Goal: Task Accomplishment & Management: Manage account settings

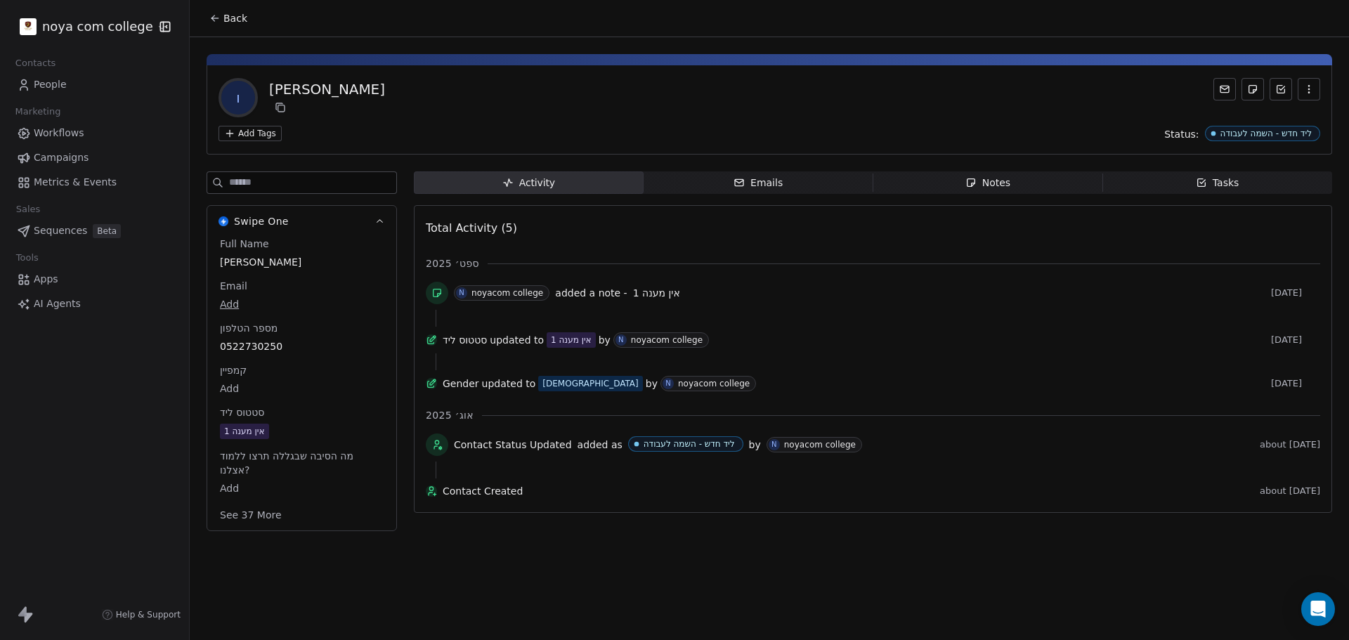
click at [1036, 181] on span "Notes Notes" at bounding box center [988, 182] width 230 height 22
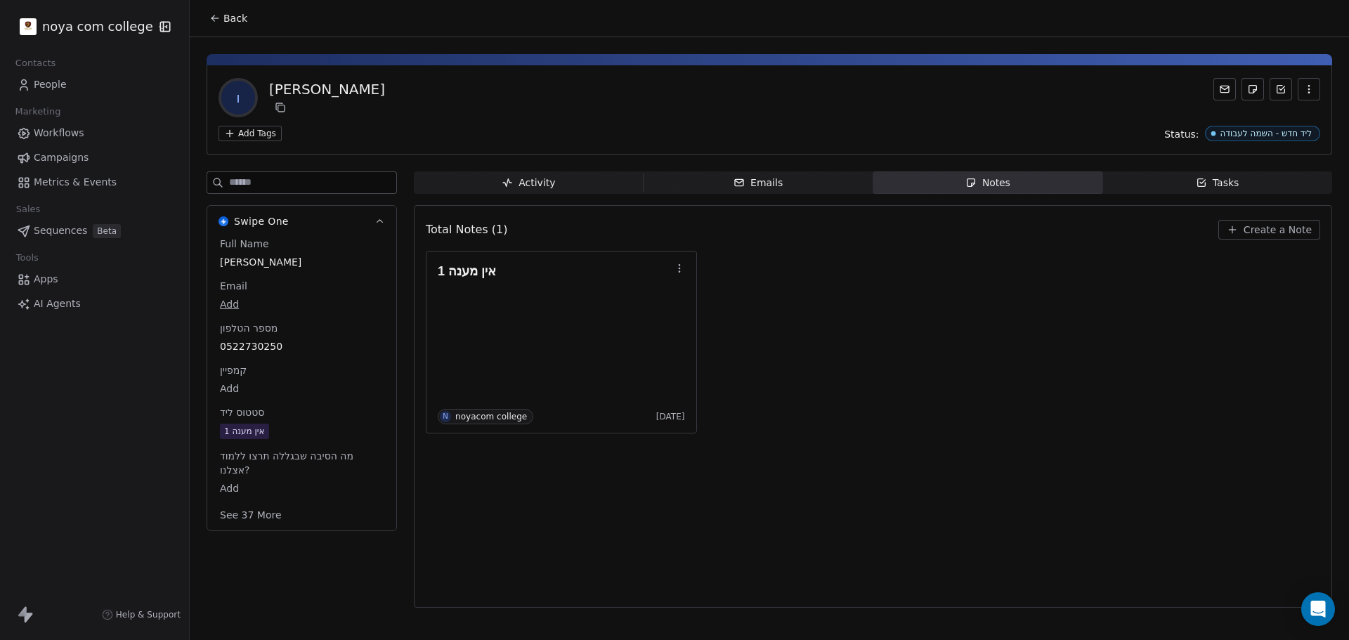
click at [1234, 220] on button "Create a Note" at bounding box center [1269, 230] width 102 height 20
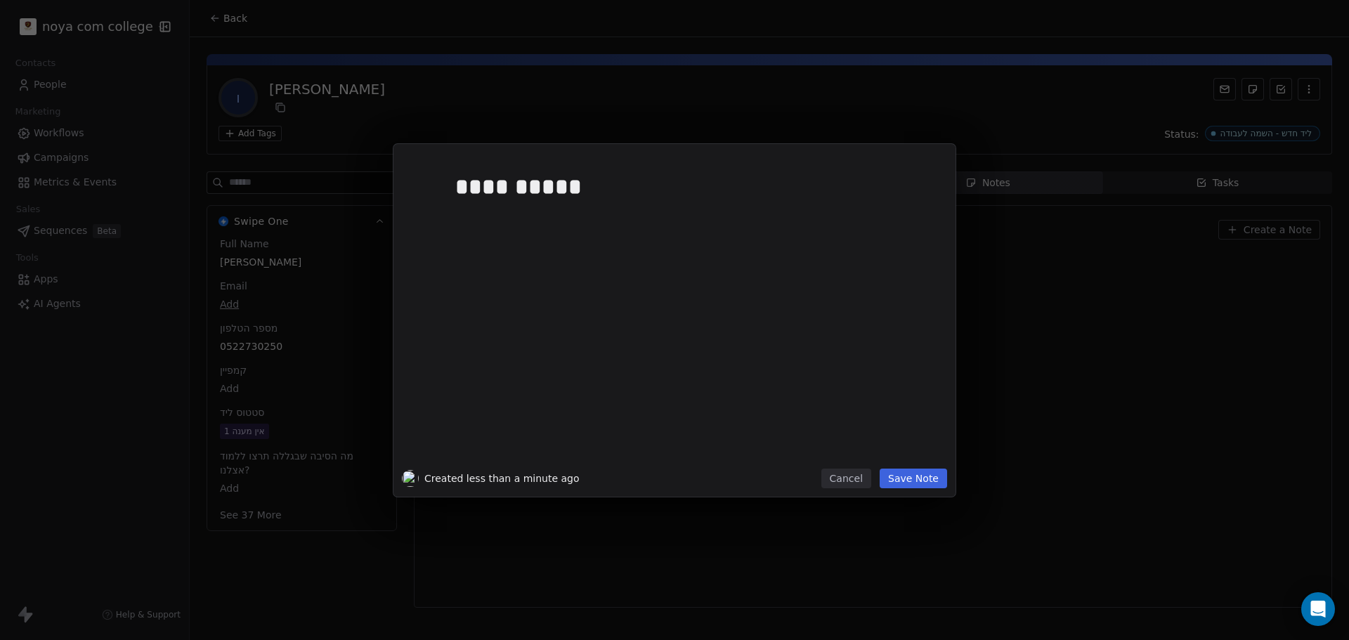
click at [929, 478] on button "Save Note" at bounding box center [912, 479] width 67 height 20
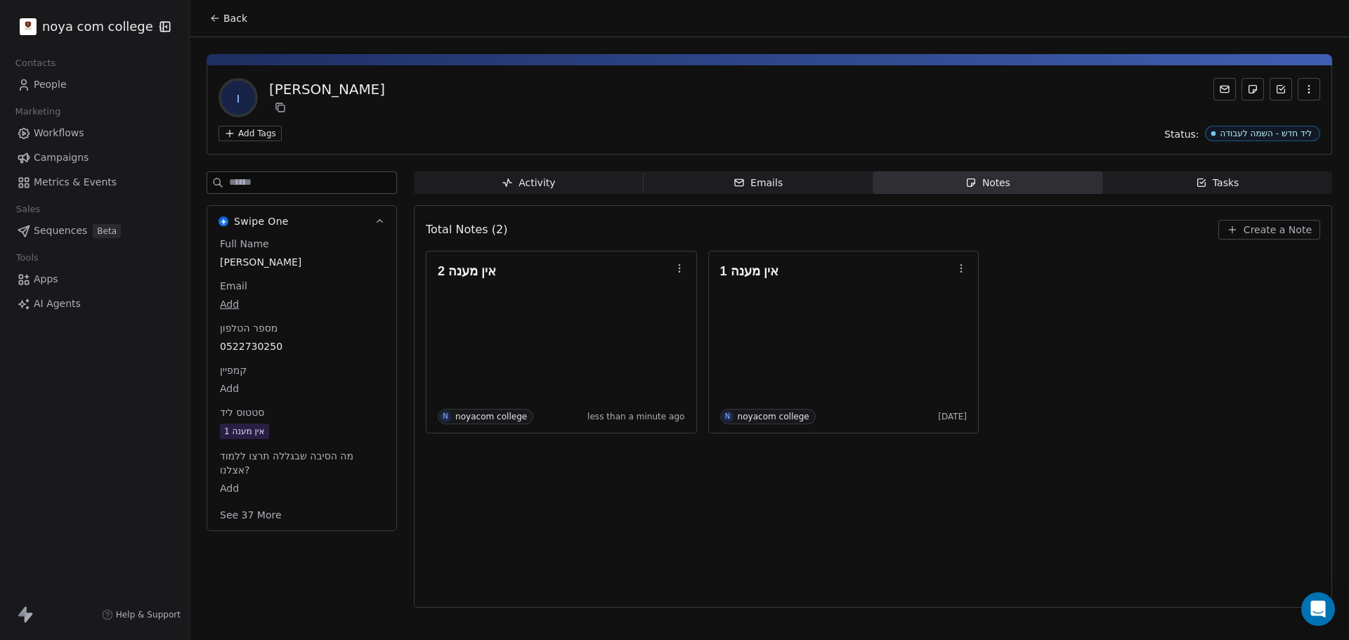
click at [262, 440] on div "אין מענה 1" at bounding box center [301, 431] width 169 height 18
click at [310, 434] on span "אין מענה 1" at bounding box center [302, 431] width 162 height 15
click at [294, 435] on span "אין מענה 1" at bounding box center [302, 431] width 162 height 15
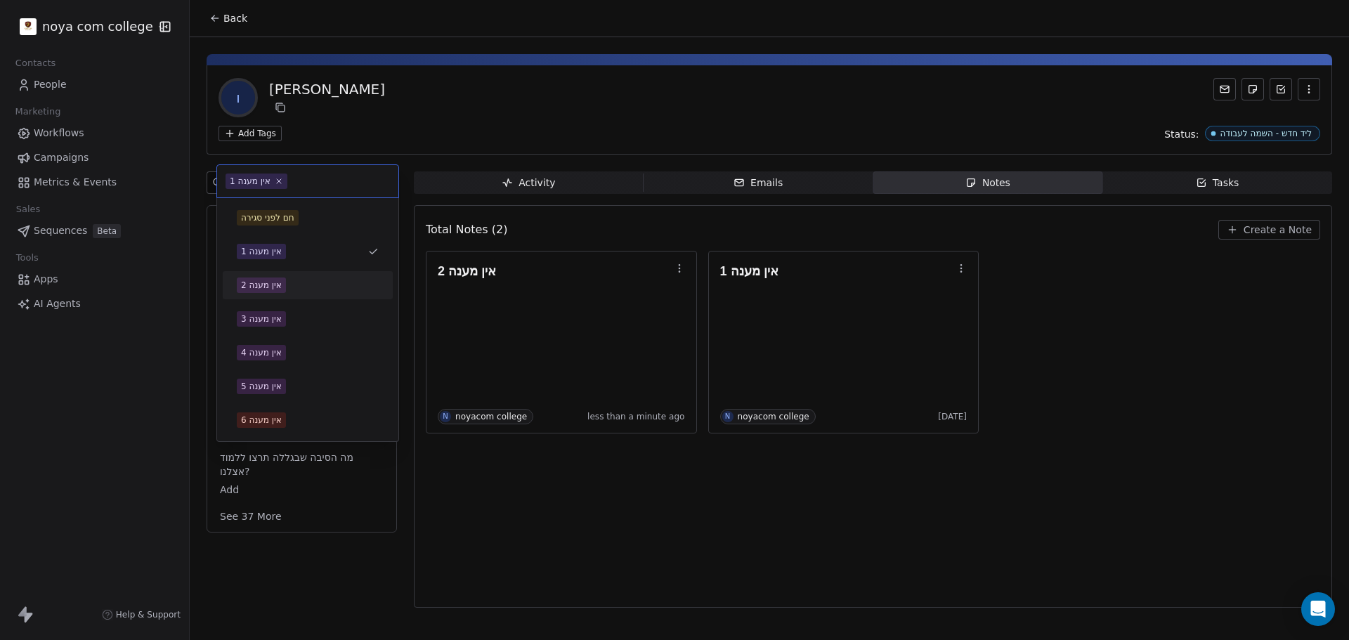
click at [263, 279] on div "אין מענה 2" at bounding box center [261, 285] width 41 height 13
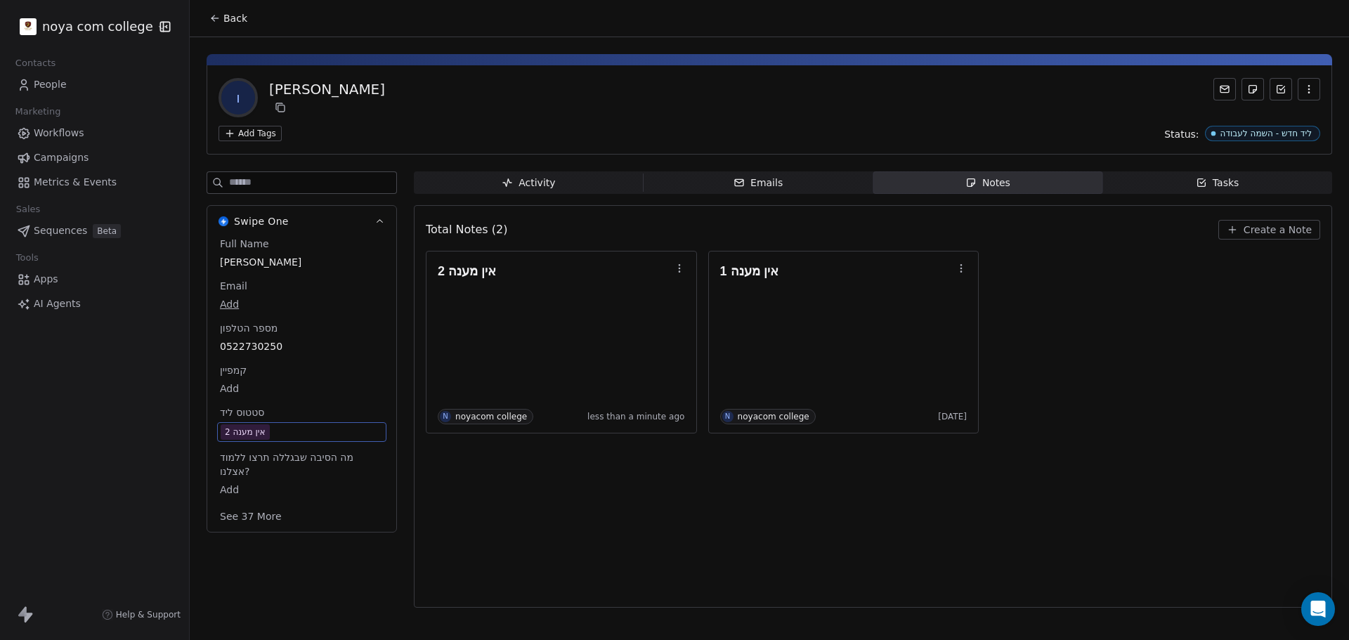
click at [851, 527] on div "Total Notes (2) Create a Note אין מענה 2 N noyacom college less than a minute a…" at bounding box center [873, 406] width 894 height 384
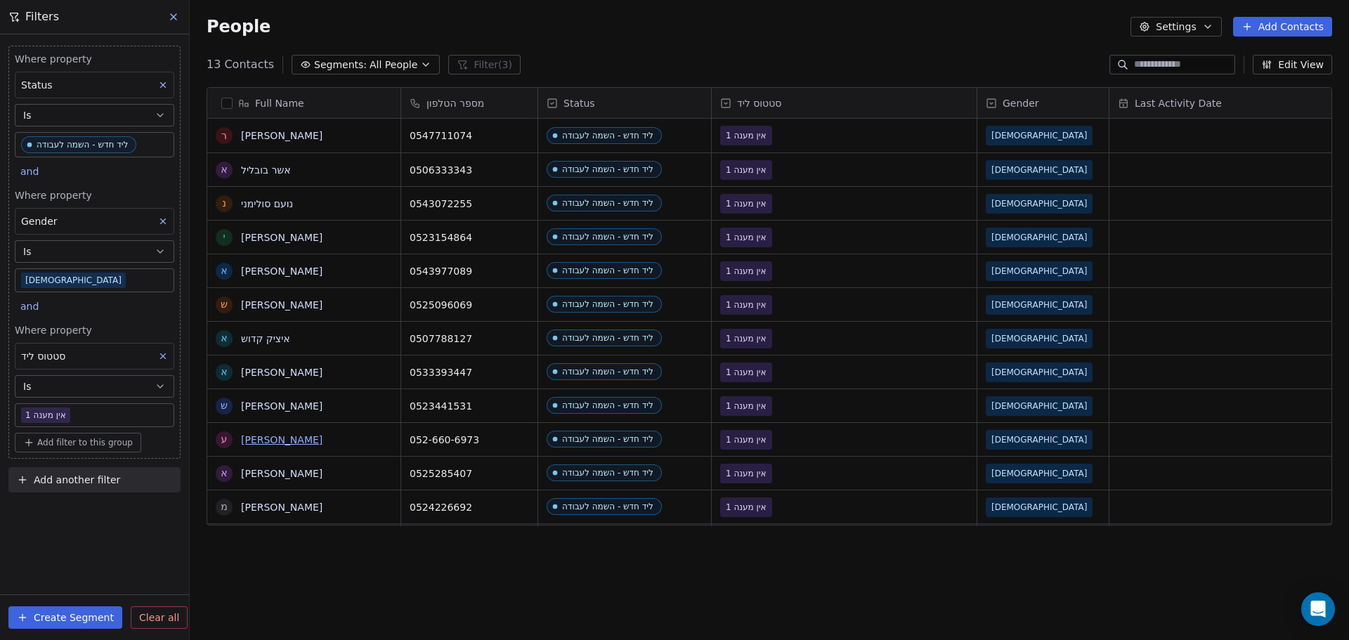
click at [260, 440] on link "עמרי כהן" at bounding box center [281, 439] width 81 height 11
click at [271, 405] on link "שי אמיתי נעם" at bounding box center [281, 405] width 81 height 11
click at [276, 374] on link "אוריאל עזרא" at bounding box center [281, 372] width 81 height 11
click at [275, 338] on link "איציק קדוש" at bounding box center [265, 338] width 49 height 11
click at [260, 308] on link "שי נווה" at bounding box center [281, 304] width 81 height 11
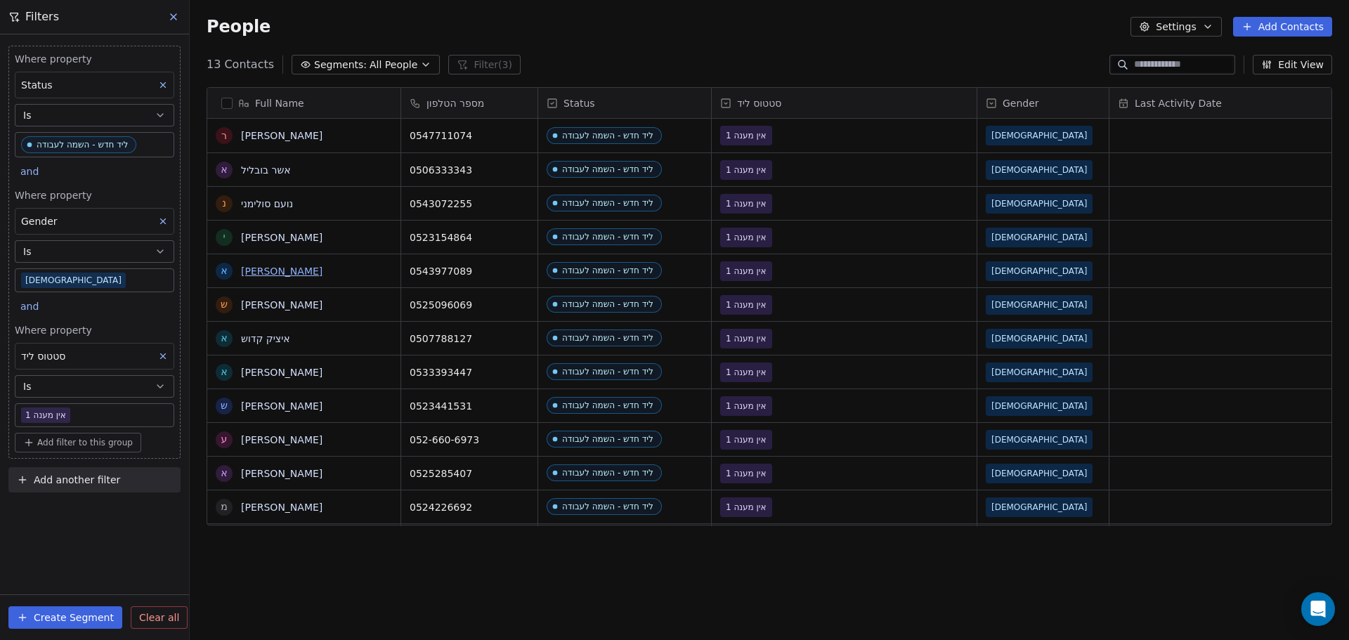
click at [282, 272] on link "אהוד גבריאלוב" at bounding box center [281, 271] width 81 height 11
click at [266, 242] on link "יוסף אמרה" at bounding box center [281, 237] width 81 height 11
click at [261, 203] on link "נועם סולימני" at bounding box center [267, 203] width 52 height 11
click at [266, 171] on link "אשר בובליל" at bounding box center [266, 169] width 50 height 11
click at [268, 136] on link "רוני גרבר" at bounding box center [281, 135] width 81 height 11
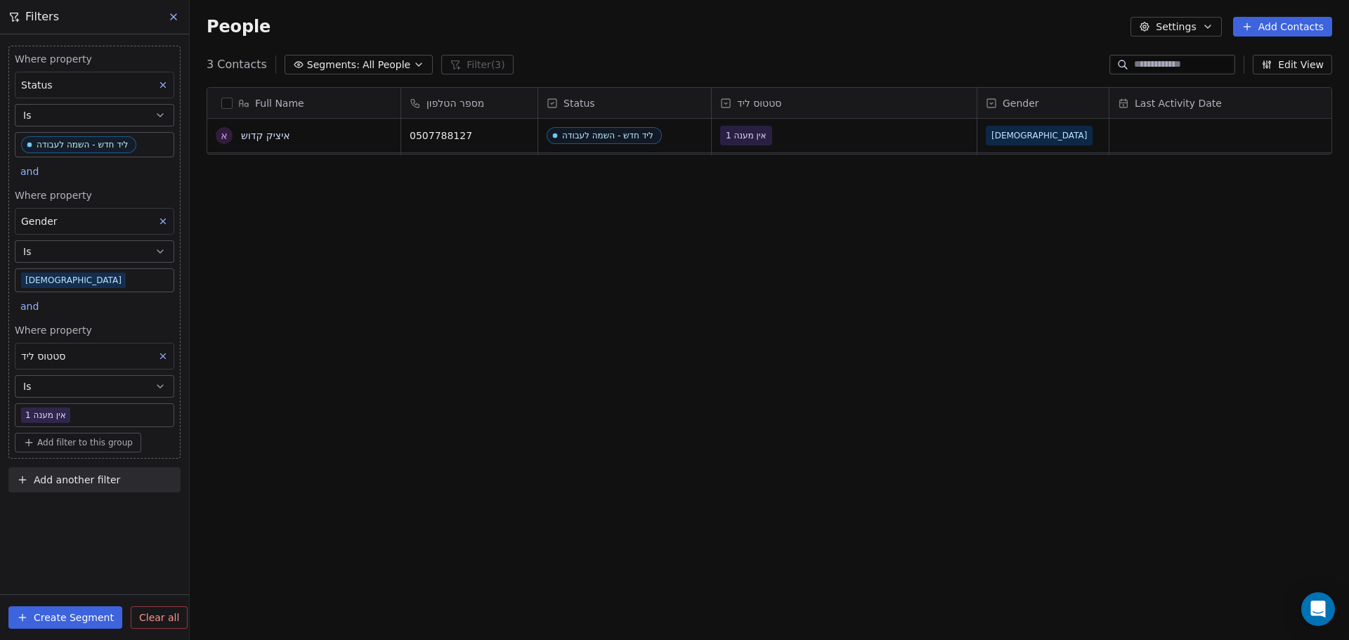
click at [125, 415] on body "noya com college Contacts People Marketing Workflows Campaigns Metrics & Events…" at bounding box center [674, 320] width 1349 height 640
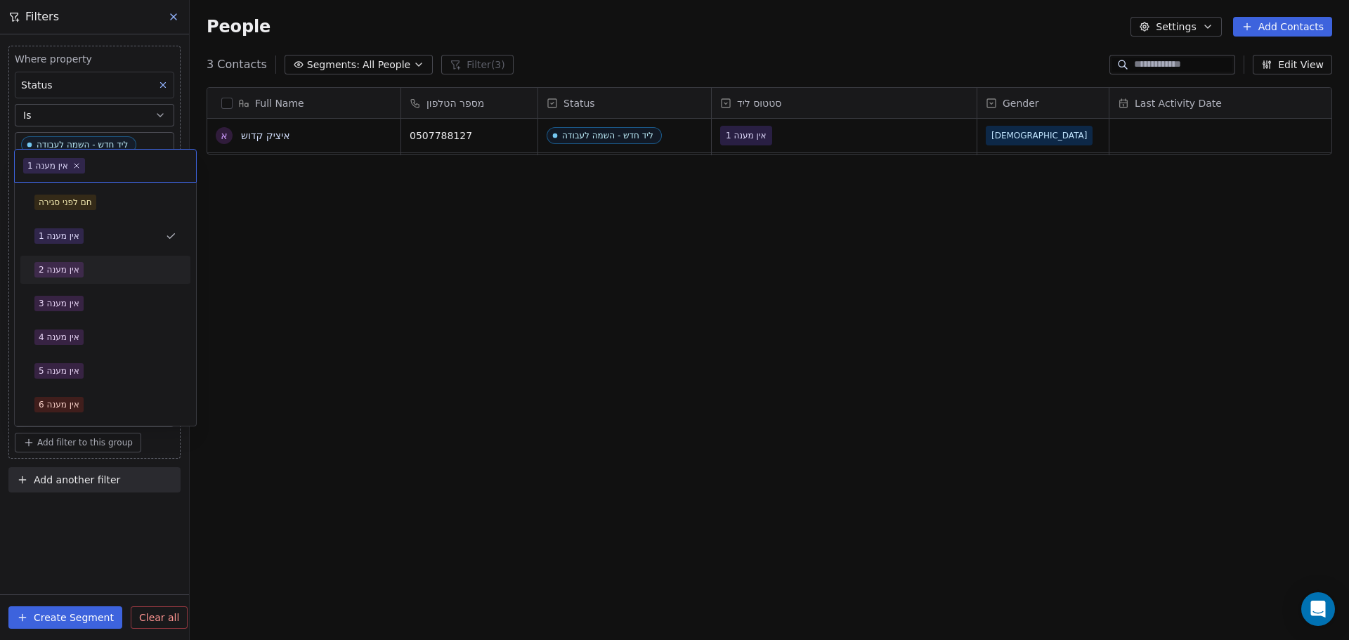
click at [84, 272] on div "אין מענה 2" at bounding box center [105, 269] width 142 height 15
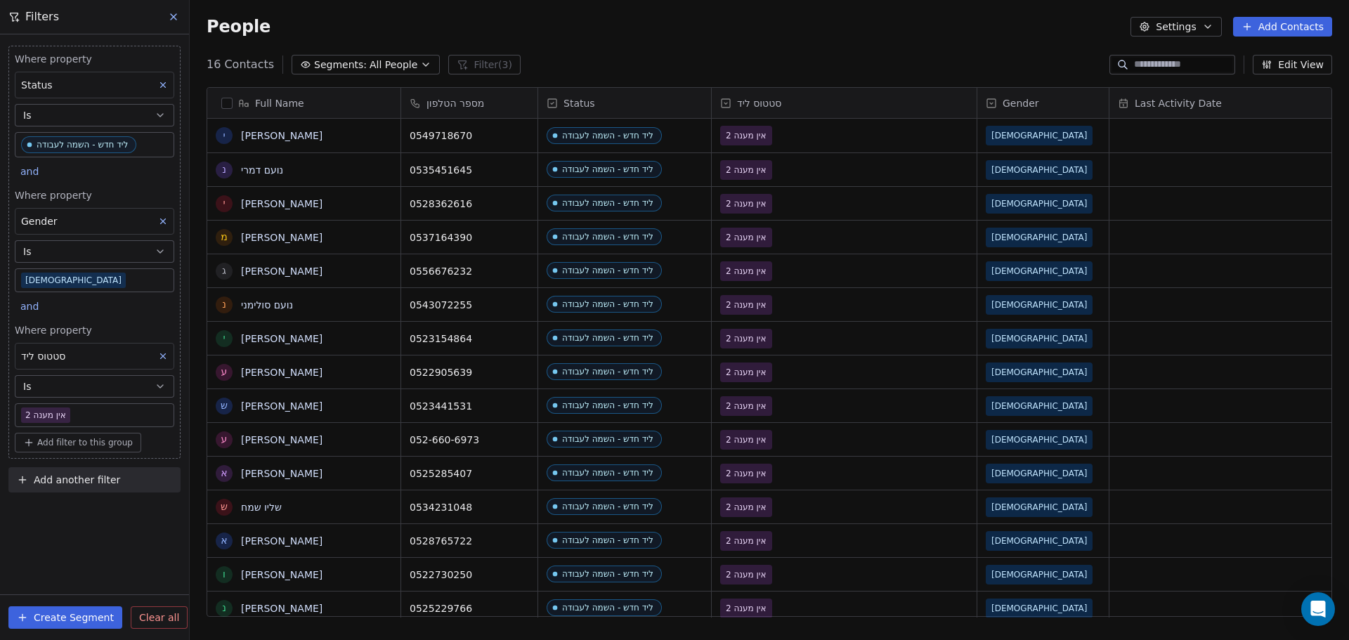
scroll to position [552, 1148]
click at [1176, 103] on span "Last Activity Date" at bounding box center [1177, 103] width 87 height 14
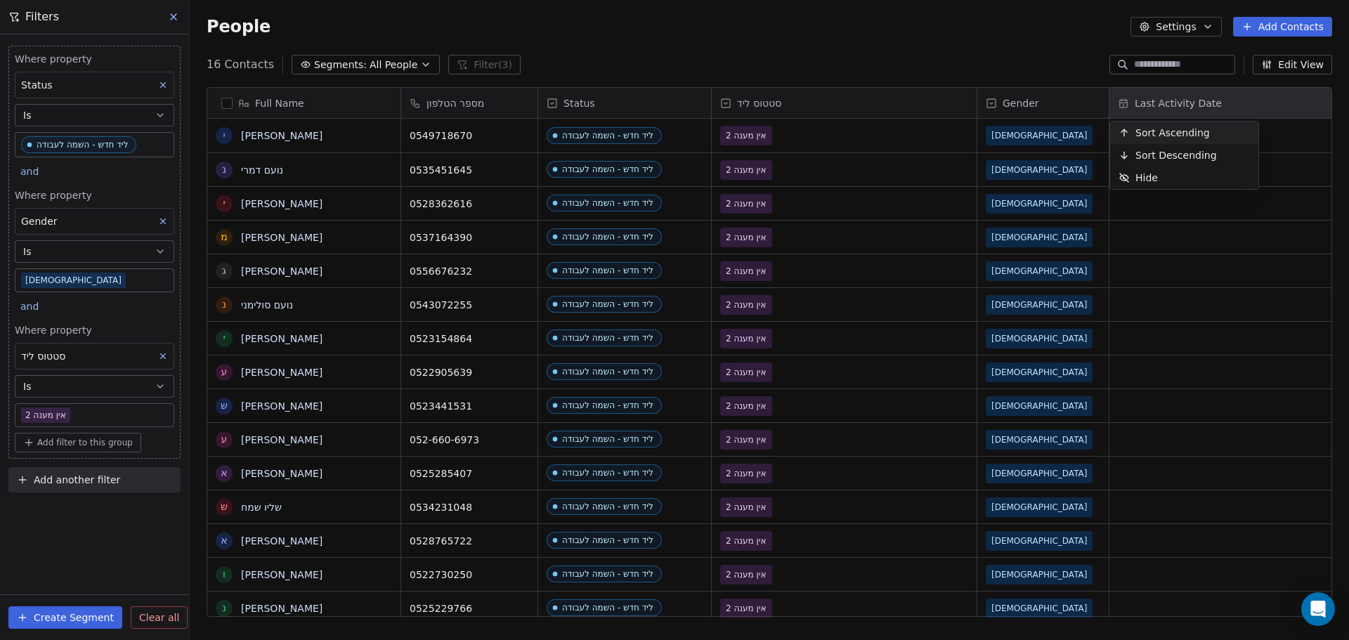
click at [1176, 133] on span "Sort Ascending" at bounding box center [1172, 133] width 74 height 14
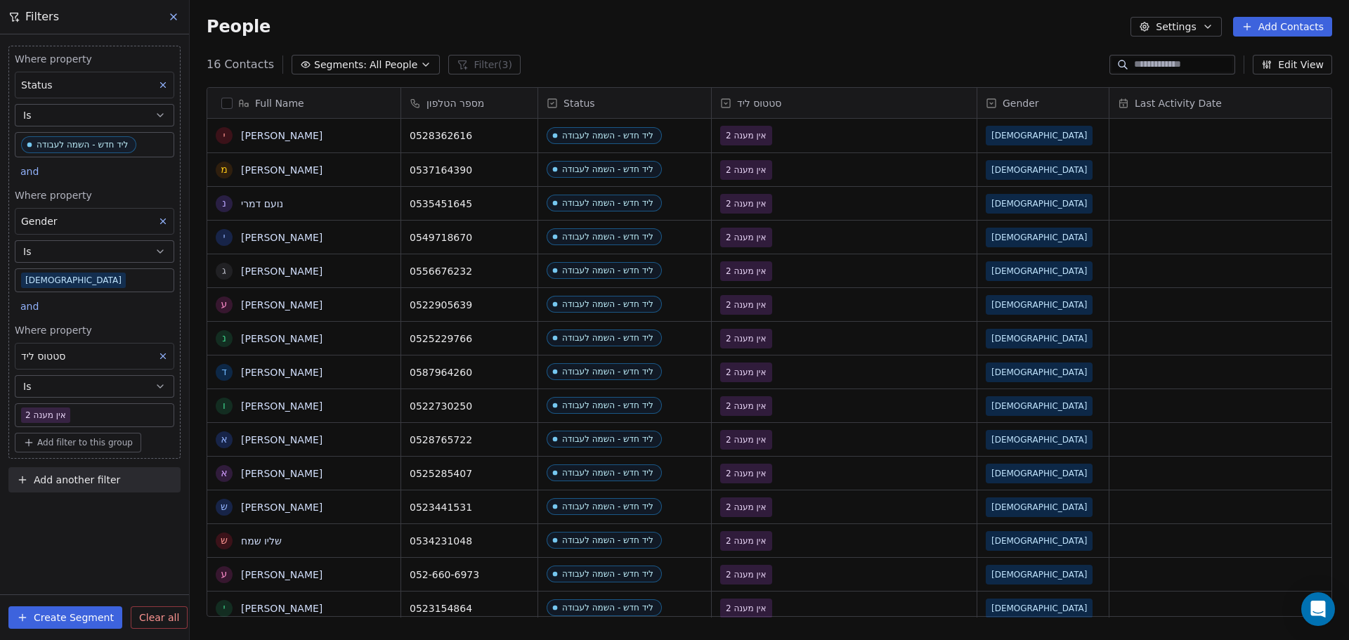
click at [1166, 99] on span "Last Activity Date" at bounding box center [1177, 103] width 87 height 14
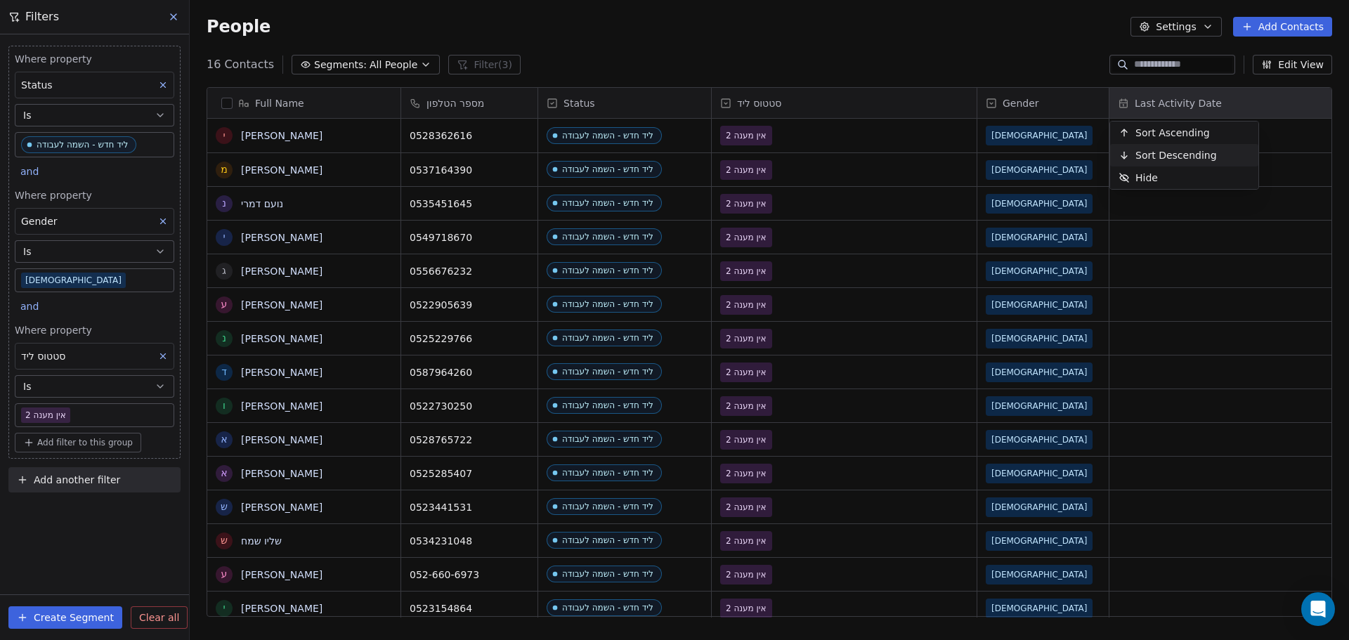
click at [1180, 162] on div "Sort Descending" at bounding box center [1167, 155] width 115 height 22
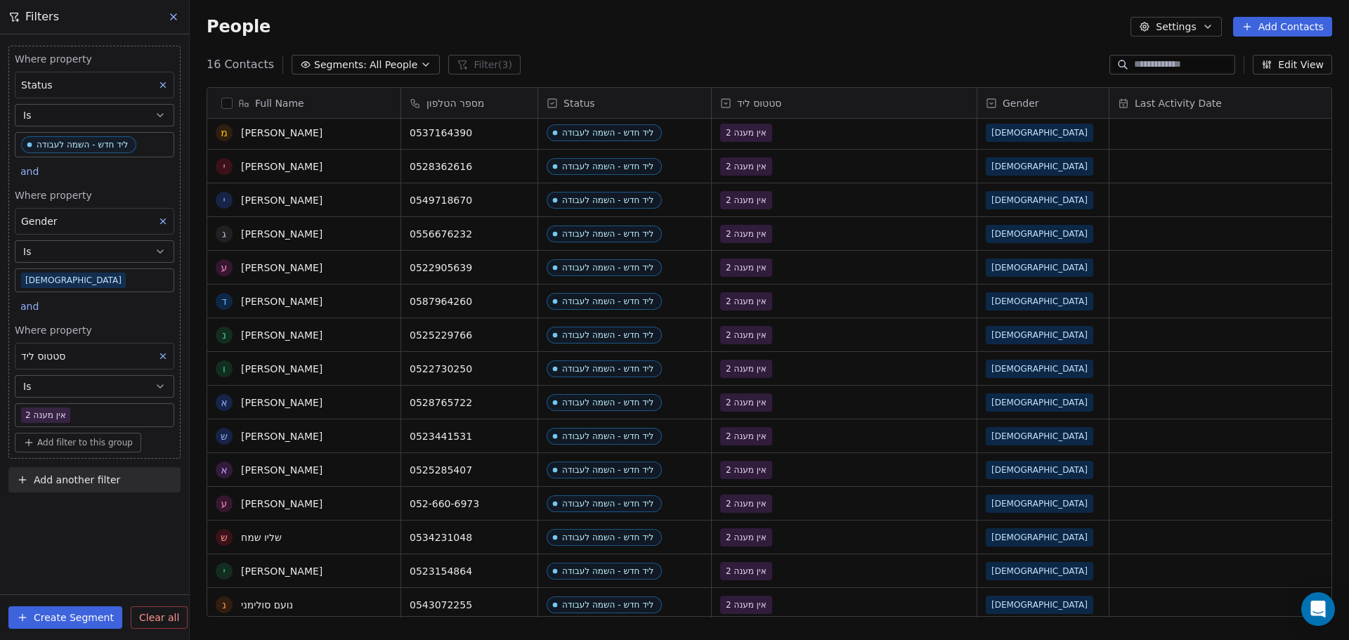
scroll to position [41, 0]
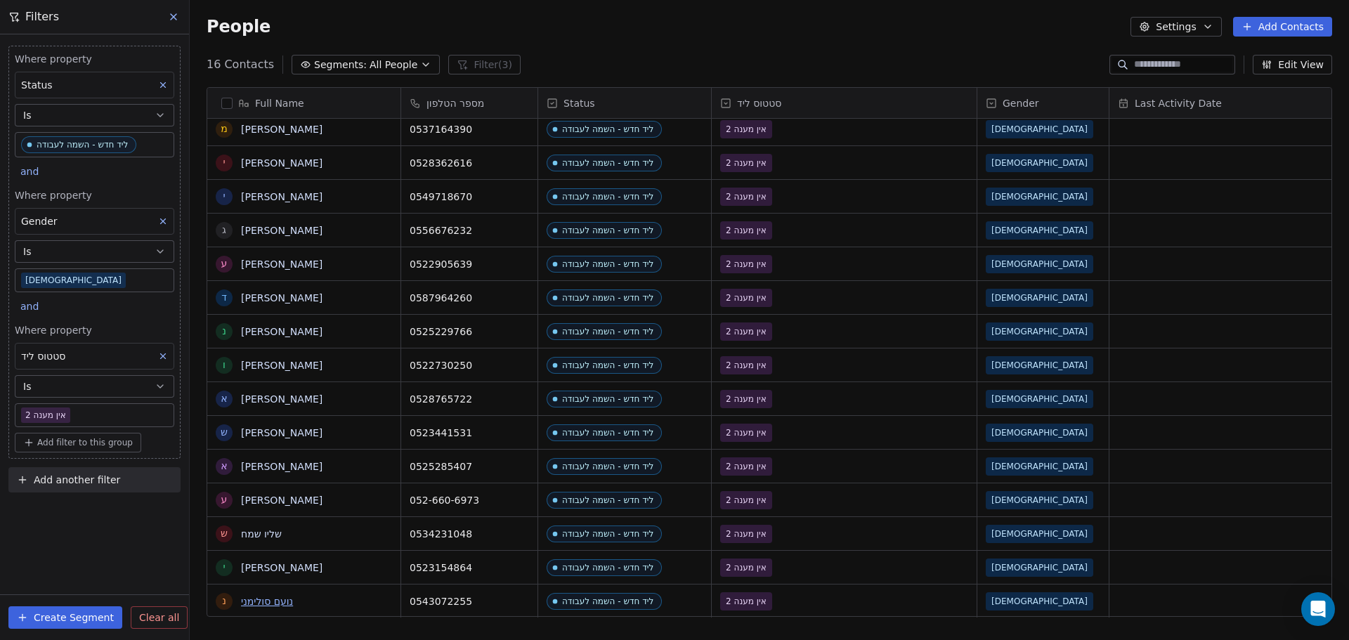
click at [268, 603] on link "נועם סולימני" at bounding box center [267, 601] width 52 height 11
click at [275, 571] on link "יוסף אמרה" at bounding box center [281, 567] width 81 height 11
click at [268, 532] on link "שליו שמח" at bounding box center [261, 533] width 41 height 11
click at [266, 499] on link "עמרי כהן" at bounding box center [281, 500] width 81 height 11
click at [268, 465] on link "[PERSON_NAME]" at bounding box center [281, 466] width 81 height 11
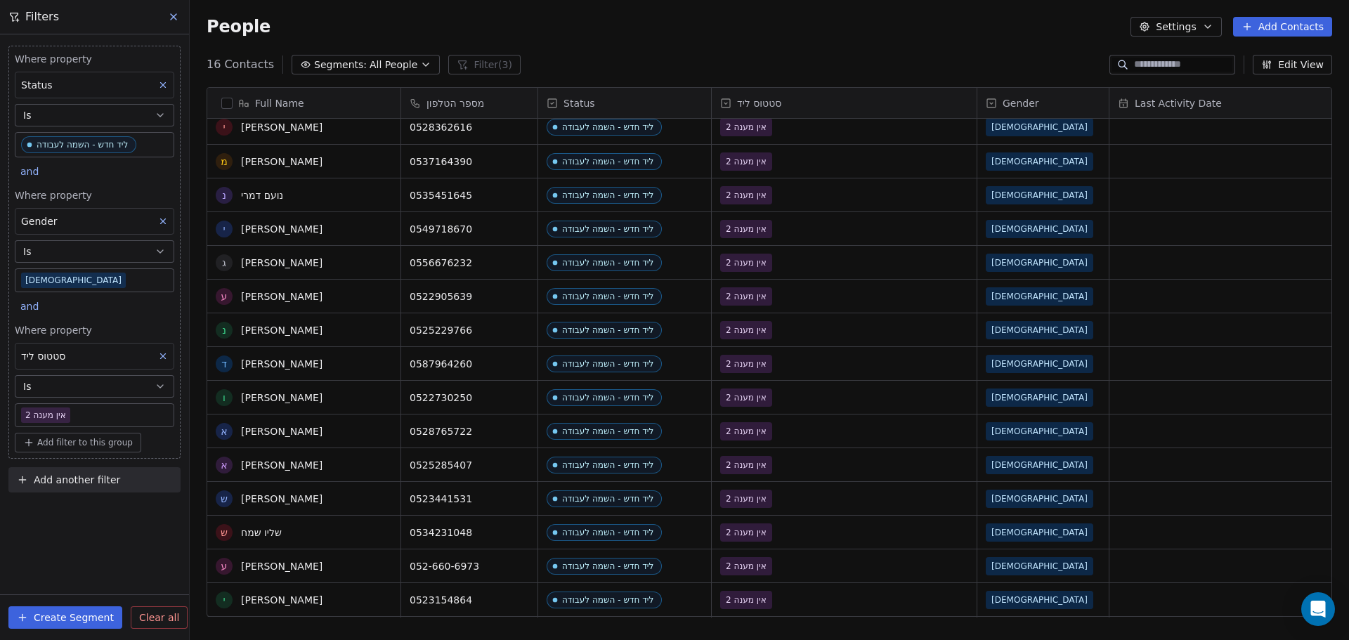
scroll to position [0, 0]
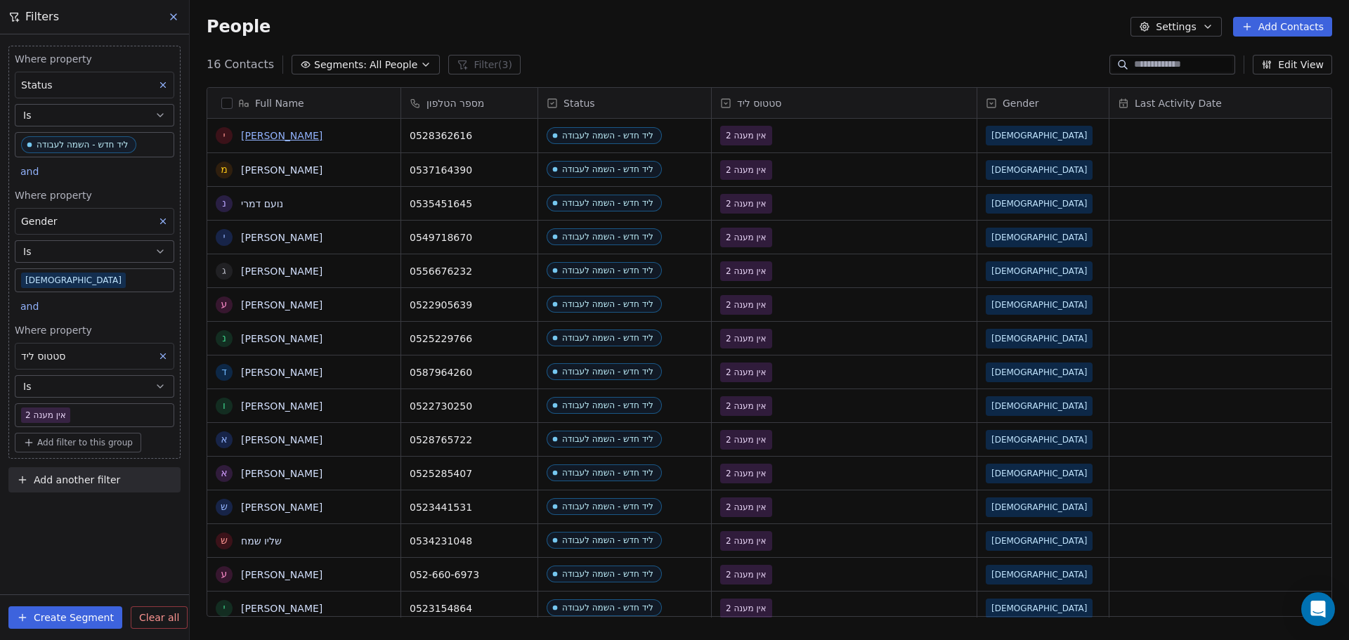
click at [276, 135] on link "יהונתן חדד" at bounding box center [281, 135] width 81 height 11
click at [275, 170] on link "מארק פריבש" at bounding box center [281, 169] width 81 height 11
click at [270, 204] on link "נועם דמרי" at bounding box center [262, 203] width 42 height 11
click at [280, 237] on link "יובל פייסבוק" at bounding box center [281, 237] width 81 height 11
click at [277, 273] on link "גל גינזאווי" at bounding box center [281, 271] width 81 height 11
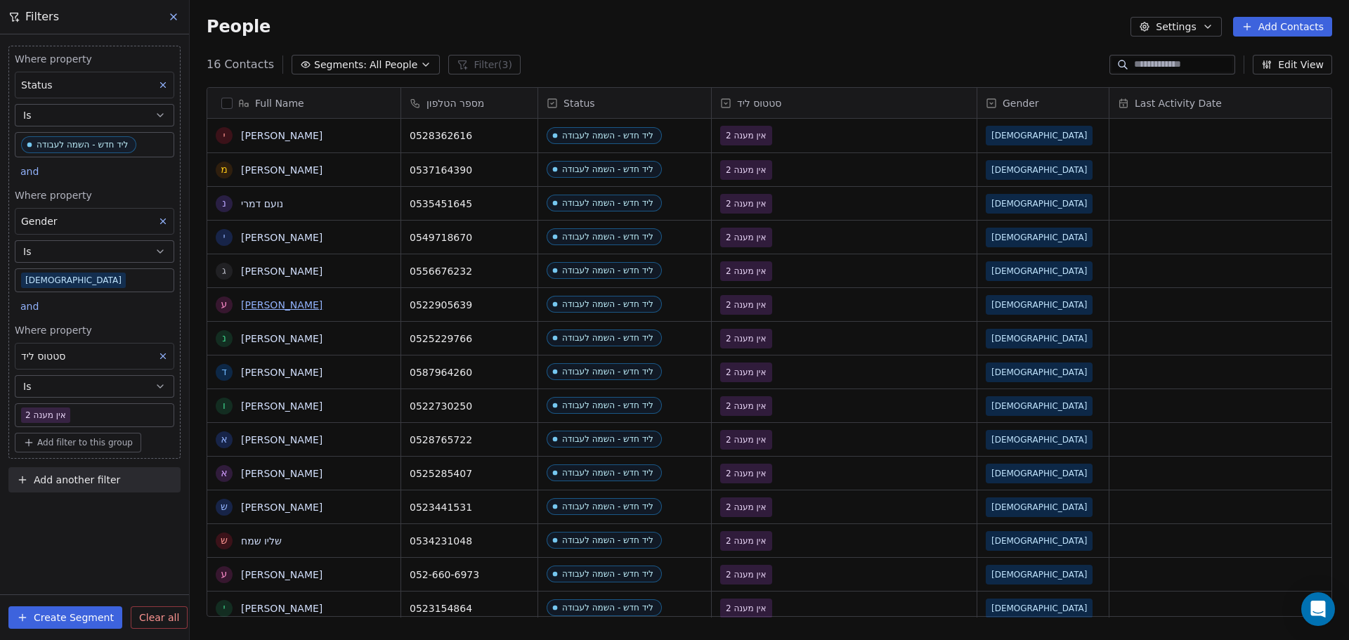
click at [273, 305] on link "ערן וויצמן" at bounding box center [281, 304] width 81 height 11
click at [259, 341] on link "ניב לוי" at bounding box center [281, 338] width 81 height 11
click at [268, 373] on link "דוד אליצור" at bounding box center [281, 372] width 81 height 11
click at [263, 402] on link "ולד אתיק" at bounding box center [281, 405] width 81 height 11
click at [275, 438] on link "אבי אביחיל" at bounding box center [281, 439] width 81 height 11
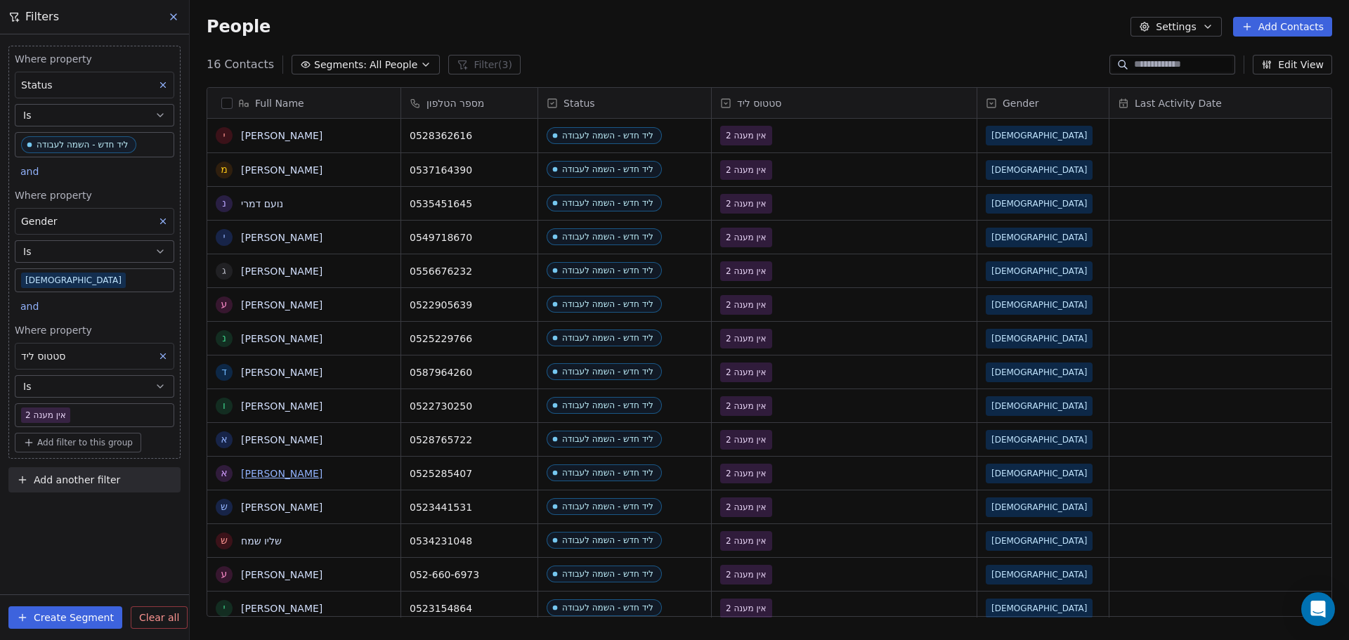
click at [272, 473] on link "אייל אפרתי" at bounding box center [281, 473] width 81 height 11
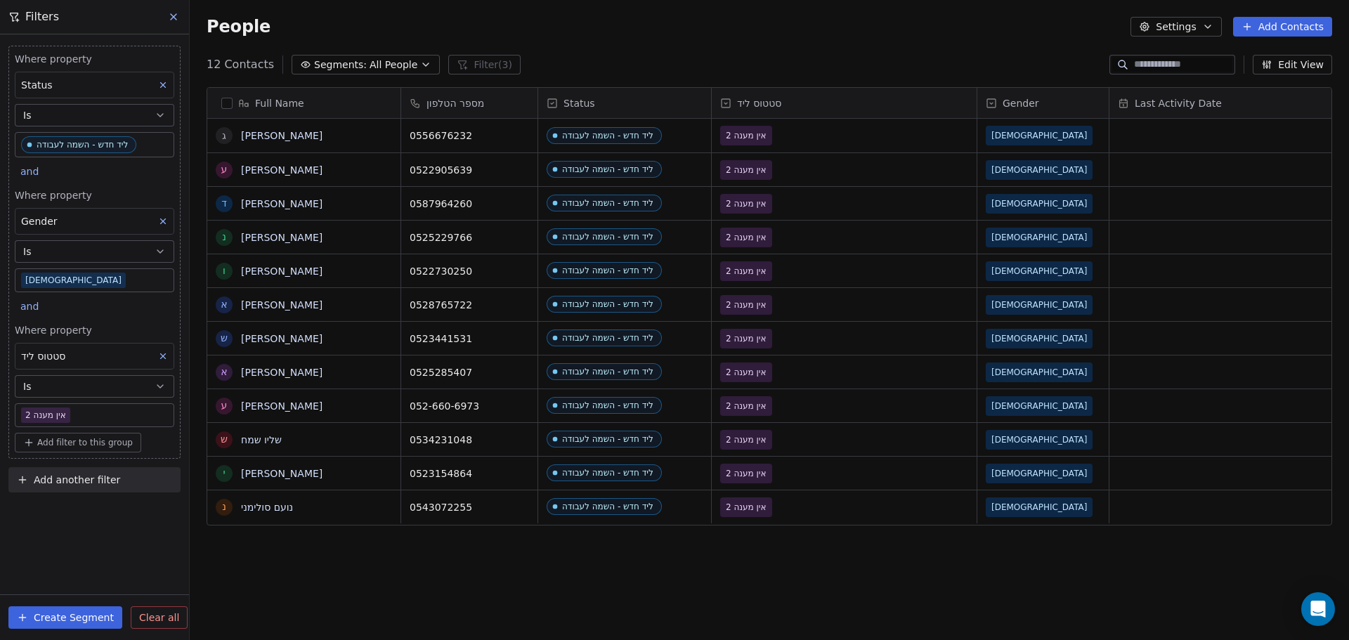
click at [148, 408] on body "noya com college Contacts People Marketing Workflows Campaigns Metrics & Events…" at bounding box center [674, 320] width 1349 height 640
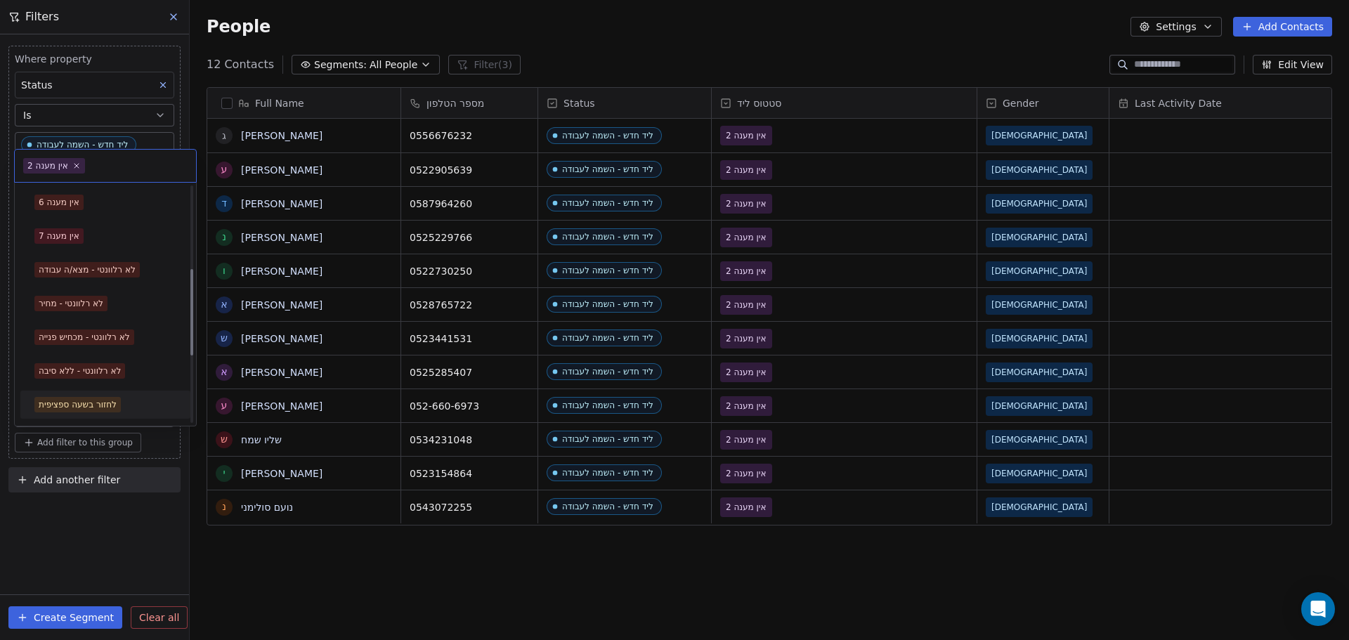
scroll to position [281, 0]
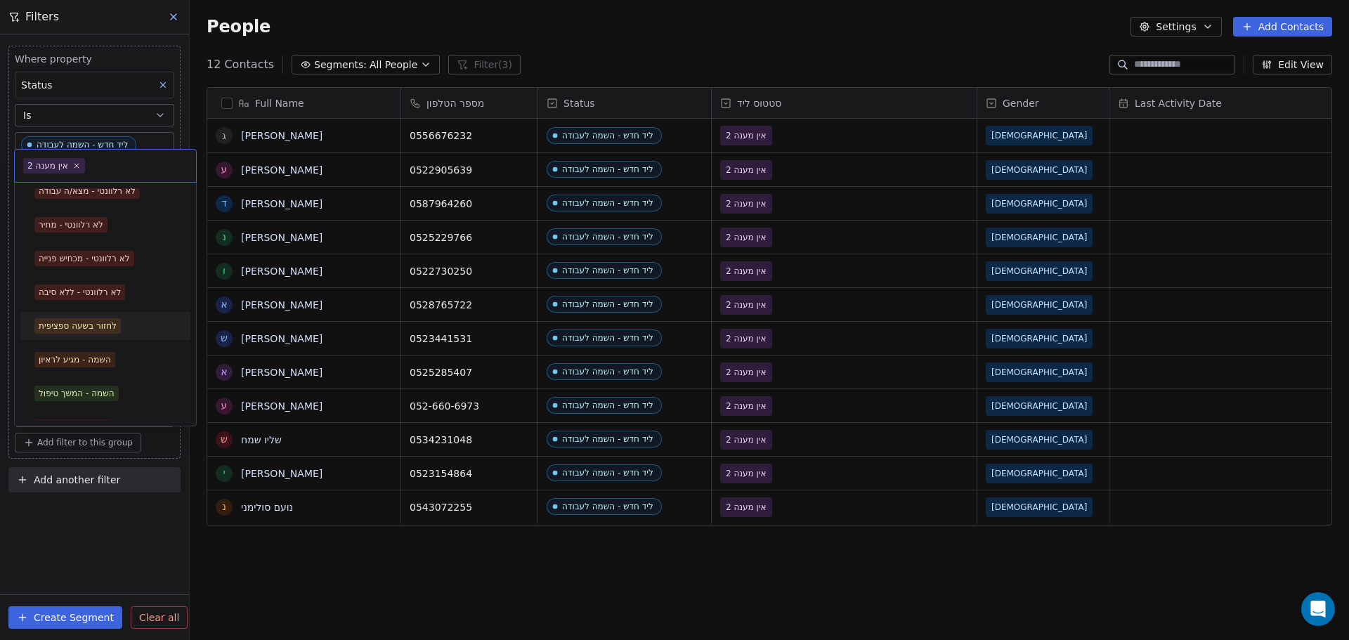
click at [137, 329] on div "לחזור בשעה ספציפית" at bounding box center [105, 325] width 142 height 15
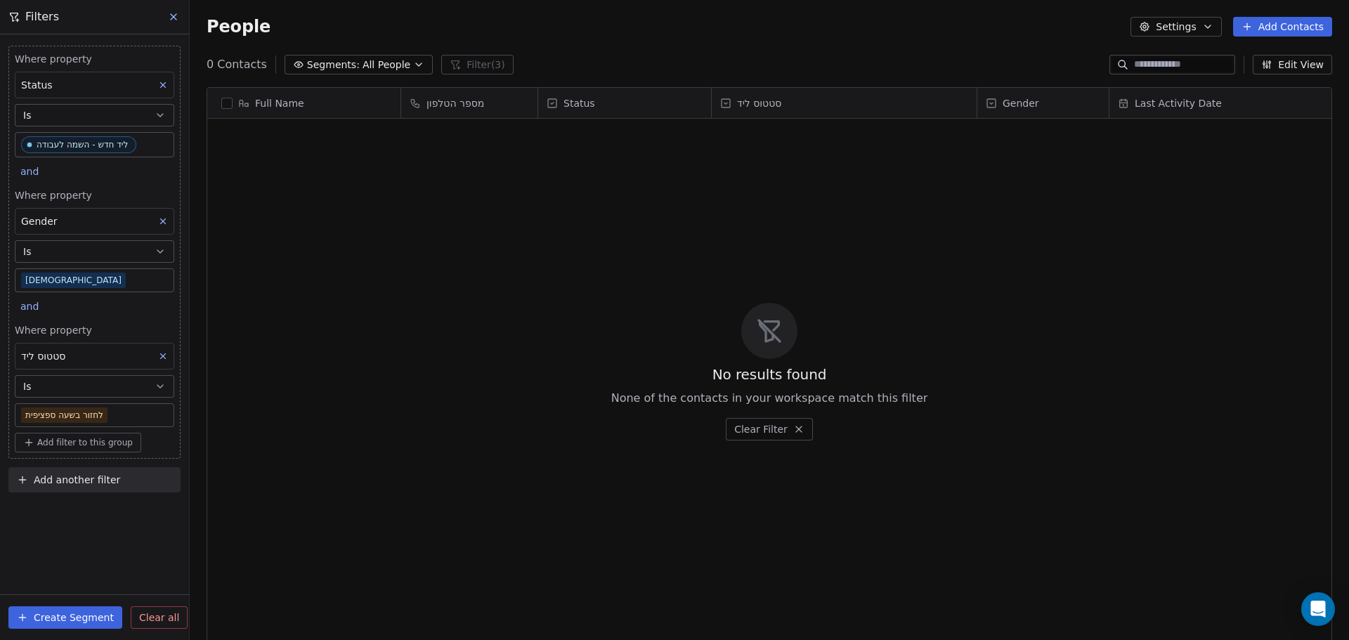
scroll to position [552, 1148]
click at [127, 407] on body "noya com college Contacts People Marketing Workflows Campaigns Metrics & Events…" at bounding box center [674, 320] width 1349 height 640
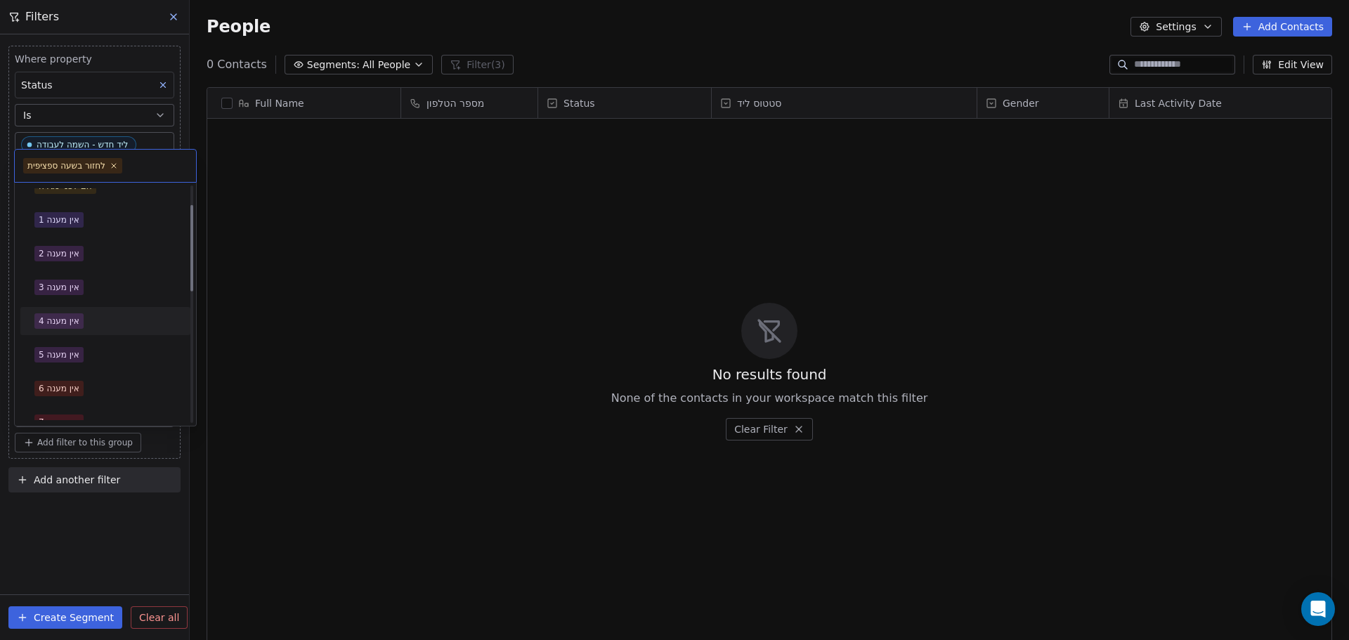
scroll to position [0, 0]
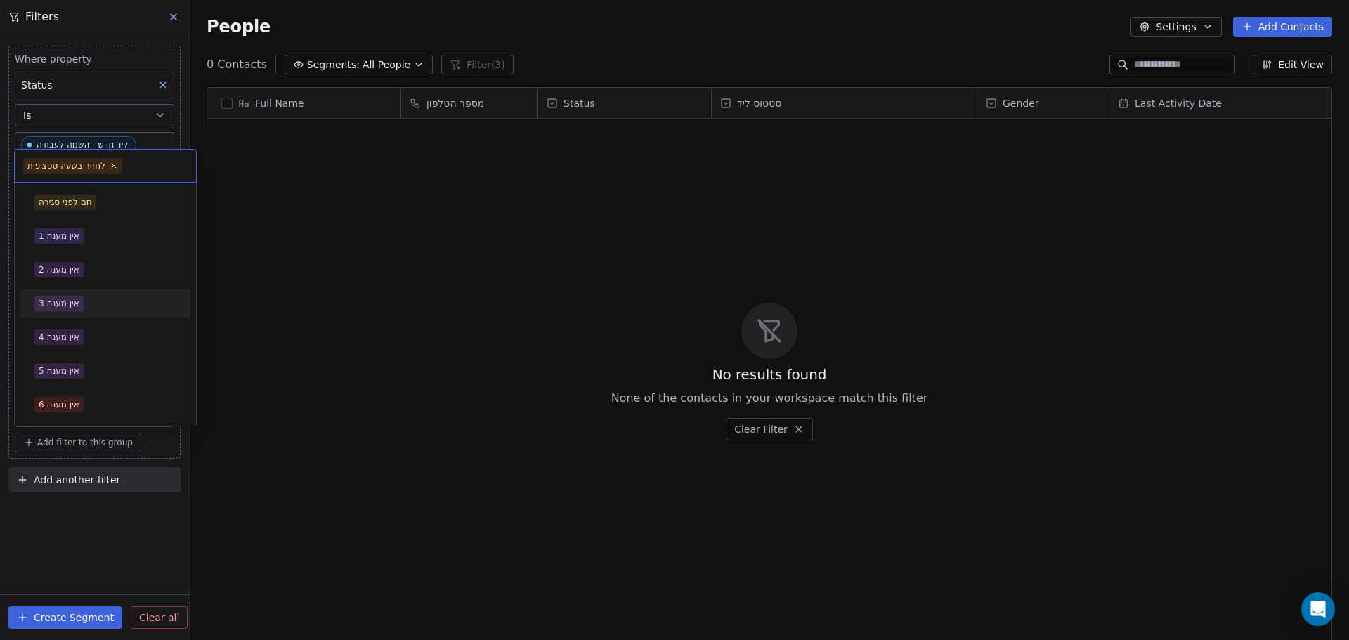
click at [86, 306] on div "אין מענה 3" at bounding box center [105, 303] width 142 height 15
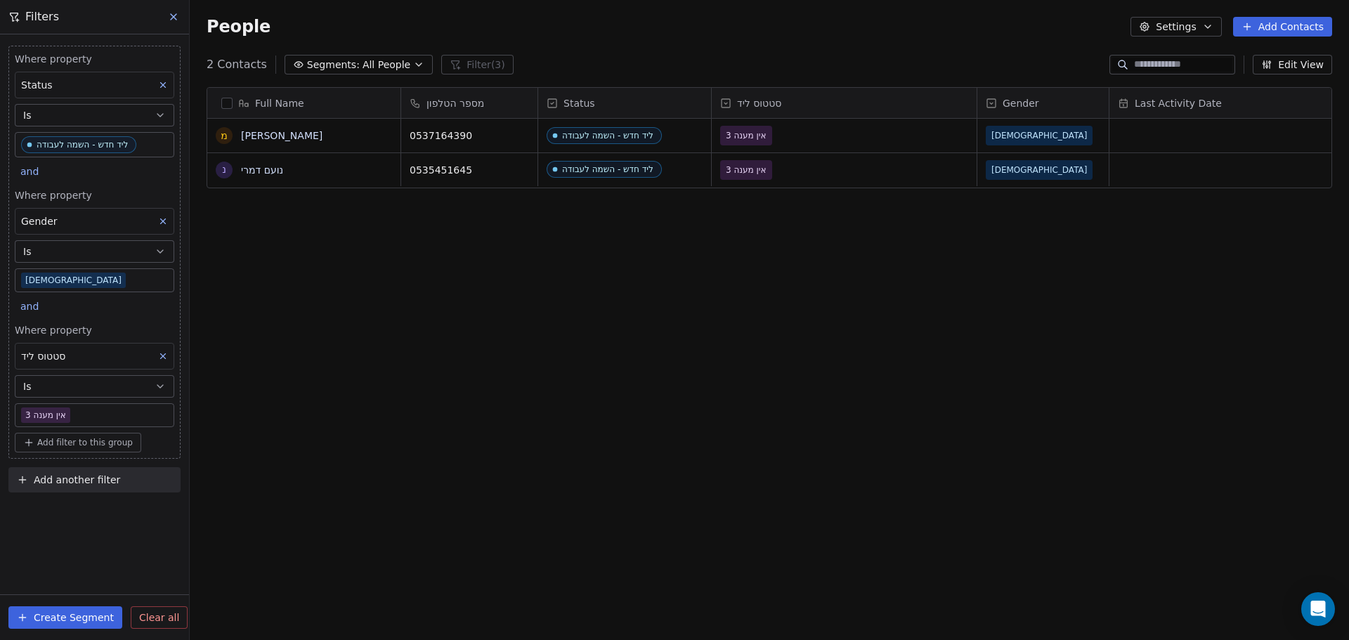
scroll to position [552, 1148]
click at [106, 408] on body "noya com college Contacts People Marketing Workflows Campaigns Metrics & Events…" at bounding box center [674, 320] width 1349 height 640
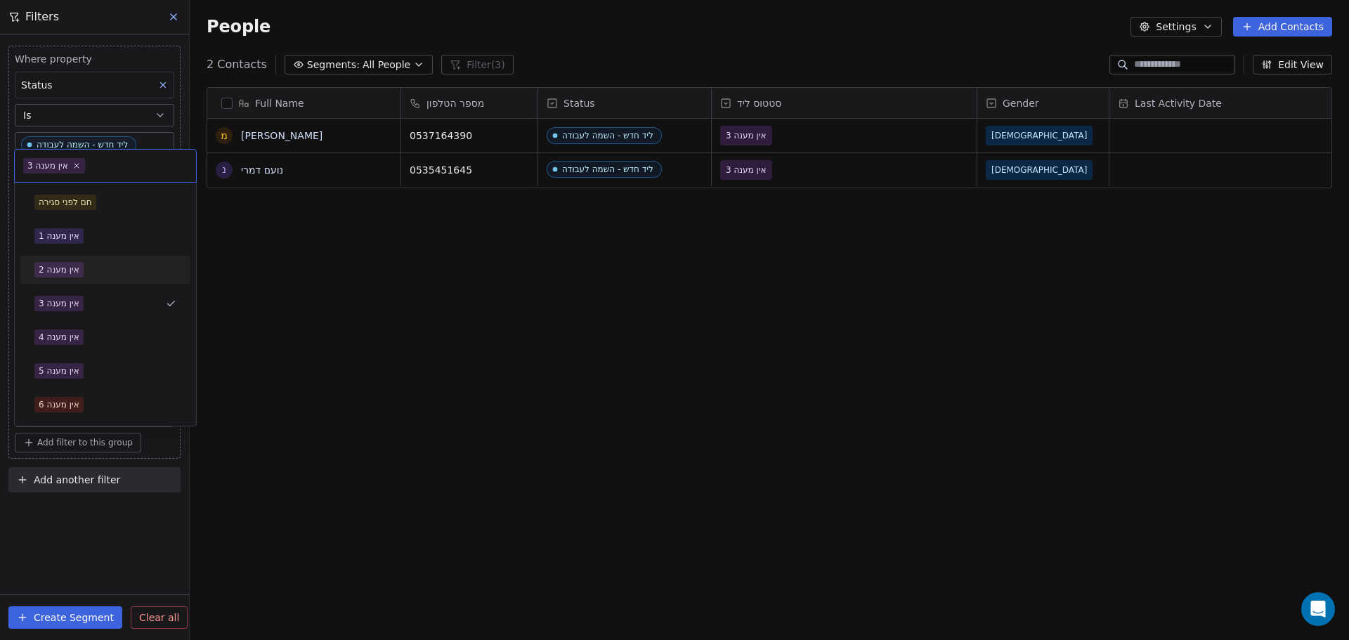
click at [92, 263] on div "אין מענה 2" at bounding box center [105, 269] width 142 height 15
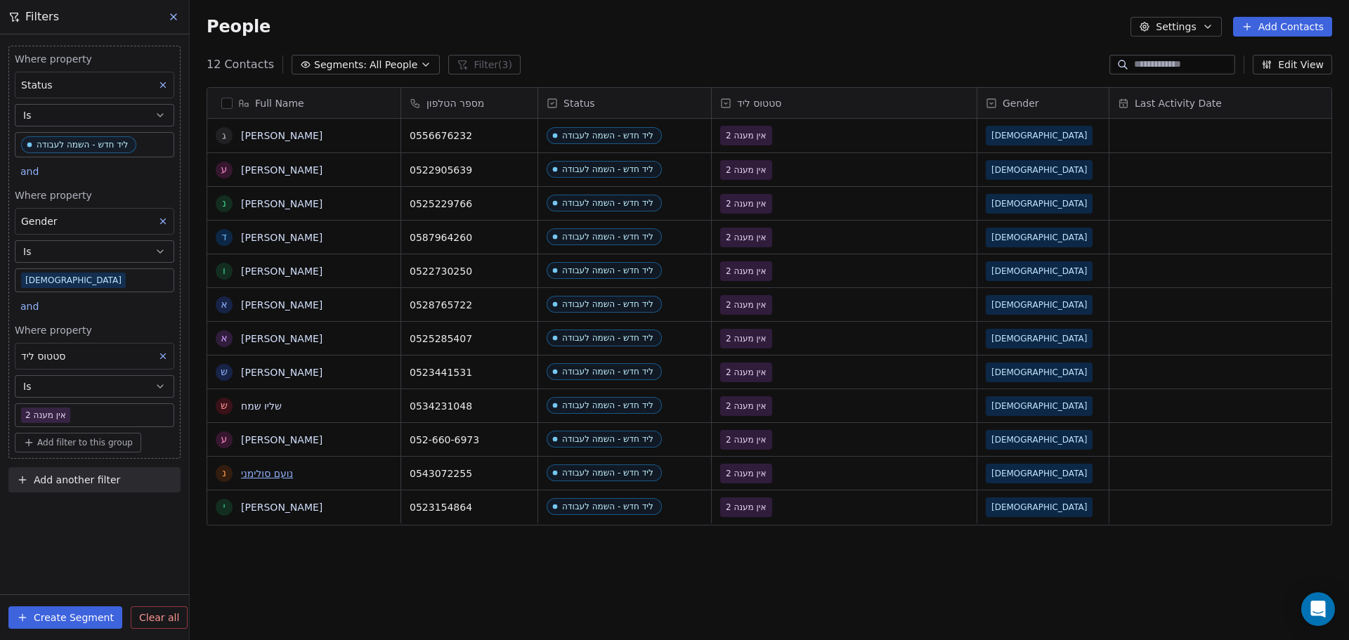
click at [287, 473] on link "נועם סולימני" at bounding box center [267, 473] width 52 height 11
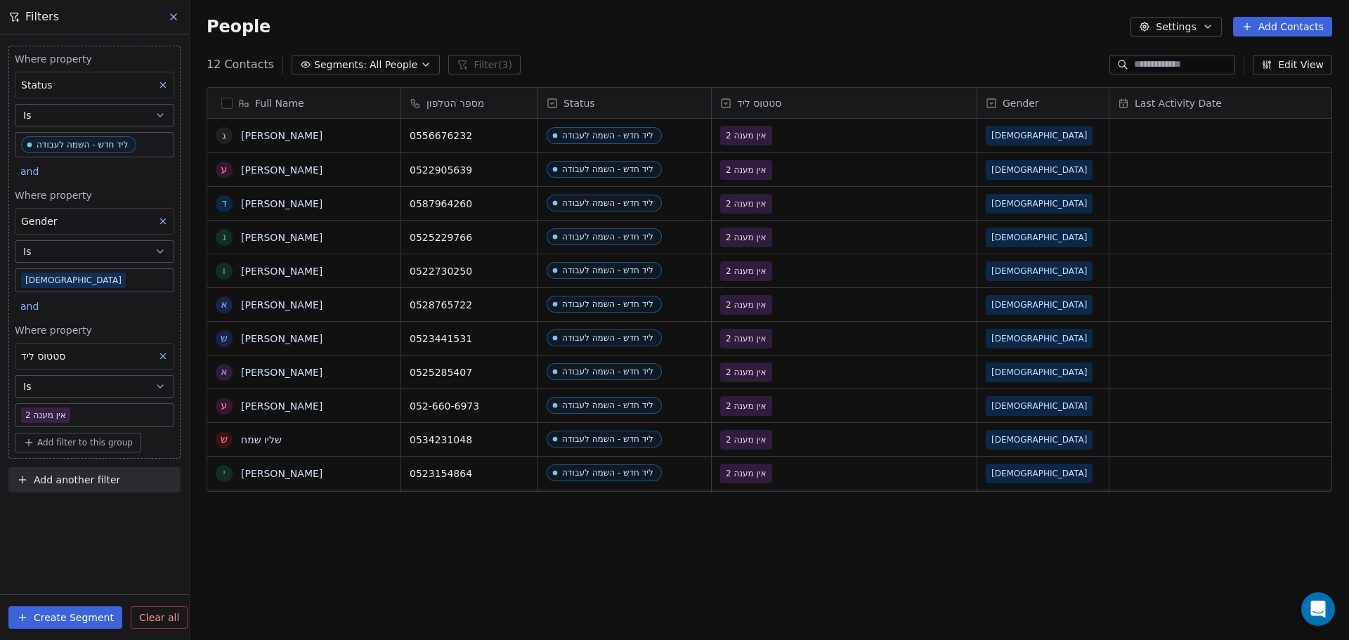
click at [141, 416] on body "noya com college Contacts People Marketing Workflows Campaigns Metrics & Events…" at bounding box center [674, 320] width 1349 height 640
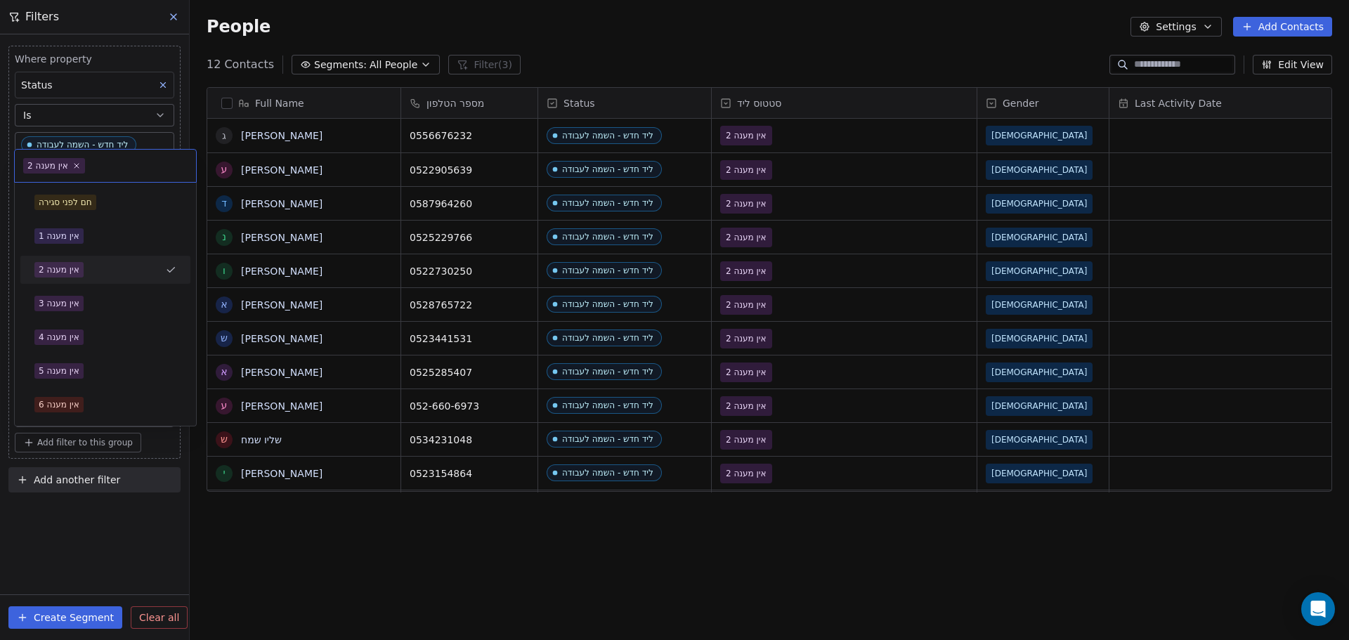
click at [125, 268] on div "אין מענה 2" at bounding box center [96, 269] width 125 height 15
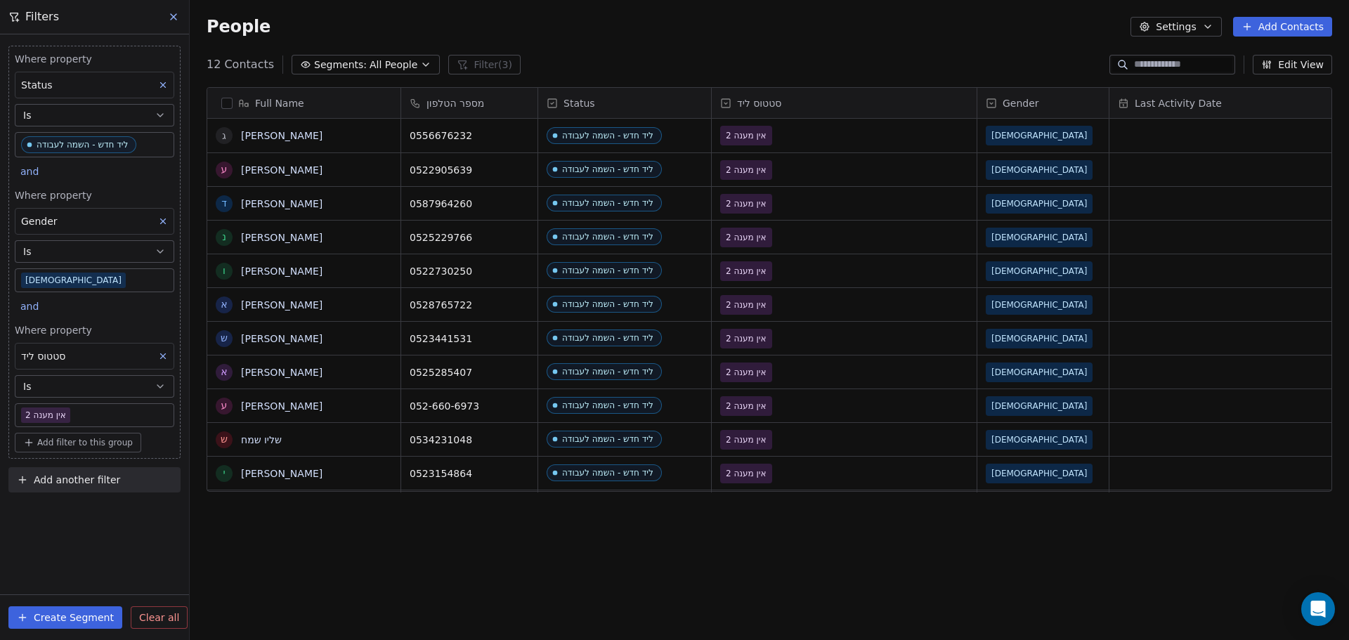
click at [164, 355] on icon at bounding box center [163, 356] width 10 height 10
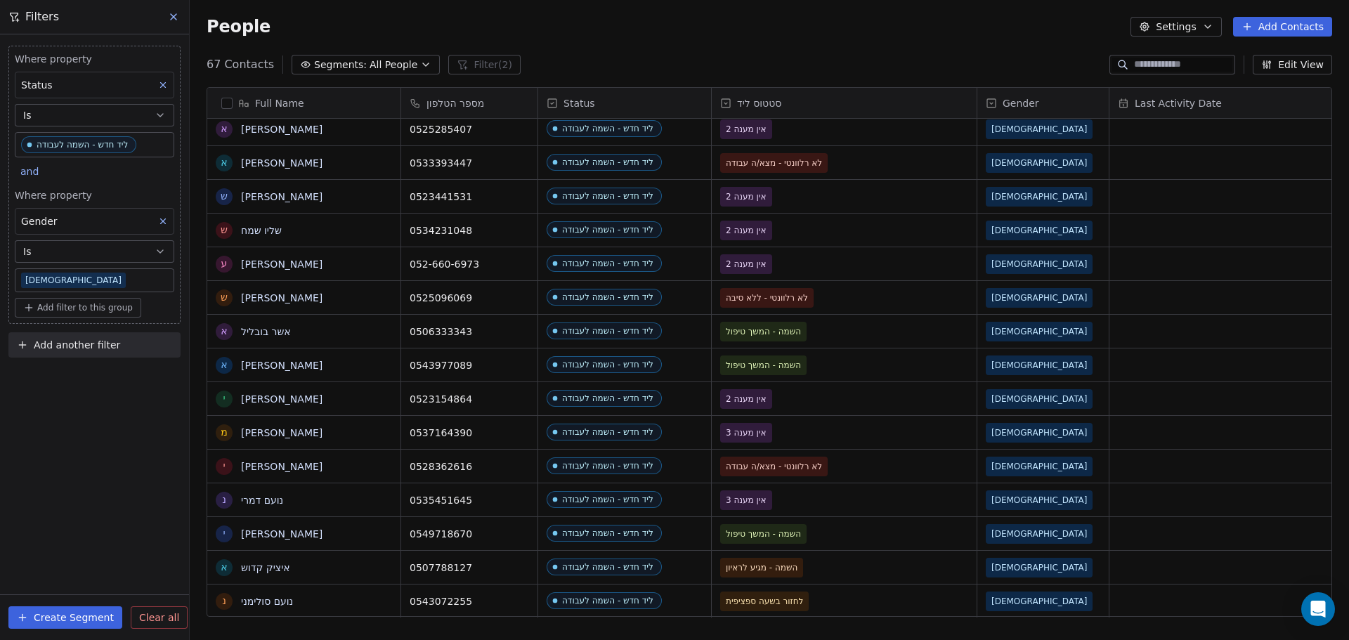
scroll to position [11, 0]
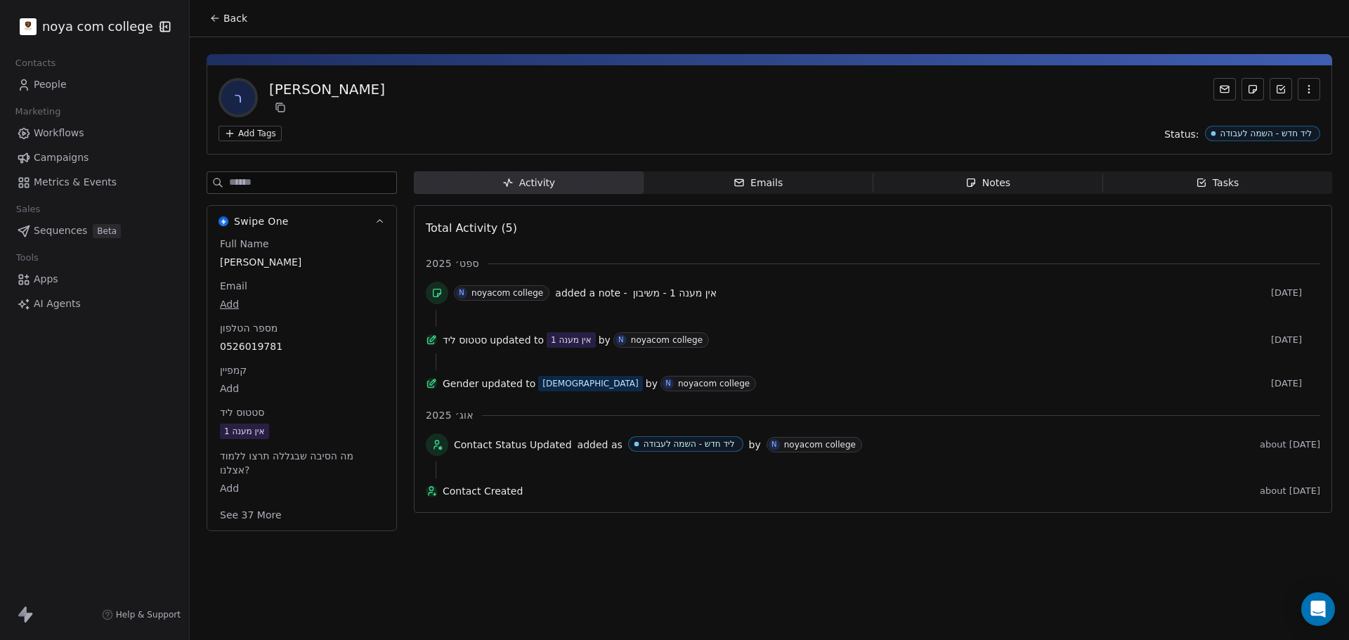
click at [322, 437] on span "אין מענה 1" at bounding box center [302, 431] width 164 height 15
click at [322, 435] on span "אין מענה 1" at bounding box center [302, 431] width 162 height 15
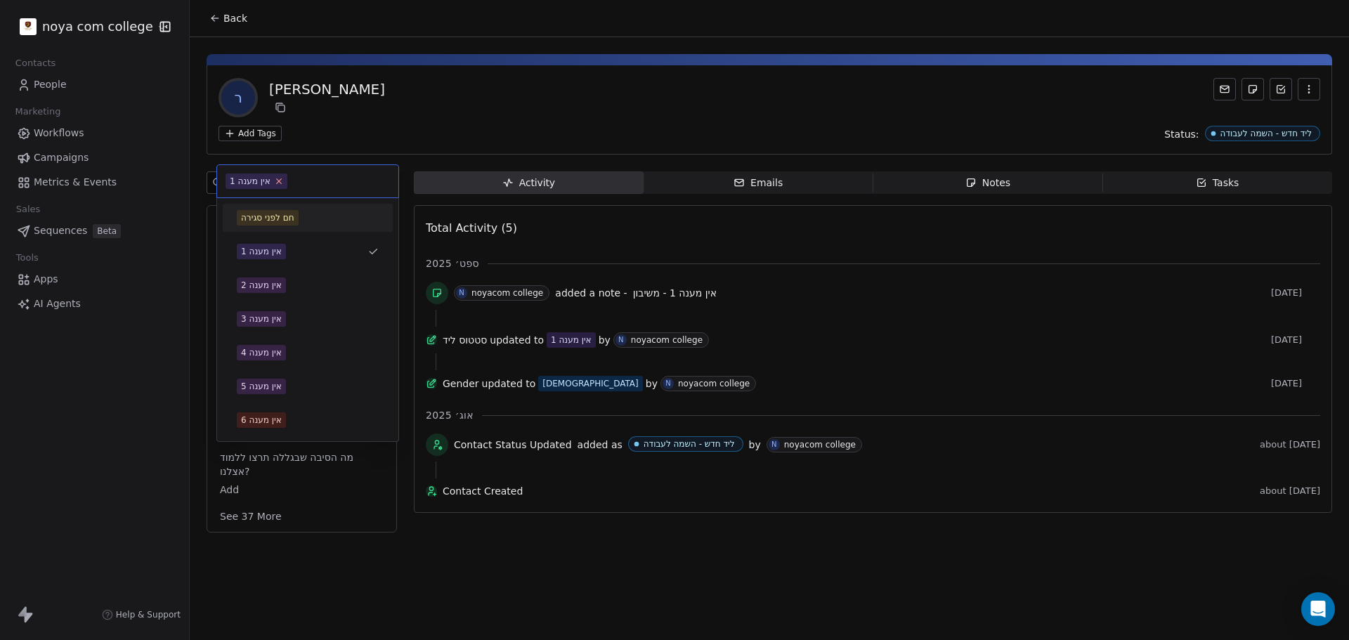
click at [281, 178] on icon at bounding box center [278, 180] width 9 height 9
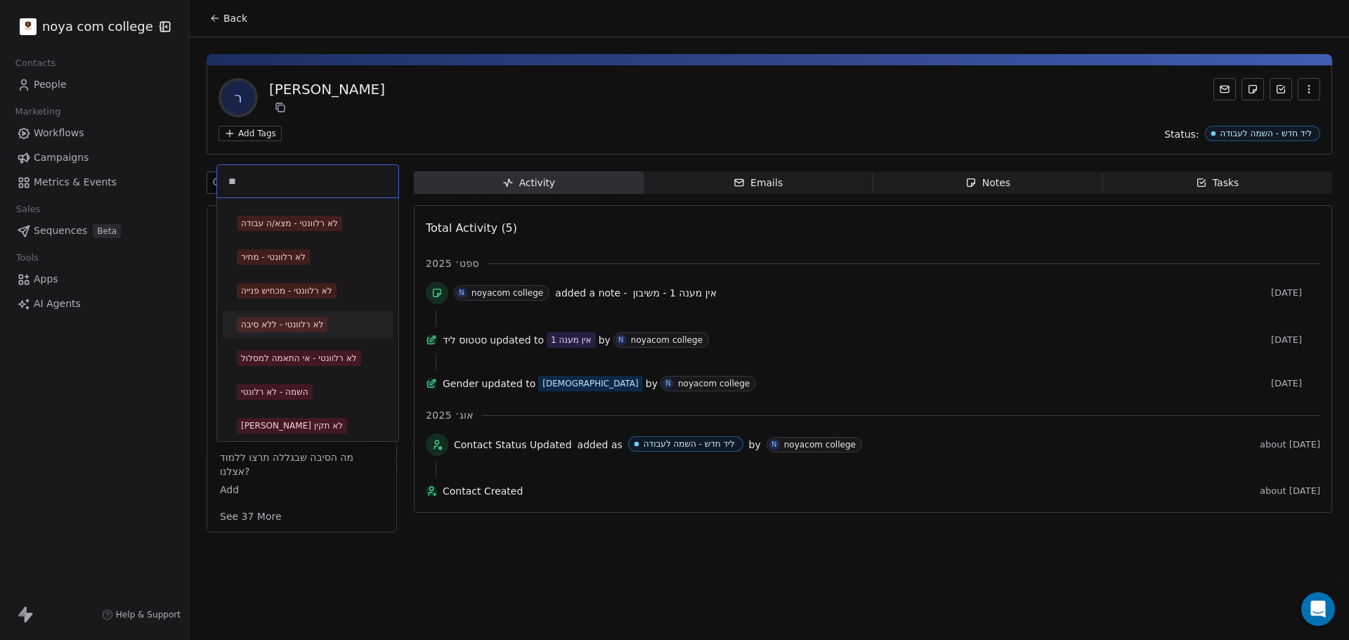
type input "**"
click at [284, 320] on div "לא רלוונטי - ללא סיבה" at bounding box center [282, 324] width 82 height 13
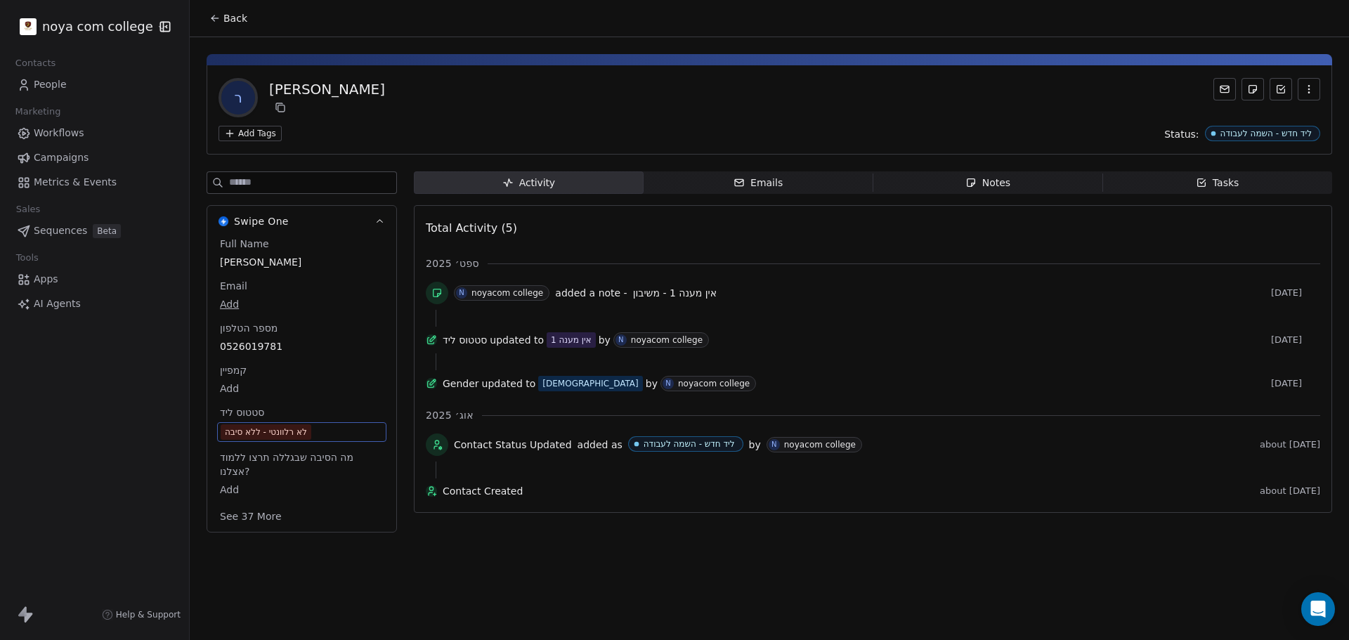
click at [546, 391] on div "[DEMOGRAPHIC_DATA]" at bounding box center [590, 384] width 96 height 14
click at [436, 385] on icon at bounding box center [433, 382] width 6 height 6
click at [433, 388] on icon at bounding box center [431, 384] width 6 height 6
click at [620, 554] on div "Back ר רון ליעזר Add Tags Status: ליד חדש - השמה לעבודה Swipe One Full Name רון…" at bounding box center [769, 320] width 1159 height 640
click at [628, 179] on span "Activity Activity" at bounding box center [529, 182] width 230 height 22
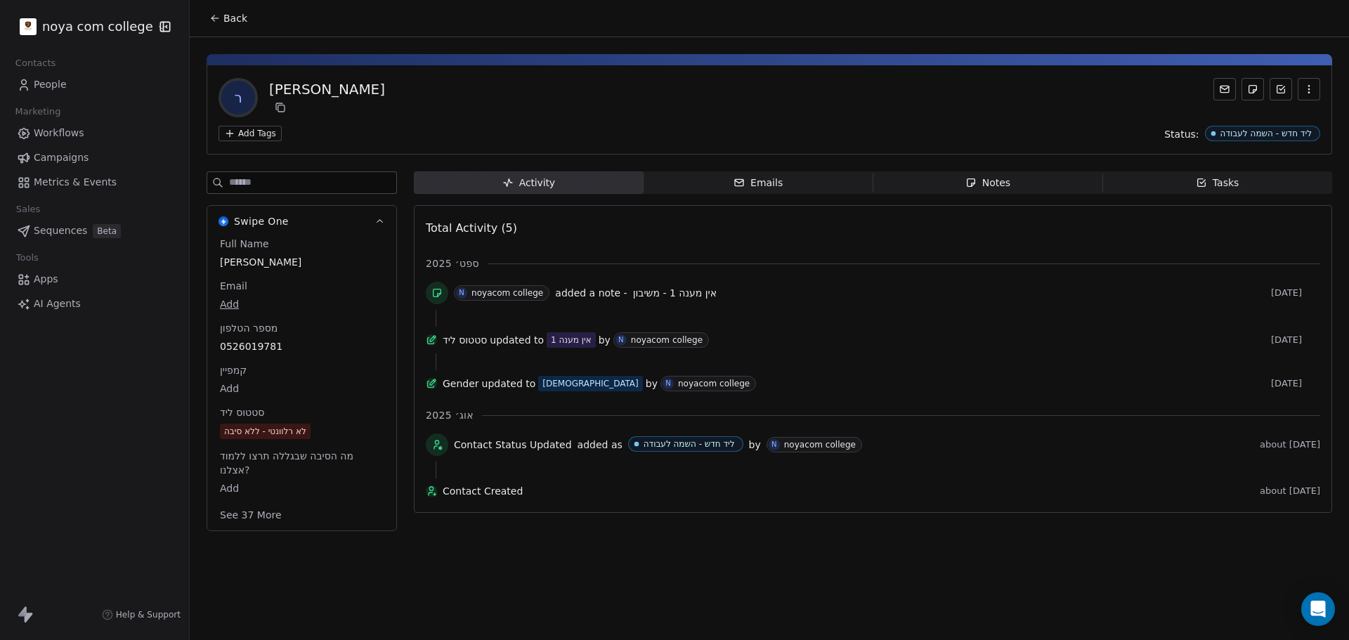
click at [434, 389] on icon at bounding box center [431, 383] width 11 height 11
click at [553, 391] on div "[DEMOGRAPHIC_DATA]" at bounding box center [590, 384] width 96 height 14
click at [678, 388] on div "noyacom college" at bounding box center [714, 384] width 72 height 10
click at [247, 514] on button "See 37 More" at bounding box center [250, 514] width 79 height 25
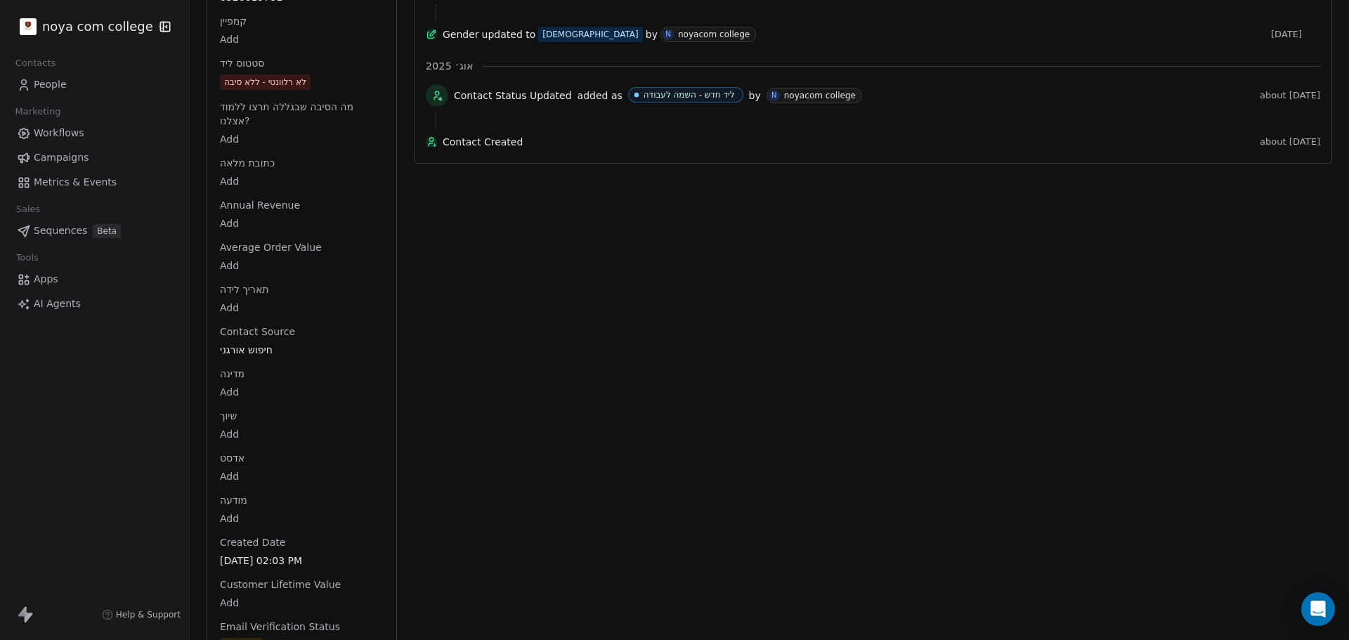
scroll to position [351, 0]
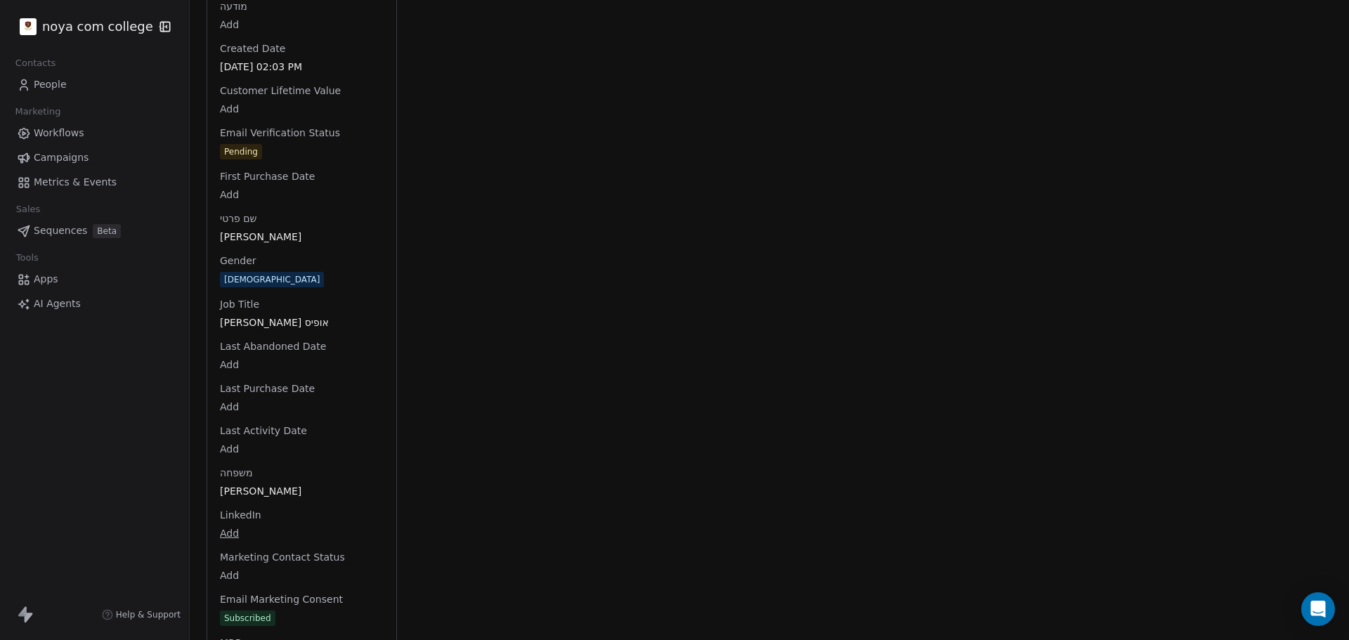
click at [233, 287] on div "Full Name רון ליעזר Email Add מספר הטלפון 0526019781 קמפיין Add סטטוס ליד לא רל…" at bounding box center [301, 306] width 169 height 1824
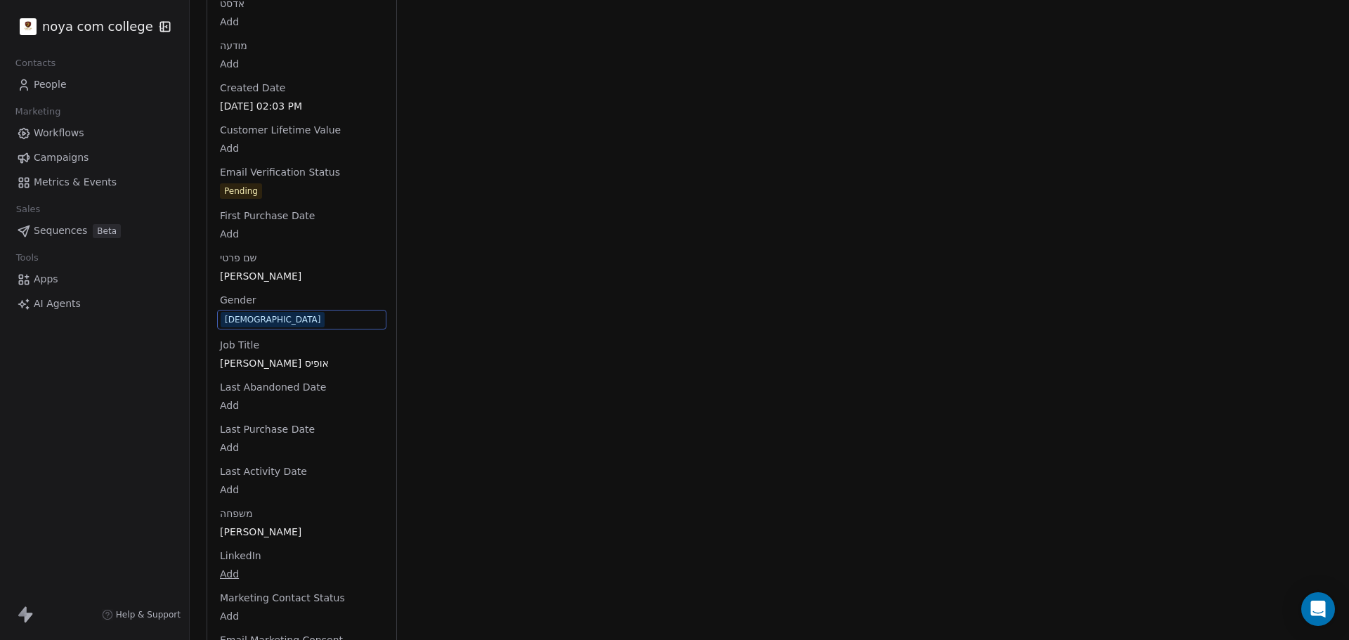
click at [287, 322] on span "[DEMOGRAPHIC_DATA]" at bounding box center [302, 319] width 162 height 15
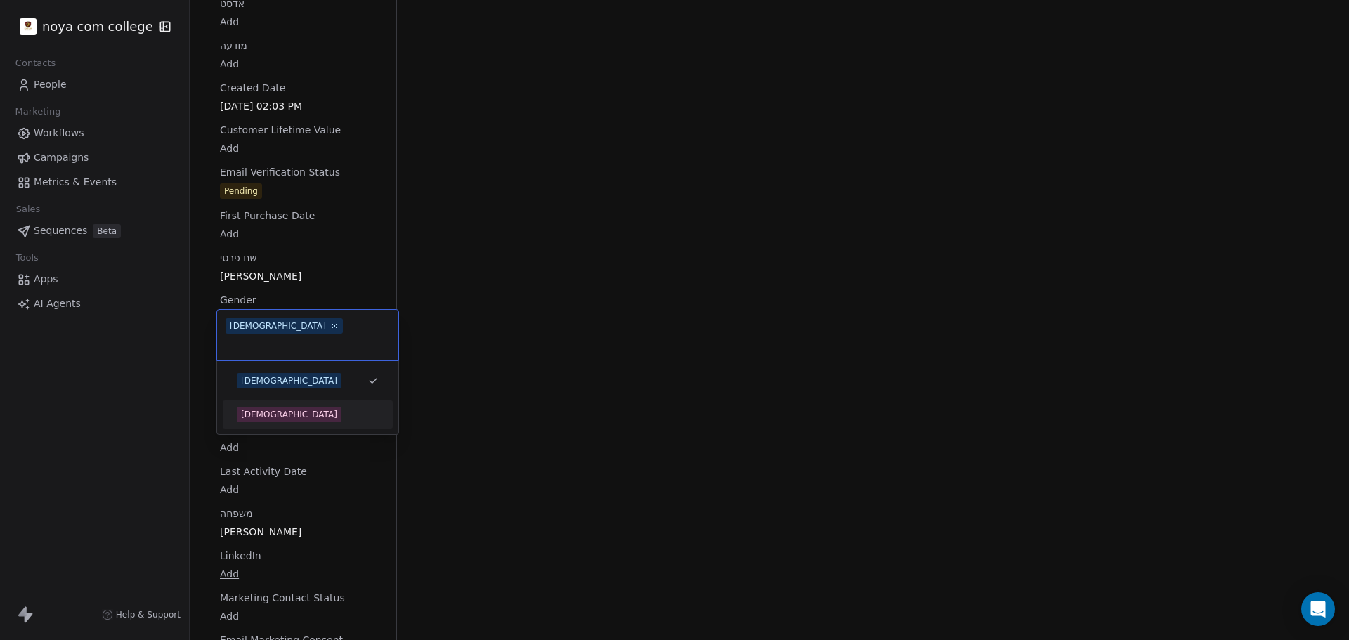
click at [266, 408] on div "Female" at bounding box center [289, 414] width 96 height 13
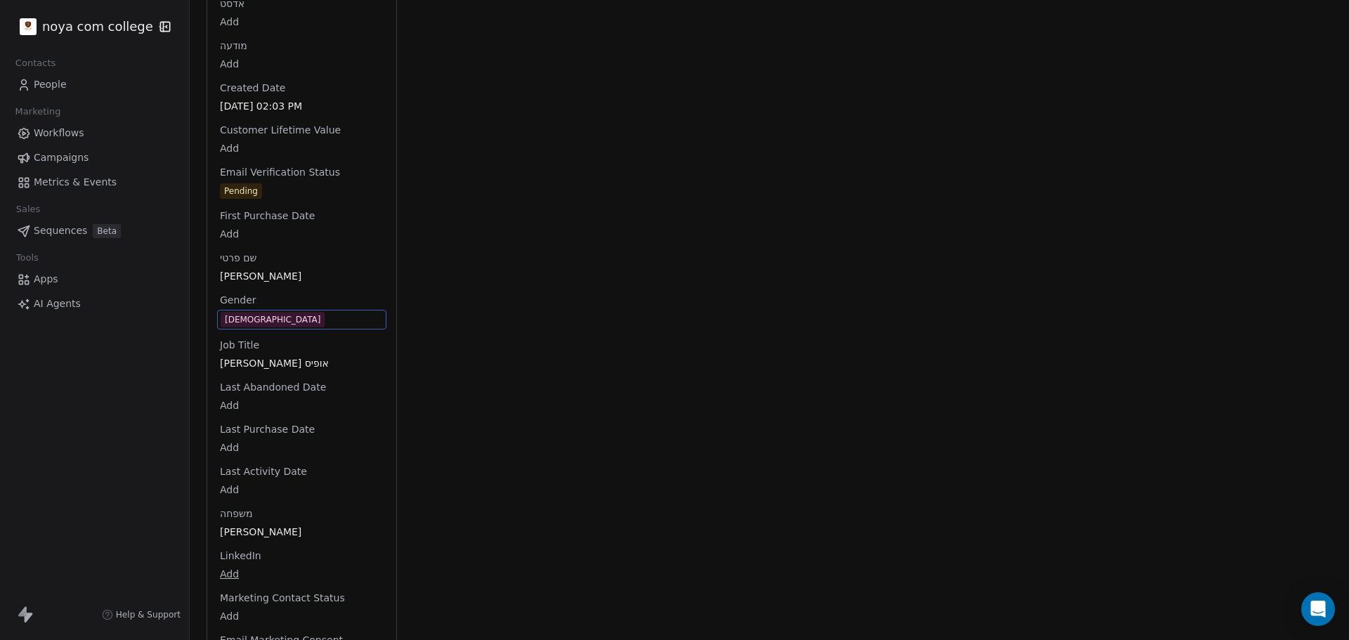
drag, startPoint x: 880, startPoint y: 134, endPoint x: 889, endPoint y: 86, distance: 49.2
click at [880, 133] on div "Activity Activity Emails Emails Notes Notes Tasks Tasks Total Activity (5) ספט׳…" at bounding box center [873, 320] width 918 height 1905
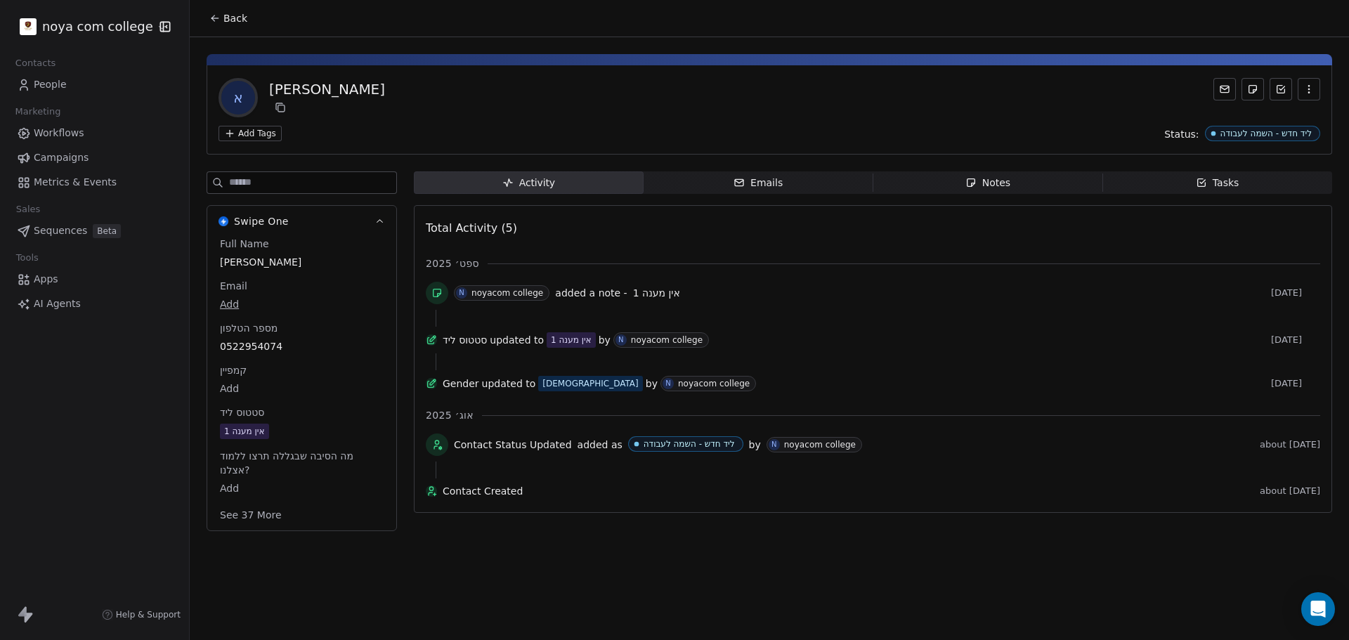
click at [1348, 633] on div "Back א אבי Add Tags Status: ליד חדש - השמה לעבודה Swipe One Full Name אבי Email…" at bounding box center [769, 320] width 1159 height 640
click at [302, 431] on span "אין מענה 1" at bounding box center [302, 431] width 164 height 15
click at [301, 431] on span "אין מענה 1" at bounding box center [302, 431] width 162 height 15
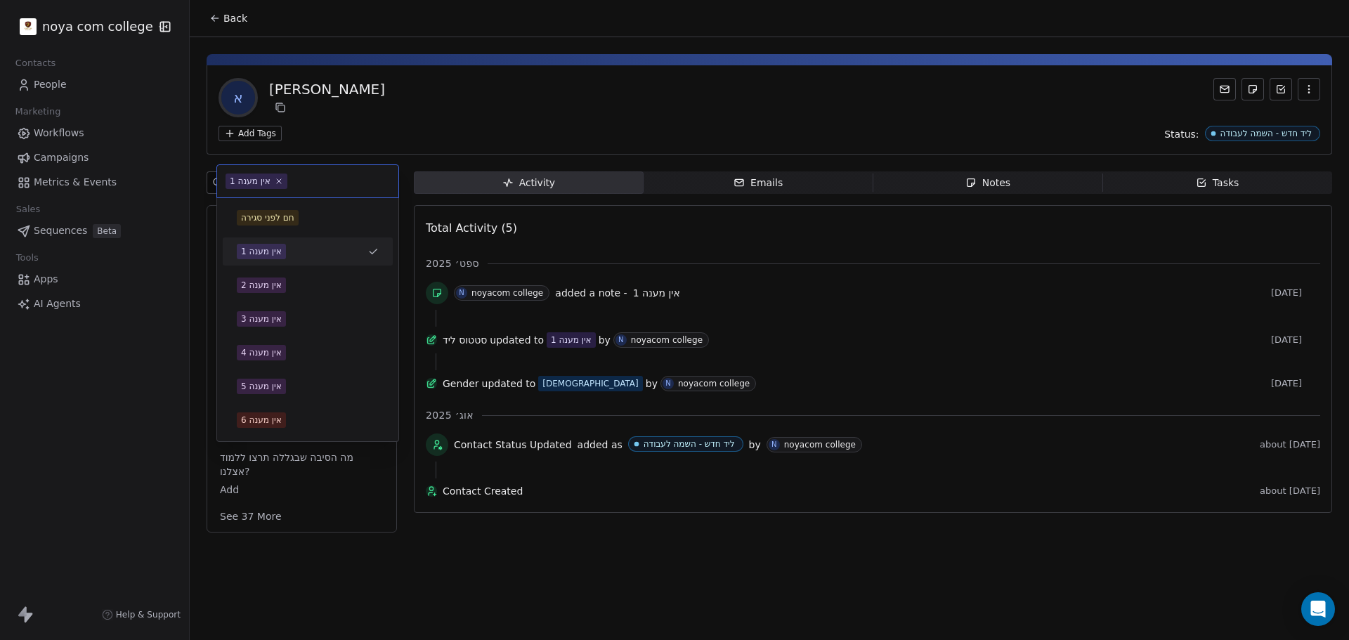
click at [301, 431] on div "אין מענה 6" at bounding box center [307, 420] width 159 height 22
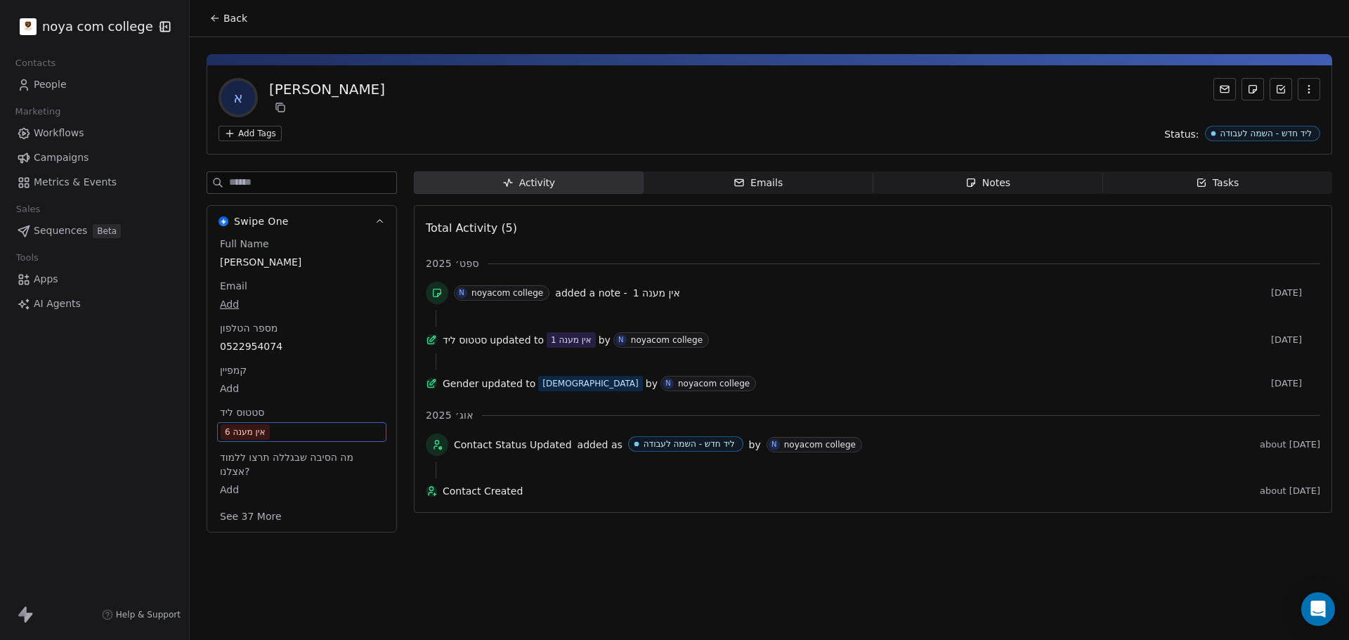
click at [301, 431] on span "אין מענה 6" at bounding box center [302, 431] width 162 height 15
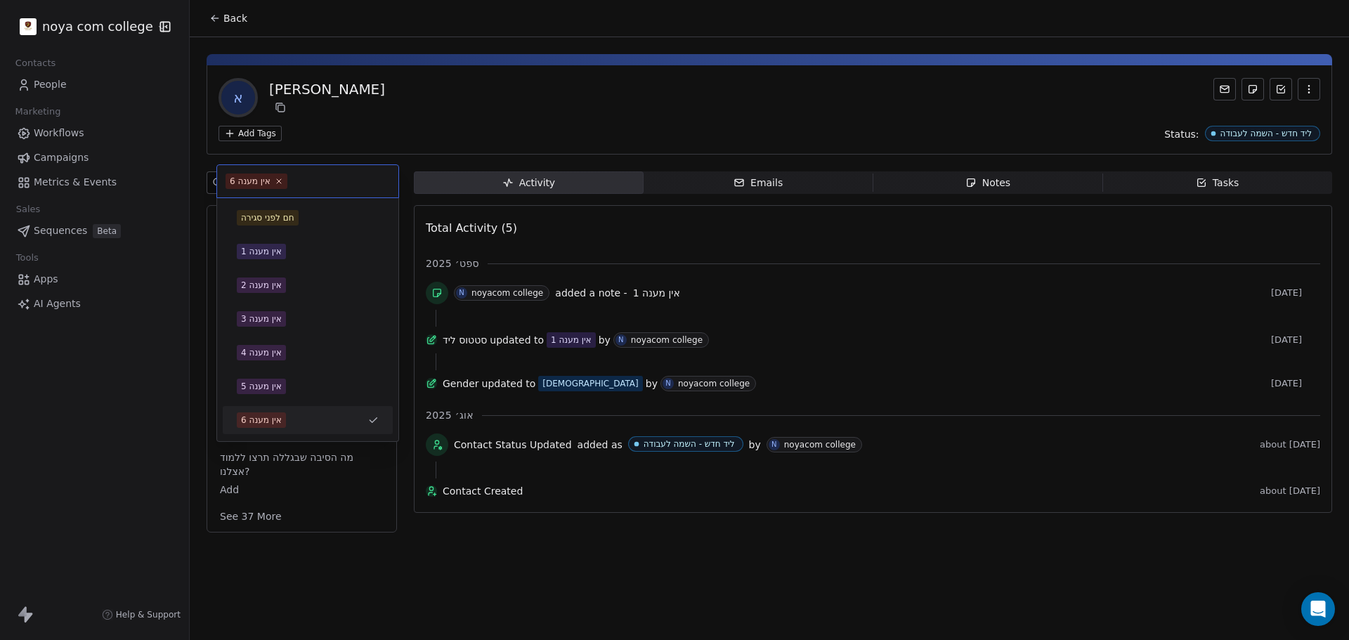
click at [301, 431] on div "אין מענה 6" at bounding box center [308, 420] width 170 height 28
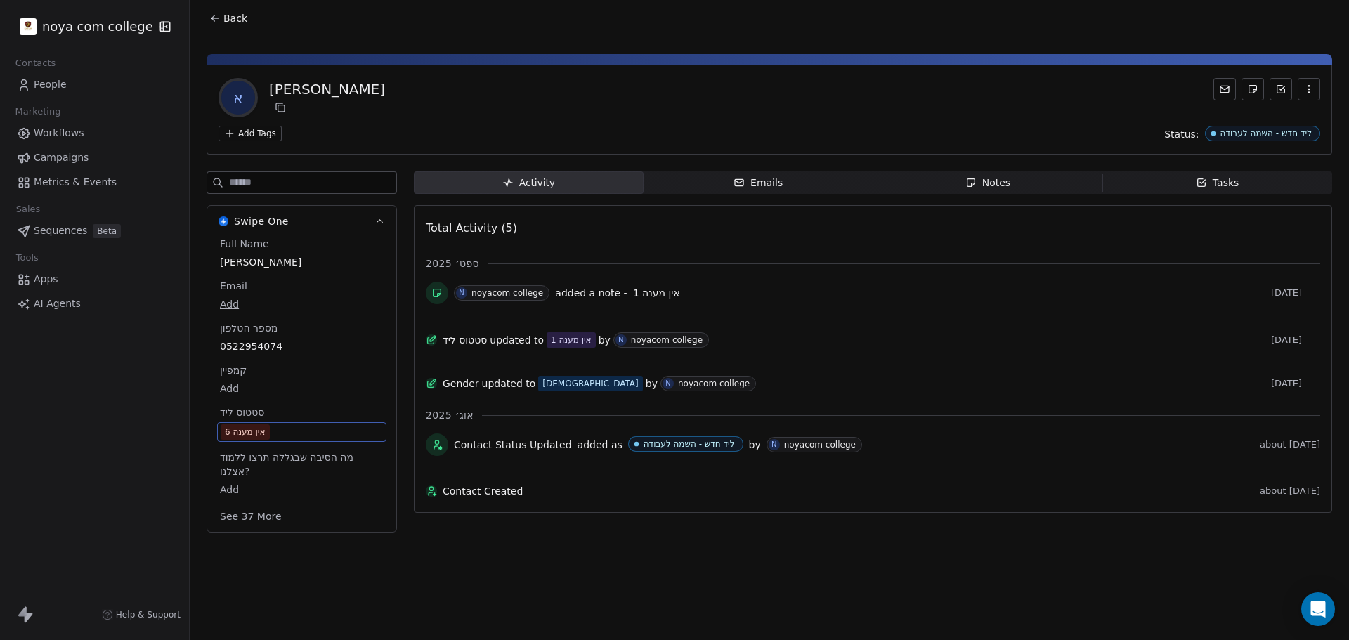
click at [301, 433] on span "אין מענה 6" at bounding box center [302, 431] width 162 height 15
click at [301, 435] on span "אין מענה 6" at bounding box center [302, 431] width 162 height 15
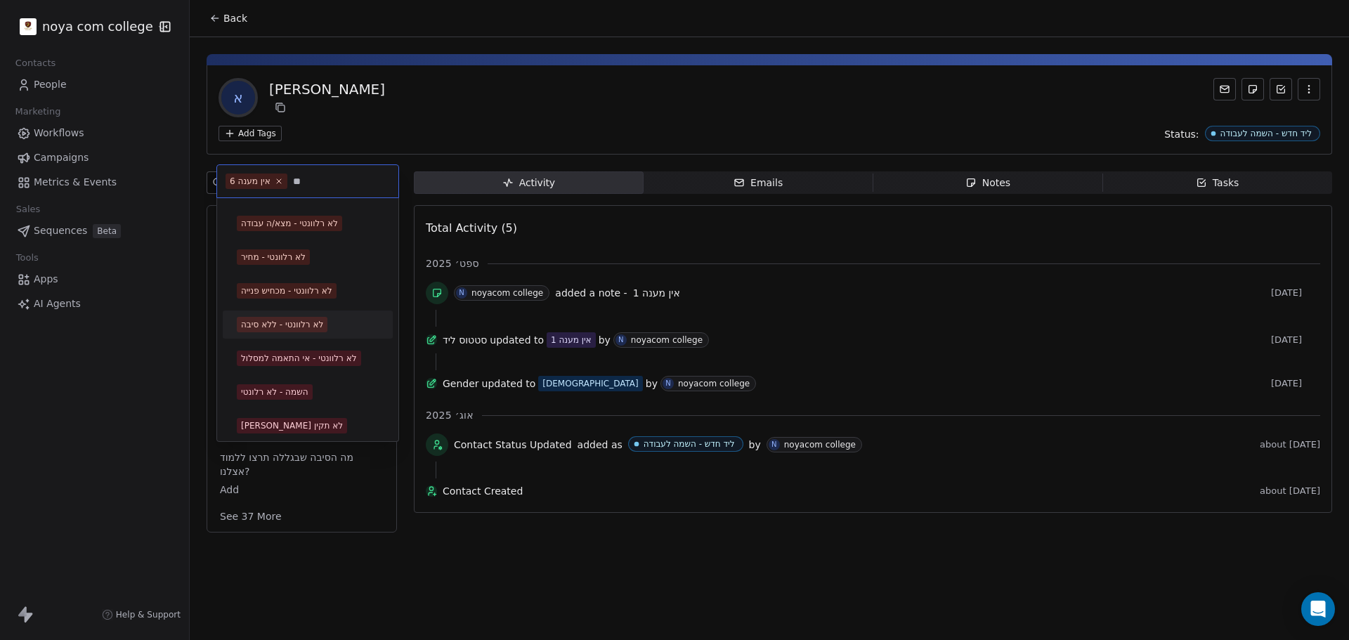
type input "**"
click at [308, 320] on div "לא רלוונטי - ללא סיבה" at bounding box center [282, 324] width 82 height 13
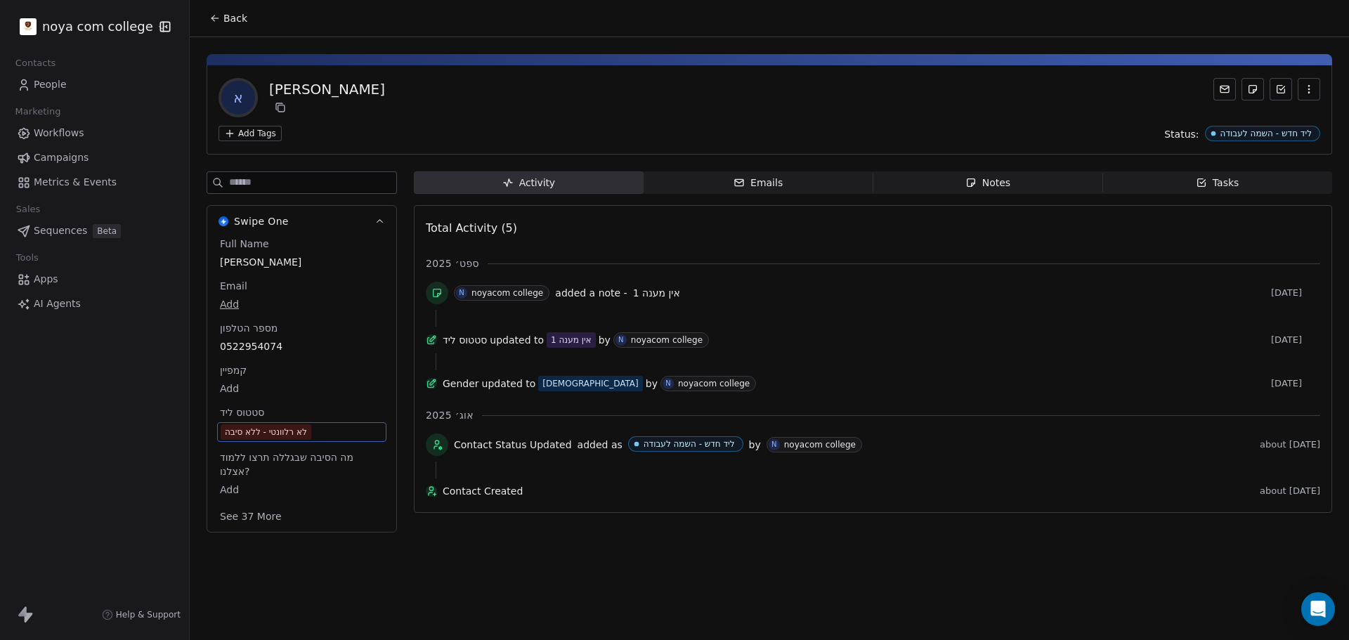
click at [787, 570] on div "Back א אבי Add Tags Status: ליד חדש - השמה לעבודה Swipe One Full Name אבי Email…" at bounding box center [769, 320] width 1159 height 640
click at [307, 432] on span "אין מענה 1" at bounding box center [302, 431] width 164 height 15
click at [307, 432] on span "אין מענה 1" at bounding box center [302, 431] width 162 height 15
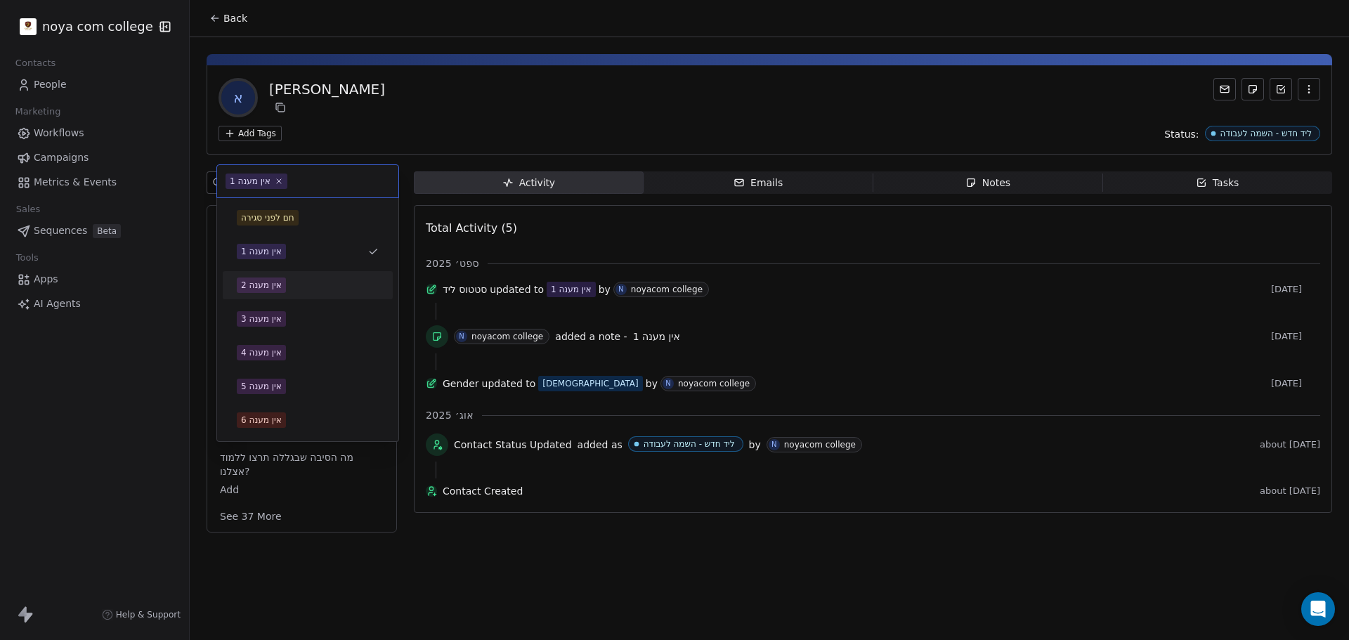
click at [285, 280] on span "אין מענה 2" at bounding box center [261, 284] width 49 height 15
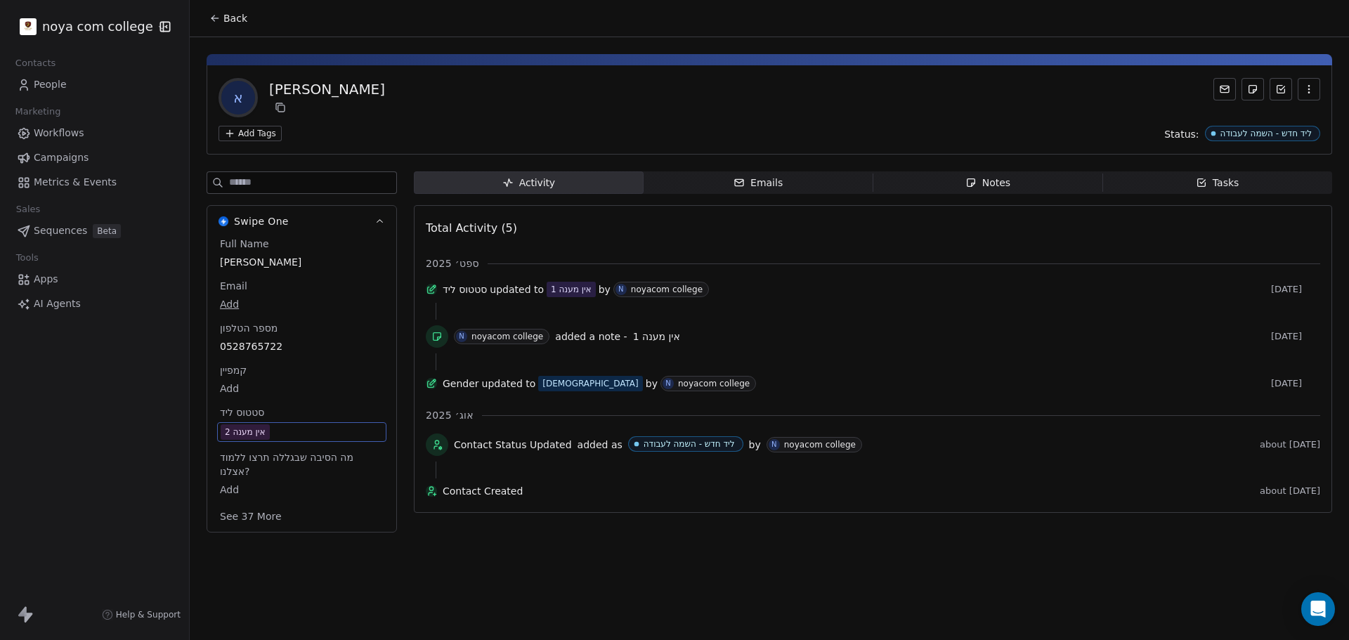
click at [995, 178] on div "Notes" at bounding box center [987, 183] width 45 height 15
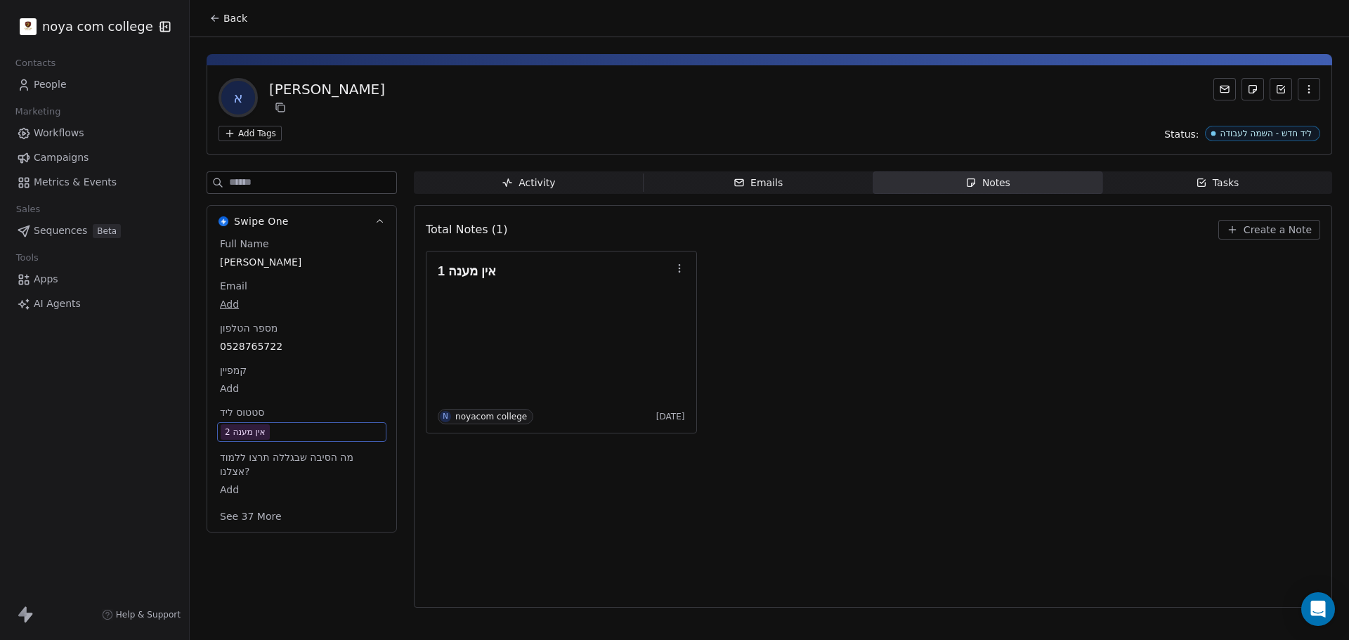
click at [1266, 221] on button "Create a Note" at bounding box center [1269, 230] width 102 height 20
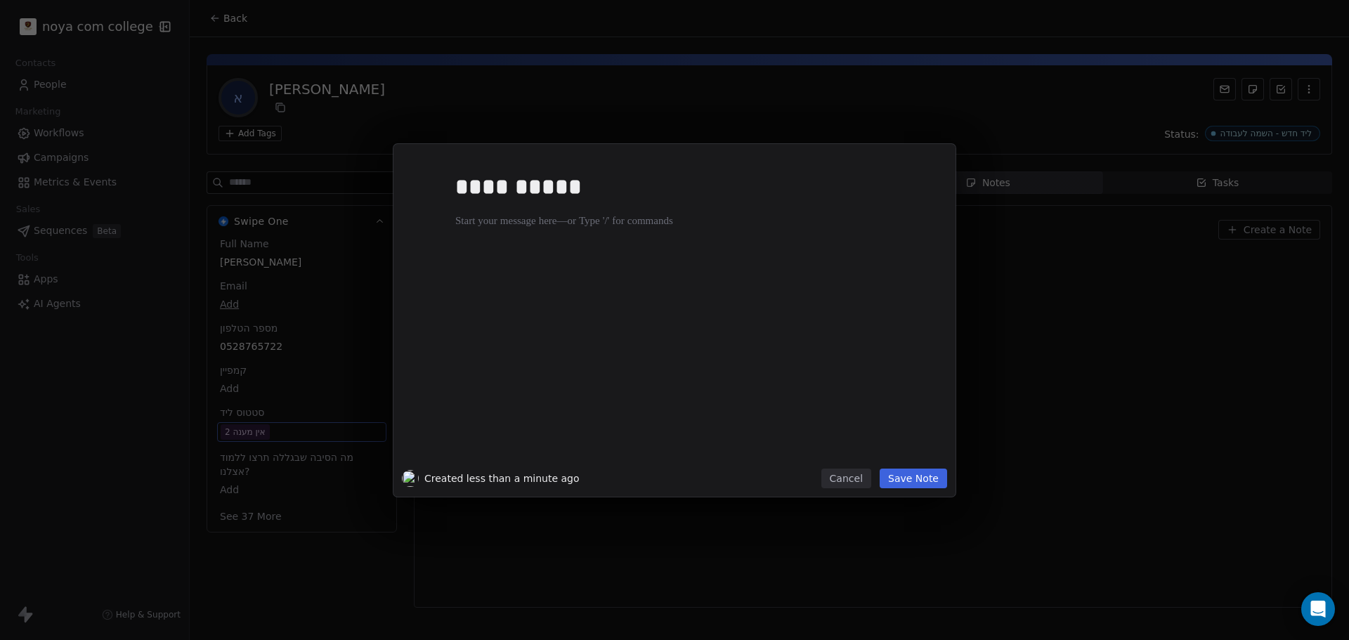
click at [945, 483] on button "Save Note" at bounding box center [912, 479] width 67 height 20
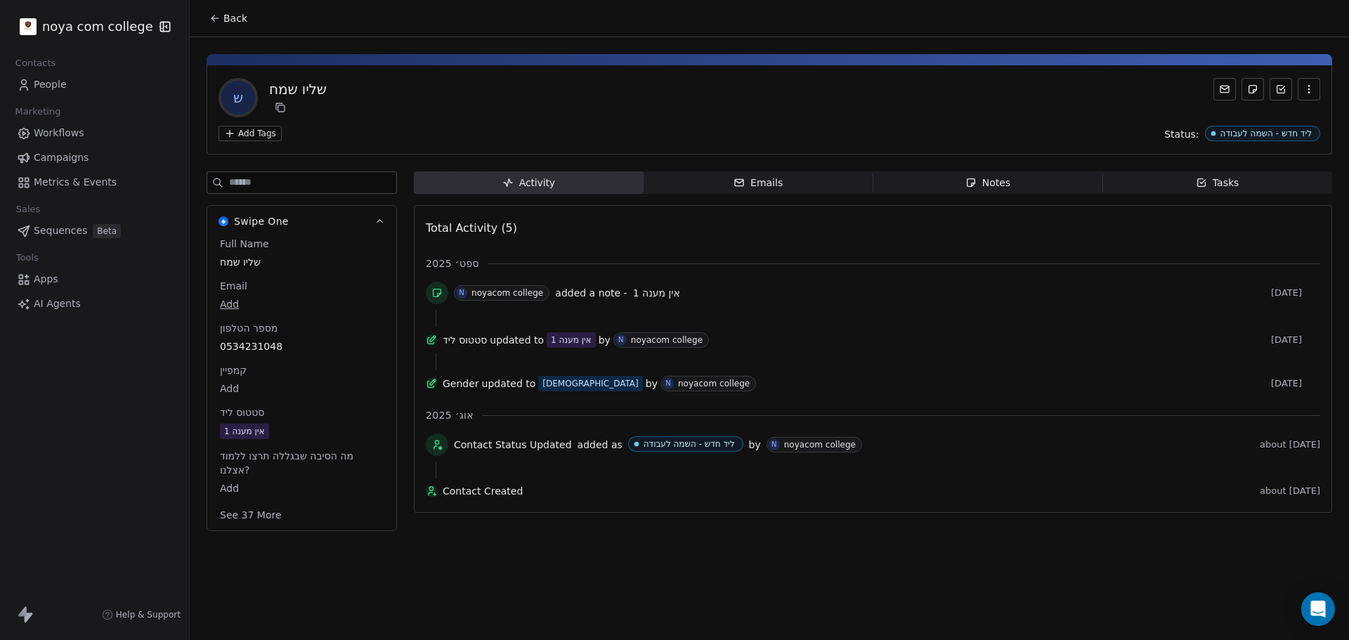
click at [283, 424] on div "אין מענה 1" at bounding box center [301, 431] width 169 height 18
click at [283, 424] on div "אין מענה 1" at bounding box center [301, 432] width 169 height 20
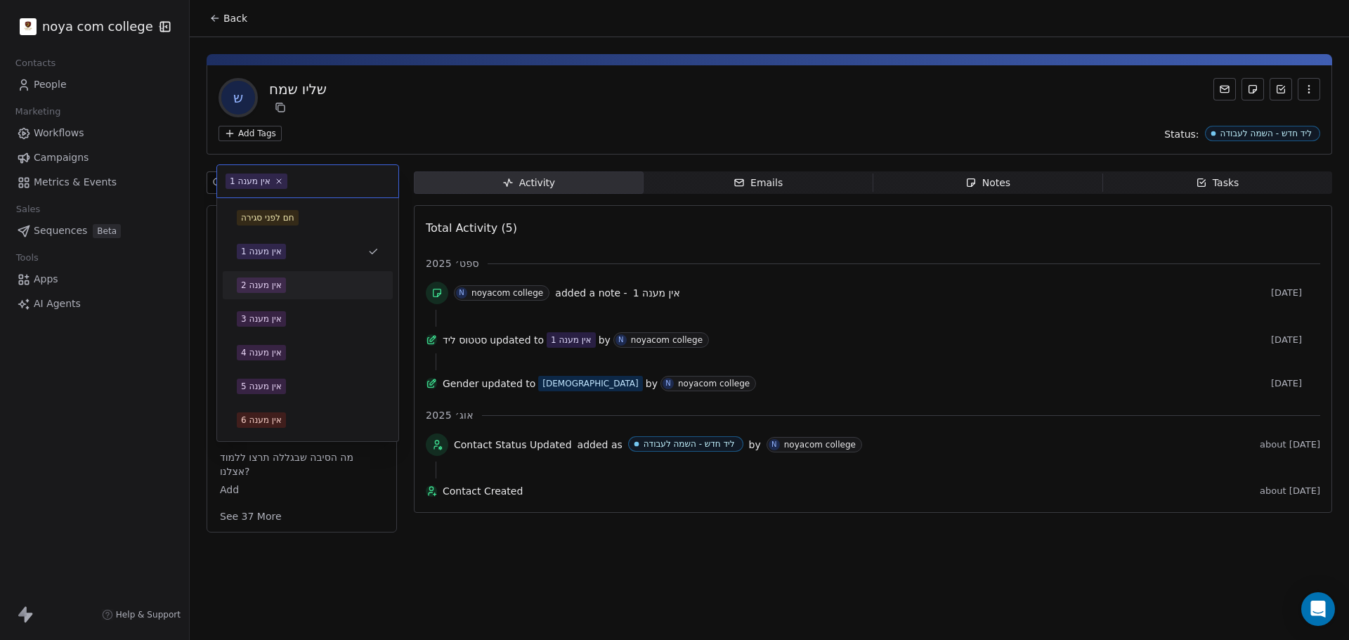
click at [281, 282] on div "אין מענה 2" at bounding box center [261, 285] width 41 height 13
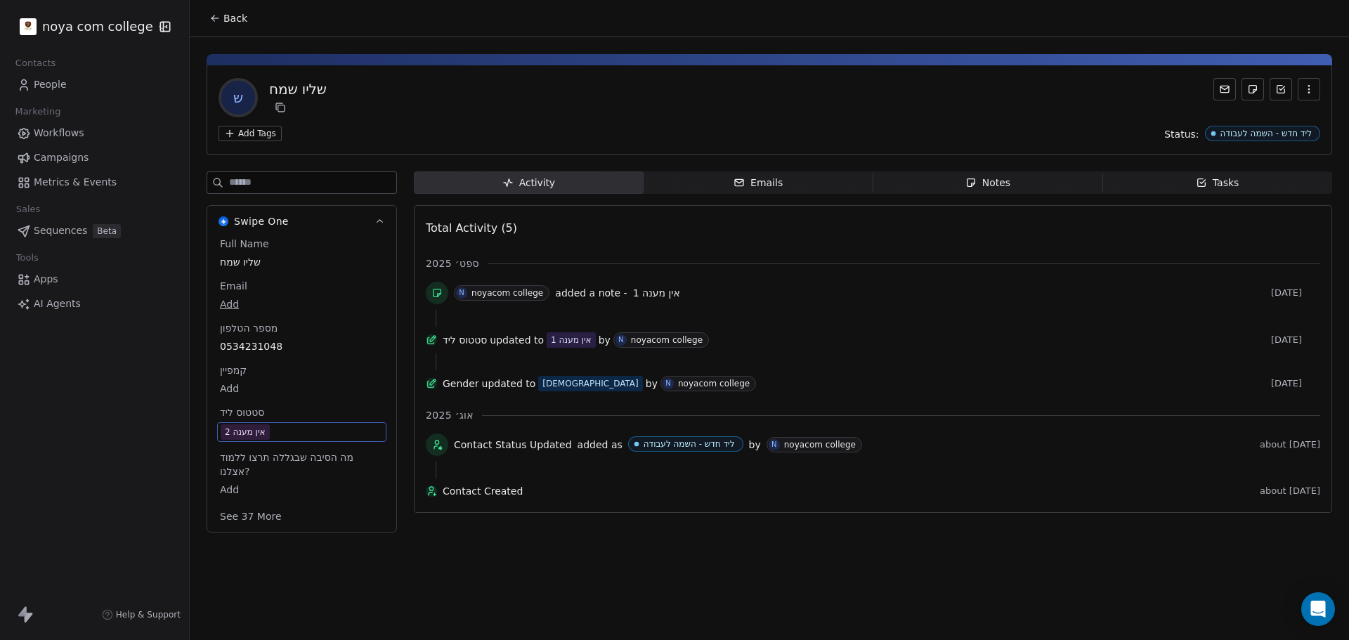
click at [1040, 172] on span "Notes Notes" at bounding box center [988, 182] width 230 height 22
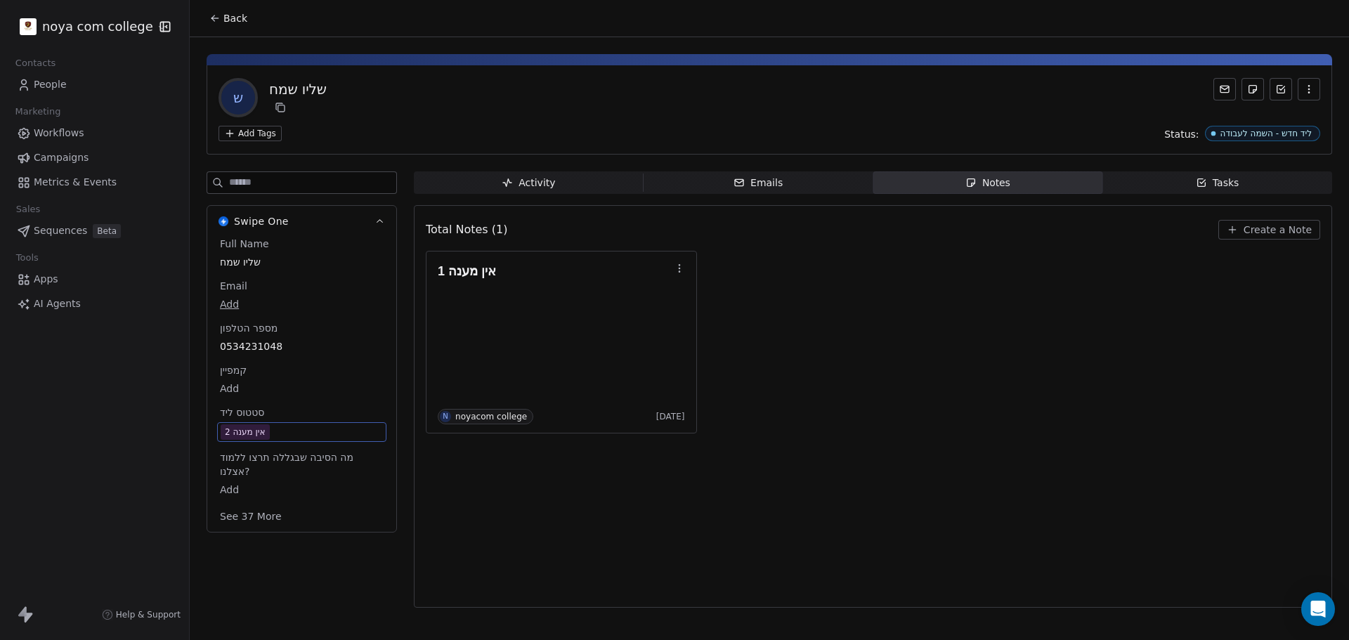
click at [1250, 223] on span "Create a Note" at bounding box center [1277, 230] width 68 height 14
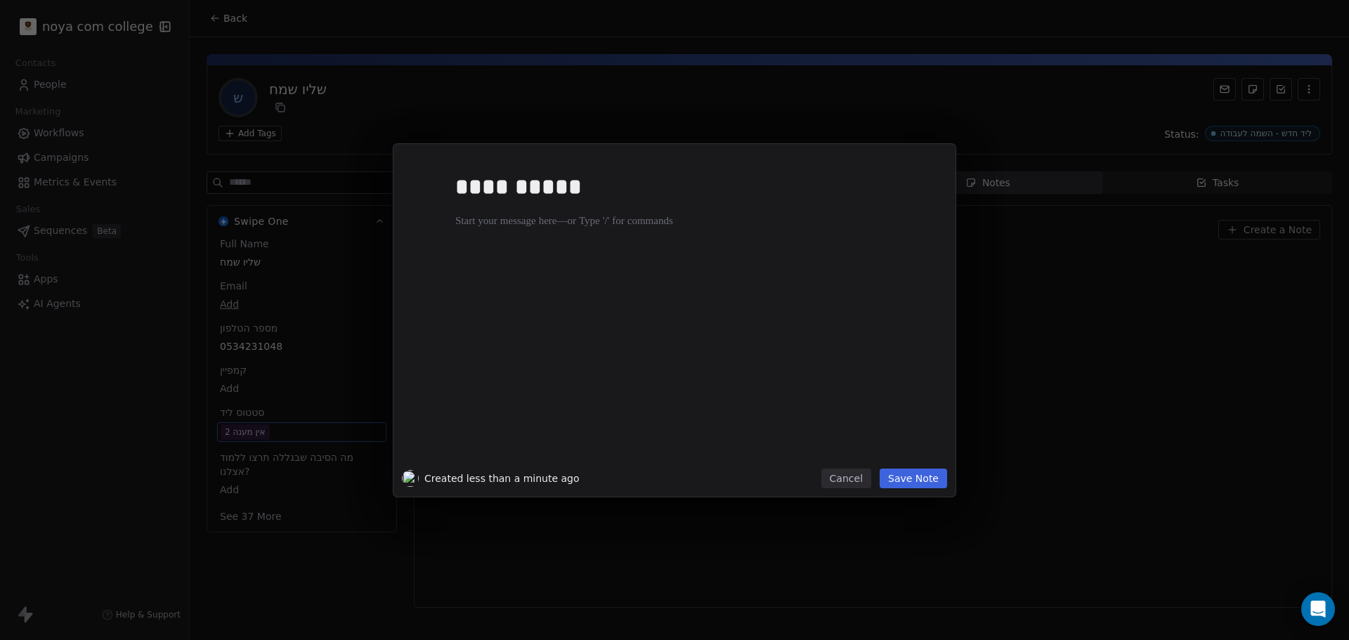
click at [933, 478] on button "Save Note" at bounding box center [912, 479] width 67 height 20
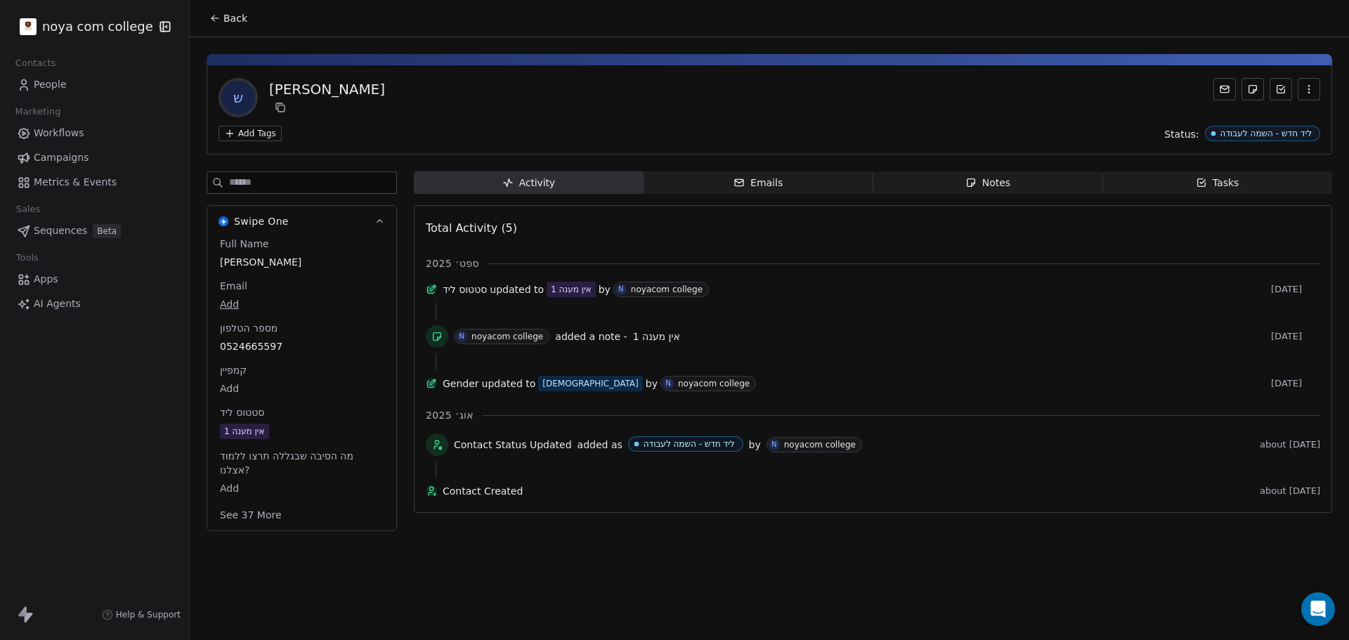
click at [994, 188] on div "Notes" at bounding box center [987, 183] width 45 height 15
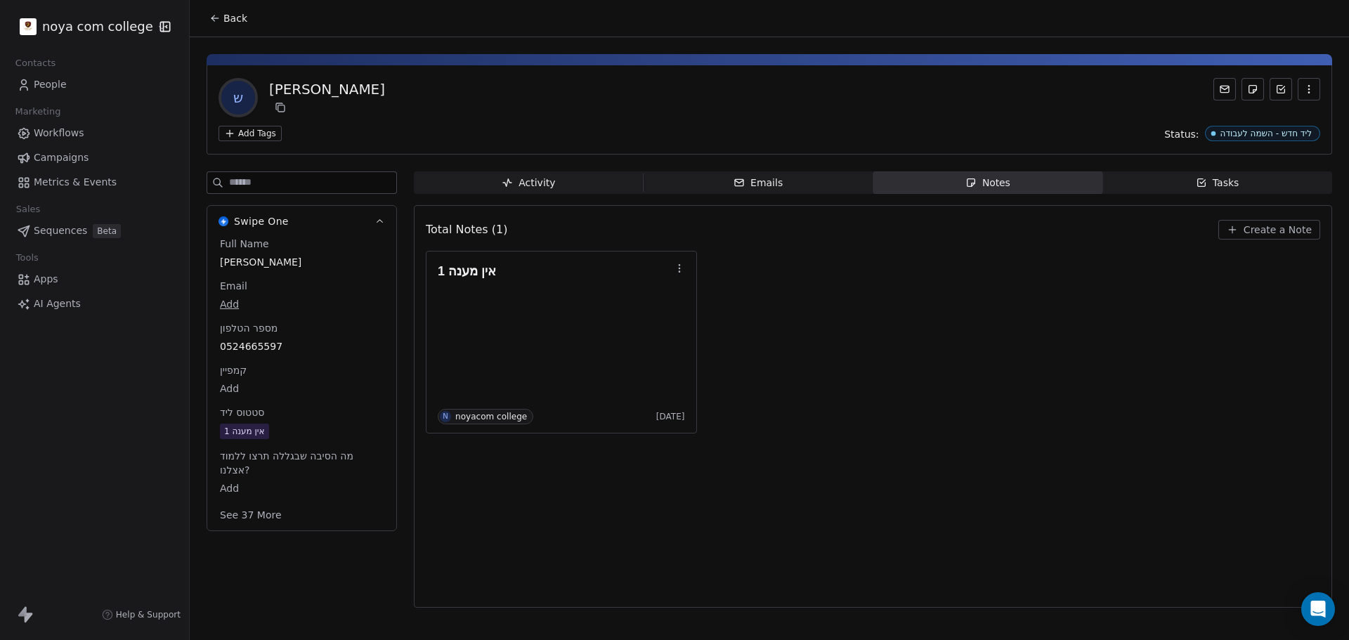
click at [1285, 232] on span "Create a Note" at bounding box center [1277, 230] width 68 height 14
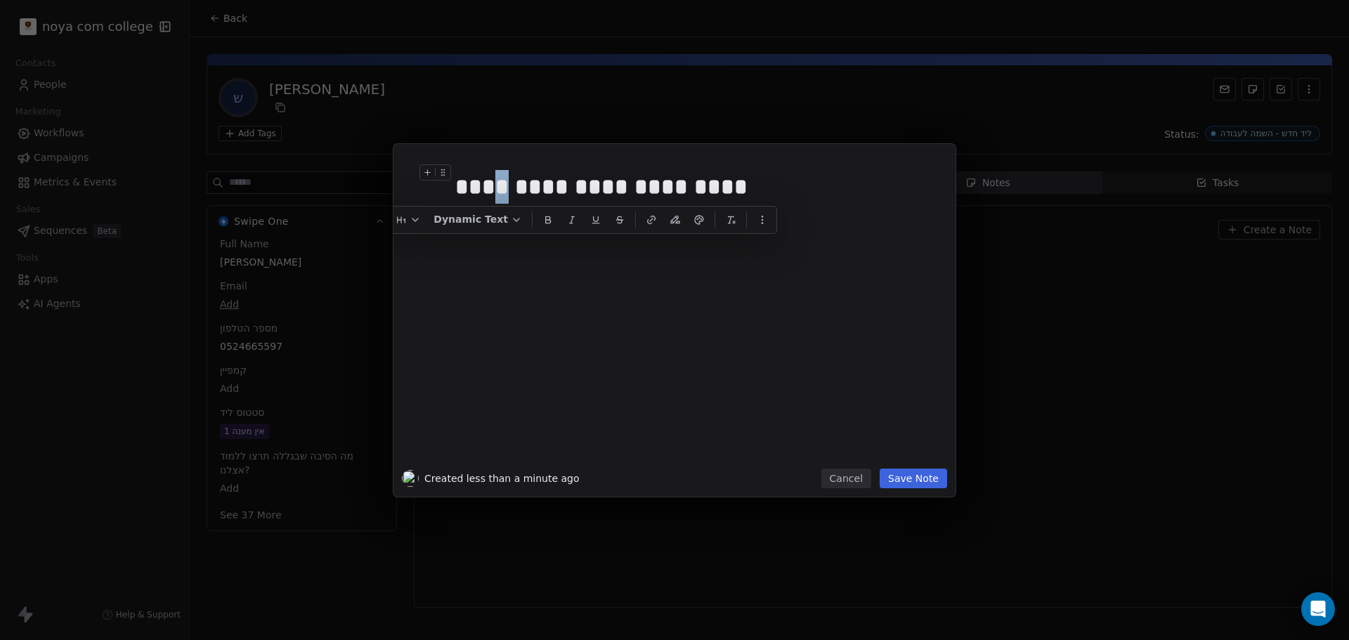
click at [672, 193] on div "**********" at bounding box center [690, 187] width 470 height 34
click at [591, 182] on div "**********" at bounding box center [690, 187] width 470 height 34
click at [452, 205] on div "**********" at bounding box center [691, 310] width 489 height 316
click at [456, 191] on div "**********" at bounding box center [690, 187] width 470 height 34
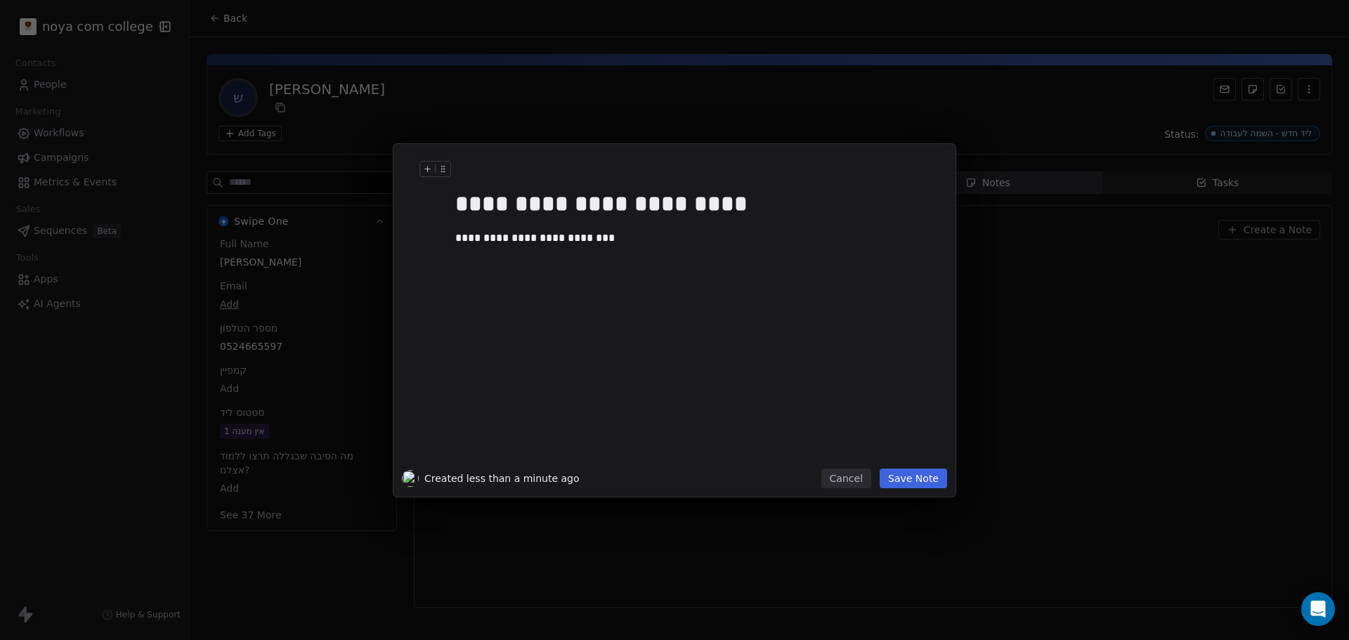
click at [921, 479] on button "Save Note" at bounding box center [912, 479] width 67 height 20
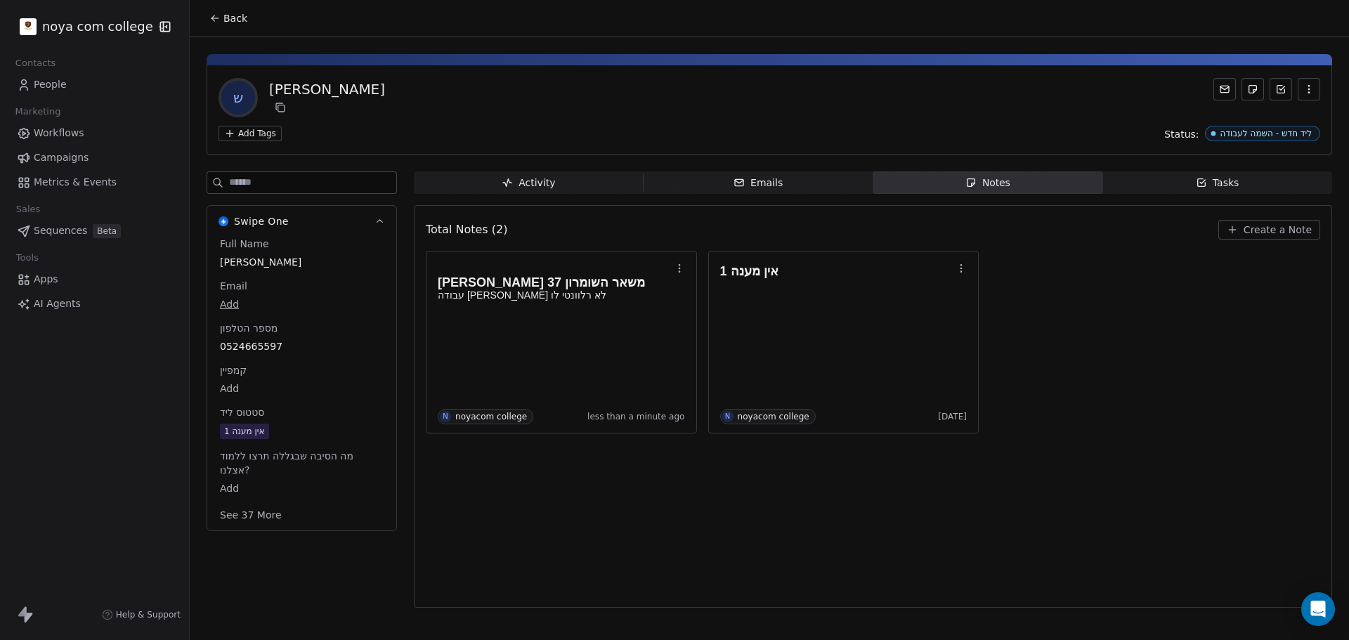
click at [277, 426] on span "אין מענה 1" at bounding box center [302, 431] width 164 height 15
click at [280, 426] on span "אין מענה 1" at bounding box center [302, 431] width 162 height 15
click at [273, 433] on span "אין מענה 1" at bounding box center [302, 431] width 162 height 15
click at [282, 428] on span "אין מענה 1" at bounding box center [302, 431] width 162 height 15
click at [293, 428] on span "אין מענה 1" at bounding box center [302, 431] width 162 height 15
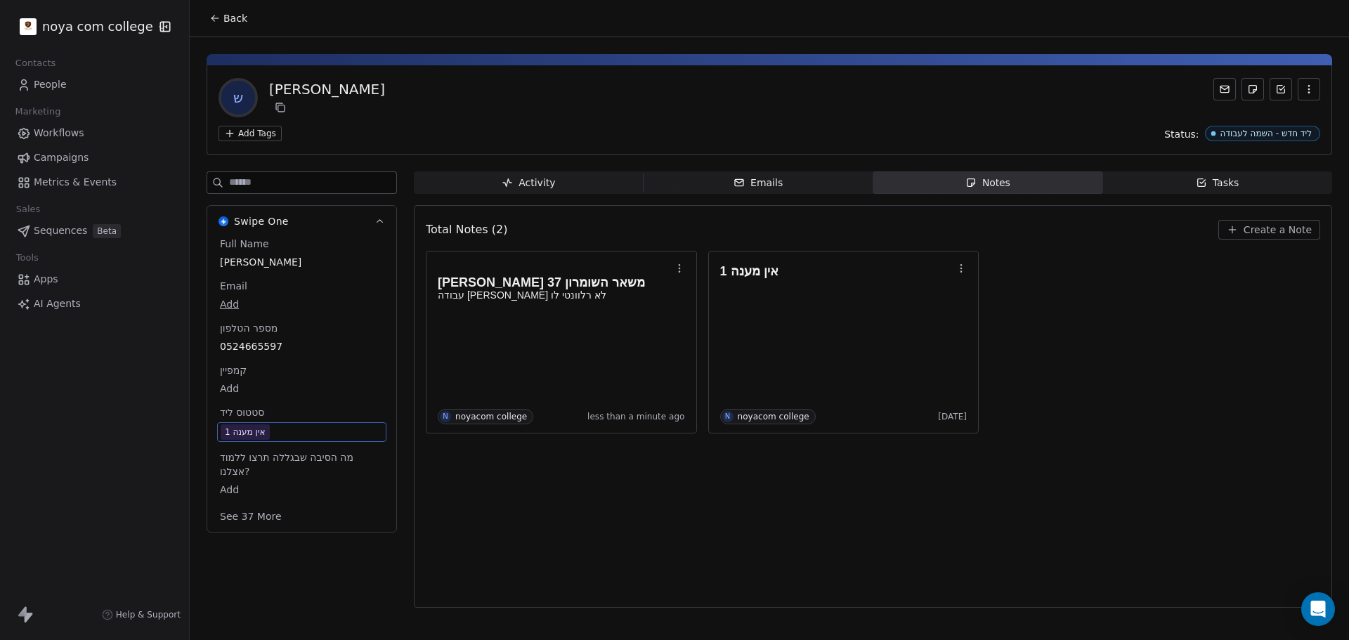
click at [293, 428] on span "אין מענה 1" at bounding box center [302, 431] width 162 height 15
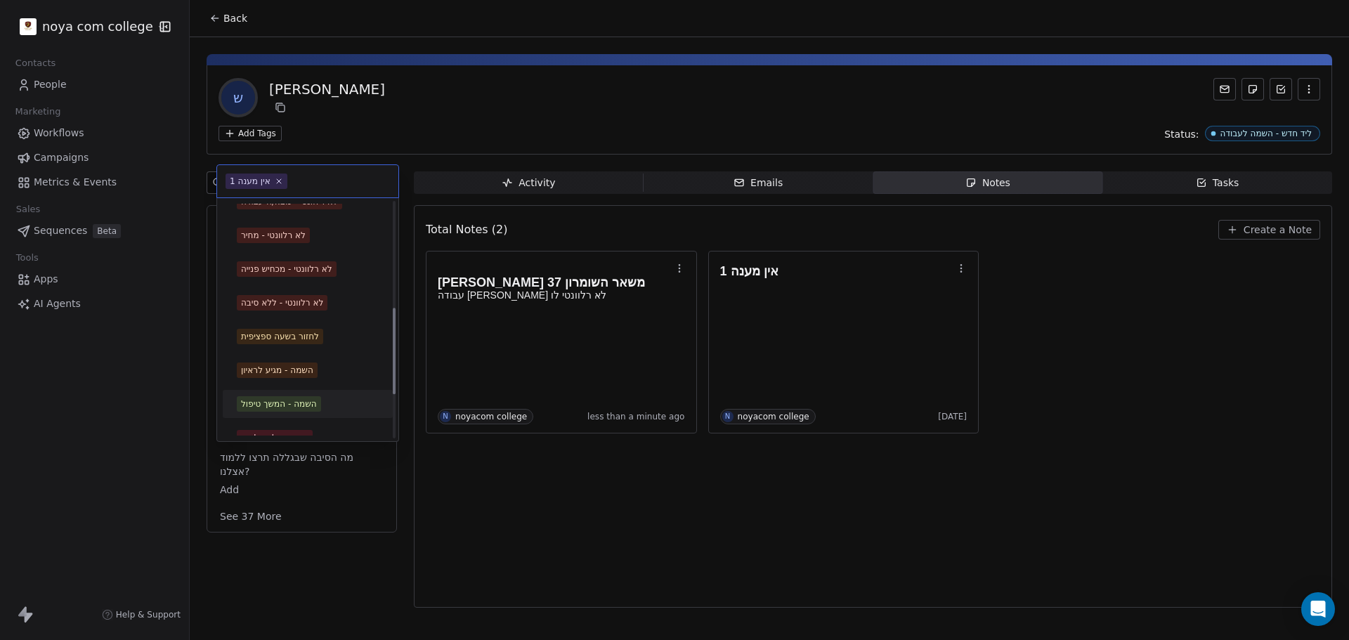
scroll to position [403, 0]
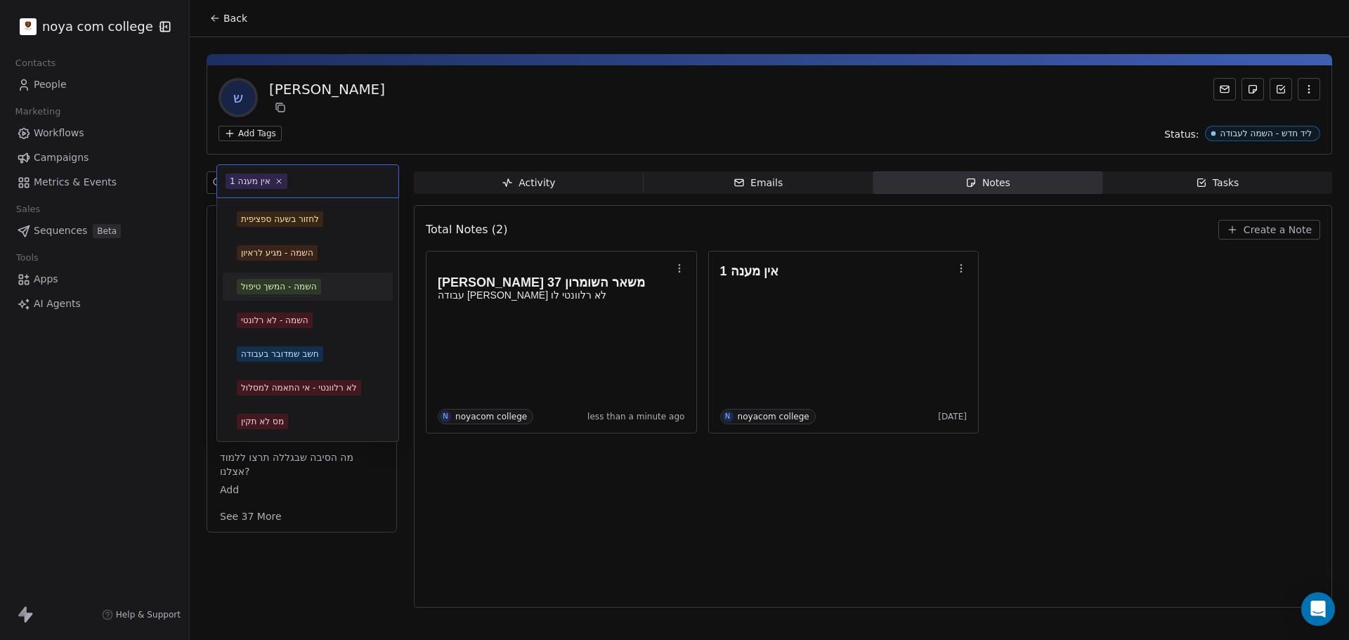
click at [317, 291] on div "השמה - המשך טיפול" at bounding box center [279, 286] width 76 height 13
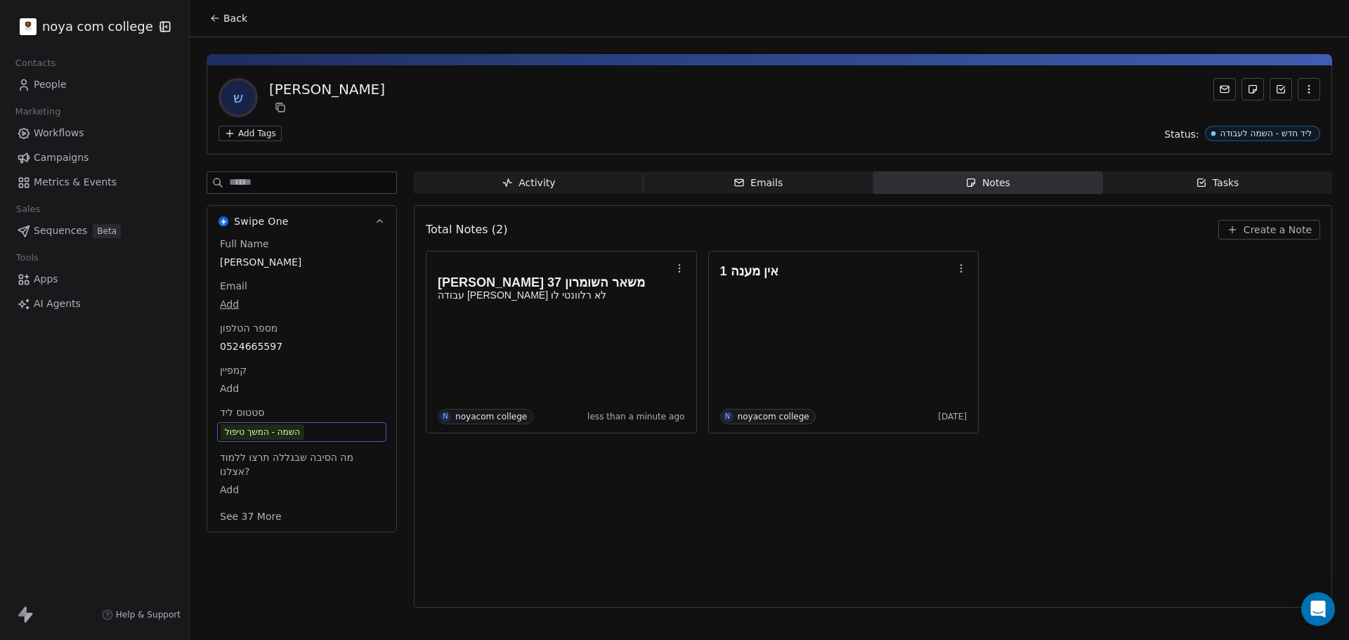
click at [574, 541] on div "Total Notes (2) Create a Note שמעון בן 37 משאר השומרון עבודה בבני ברק לא רלוונט…" at bounding box center [873, 406] width 894 height 384
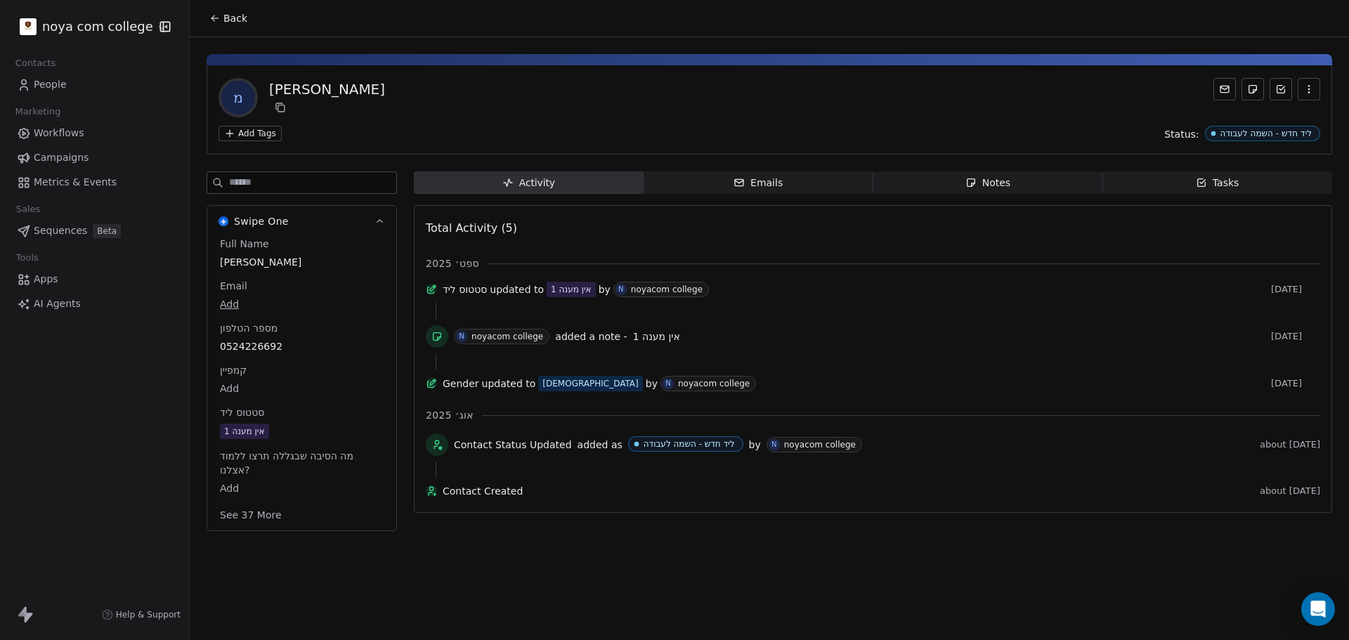
click at [386, 577] on div "Back מ [PERSON_NAME] Add Tags Status: ליד חדש - השמה לעבודה Swipe One Full Name…" at bounding box center [769, 320] width 1159 height 640
click at [1197, 185] on icon "button" at bounding box center [1201, 182] width 11 height 11
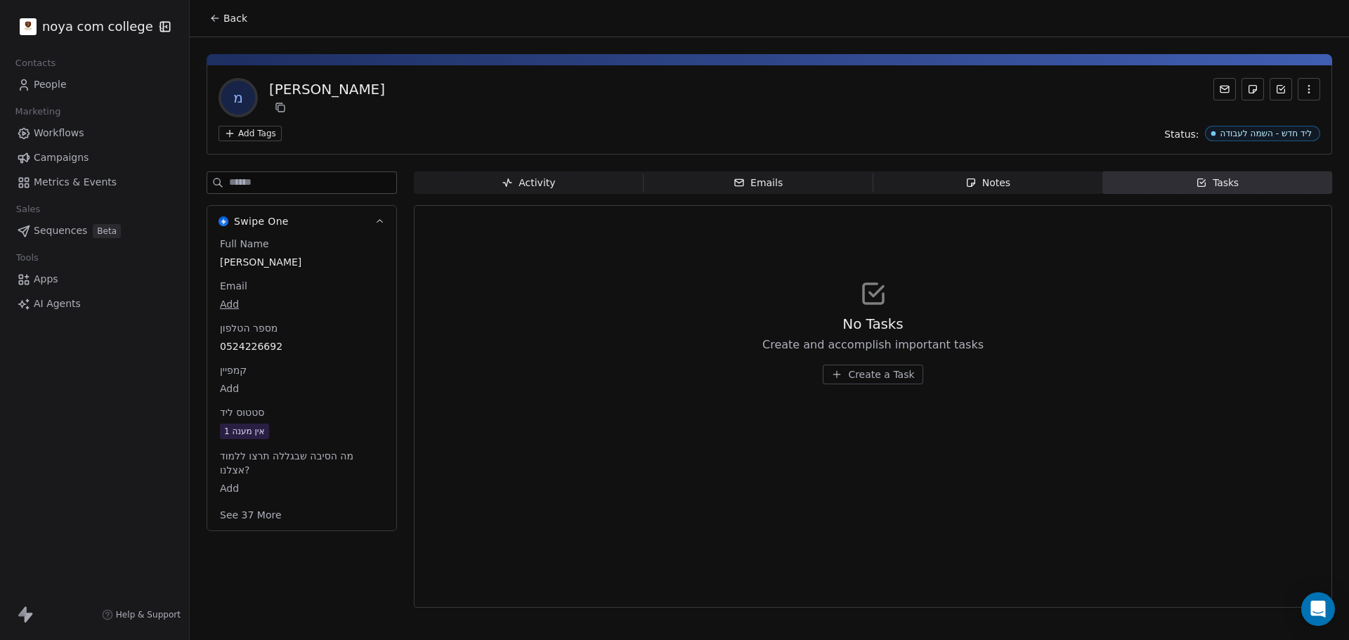
click at [1031, 184] on span "Notes Notes" at bounding box center [988, 182] width 230 height 22
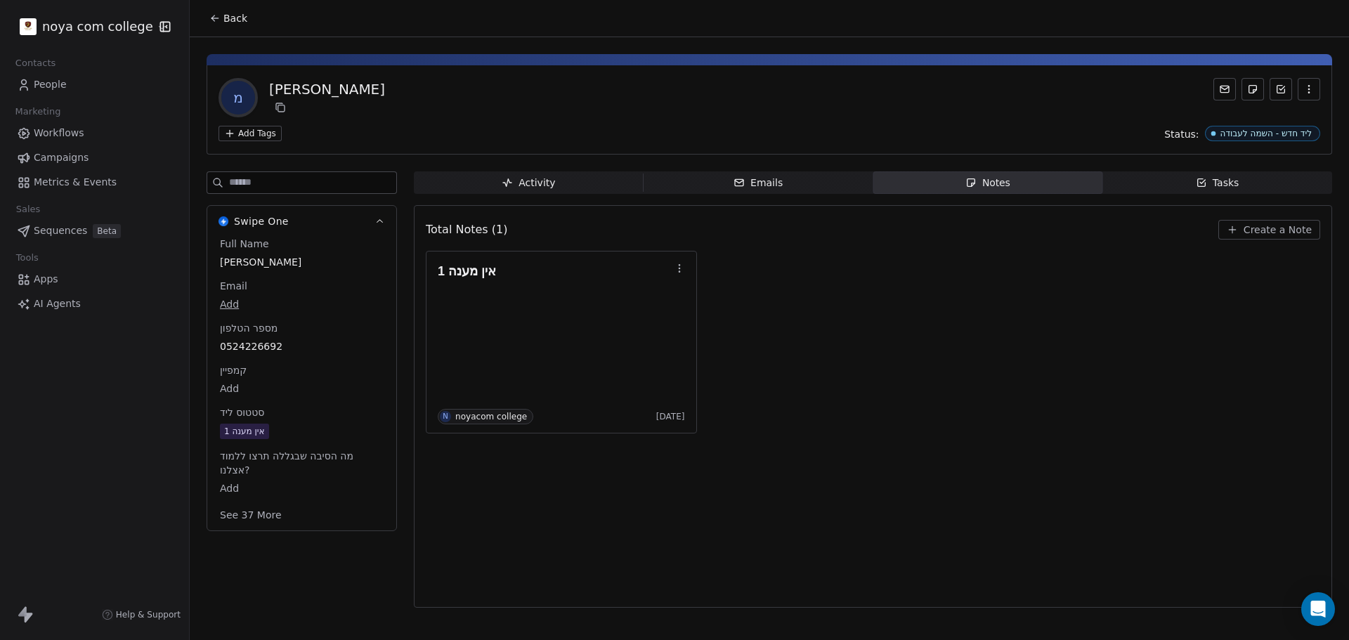
click at [1268, 233] on span "Create a Note" at bounding box center [1277, 230] width 68 height 14
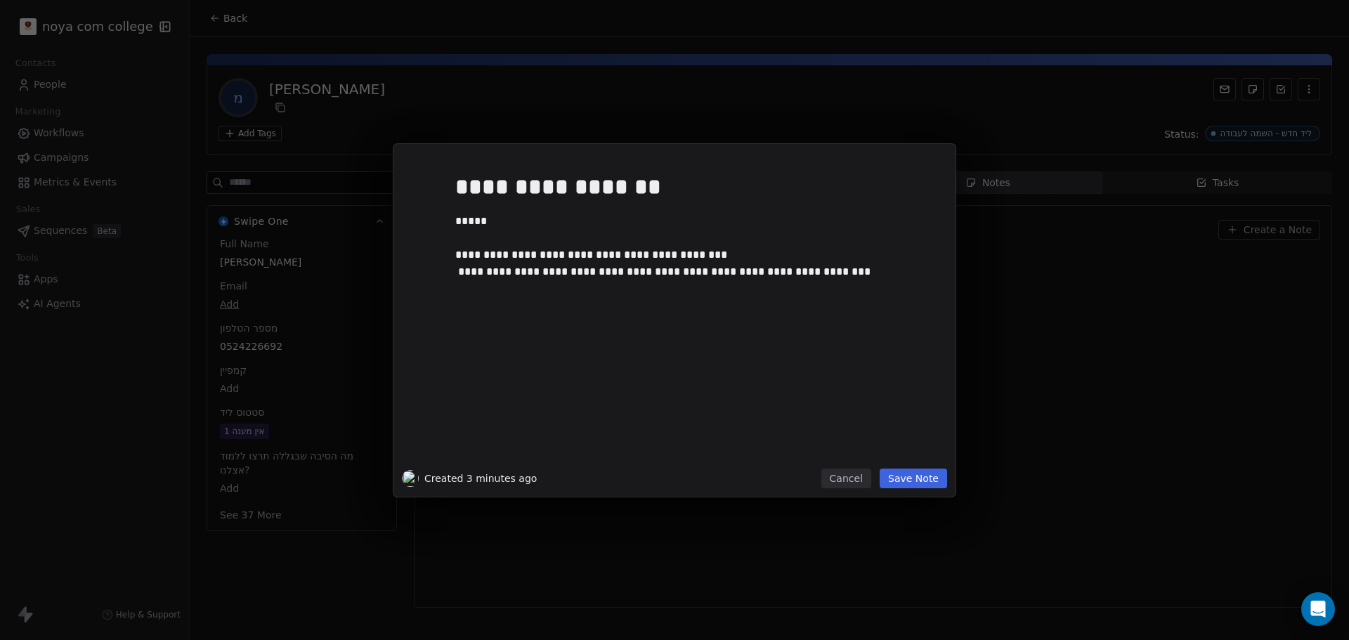
click at [938, 485] on button "Save Note" at bounding box center [912, 479] width 67 height 20
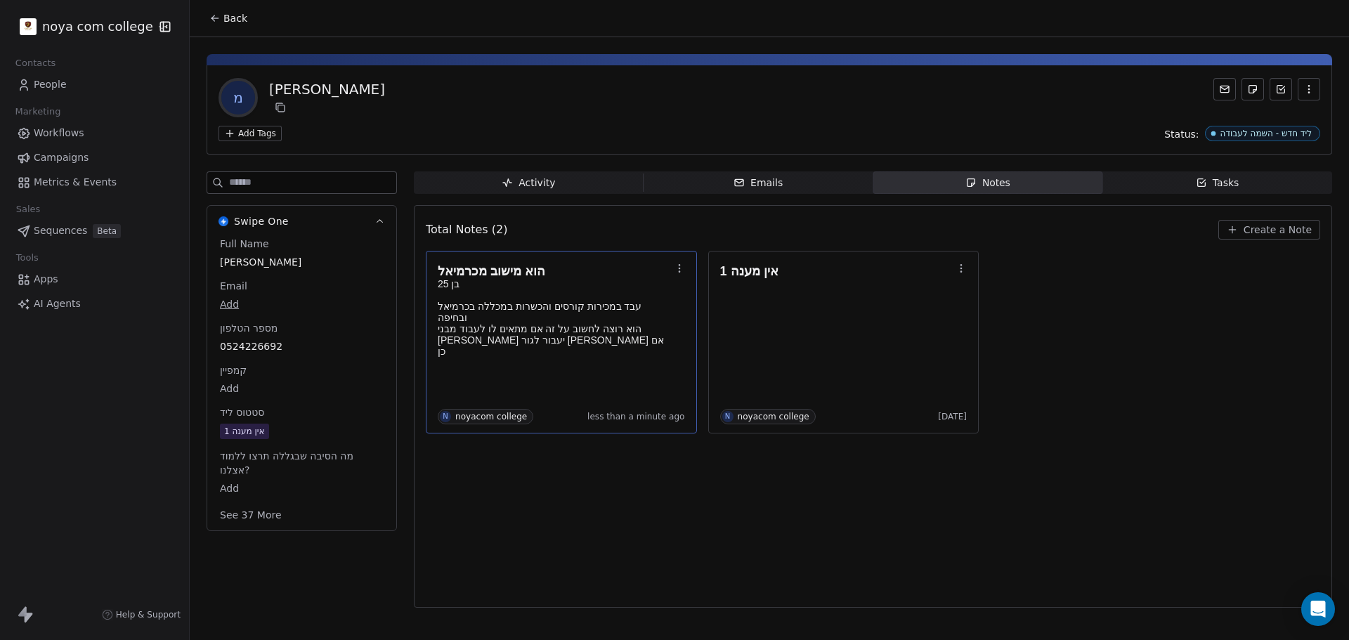
click at [565, 357] on p at bounding box center [554, 362] width 233 height 11
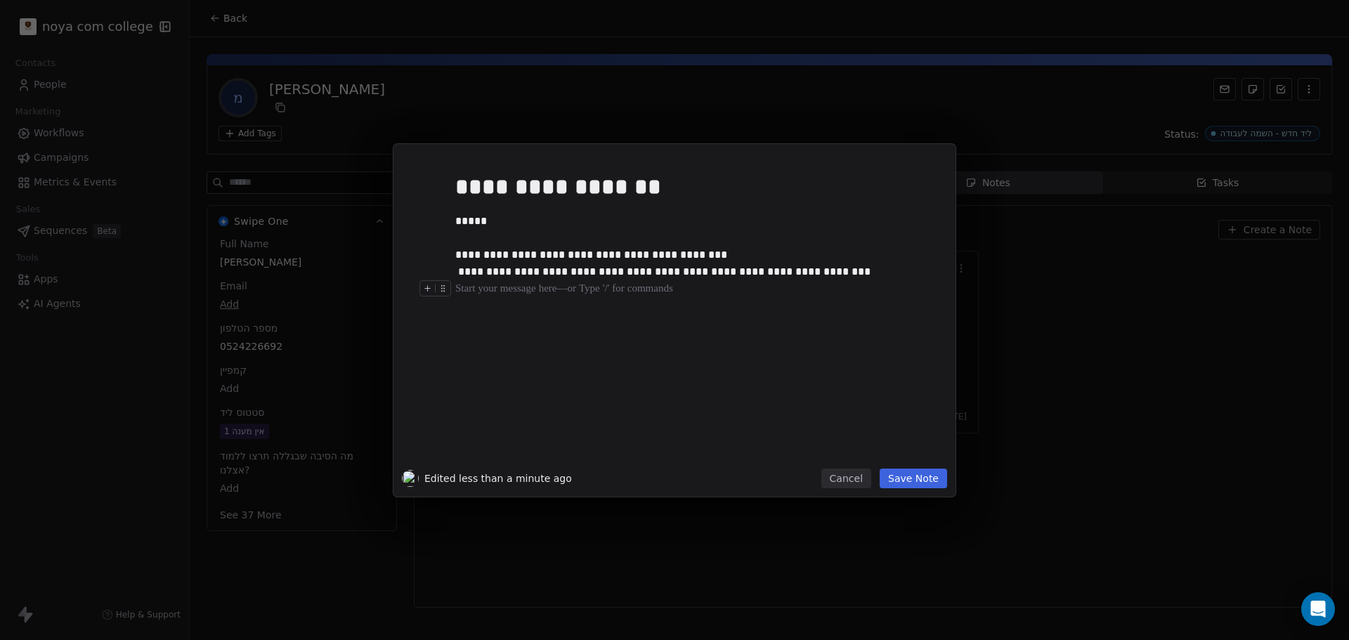
click at [506, 333] on div "**********" at bounding box center [695, 313] width 480 height 299
click at [932, 481] on button "Save Note" at bounding box center [912, 479] width 67 height 20
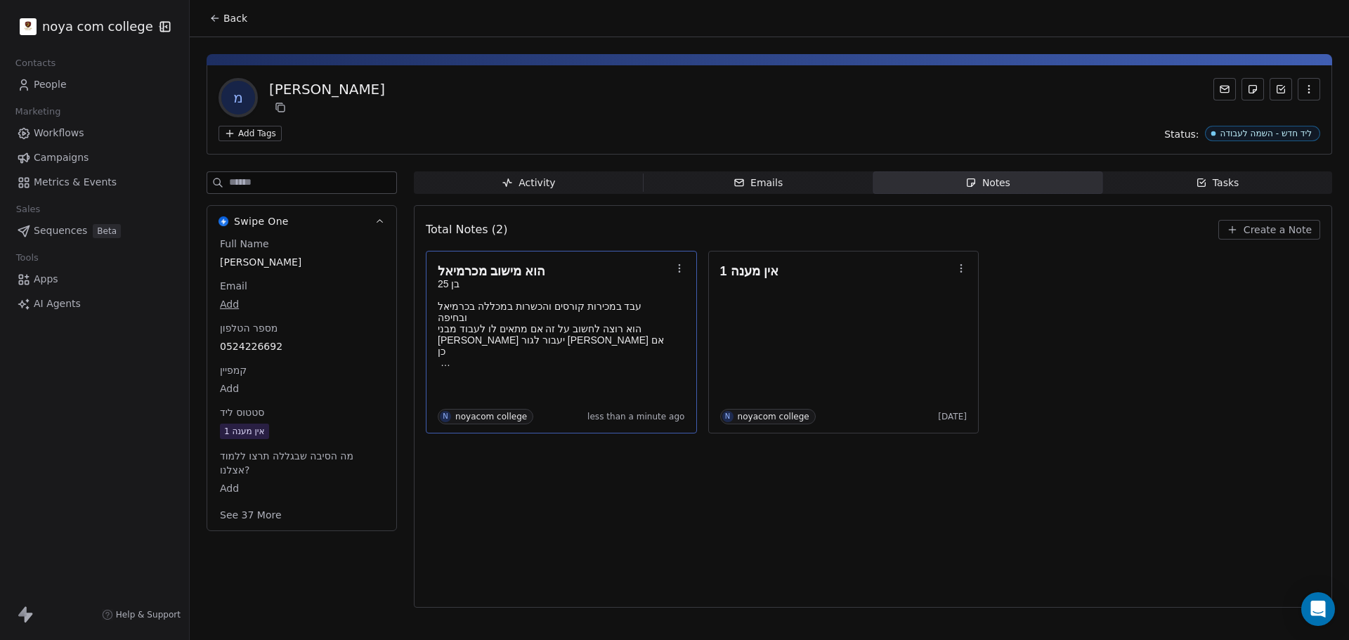
click at [282, 427] on span "אין מענה 1" at bounding box center [302, 431] width 164 height 15
click at [282, 427] on span "אין מענה 1" at bounding box center [302, 431] width 162 height 15
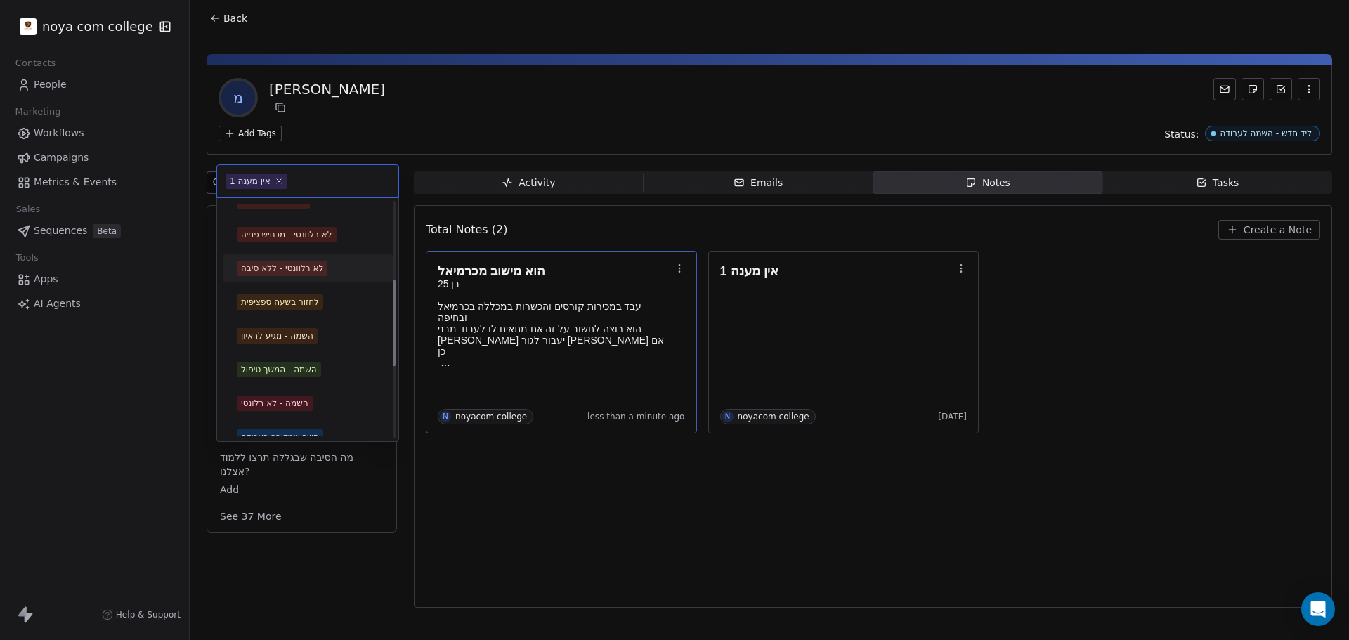
scroll to position [403, 0]
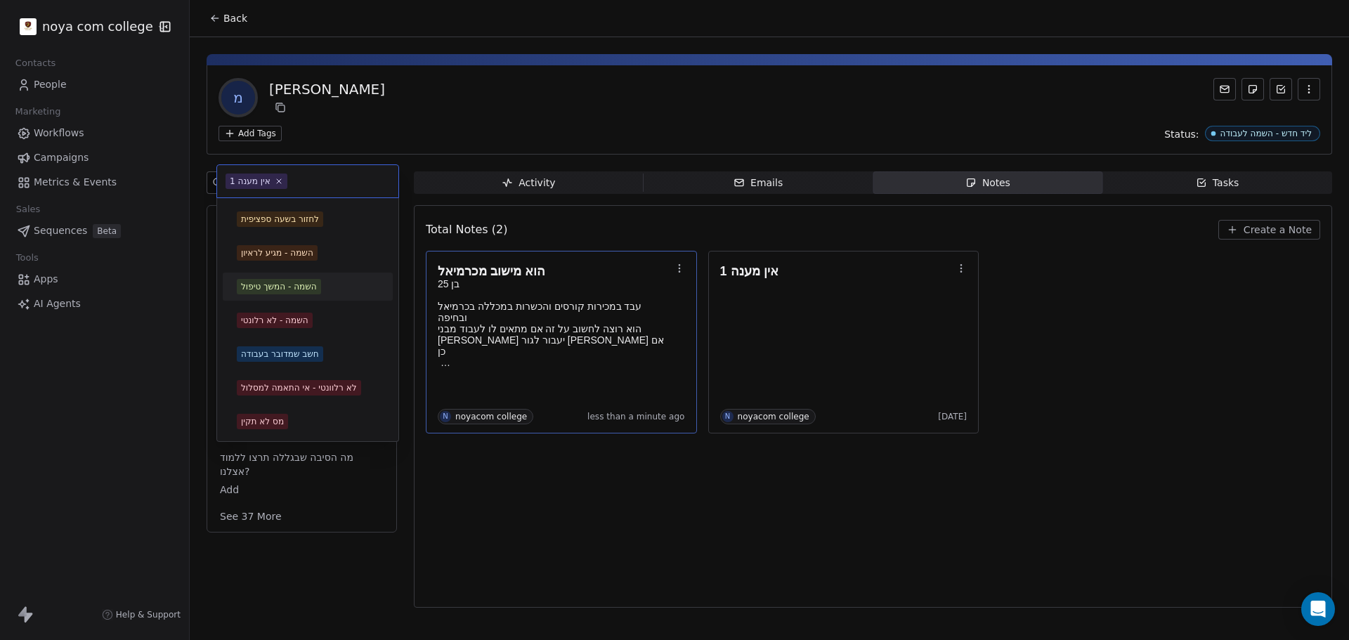
click at [338, 287] on div "השמה - המשך טיפול" at bounding box center [308, 286] width 142 height 15
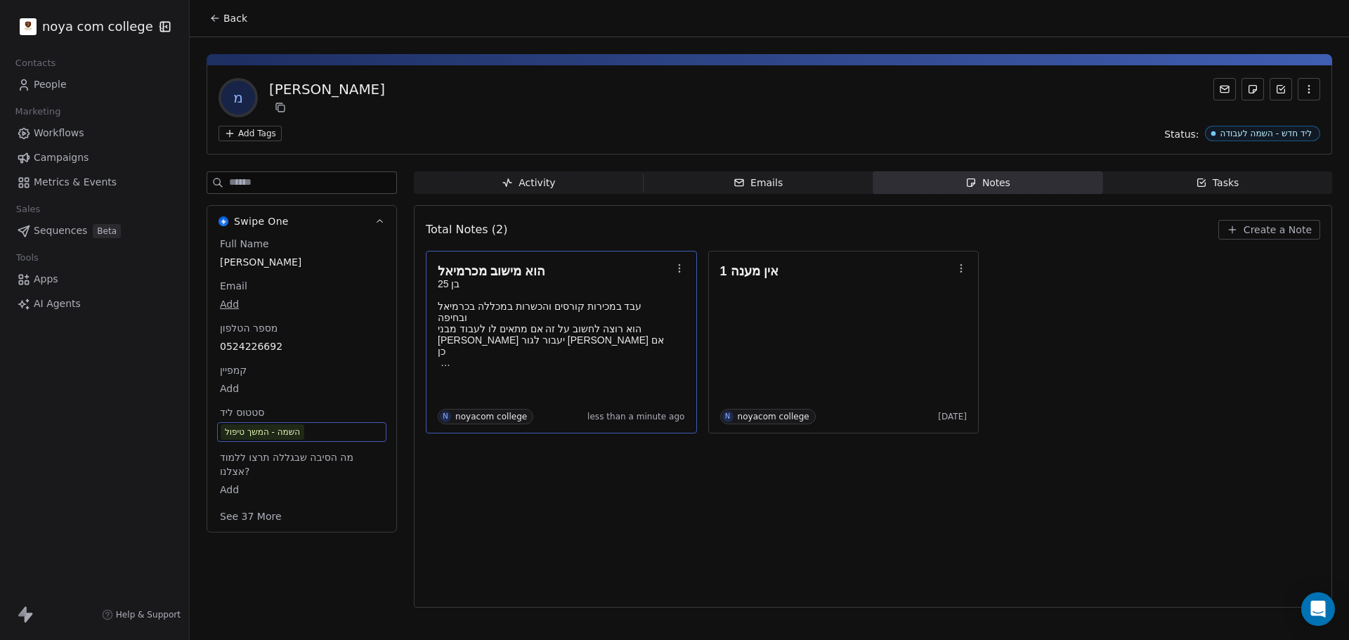
click at [562, 535] on div "Total Notes (2) Create a Note הוא מישוב מכרמיאל בן 25 עבד במכירות קורסים והכשרו…" at bounding box center [873, 406] width 894 height 384
click at [553, 276] on h1 "הוא מישוב מכרמיאל" at bounding box center [554, 271] width 233 height 14
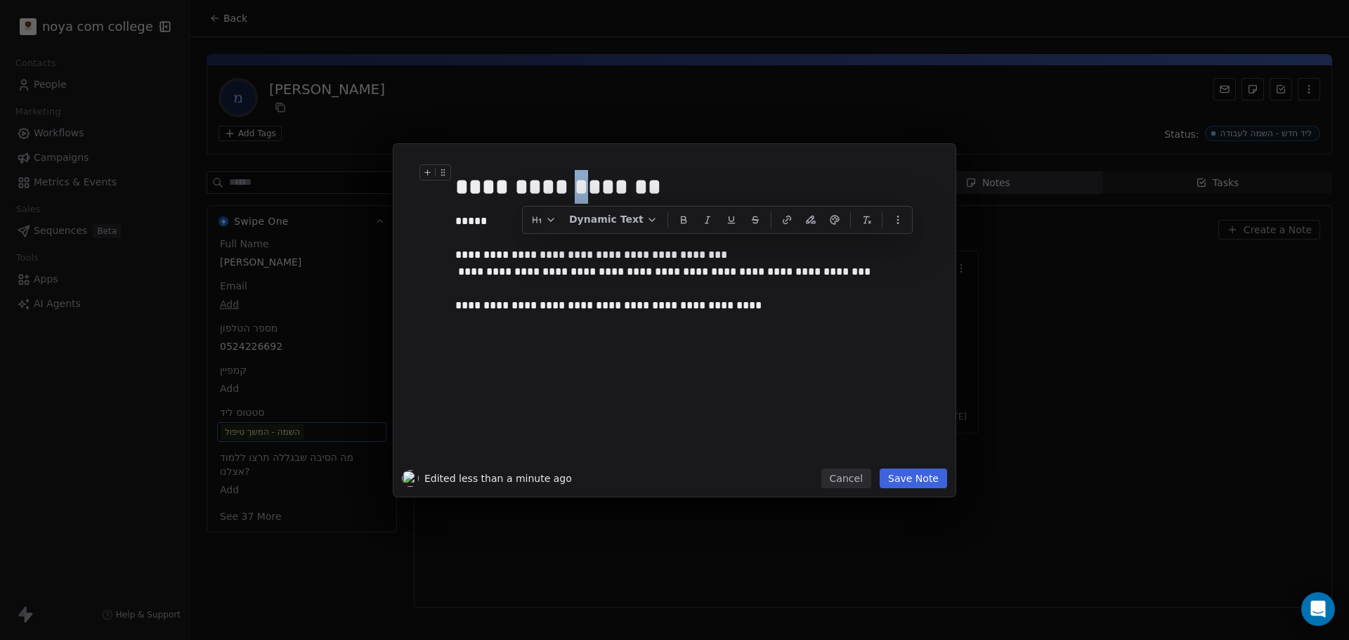
click at [532, 185] on div "**********" at bounding box center [690, 187] width 470 height 34
click at [917, 480] on button "Save Note" at bounding box center [912, 479] width 67 height 20
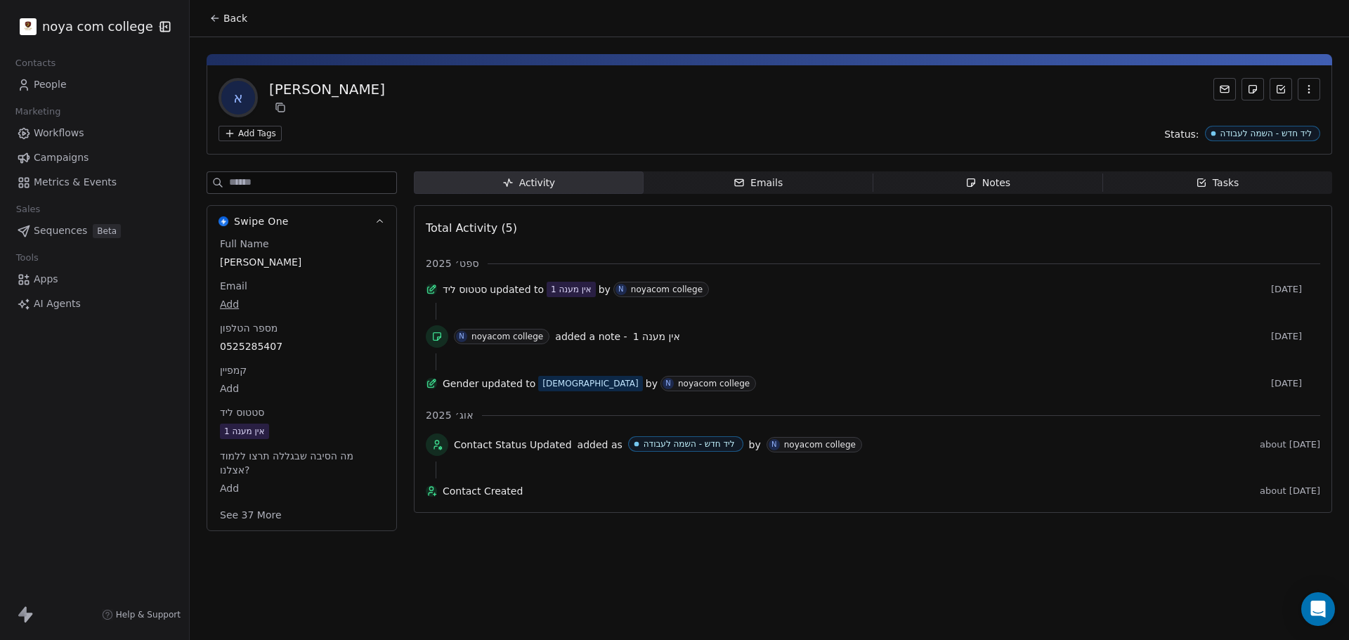
click at [284, 432] on span "אין מענה 1" at bounding box center [302, 431] width 164 height 15
click at [282, 434] on span "אין מענה 1" at bounding box center [302, 431] width 162 height 15
click at [289, 433] on span "אין מענה 1" at bounding box center [302, 431] width 162 height 15
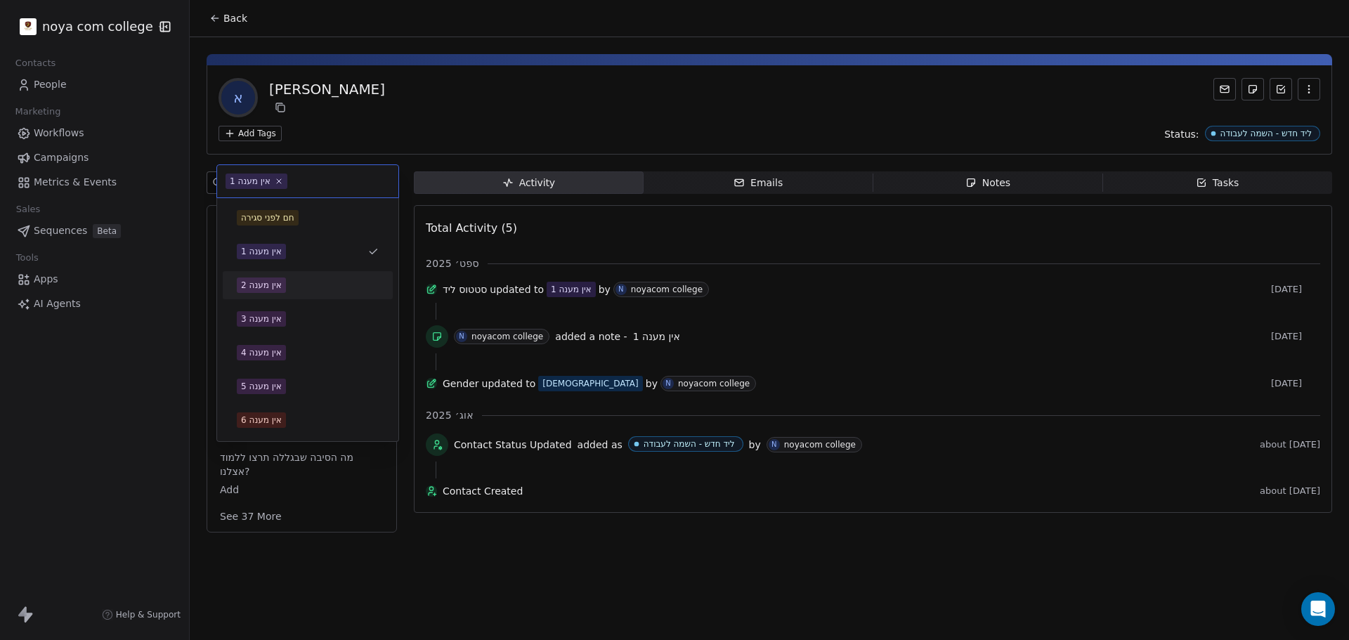
click at [270, 284] on div "אין מענה 2" at bounding box center [261, 285] width 41 height 13
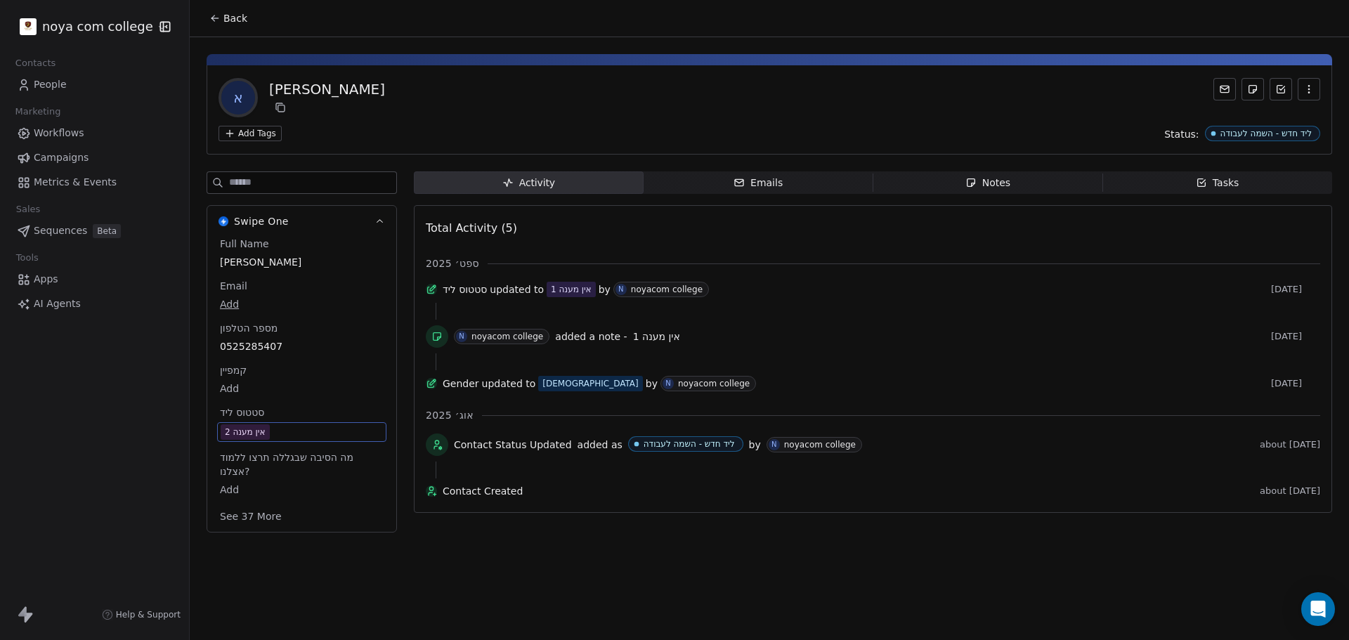
click at [979, 185] on div "Notes" at bounding box center [987, 183] width 45 height 15
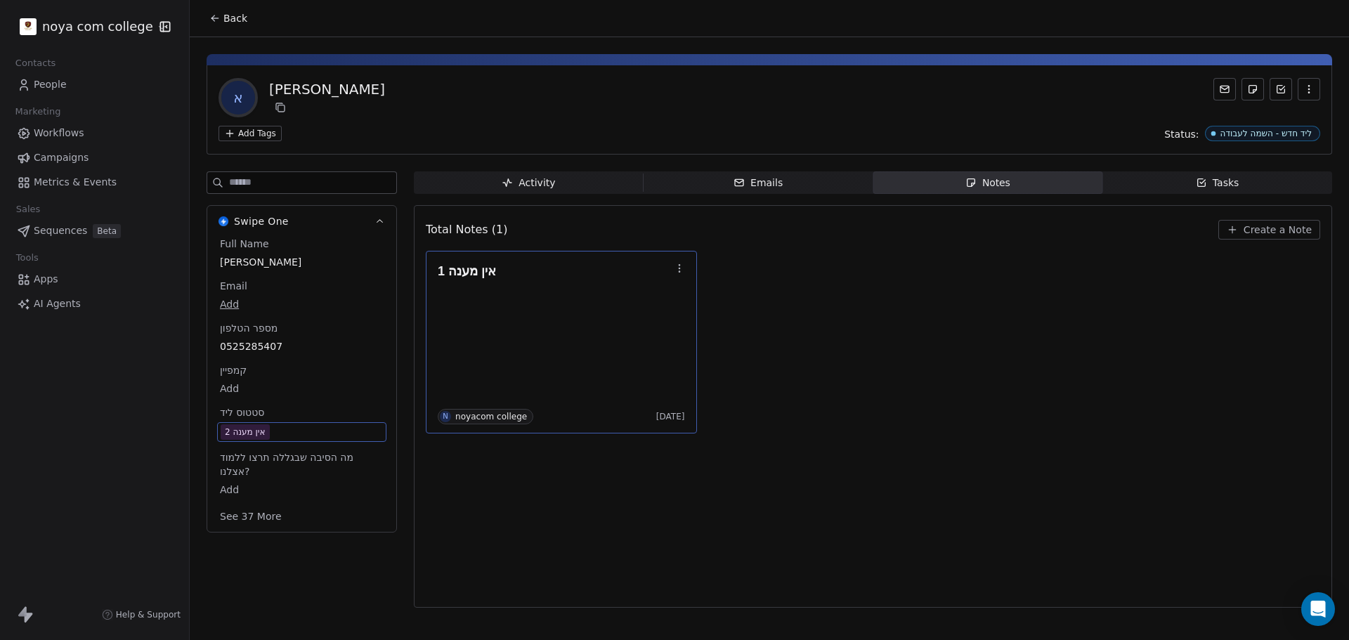
click at [688, 265] on button "button" at bounding box center [679, 268] width 20 height 20
click at [1289, 220] on button "Create a Note" at bounding box center [1269, 230] width 102 height 20
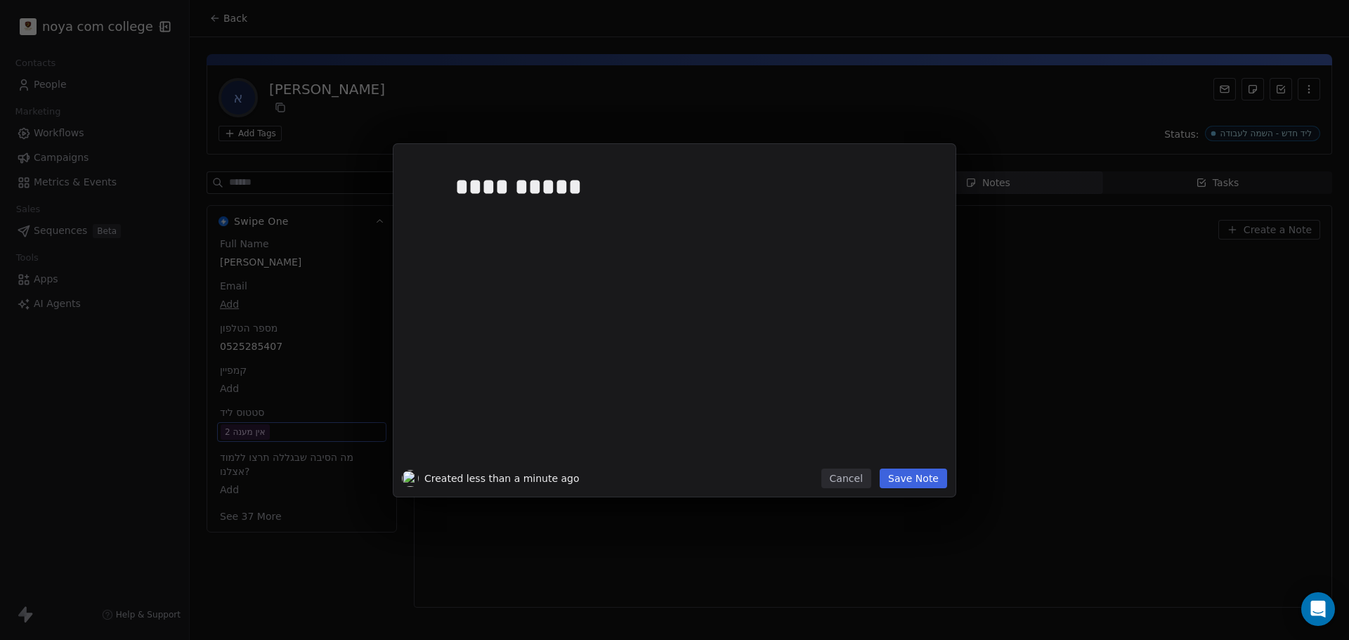
click at [929, 476] on button "Save Note" at bounding box center [912, 479] width 67 height 20
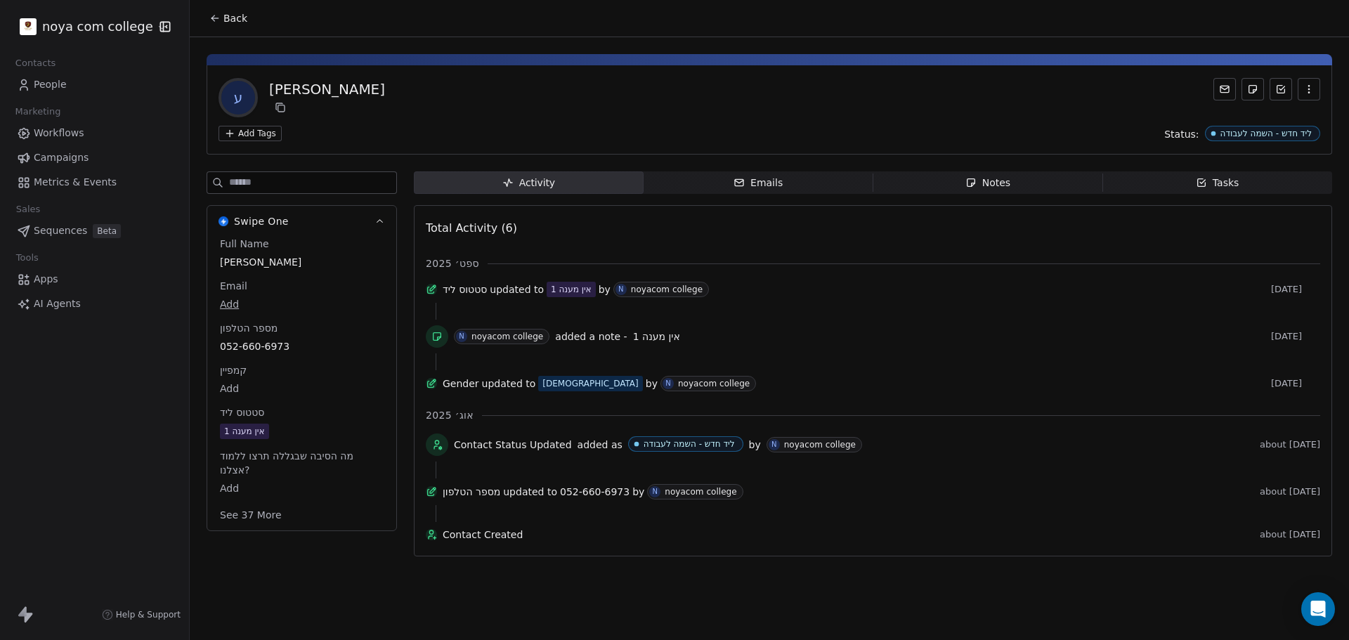
click at [1026, 192] on span "Notes Notes" at bounding box center [988, 182] width 230 height 22
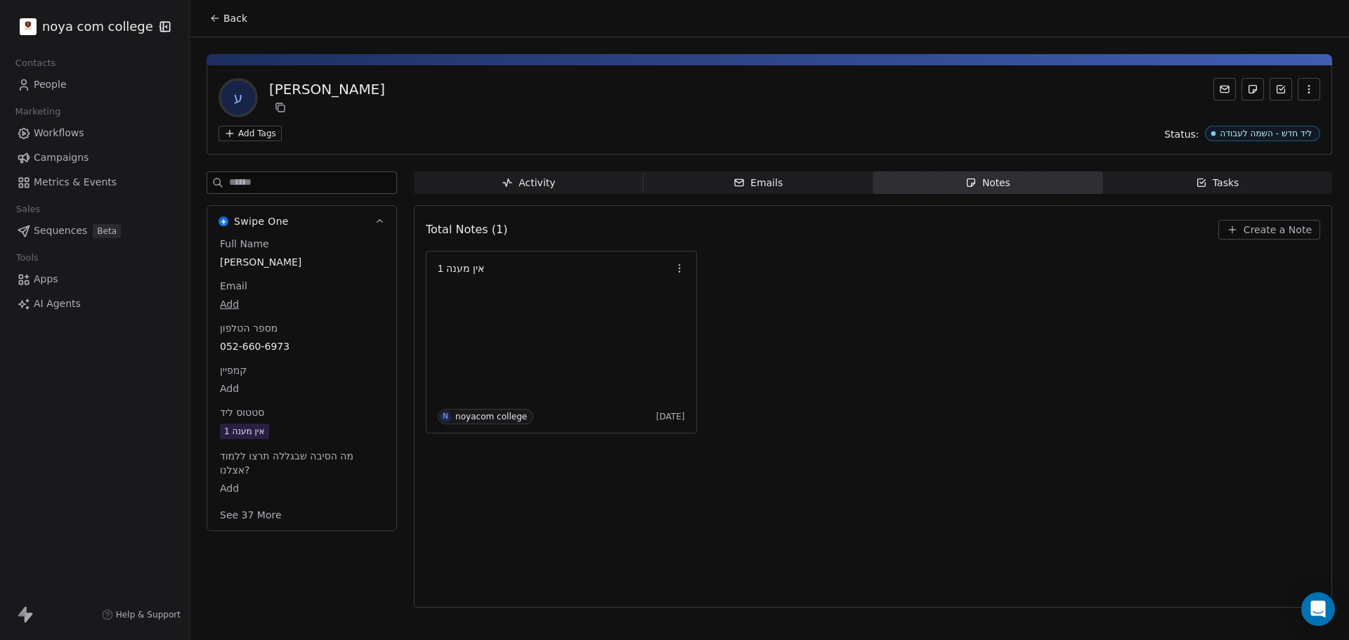
click at [1280, 231] on span "Create a Note" at bounding box center [1277, 230] width 68 height 14
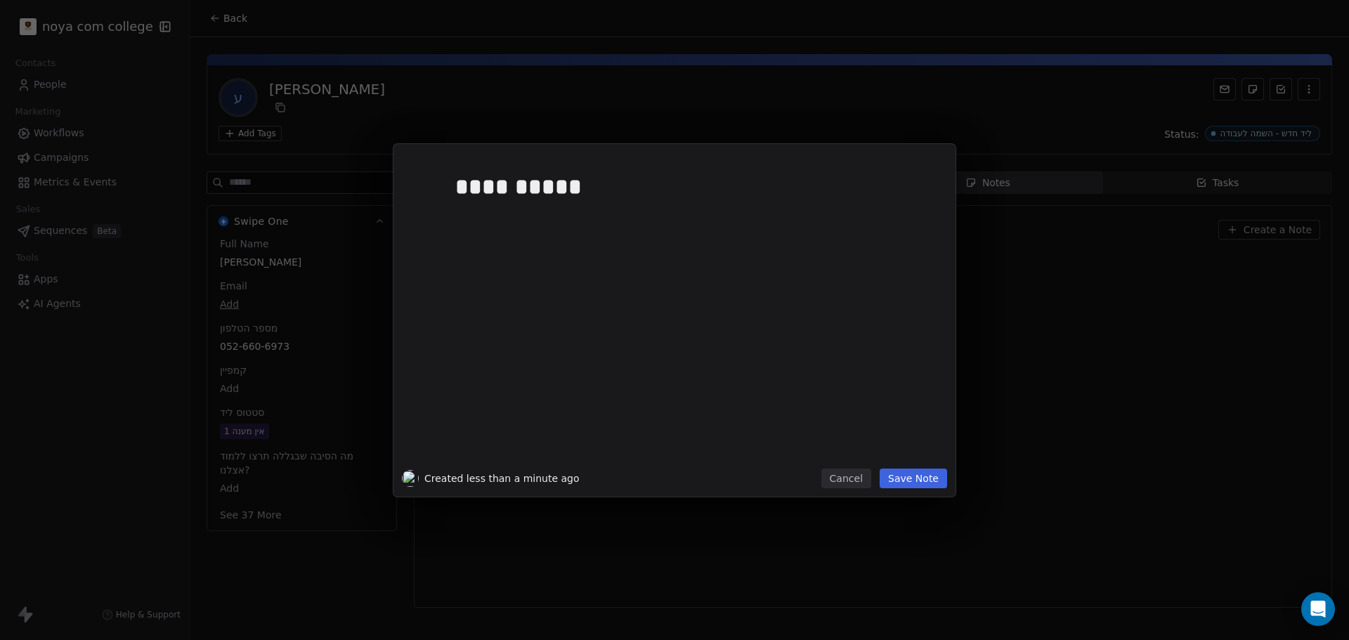
click at [919, 476] on button "Save Note" at bounding box center [912, 479] width 67 height 20
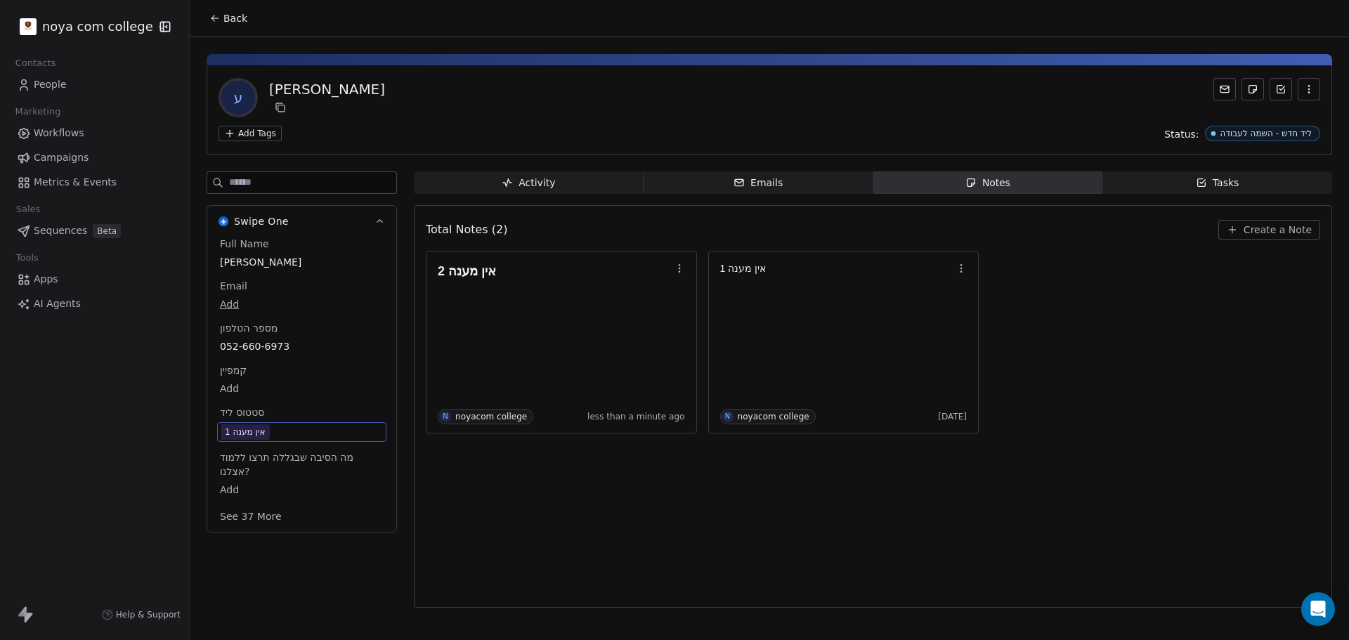
click at [286, 426] on span "אין מענה 1" at bounding box center [302, 431] width 162 height 15
click at [294, 436] on span "אין מענה 1" at bounding box center [302, 431] width 162 height 15
click at [282, 430] on span "אין מענה 1" at bounding box center [302, 431] width 162 height 15
click at [275, 430] on span "אין מענה 1" at bounding box center [302, 431] width 162 height 15
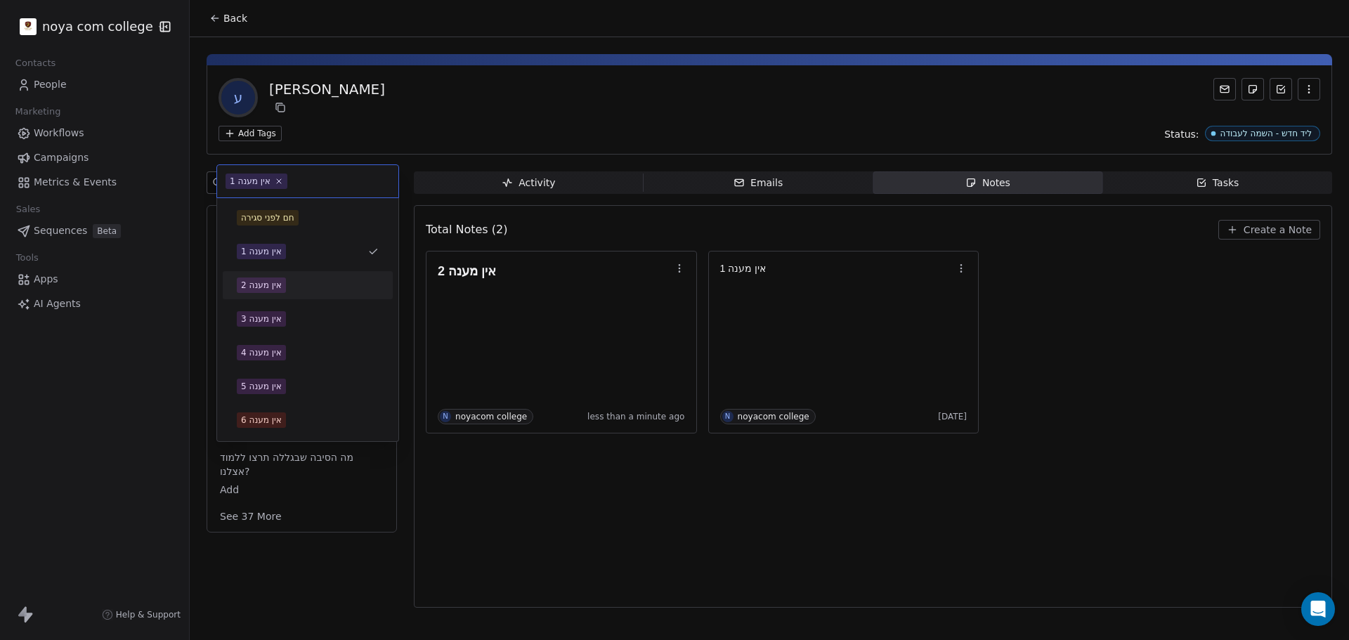
click at [292, 292] on div "אין מענה 2" at bounding box center [308, 284] width 142 height 15
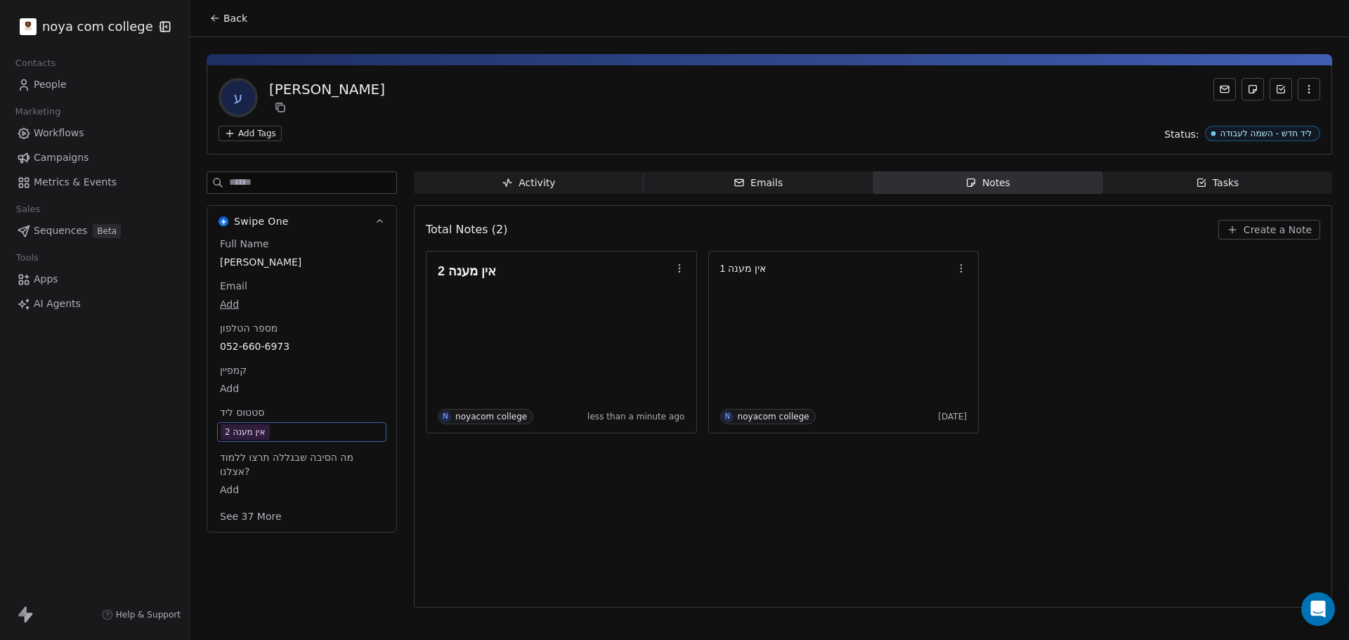
click at [542, 523] on div "Total Notes (2) Create a Note אין מענה 2 N noyacom college less than a minute a…" at bounding box center [873, 406] width 894 height 384
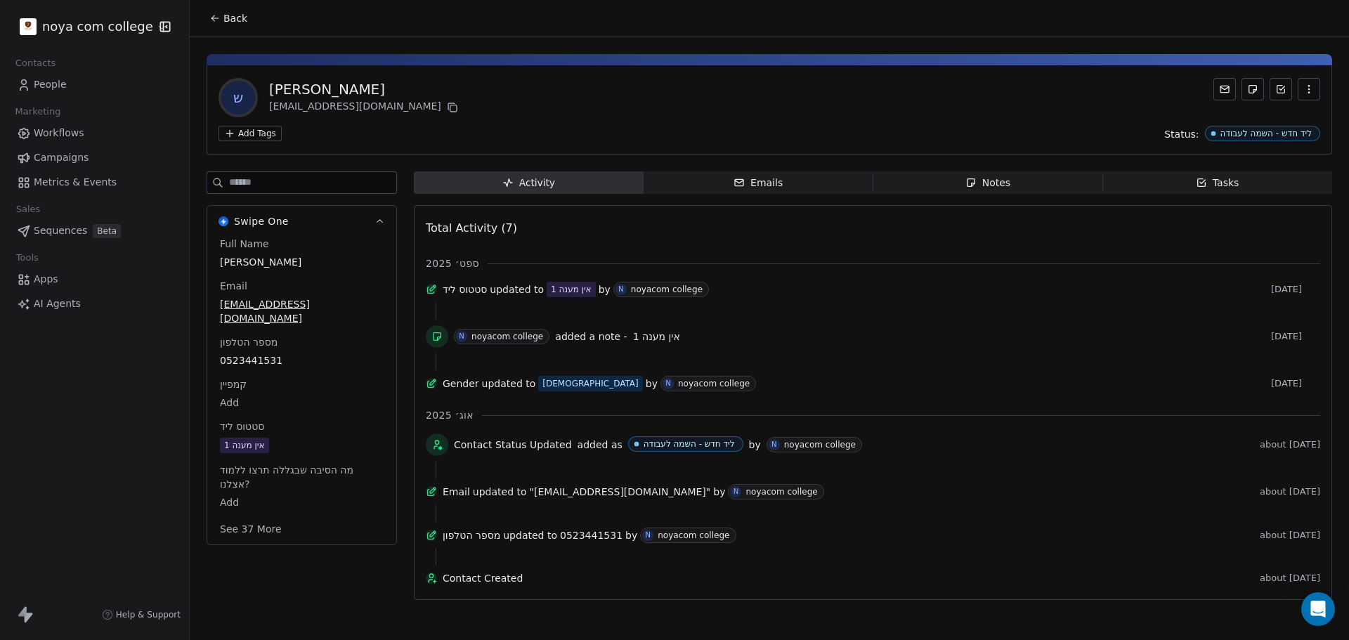
click at [998, 174] on span "Notes Notes" at bounding box center [988, 182] width 230 height 22
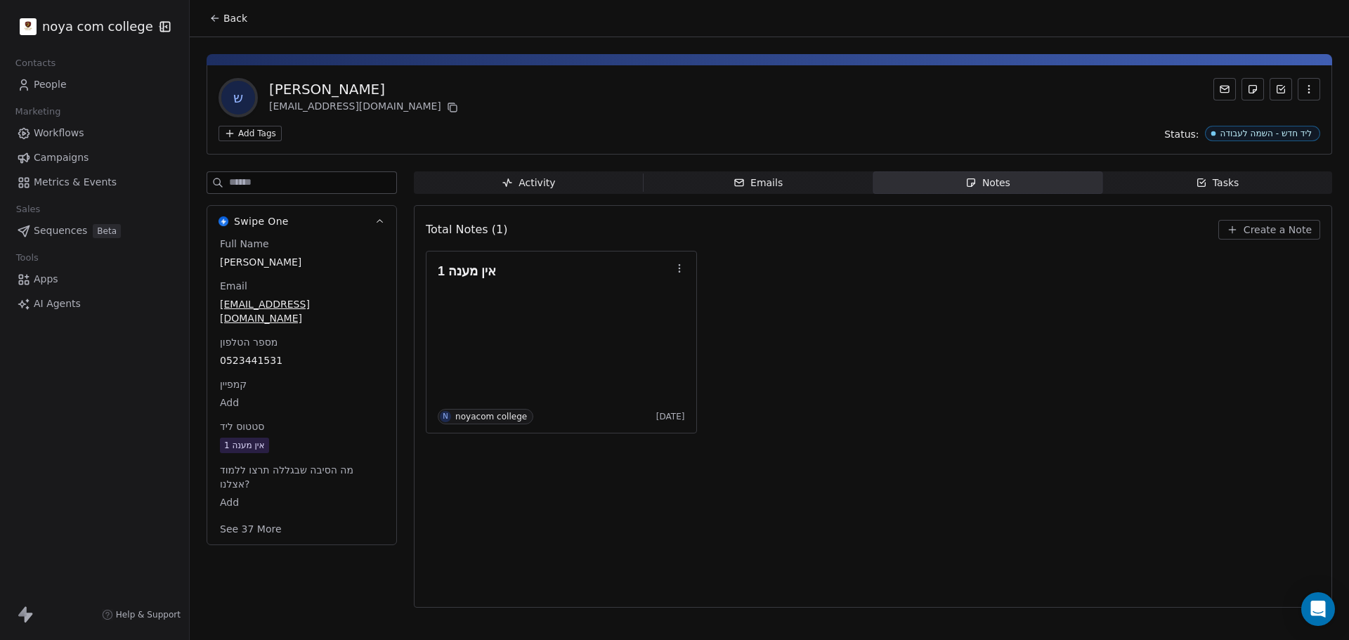
click at [1311, 234] on span "Create a Note" at bounding box center [1277, 230] width 68 height 14
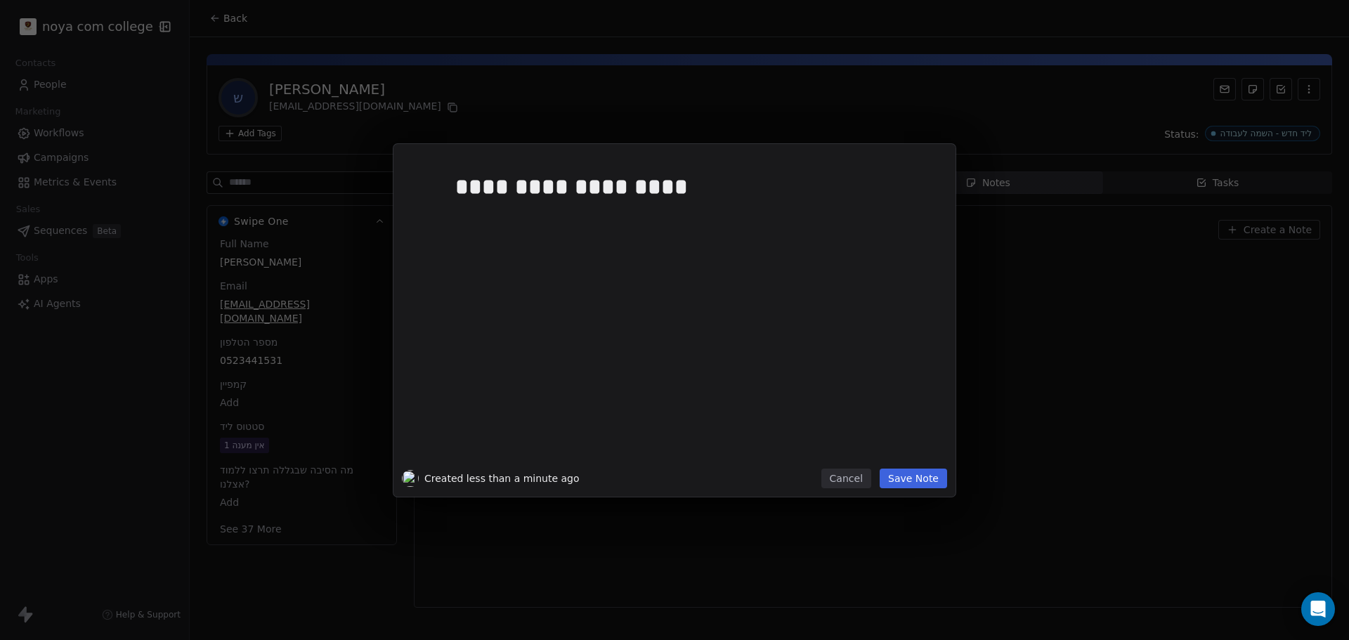
click at [927, 483] on button "Save Note" at bounding box center [912, 479] width 67 height 20
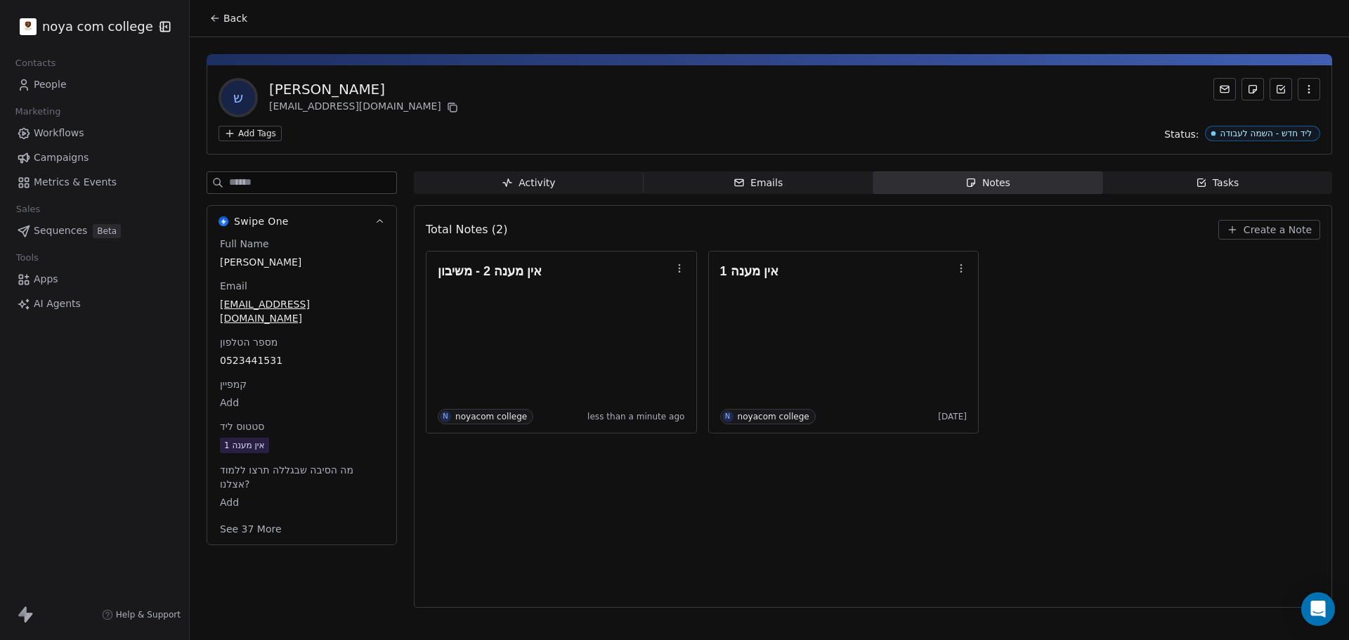
click at [303, 438] on span "אין מענה 1" at bounding box center [302, 445] width 164 height 15
click at [303, 438] on span "אין מענה 1" at bounding box center [302, 445] width 162 height 15
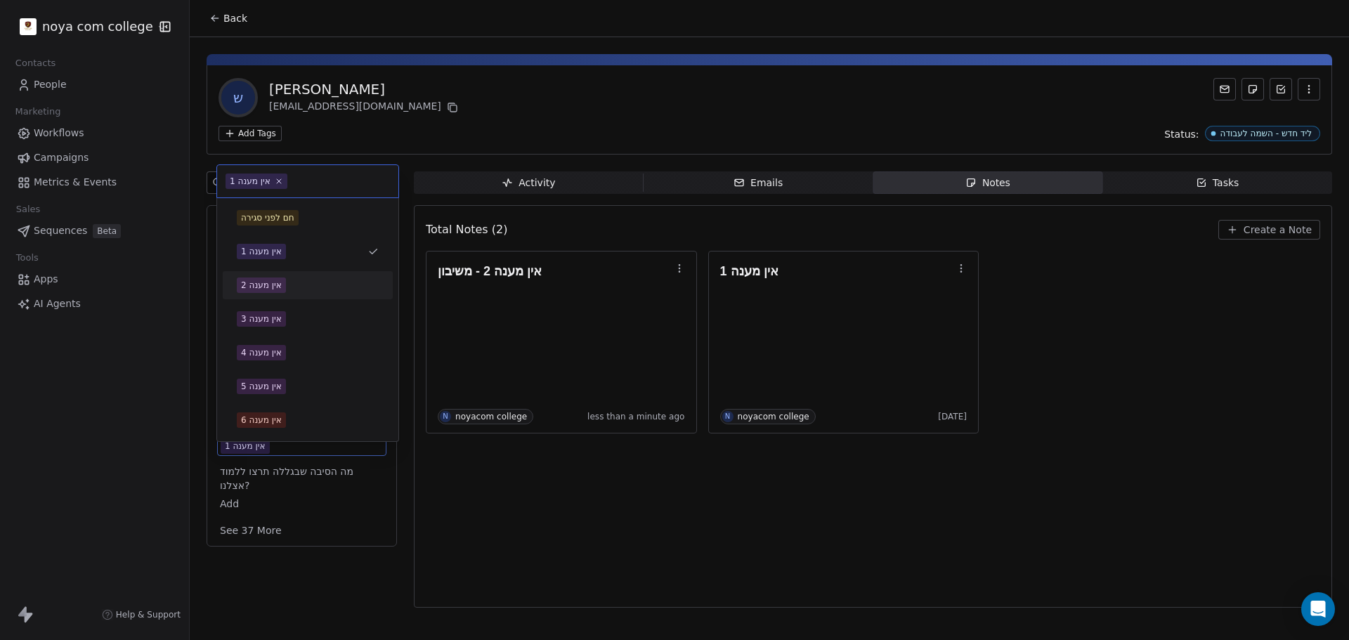
click at [299, 275] on div "אין מענה 2" at bounding box center [307, 285] width 159 height 22
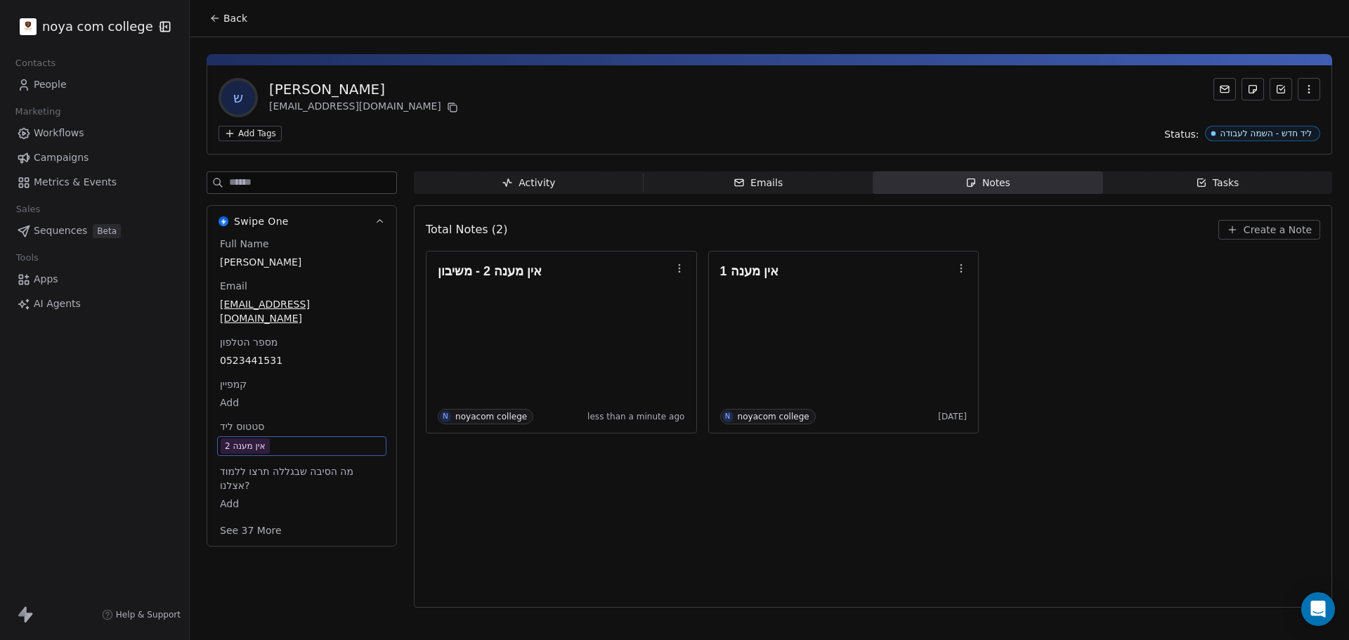
click at [1110, 348] on div "אין מענה 2 - משיבון N noyacom college less than a minute ago אין מענה 1 N noyac…" at bounding box center [873, 342] width 894 height 183
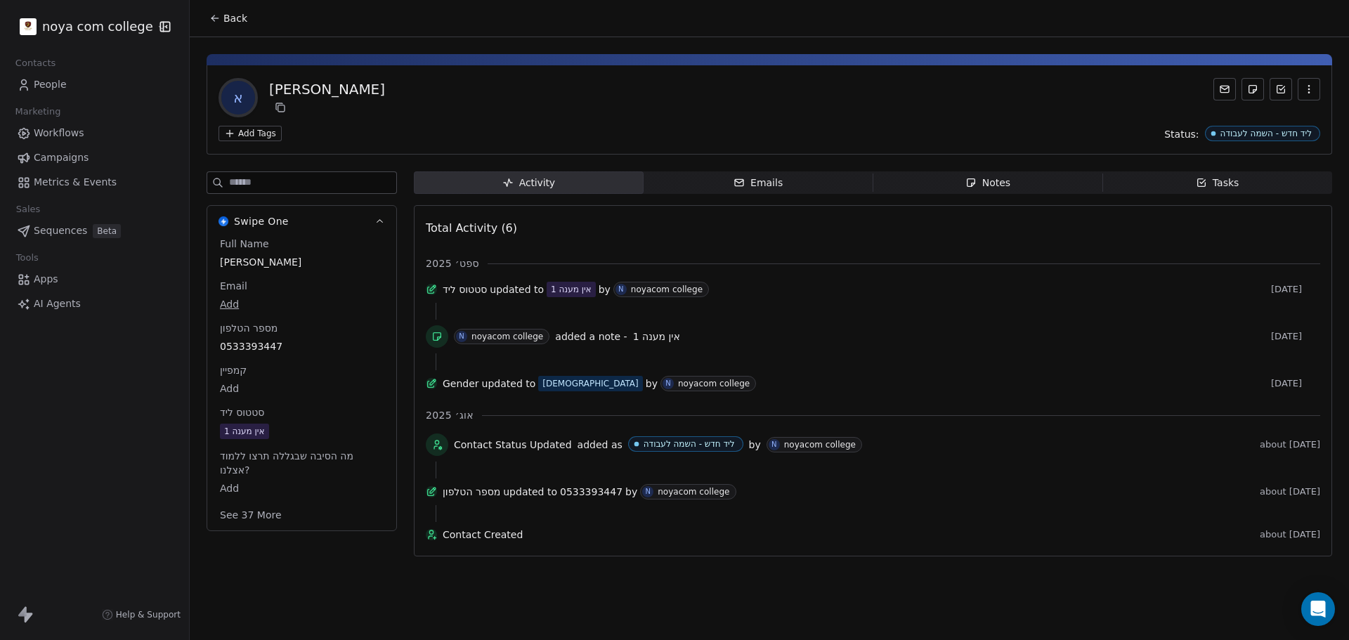
click at [300, 433] on span "אין מענה 1" at bounding box center [302, 431] width 164 height 15
click at [300, 433] on span "אין מענה 1" at bounding box center [302, 431] width 162 height 15
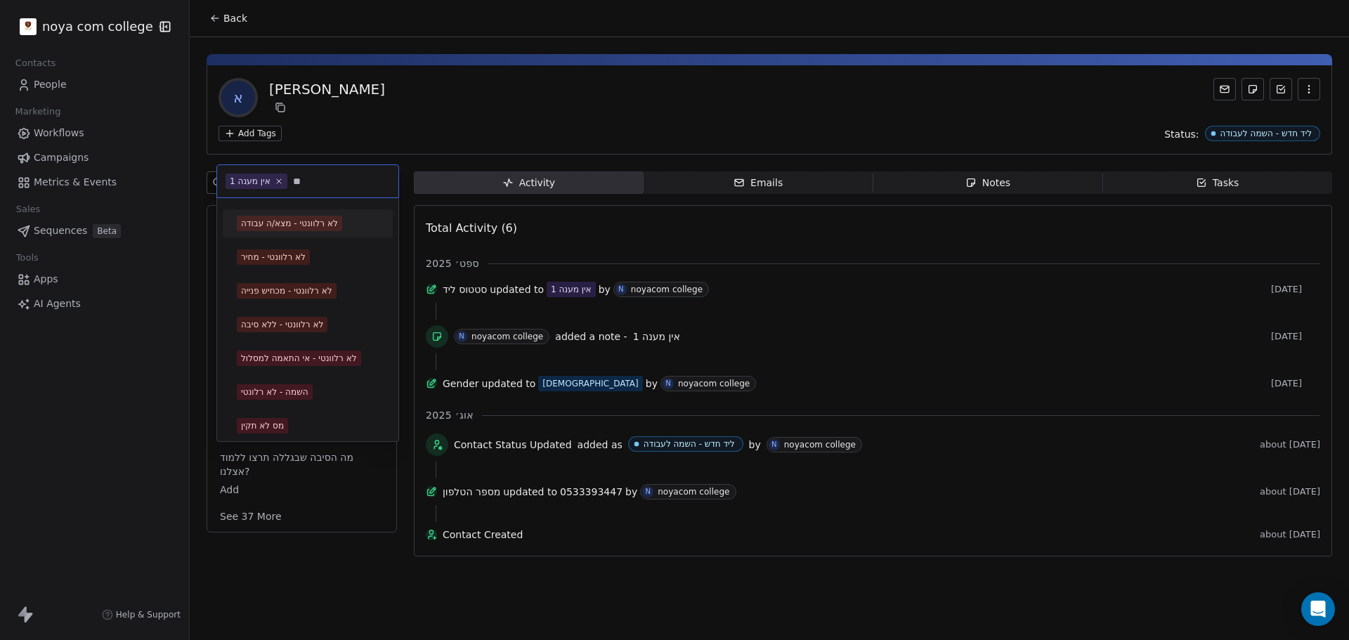
type input "**"
click at [333, 221] on div "לא רלוונטי - מצא/ה עבודה" at bounding box center [289, 223] width 97 height 13
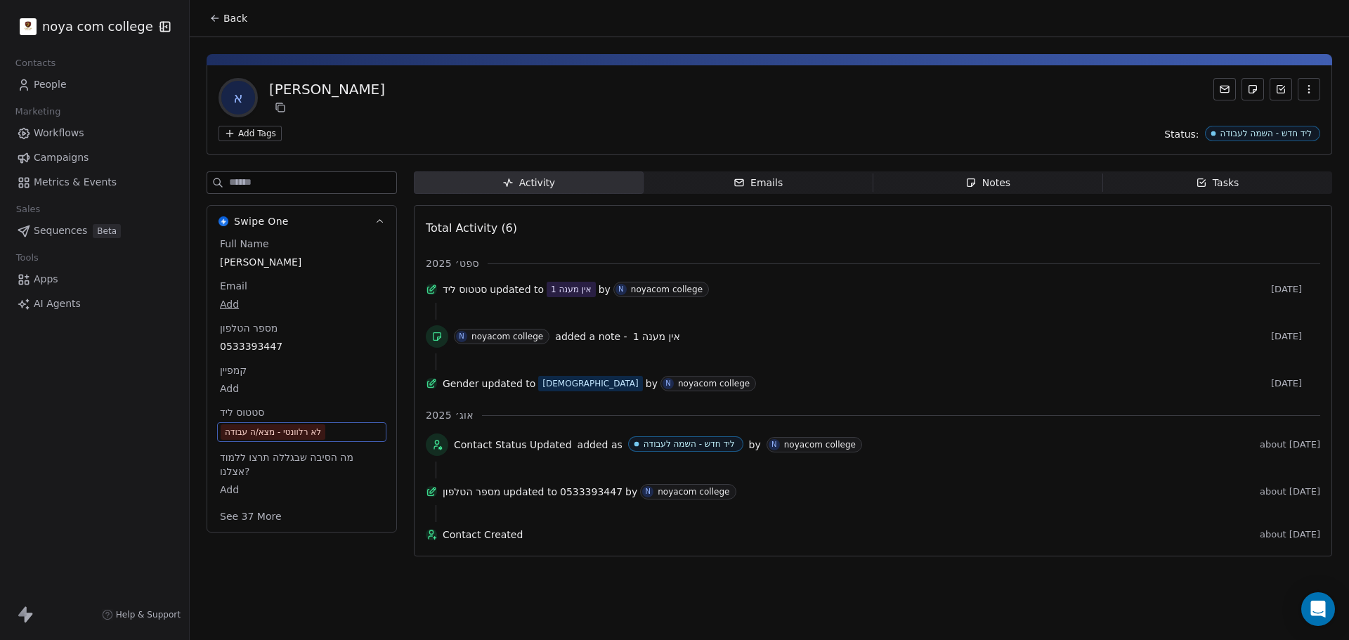
click at [1054, 185] on span "Notes Notes" at bounding box center [988, 182] width 230 height 22
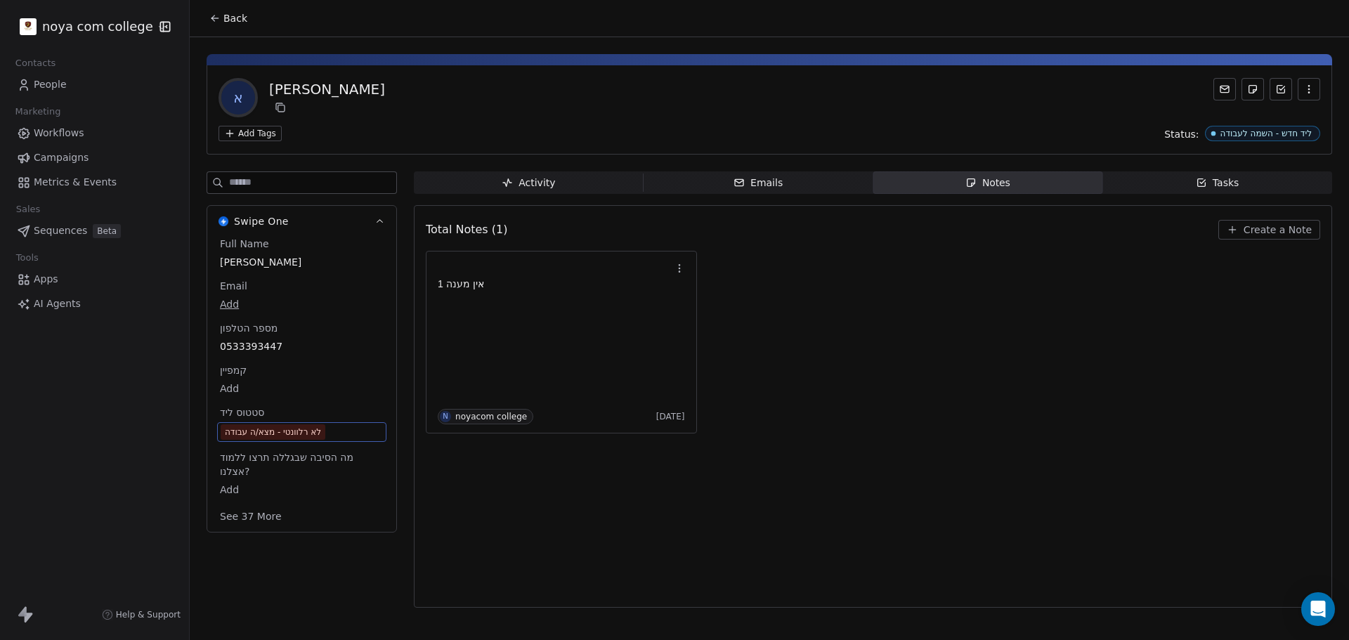
click at [1263, 232] on span "Create a Note" at bounding box center [1277, 230] width 68 height 14
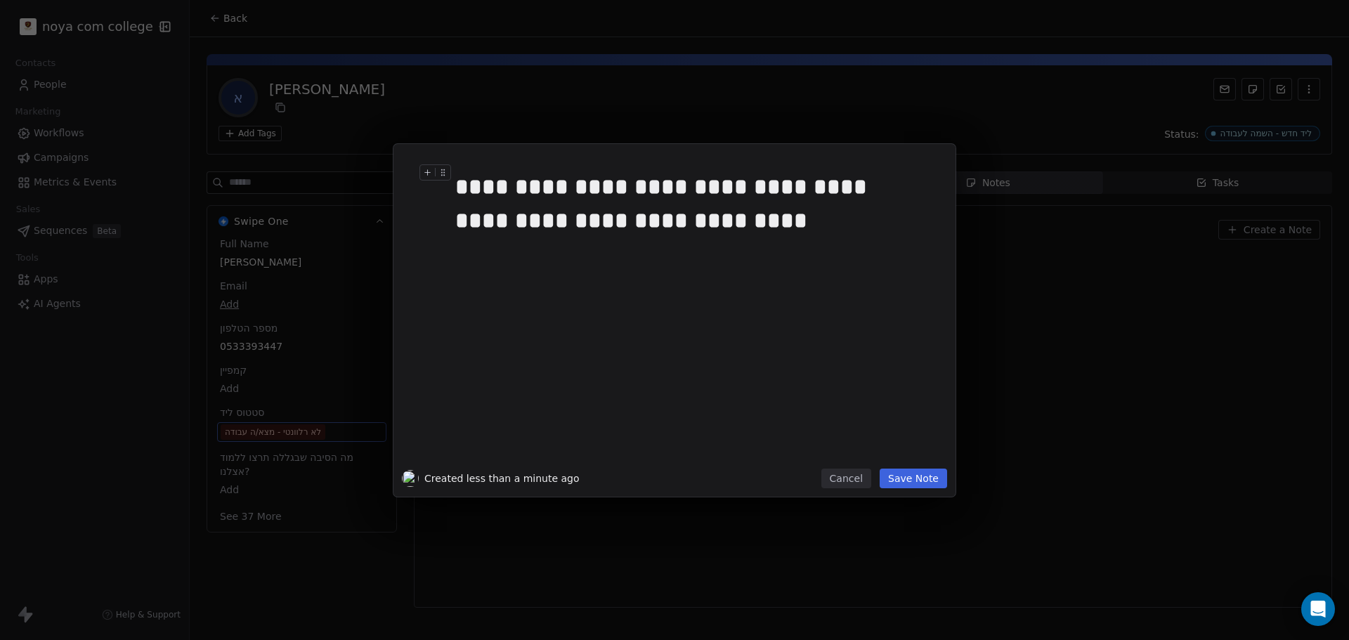
click at [529, 185] on div "**********" at bounding box center [690, 203] width 470 height 67
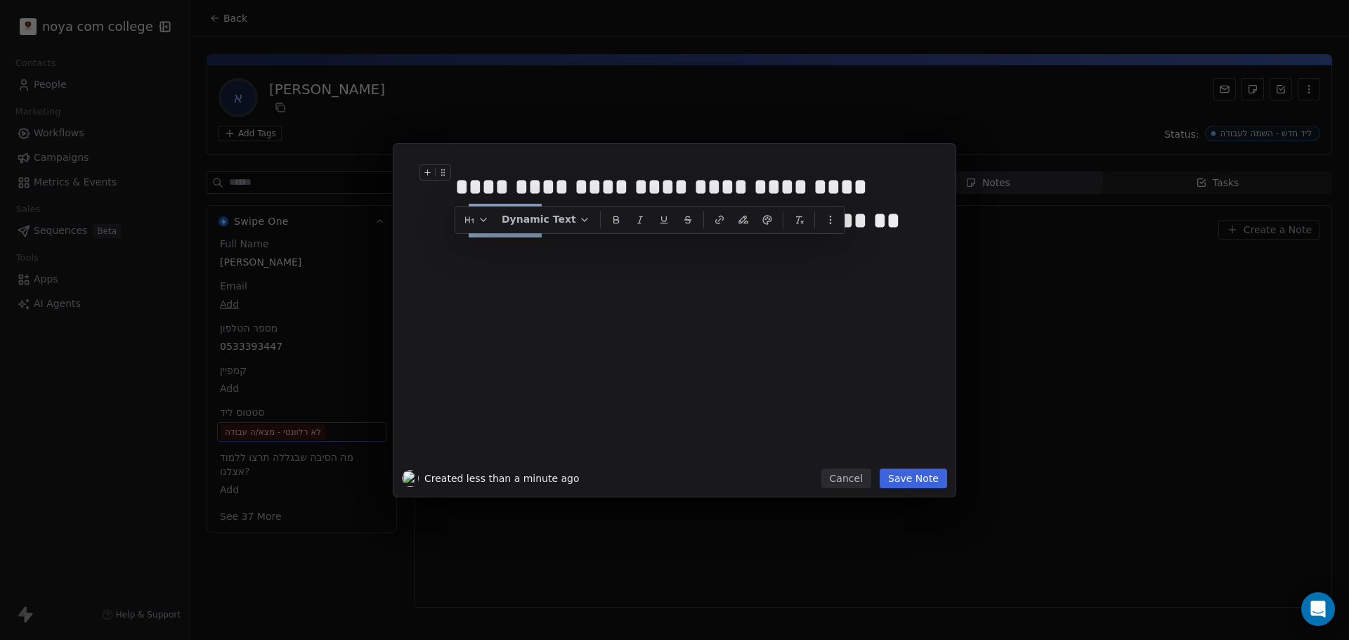
drag, startPoint x: 528, startPoint y: 195, endPoint x: 454, endPoint y: 202, distance: 73.5
click at [454, 202] on div "**********" at bounding box center [691, 310] width 489 height 316
click at [519, 184] on div "**********" at bounding box center [690, 203] width 470 height 67
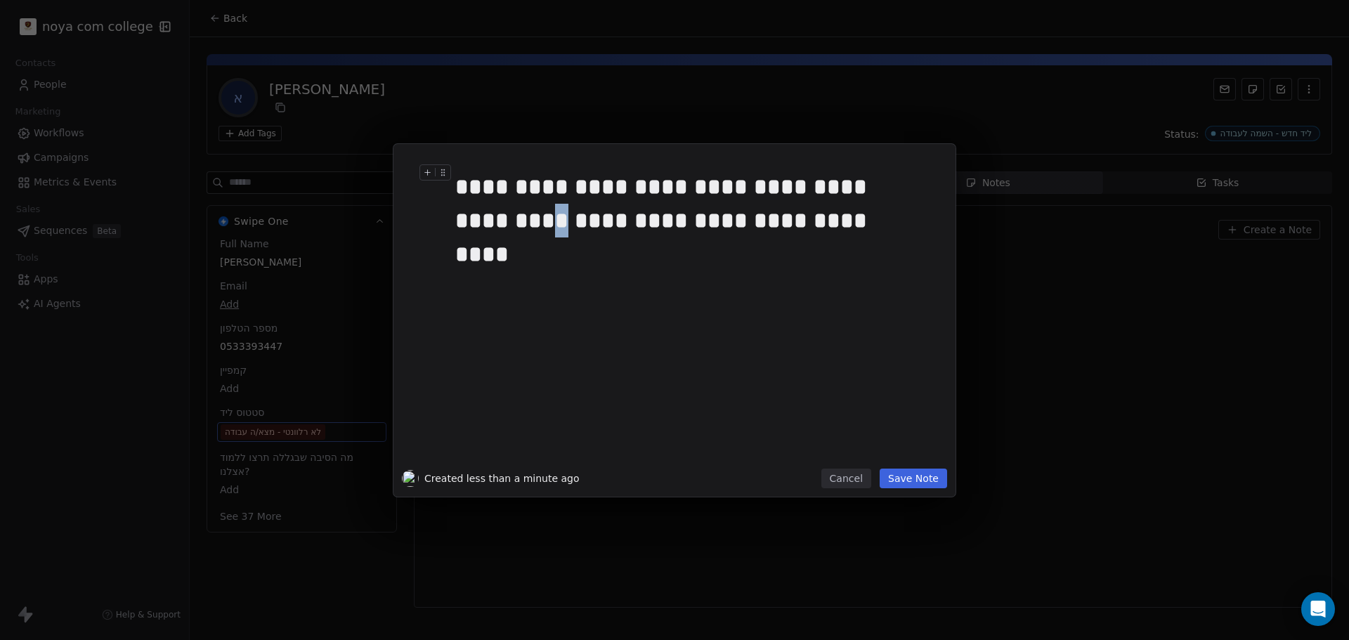
click at [459, 187] on div "**********" at bounding box center [690, 203] width 470 height 67
click at [915, 478] on button "Save Note" at bounding box center [912, 479] width 67 height 20
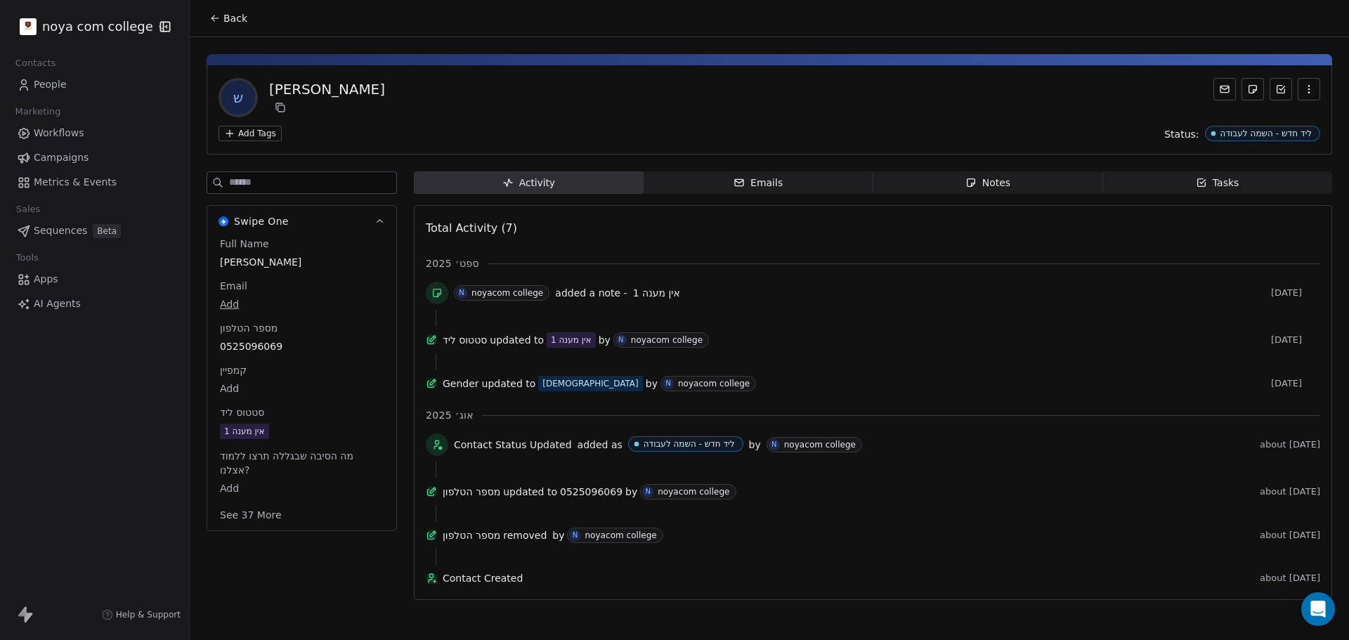
click at [1014, 178] on span "Notes Notes" at bounding box center [988, 182] width 230 height 22
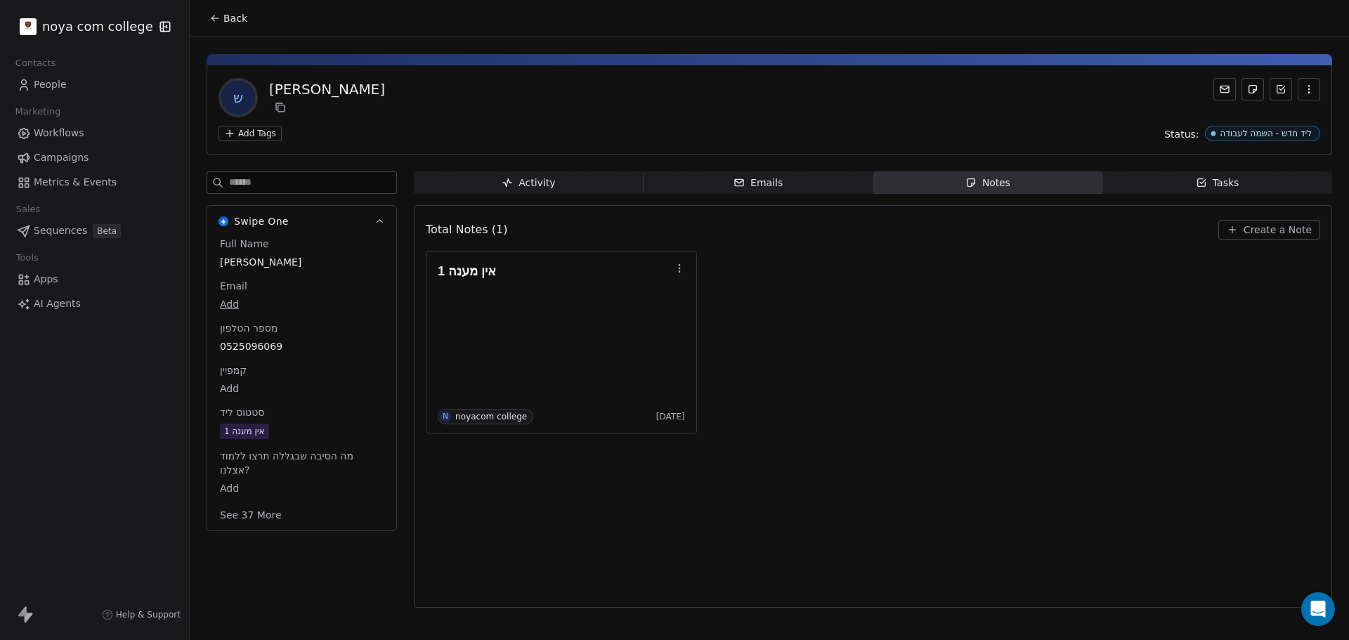
click at [1257, 229] on span "Create a Note" at bounding box center [1277, 230] width 68 height 14
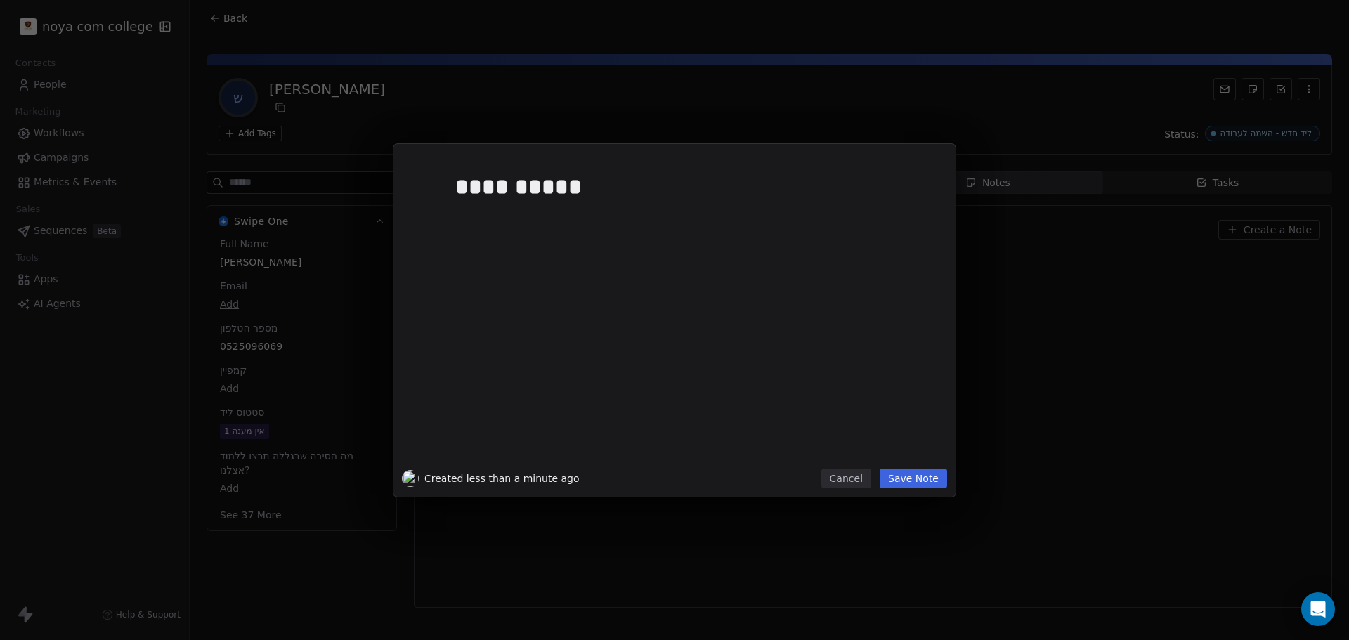
click at [914, 481] on button "Save Note" at bounding box center [912, 479] width 67 height 20
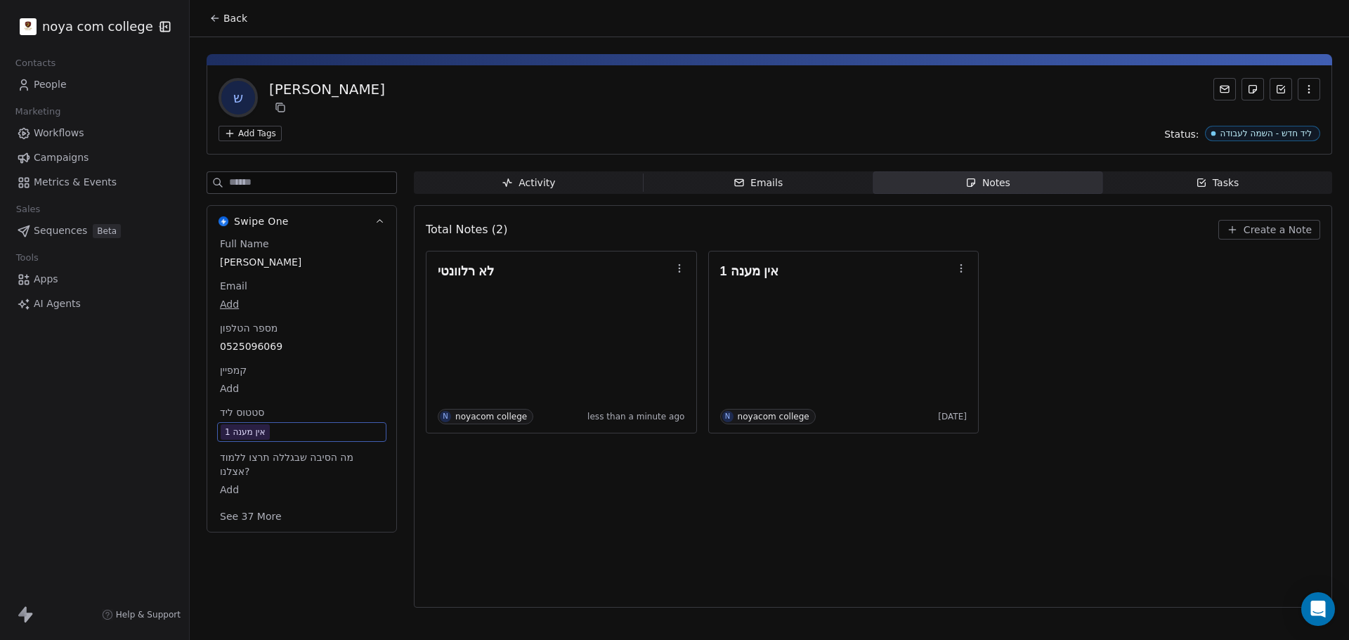
click at [311, 429] on span "אין מענה 1" at bounding box center [302, 431] width 162 height 15
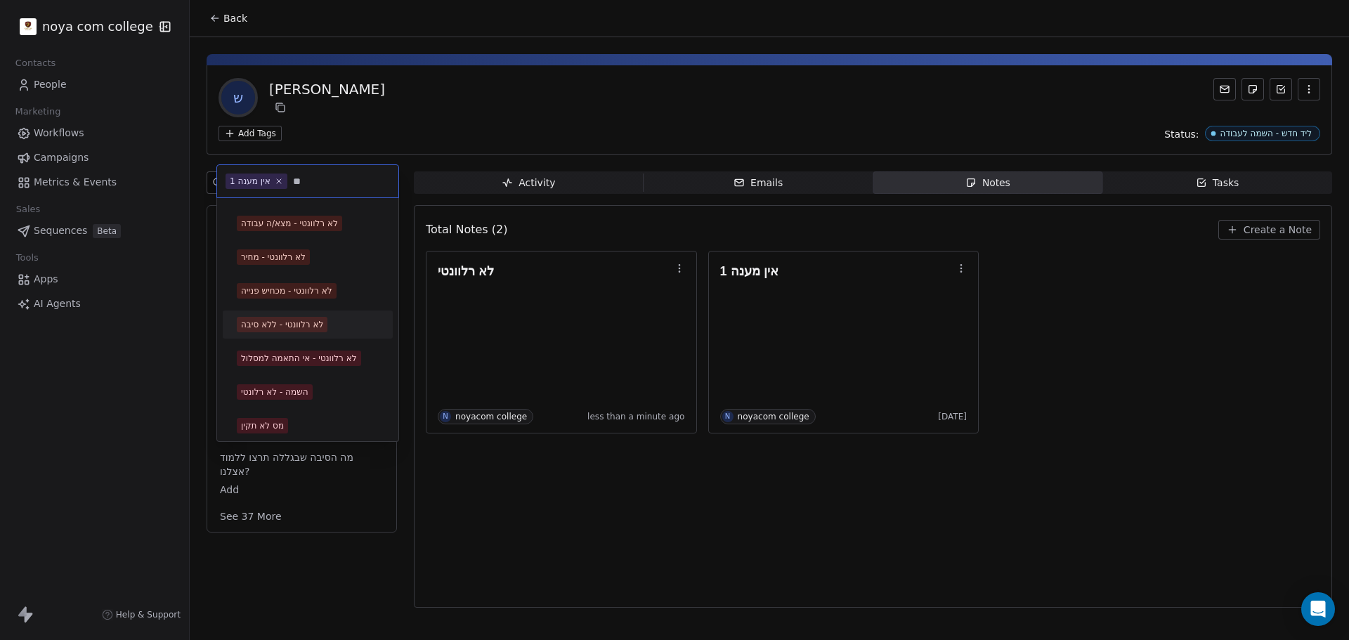
type input "**"
click at [306, 317] on span "לא רלוונטי - ללא סיבה" at bounding box center [282, 324] width 91 height 15
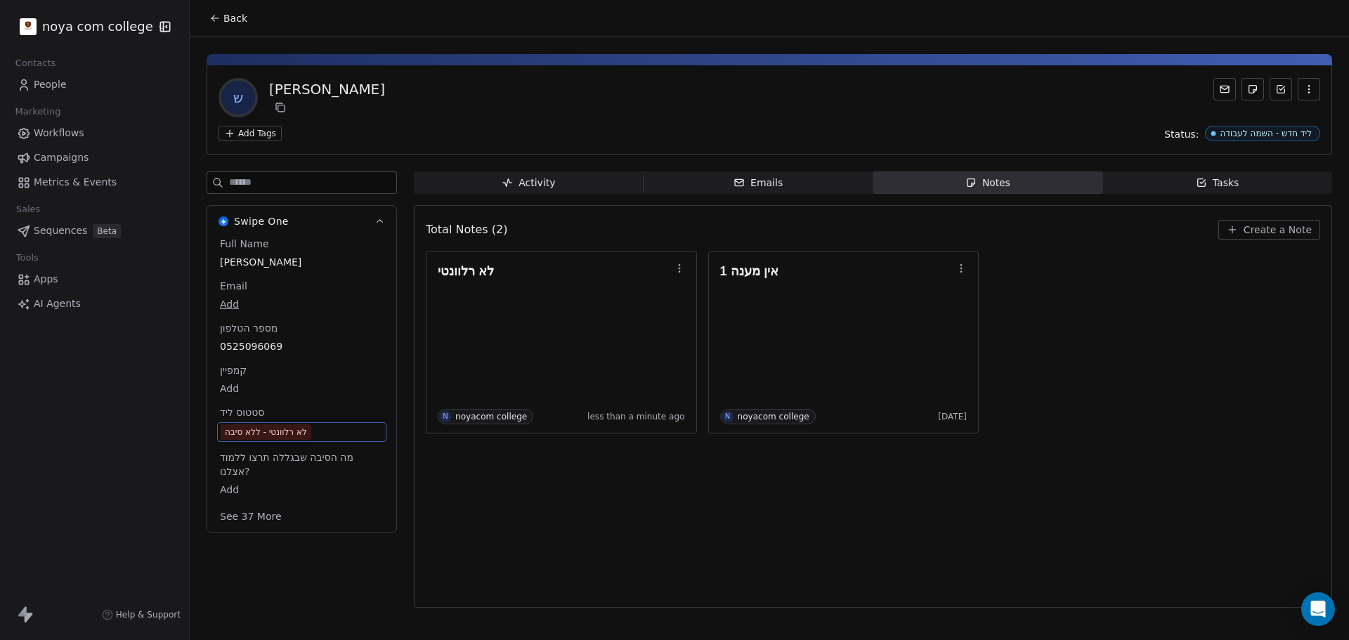
click at [762, 580] on div "Total Notes (2) Create a Note לא רלוונטי N noyacom college less than a minute a…" at bounding box center [873, 406] width 894 height 384
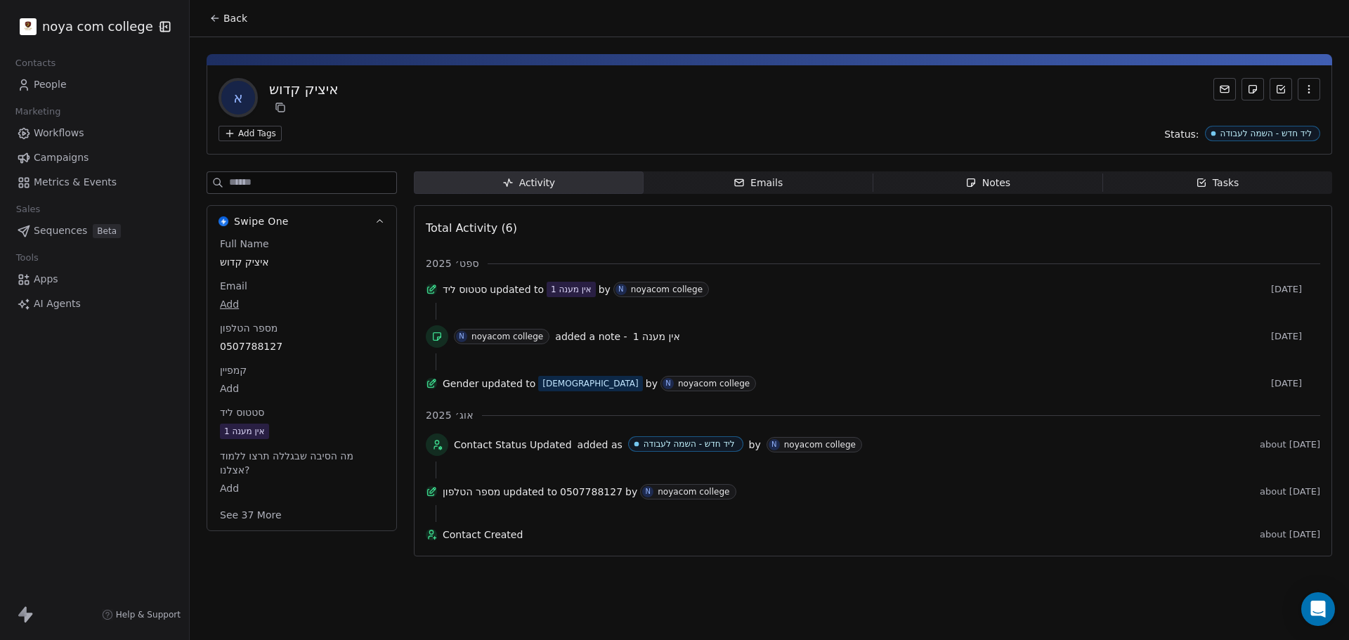
click at [940, 184] on span "Notes Notes" at bounding box center [988, 182] width 230 height 22
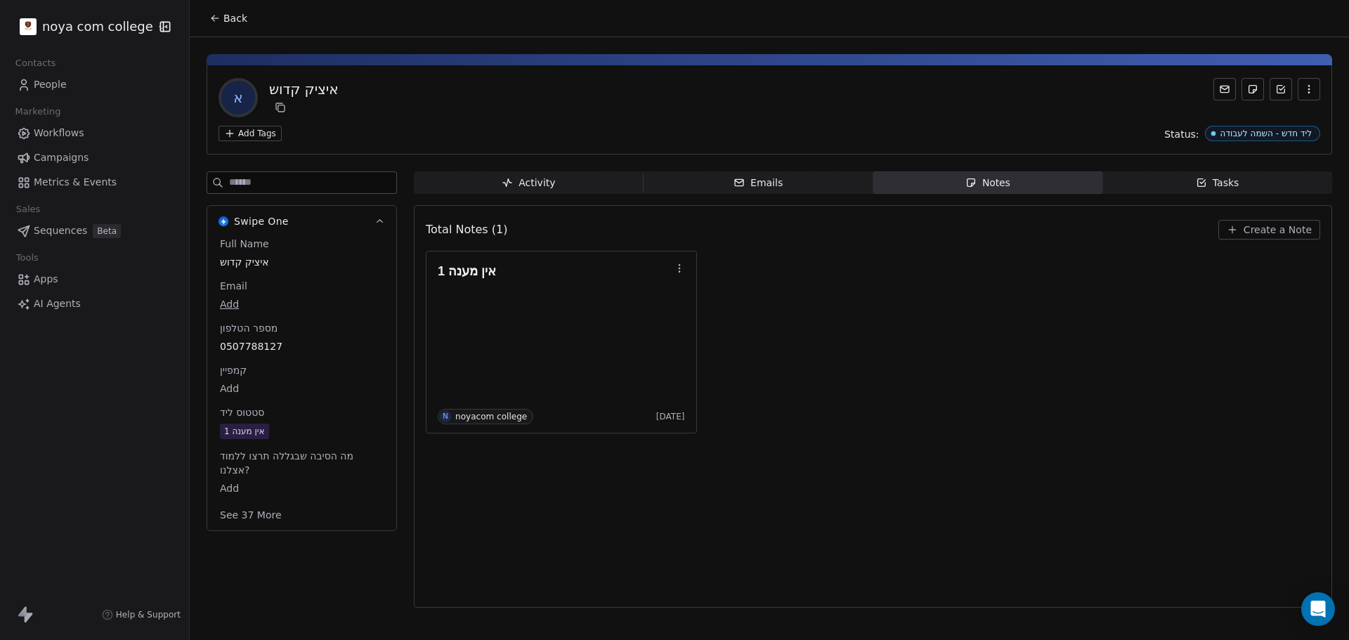
click at [1258, 223] on span "Create a Note" at bounding box center [1277, 230] width 68 height 14
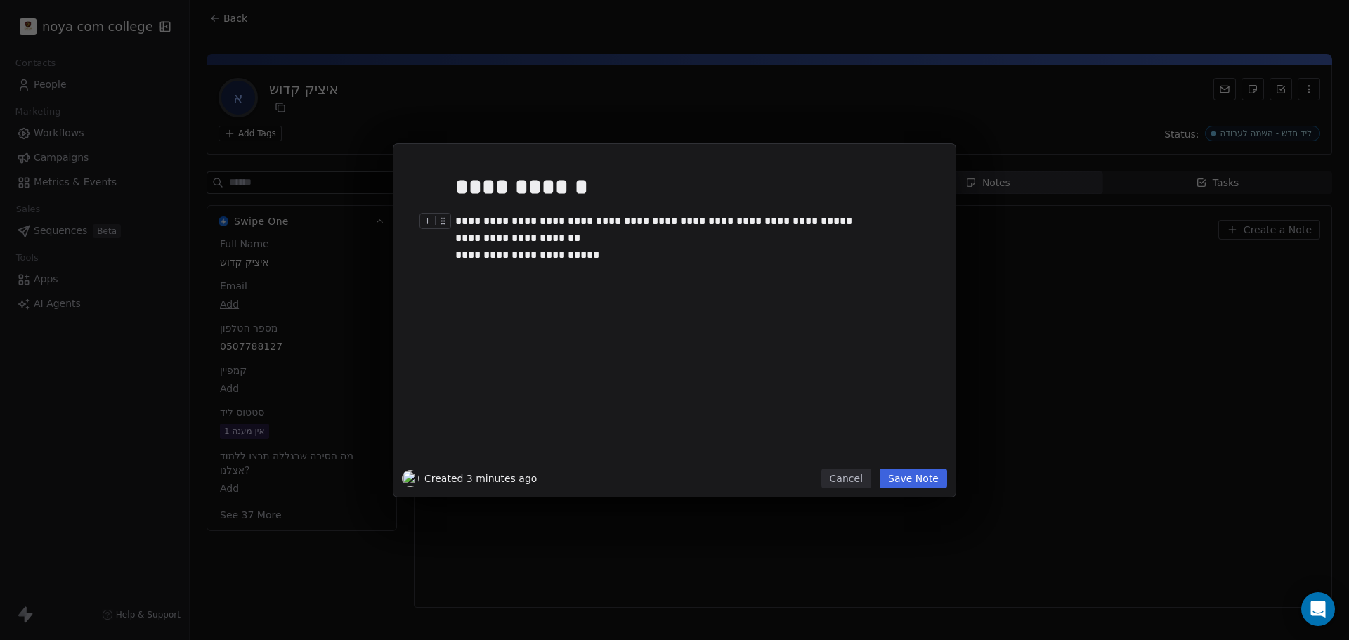
click at [777, 217] on div "**********" at bounding box center [690, 221] width 470 height 17
click at [502, 275] on div "**********" at bounding box center [695, 313] width 480 height 299
click at [570, 299] on div "**********" at bounding box center [695, 313] width 480 height 299
click at [616, 317] on div "**********" at bounding box center [695, 313] width 480 height 299
click at [457, 187] on div "**********" at bounding box center [690, 187] width 470 height 34
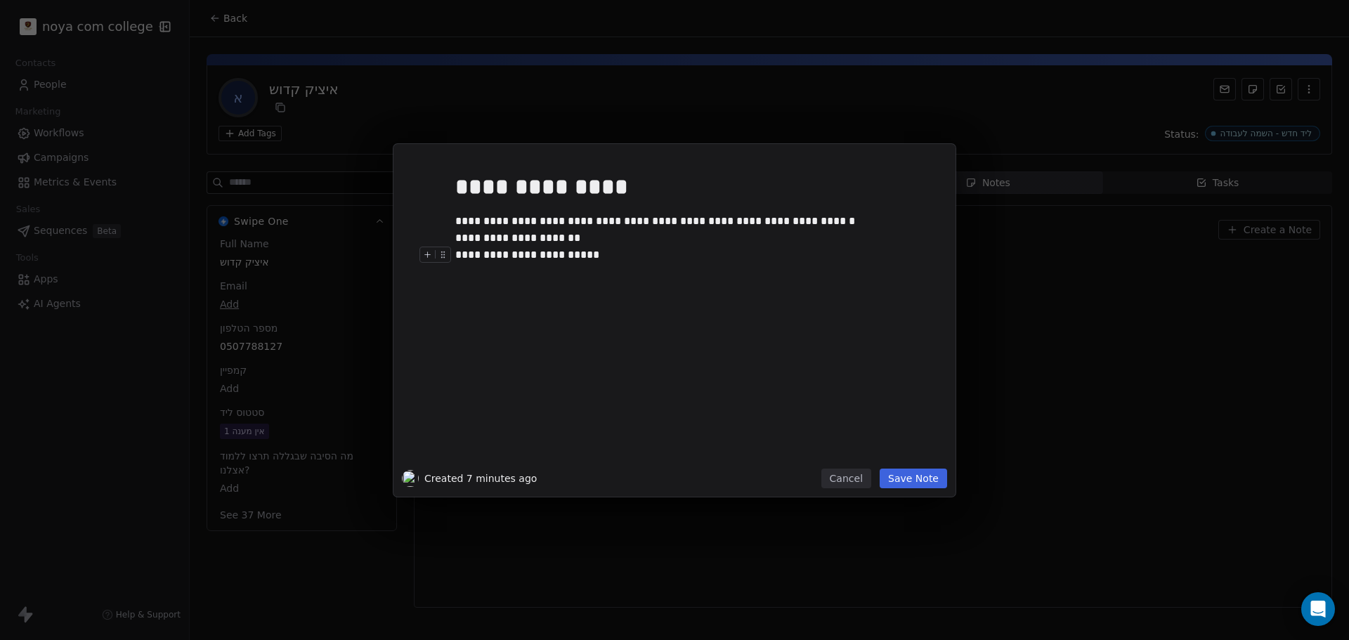
click at [615, 317] on div "**********" at bounding box center [695, 313] width 480 height 299
click at [938, 478] on button "Save Note" at bounding box center [912, 479] width 67 height 20
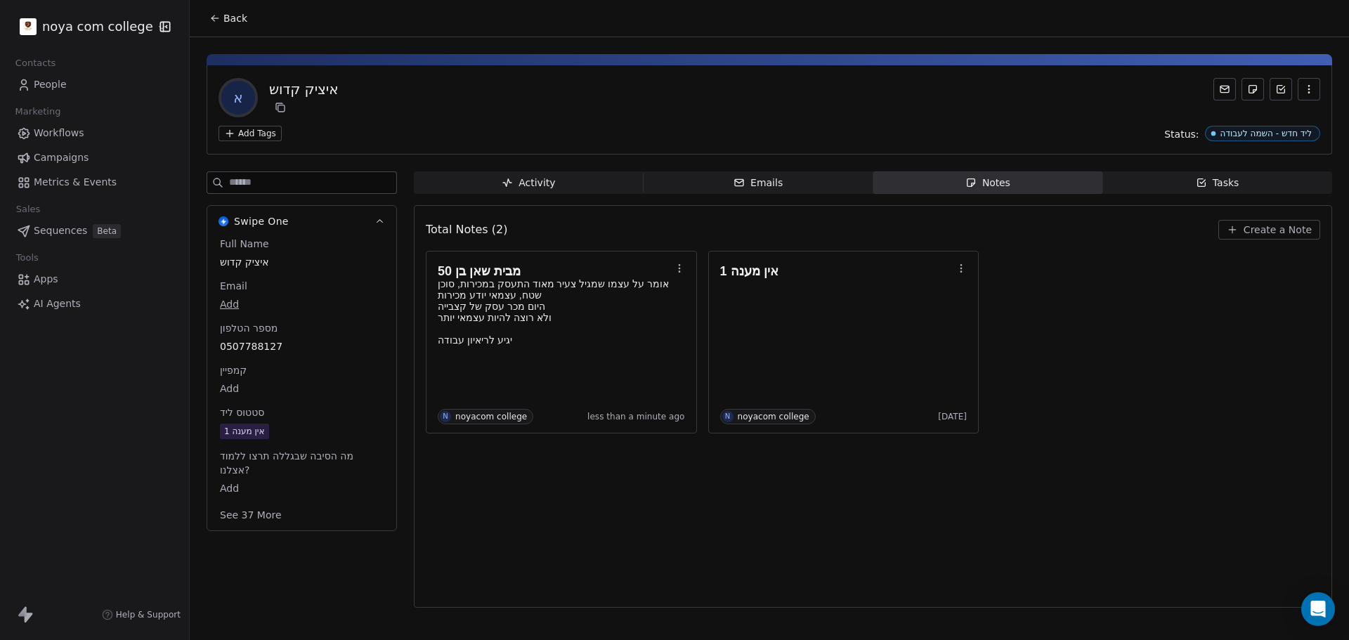
click at [304, 423] on div "אין מענה 1" at bounding box center [301, 431] width 169 height 18
click at [299, 425] on span "אין מענה 1" at bounding box center [302, 431] width 162 height 15
click at [293, 429] on span "אין מענה 1" at bounding box center [302, 431] width 162 height 15
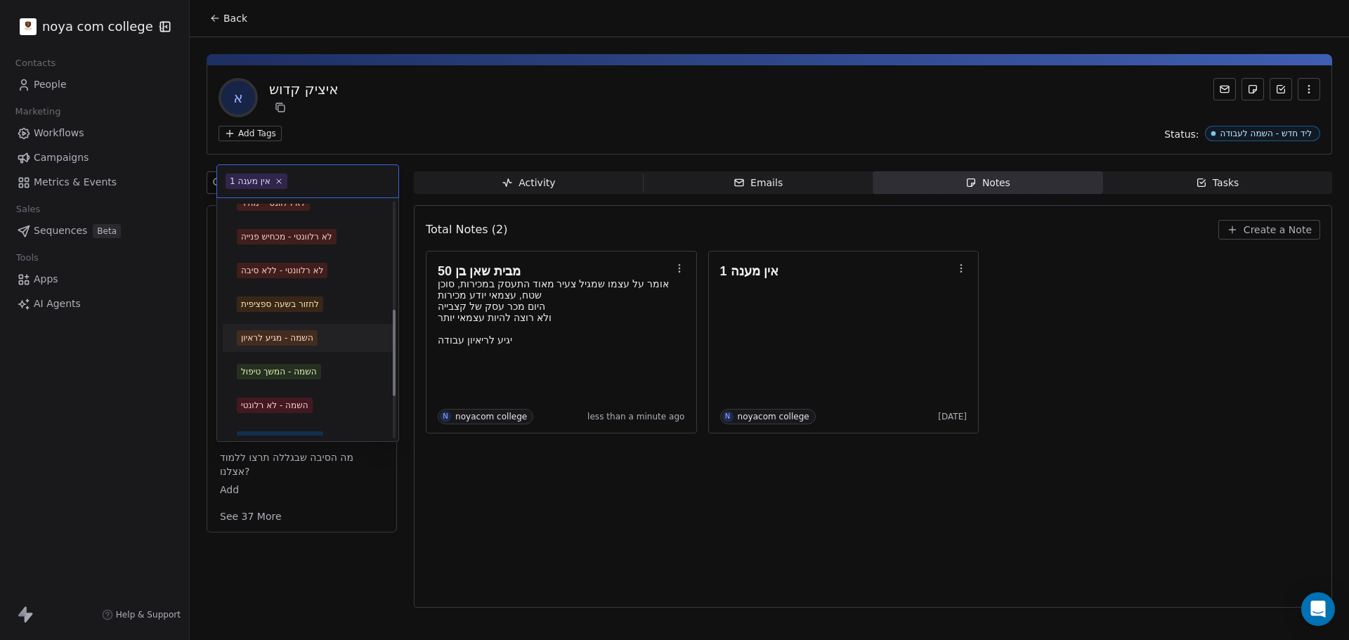
scroll to position [351, 0]
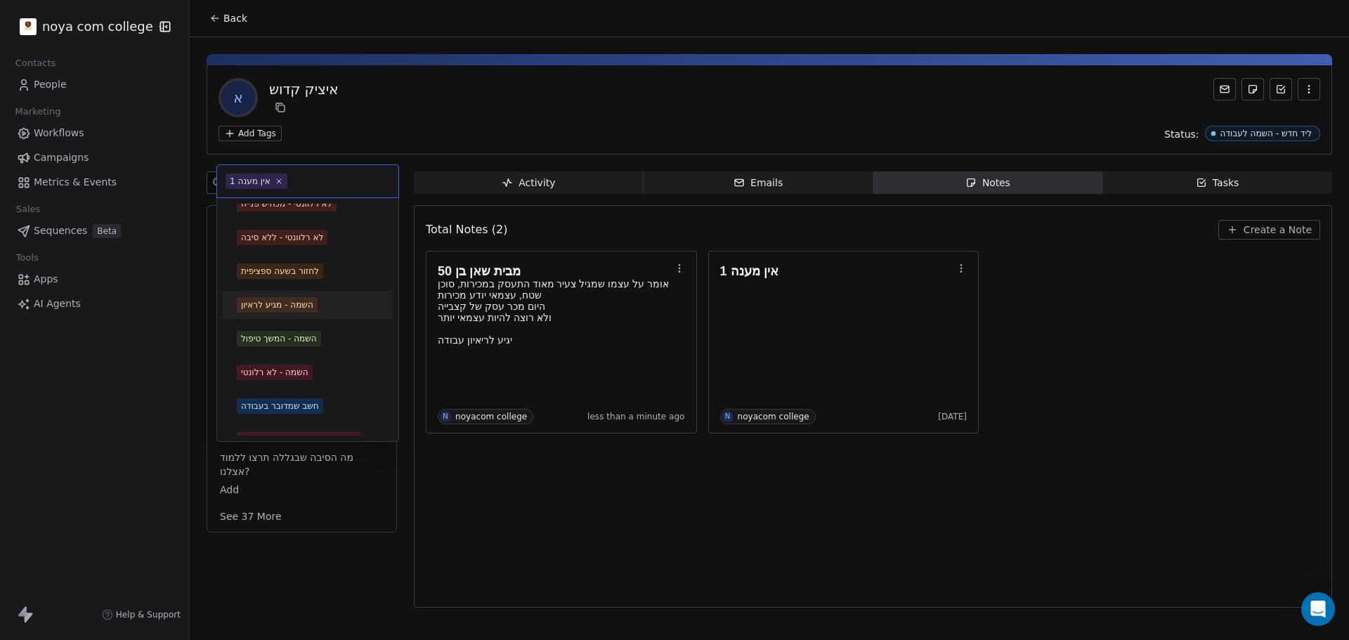
click at [317, 306] on span "השמה - מגיע לראיון" at bounding box center [277, 304] width 81 height 15
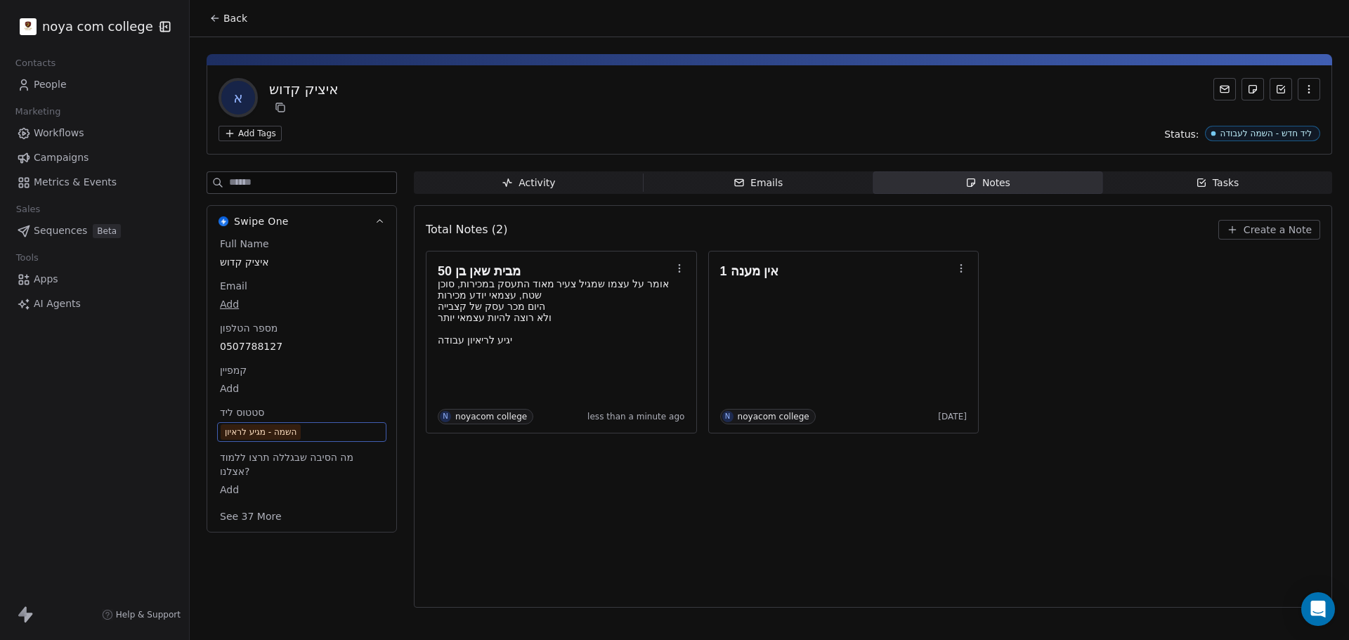
click at [525, 554] on div "Total Notes (2) Create a Note מבית שאן בן 50 אומר על עצמו שמגיל צעיר מאוד התעסק…" at bounding box center [873, 406] width 894 height 384
click at [516, 291] on p "אומר על עצמו שמגיל צעיר מאוד התעסק במכירות, סוכן שטח, עצמאי יודע מכירות" at bounding box center [554, 289] width 233 height 22
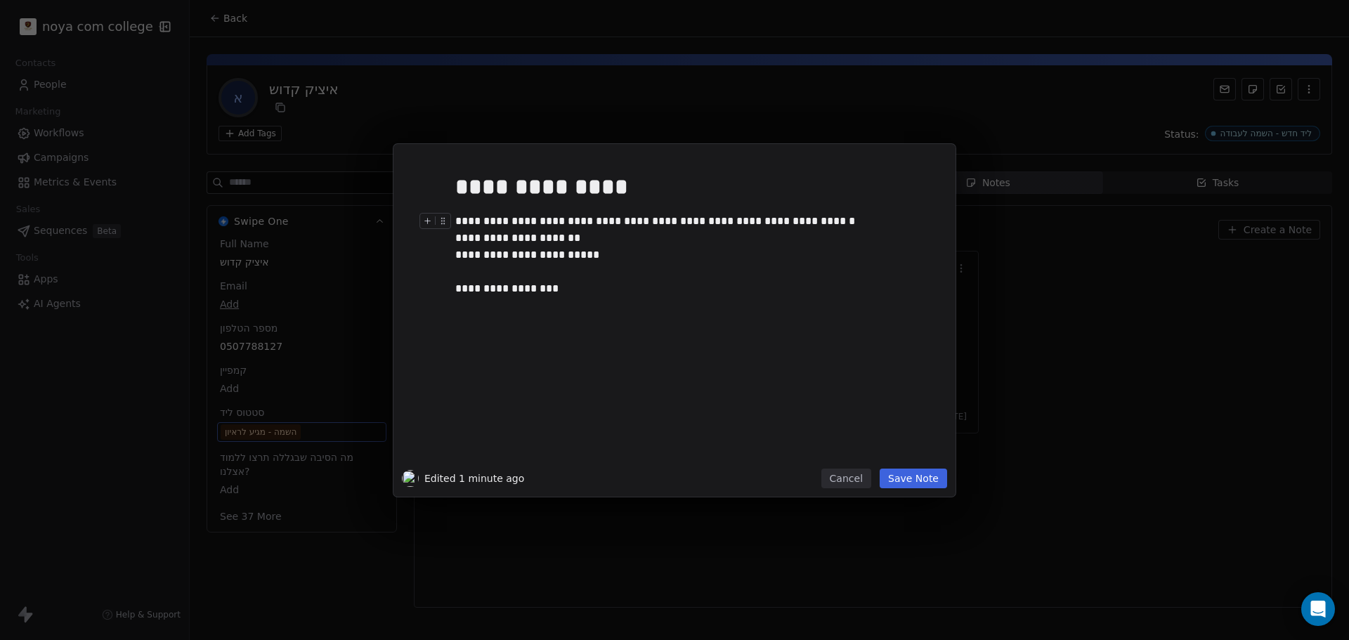
click at [540, 221] on div "**********" at bounding box center [690, 221] width 470 height 17
click at [459, 218] on div "**********" at bounding box center [690, 221] width 470 height 17
click at [576, 268] on div "**********" at bounding box center [690, 271] width 470 height 17
click at [483, 273] on div at bounding box center [695, 271] width 480 height 17
click at [651, 339] on div "**********" at bounding box center [695, 313] width 480 height 299
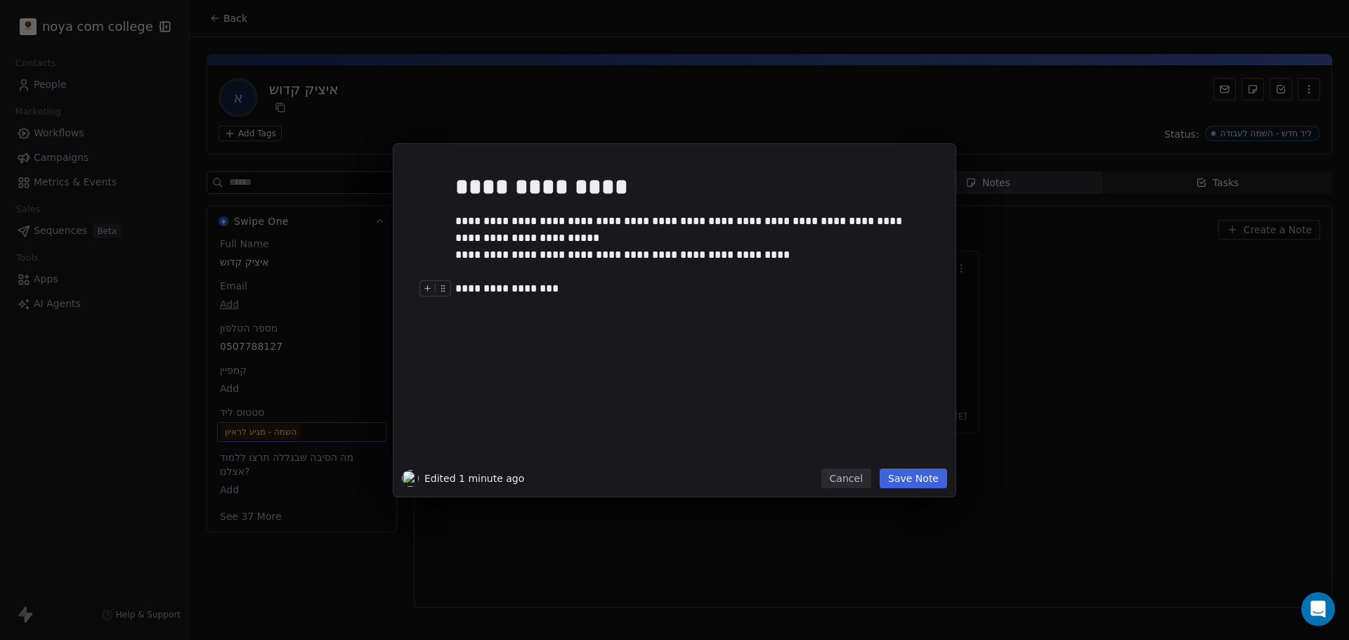
click at [915, 483] on button "Save Note" at bounding box center [912, 479] width 67 height 20
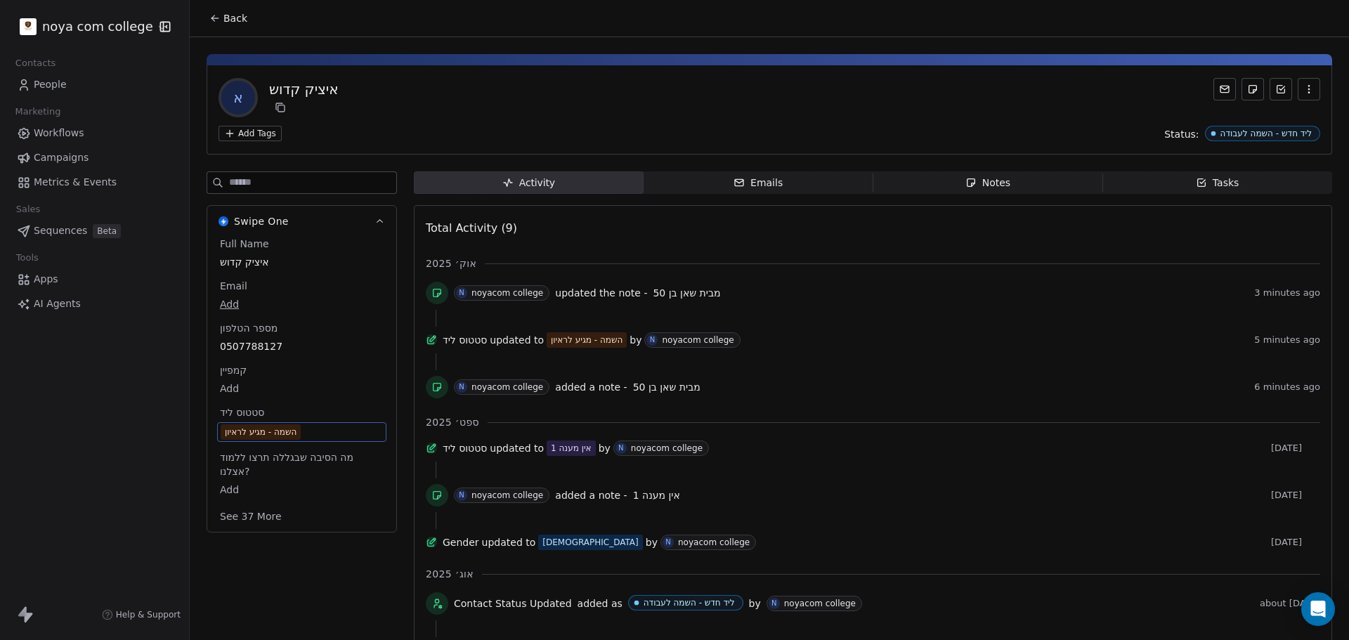
click at [708, 90] on div "א איציק קדוש" at bounding box center [768, 97] width 1101 height 39
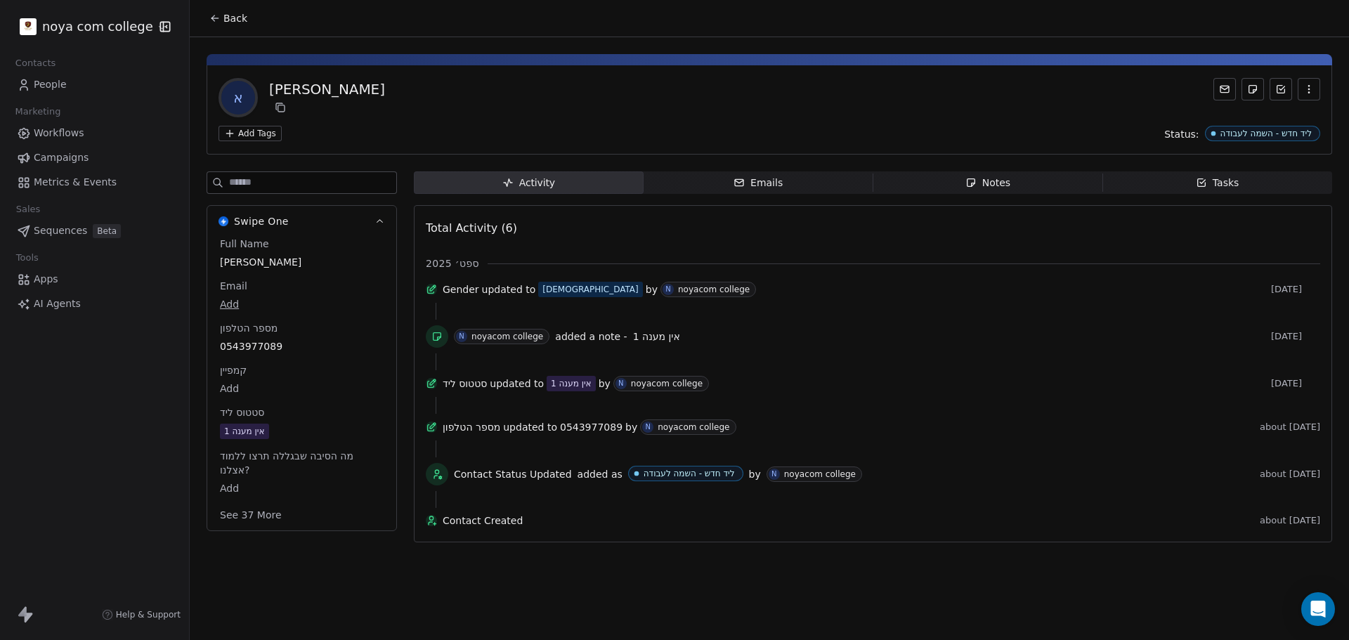
click at [983, 187] on div "Notes" at bounding box center [987, 183] width 45 height 15
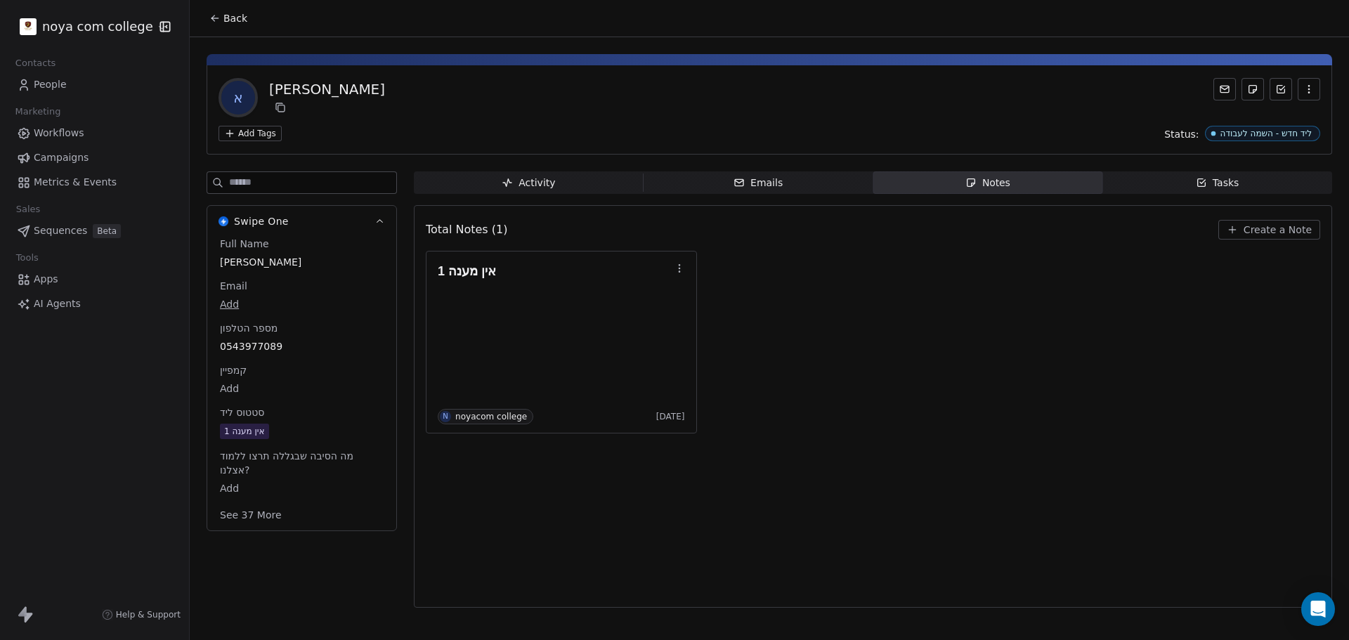
click at [1284, 230] on span "Create a Note" at bounding box center [1277, 230] width 68 height 14
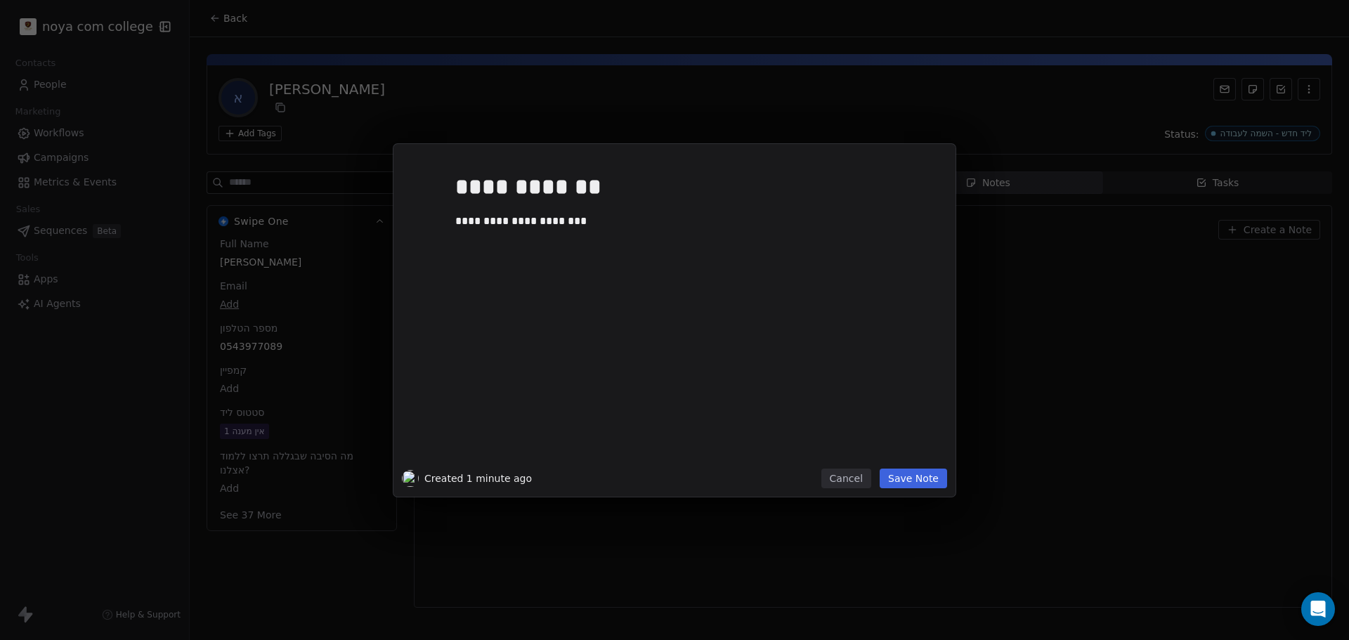
click at [903, 480] on button "Save Note" at bounding box center [912, 479] width 67 height 20
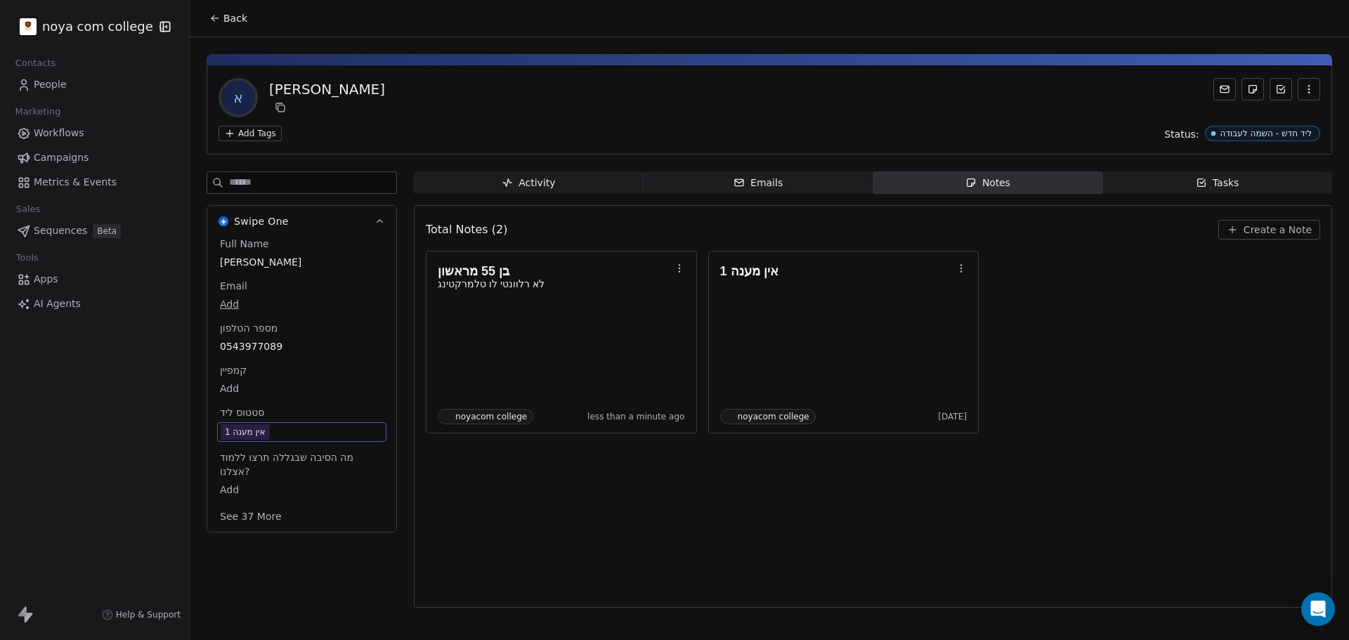
click at [277, 432] on span "אין מענה 1" at bounding box center [302, 431] width 162 height 15
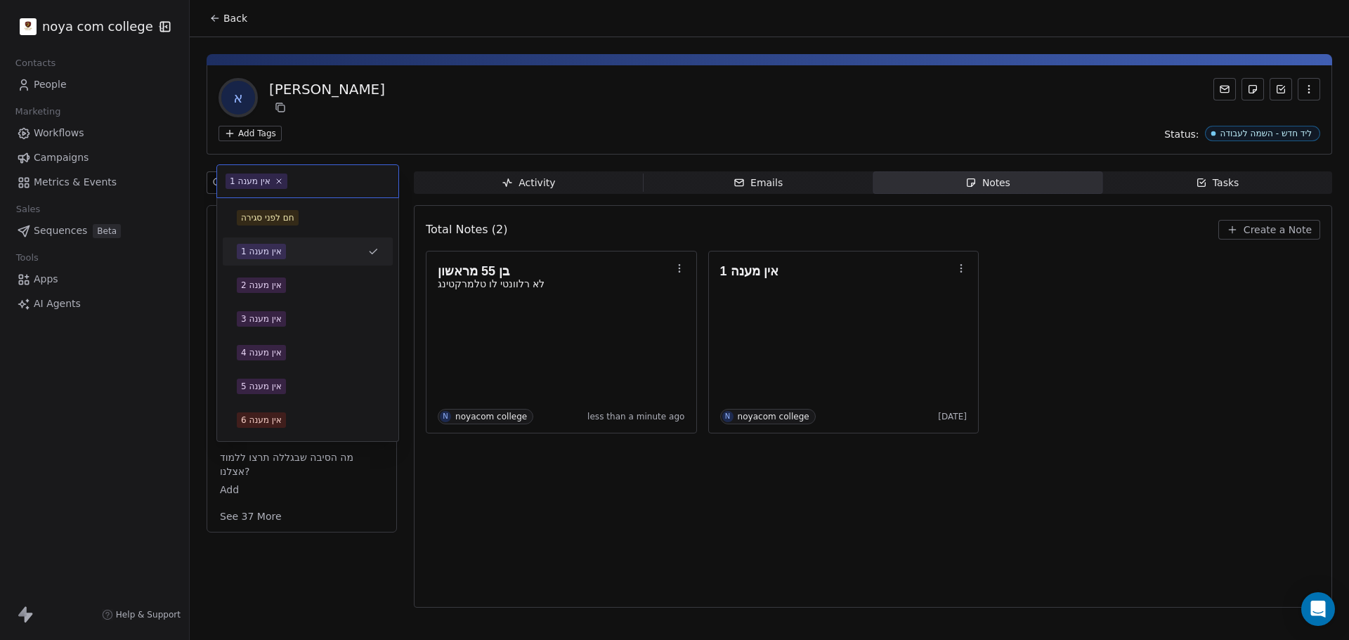
click at [277, 432] on div "אין מענה 6" at bounding box center [308, 420] width 170 height 28
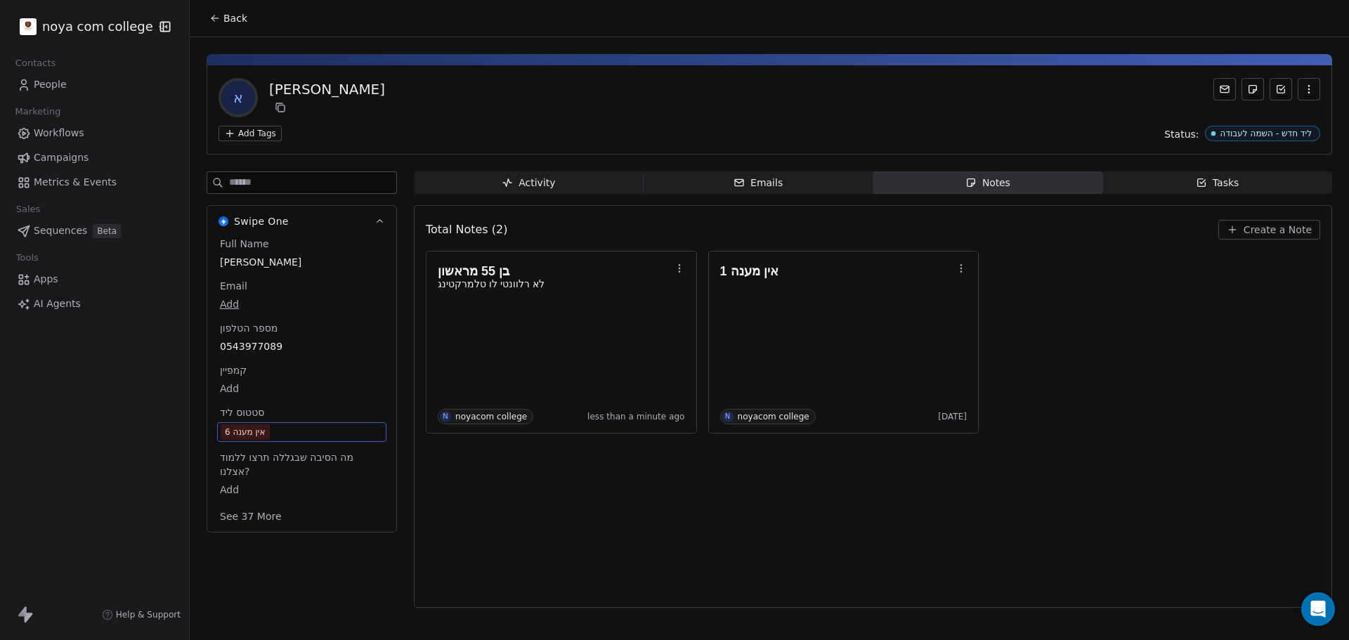
click at [273, 434] on span "אין מענה 6" at bounding box center [302, 431] width 162 height 15
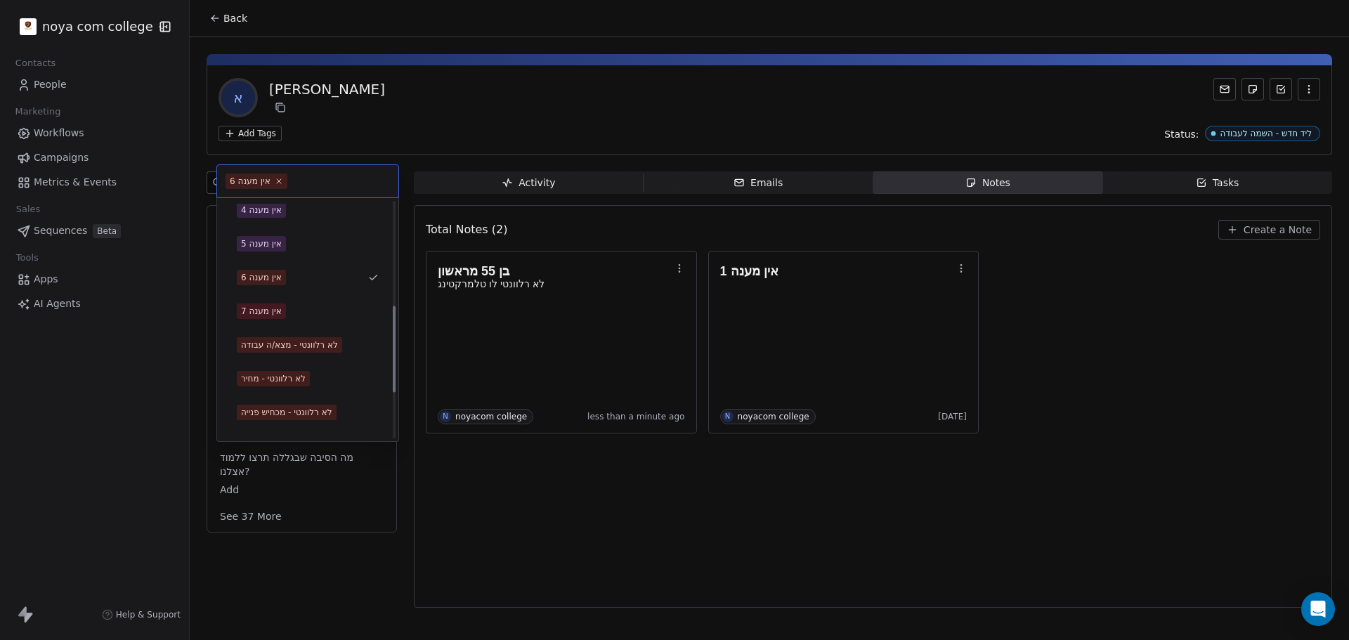
scroll to position [281, 0]
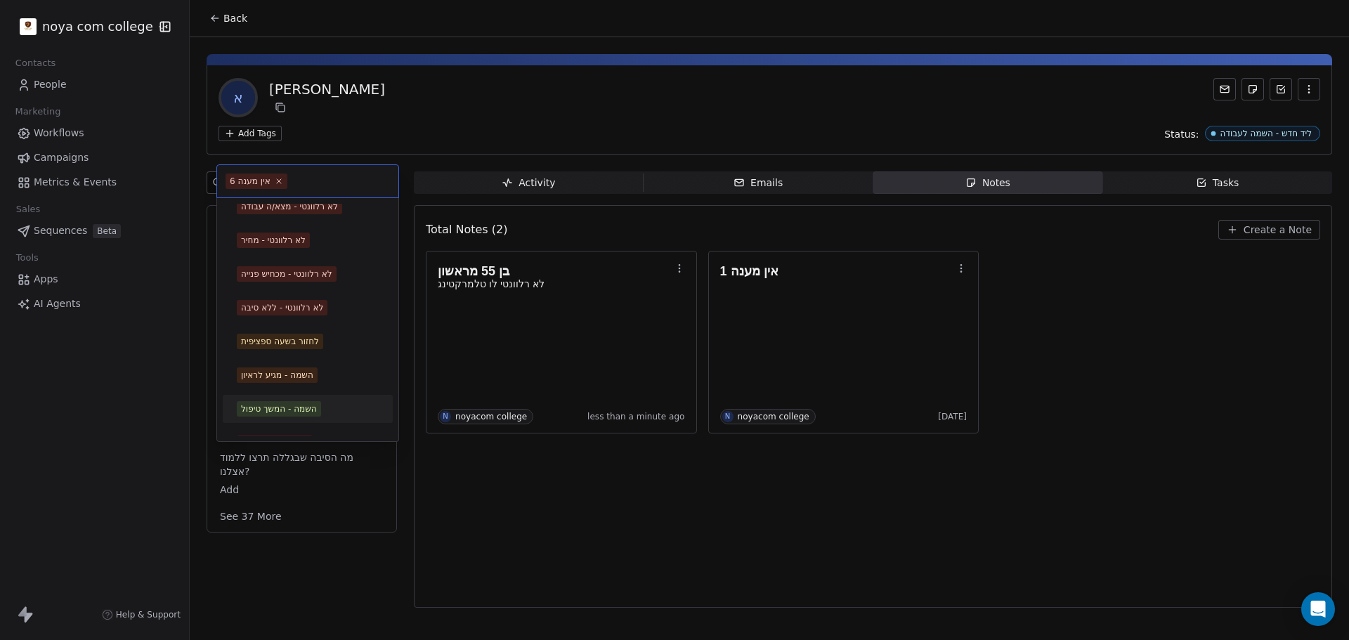
click at [306, 405] on div "השמה - המשך טיפול" at bounding box center [279, 408] width 76 height 13
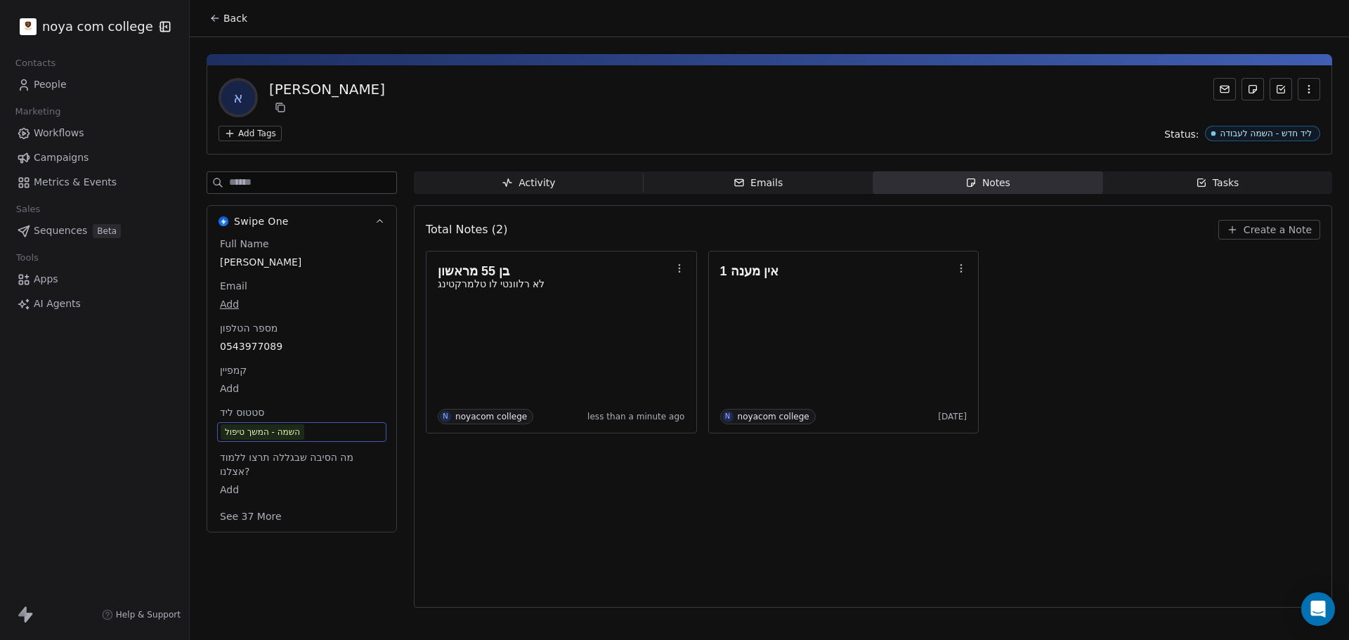
click at [818, 566] on div "Total Notes (2) Create a Note בן 55 מראשון לא רלוונטי לו טלמרקטינג N noyacom co…" at bounding box center [873, 406] width 894 height 384
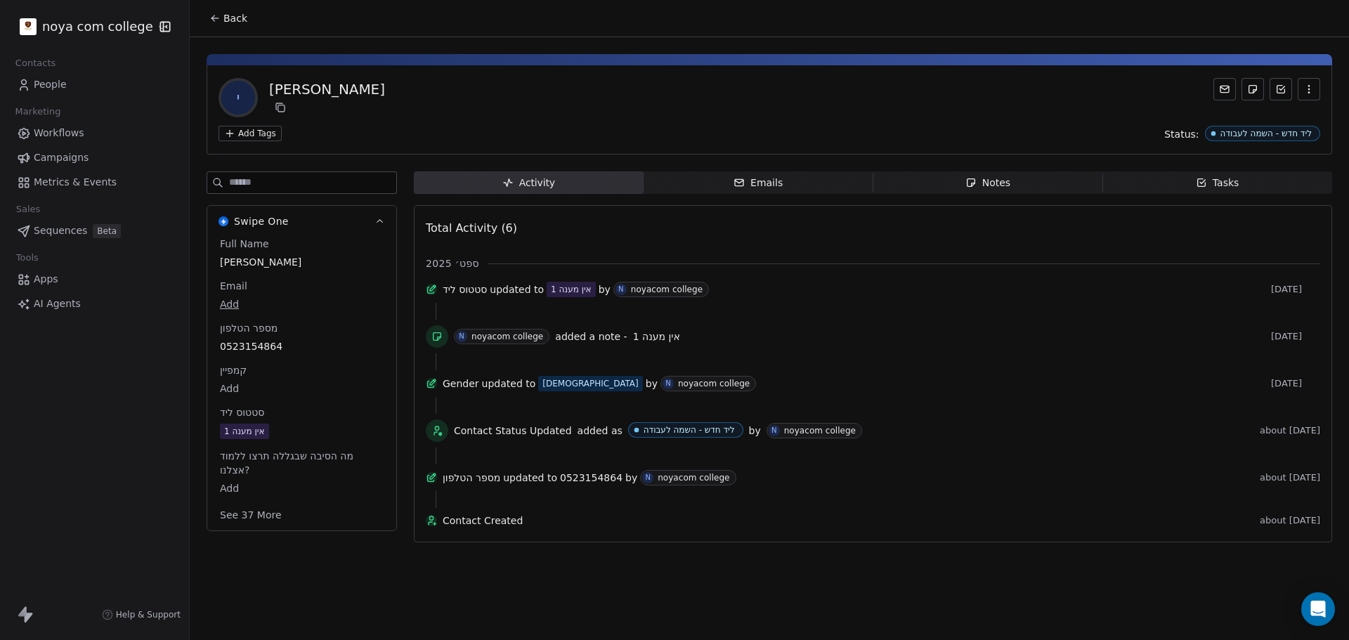
click at [1046, 181] on span "Notes Notes" at bounding box center [988, 182] width 230 height 22
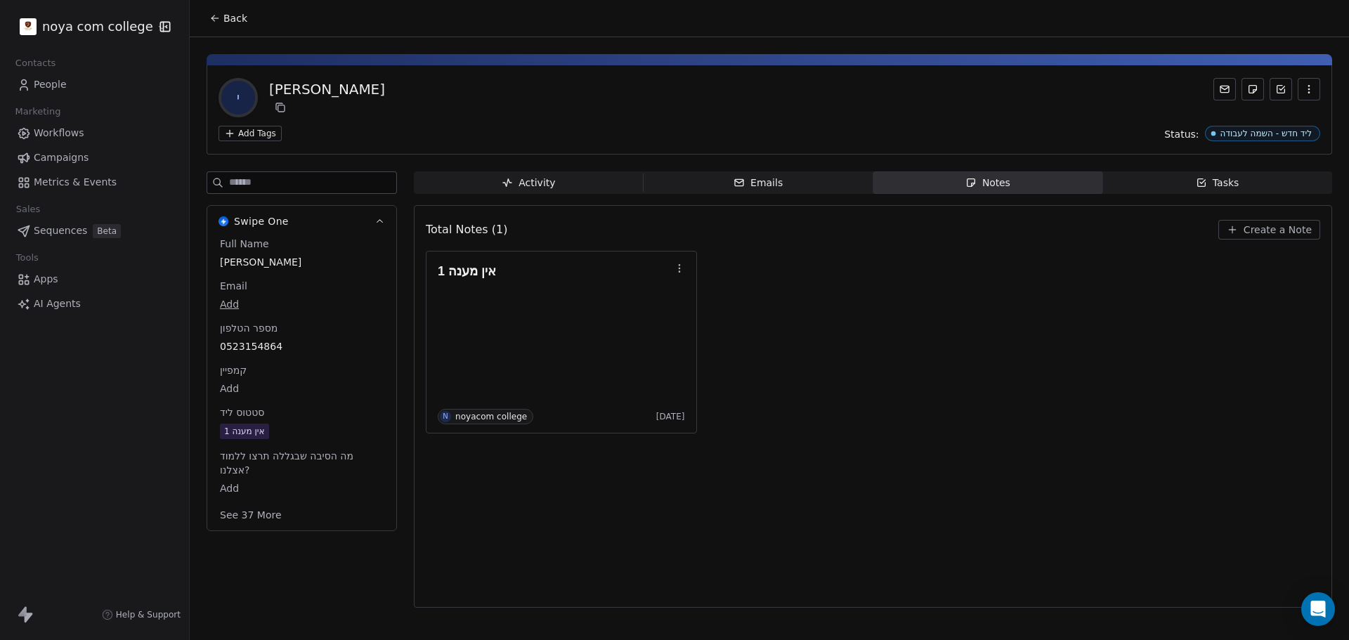
click at [1313, 227] on button "Create a Note" at bounding box center [1269, 230] width 102 height 20
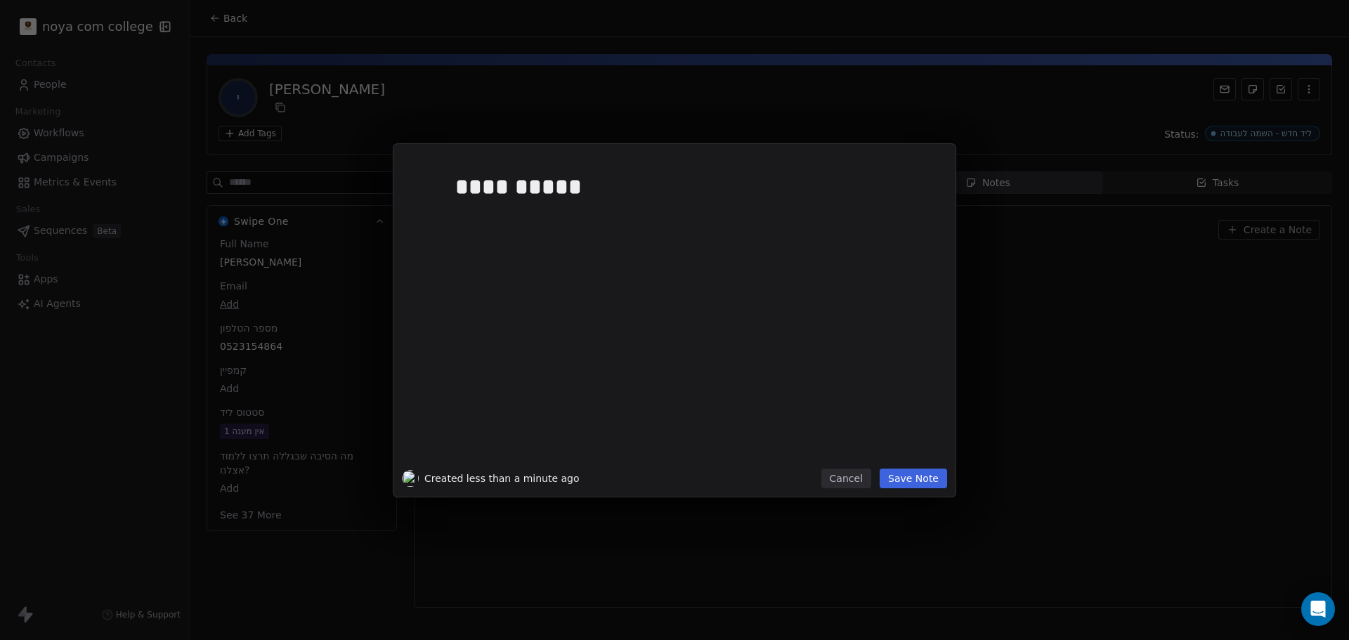
click at [930, 483] on button "Save Note" at bounding box center [912, 479] width 67 height 20
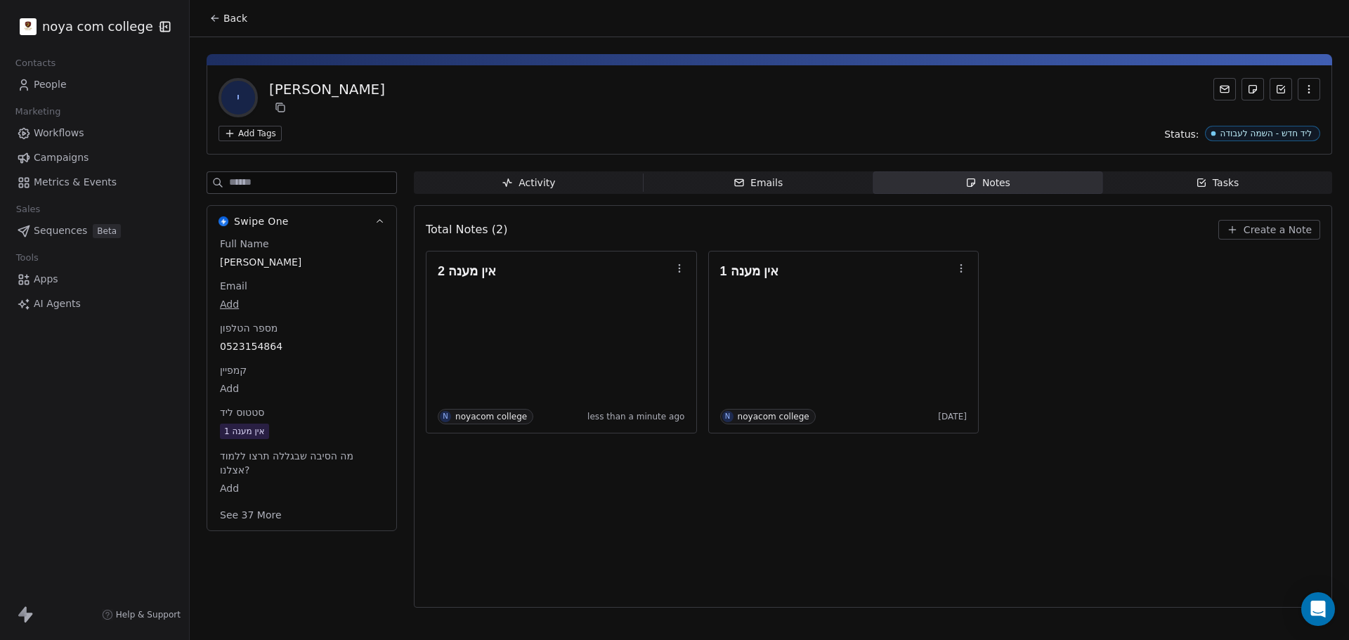
click at [295, 426] on span "אין מענה 1" at bounding box center [302, 431] width 164 height 15
click at [295, 426] on span "אין מענה 1" at bounding box center [302, 431] width 162 height 15
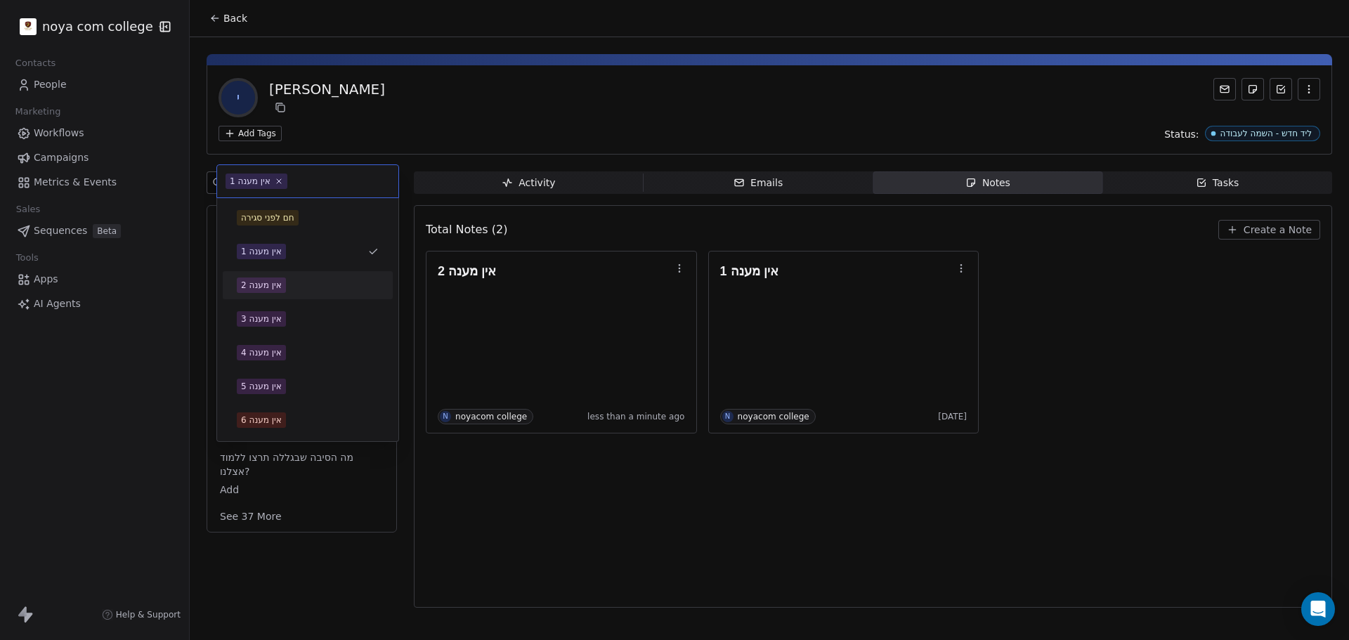
click at [287, 288] on div "אין מענה 2" at bounding box center [308, 284] width 142 height 15
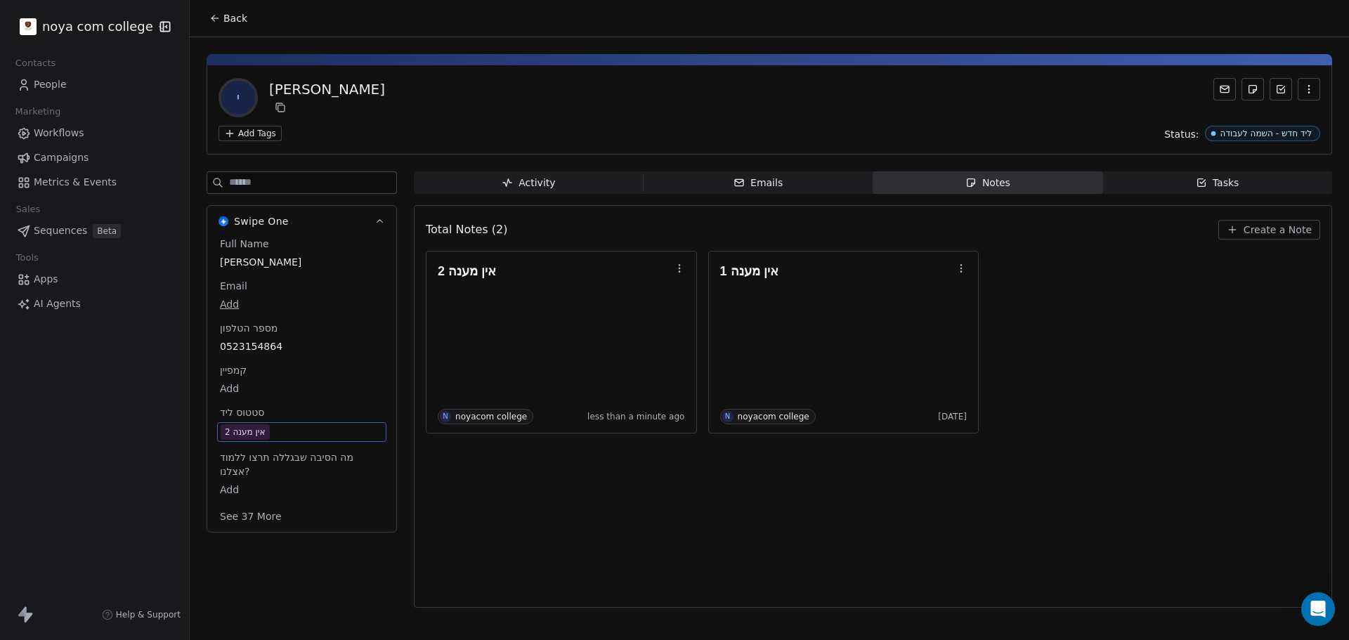
click at [631, 494] on div "Total Notes (2) Create a Note אין מענה 2 N noyacom college less than a minute a…" at bounding box center [873, 406] width 894 height 384
click at [226, 22] on span "Back" at bounding box center [235, 18] width 24 height 14
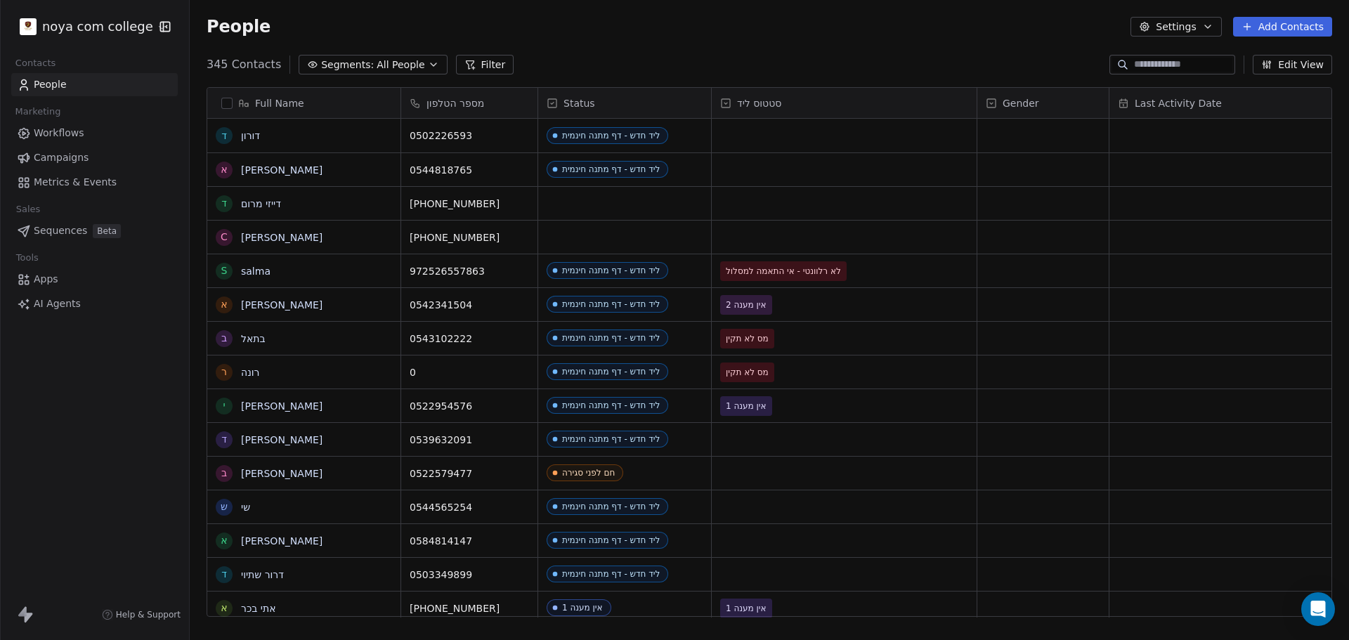
scroll to position [552, 1148]
click at [1172, 63] on input at bounding box center [1183, 65] width 98 height 14
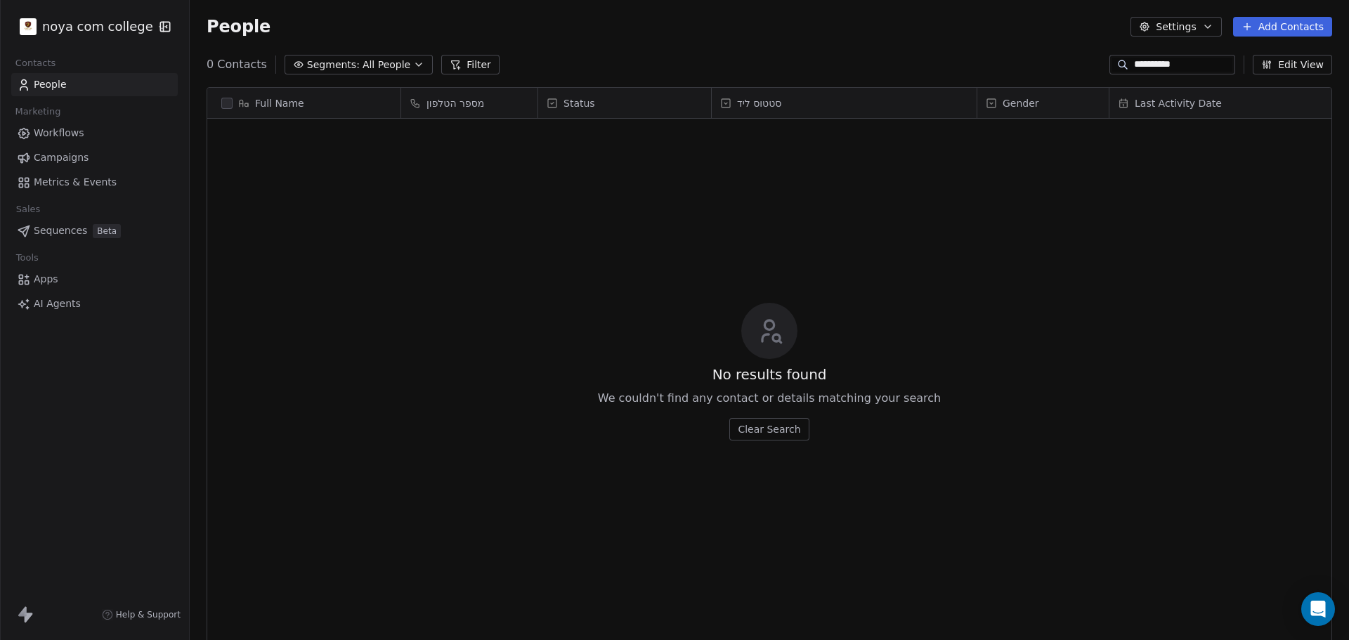
click at [1153, 69] on input "**********" at bounding box center [1183, 65] width 98 height 14
type input "**********"
click at [492, 107] on div "מספר הטלפון" at bounding box center [468, 103] width 117 height 14
click at [522, 218] on html "**********" at bounding box center [674, 320] width 1349 height 640
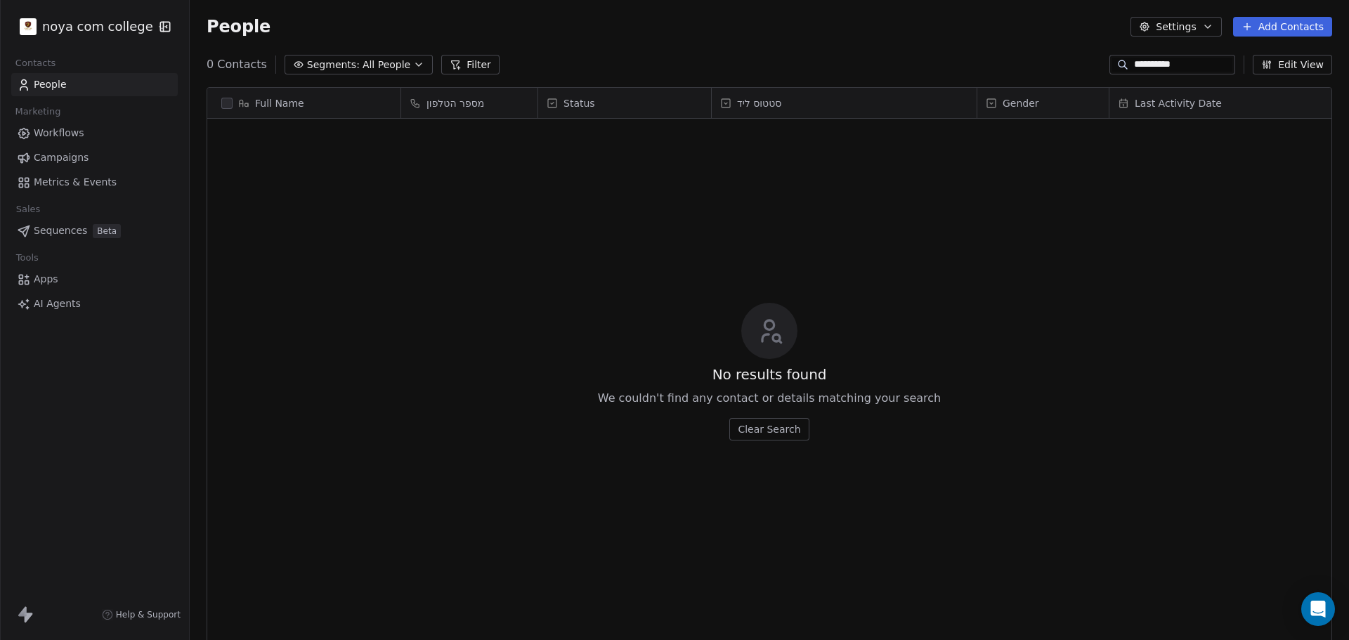
click at [1170, 67] on input "**********" at bounding box center [1183, 65] width 98 height 14
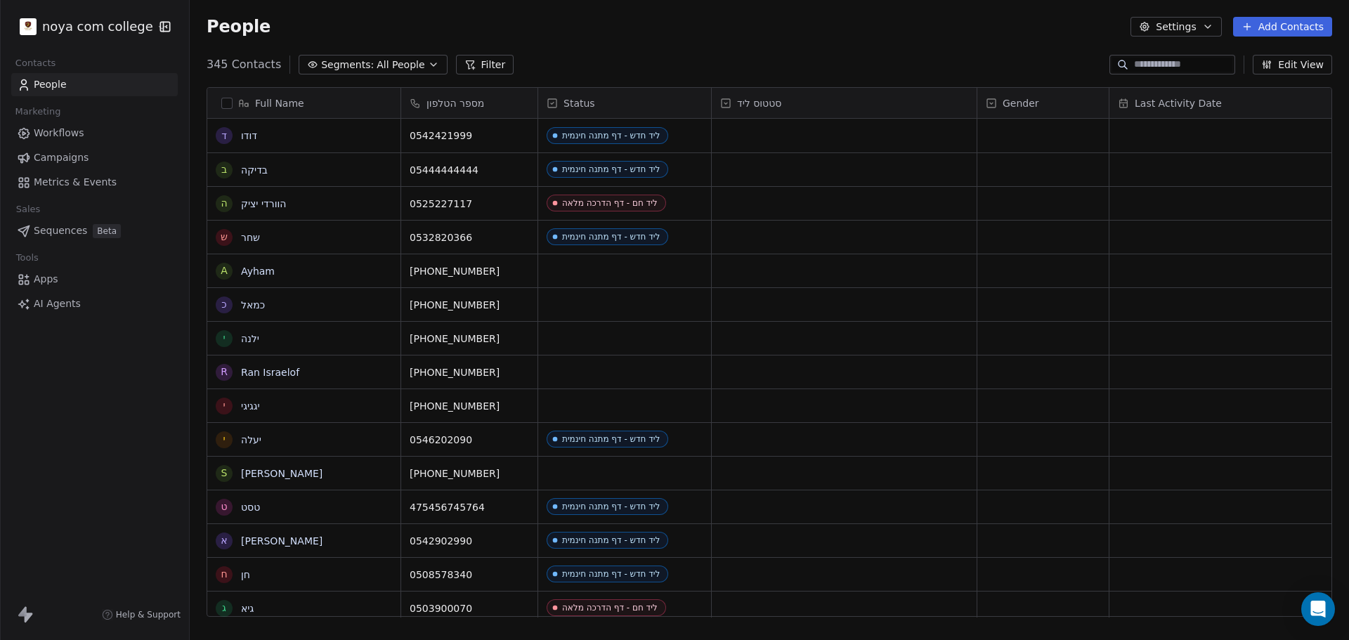
scroll to position [11, 11]
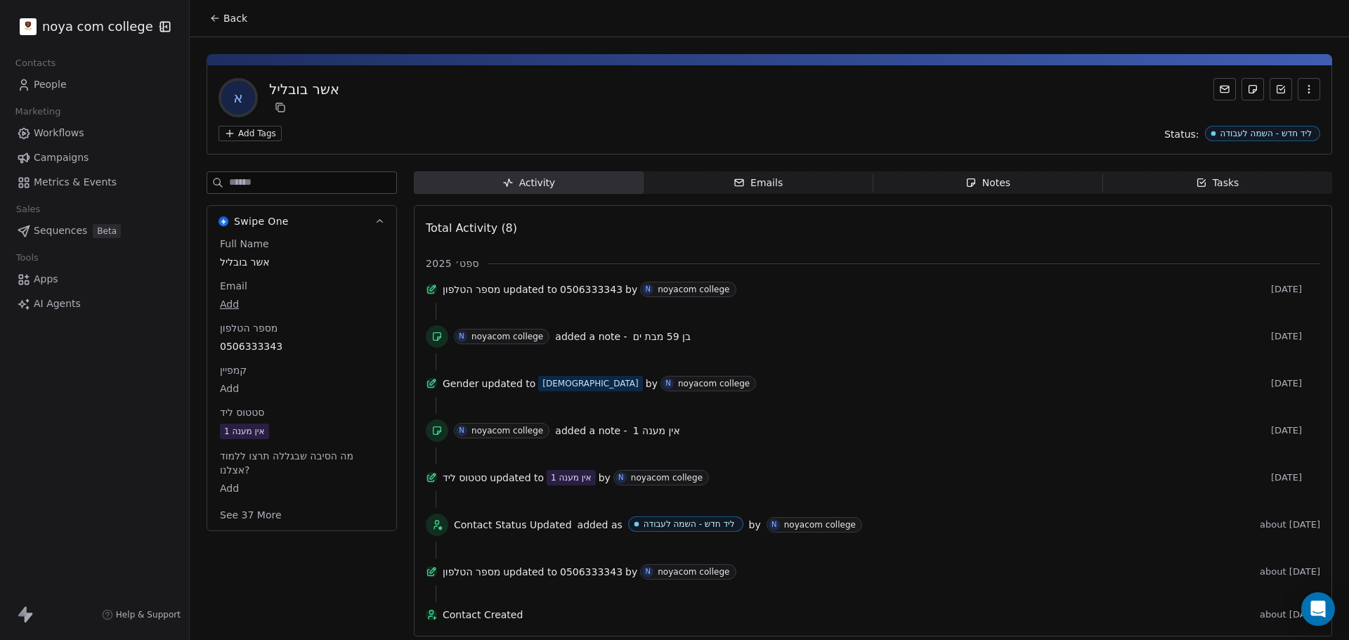
click at [967, 180] on icon "button" at bounding box center [970, 182] width 11 height 11
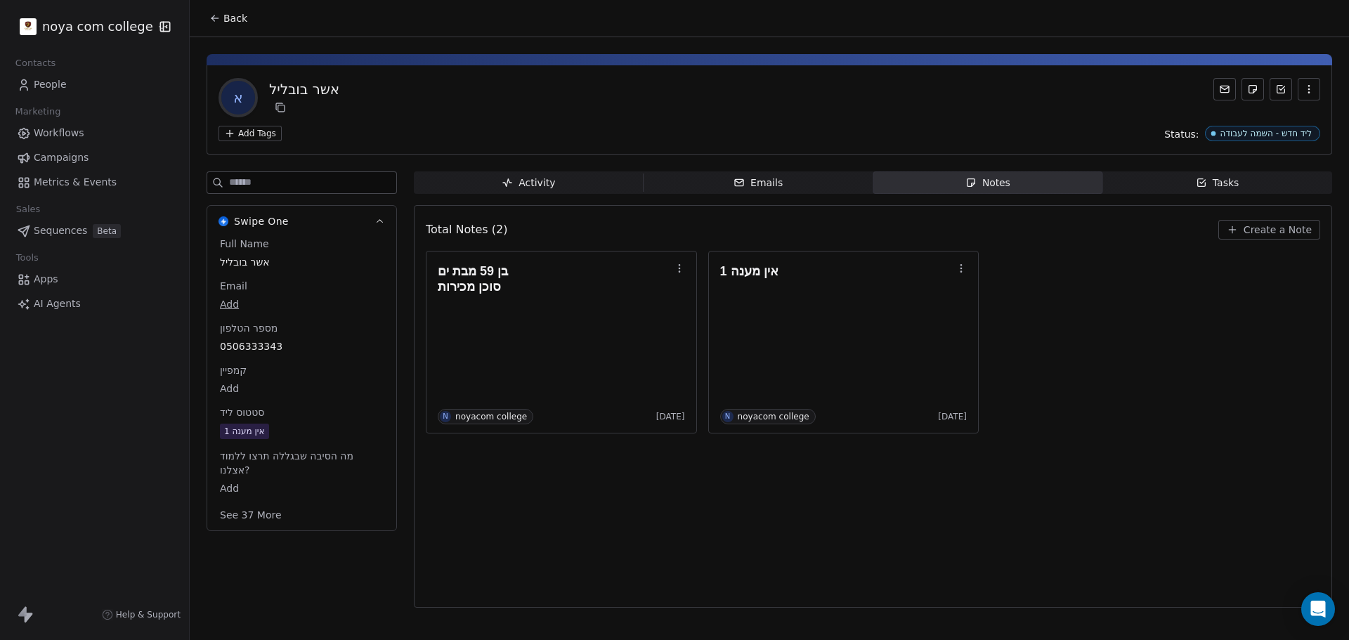
click at [305, 428] on span "אין מענה 1" at bounding box center [302, 431] width 164 height 15
click at [305, 428] on span "אין מענה 1" at bounding box center [302, 431] width 162 height 15
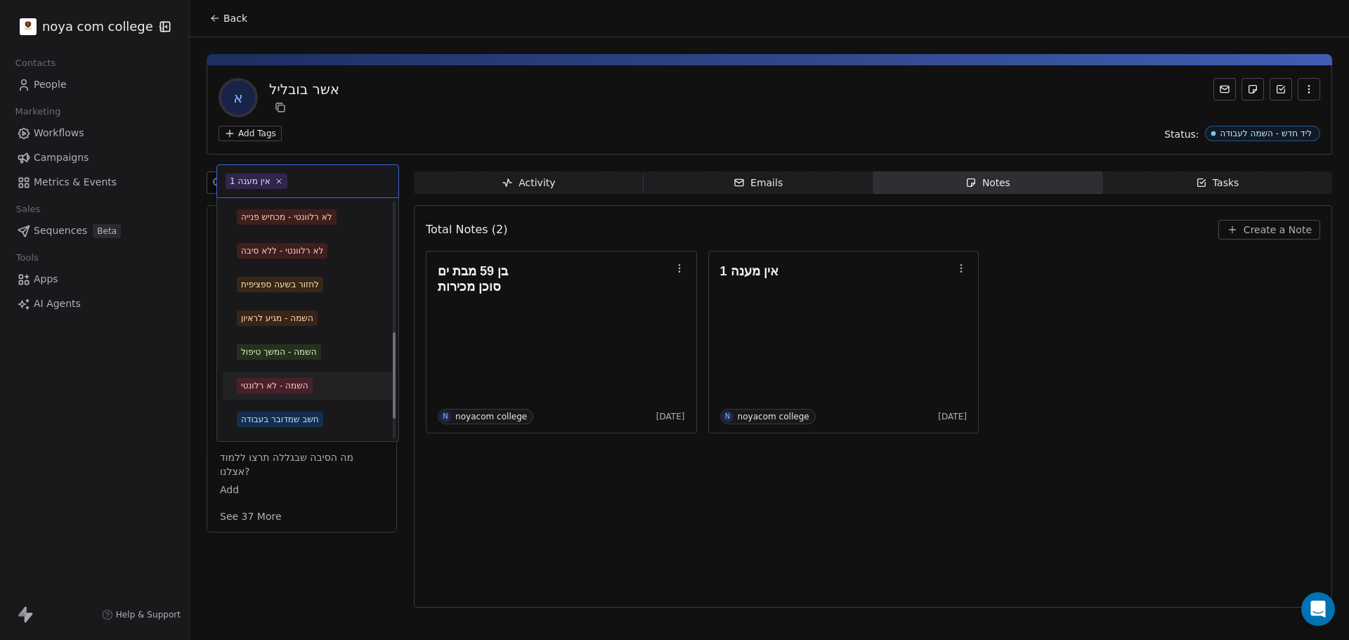
scroll to position [351, 0]
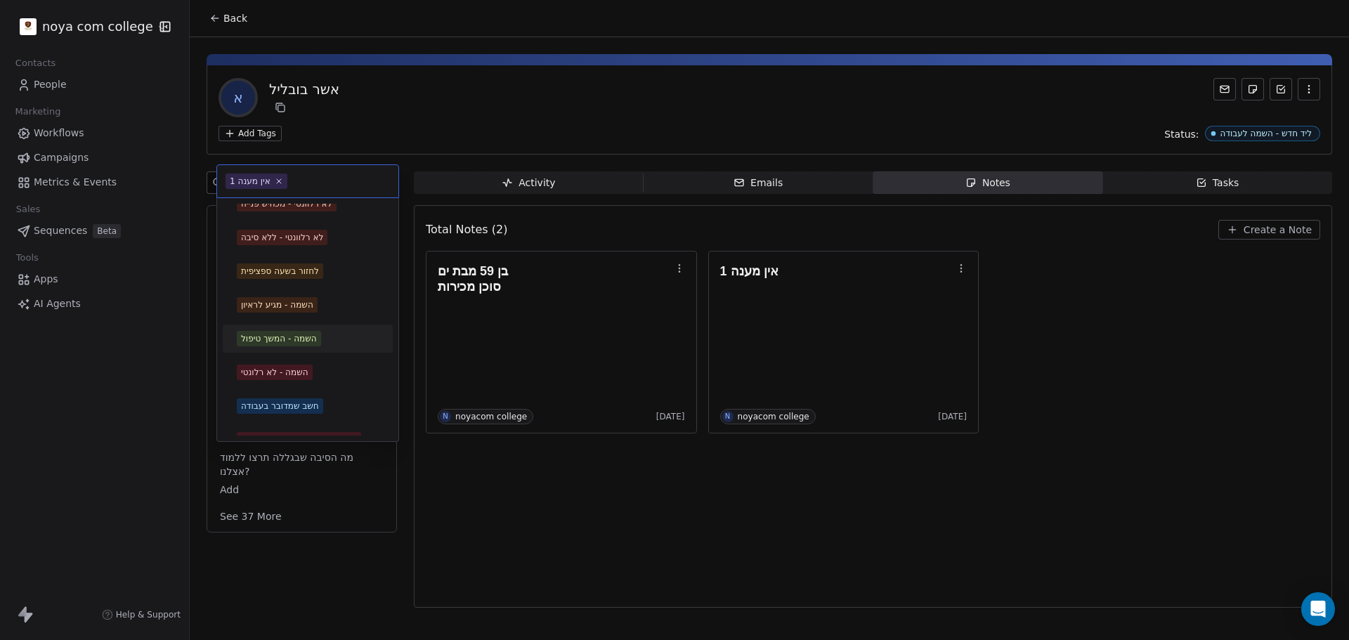
click at [321, 339] on span "השמה - המשך טיפול" at bounding box center [279, 338] width 84 height 15
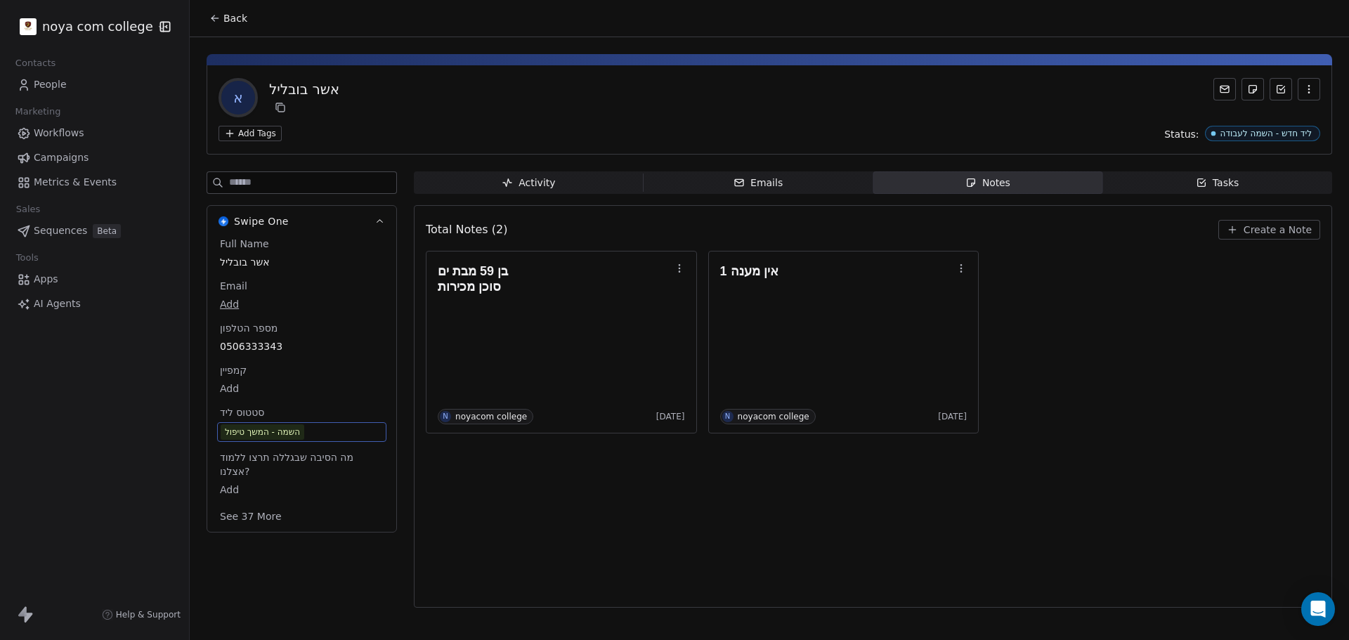
click at [560, 517] on div "Total Notes (2) Create a Note בן 59 מבת ים סוכן מכירות N noyacom college 6 days…" at bounding box center [873, 406] width 894 height 384
click at [582, 546] on div "Total Notes (2) Create a Note בן 59 מבת ים סוכן מכירות N noyacom college 6 days…" at bounding box center [873, 406] width 894 height 384
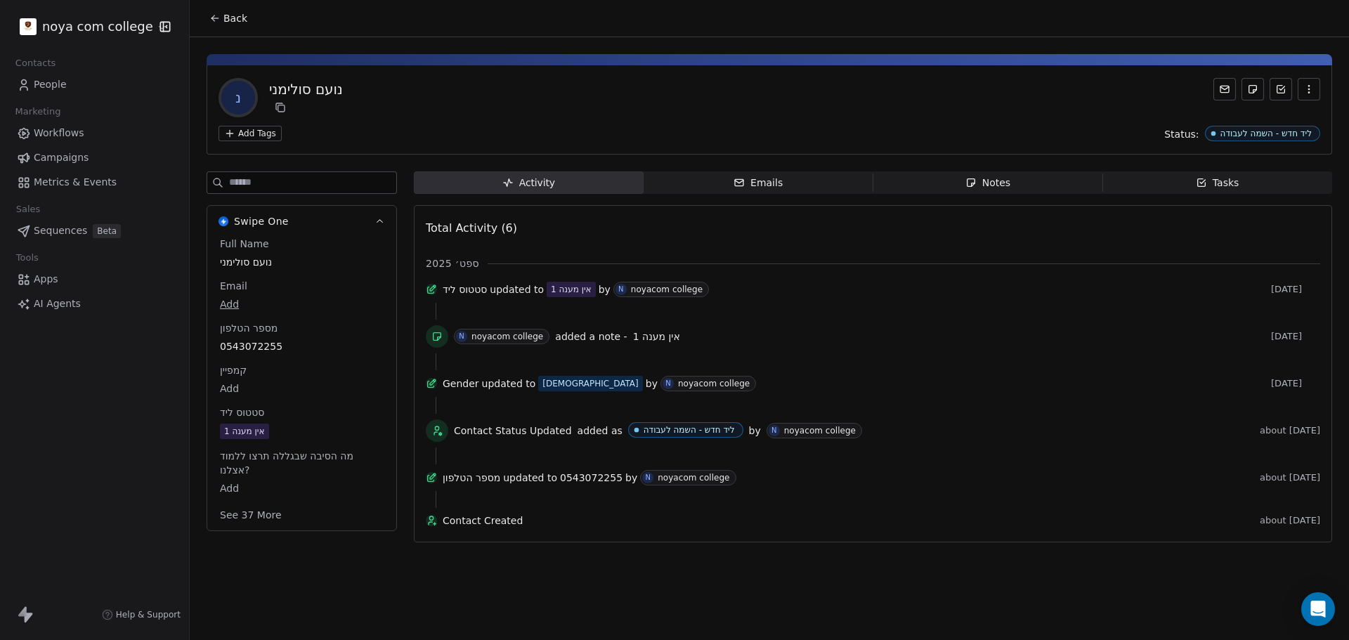
click at [1041, 192] on span "Notes Notes" at bounding box center [988, 182] width 230 height 22
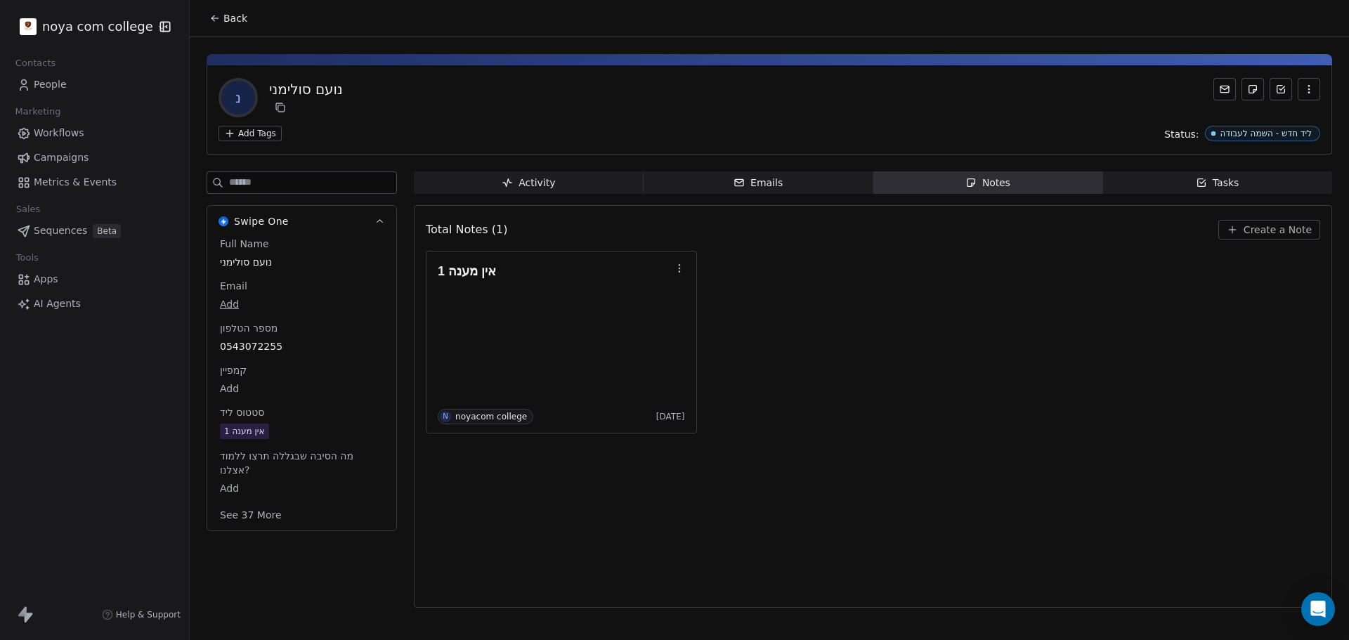
click at [1287, 227] on span "Create a Note" at bounding box center [1277, 230] width 68 height 14
click at [953, 171] on div "נ נועם סולימני Add Tags Status: ליד חדש - השמה לעבודה Swipe One Full Name נועם …" at bounding box center [769, 326] width 1159 height 579
click at [957, 185] on span "Notes Notes" at bounding box center [988, 182] width 230 height 22
drag, startPoint x: 966, startPoint y: 181, endPoint x: 1317, endPoint y: 252, distance: 358.3
click at [969, 181] on icon "button" at bounding box center [970, 182] width 11 height 11
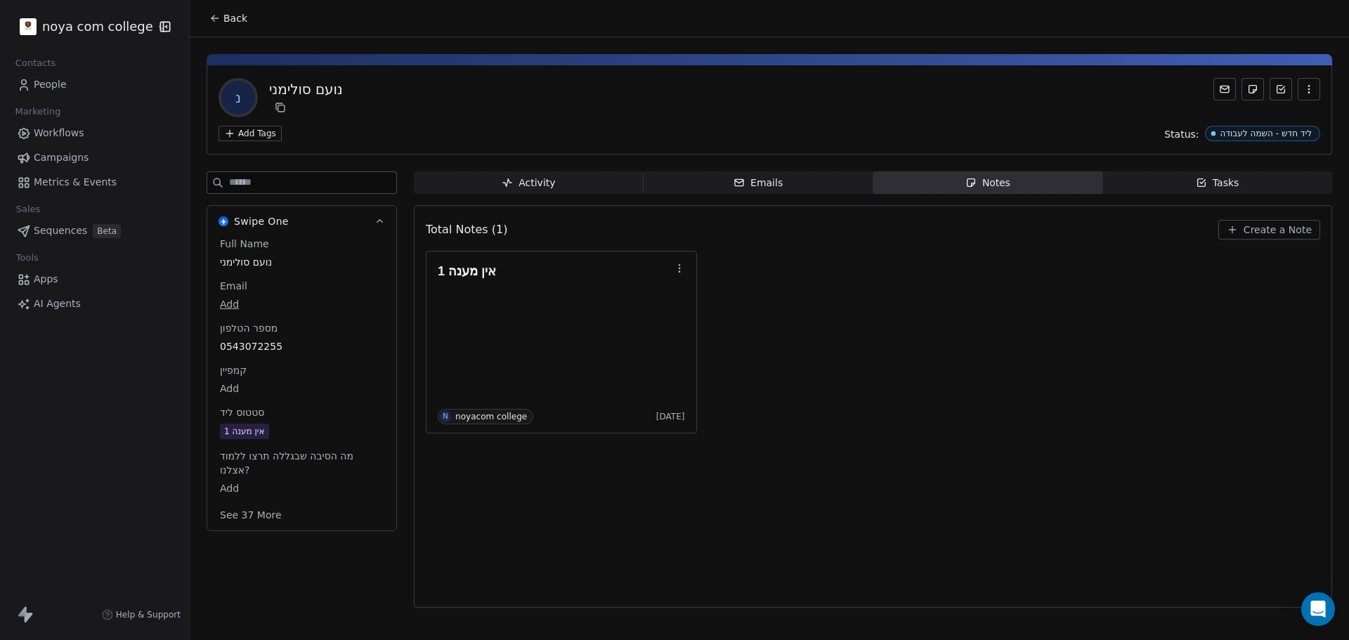
click at [1288, 225] on span "Create a Note" at bounding box center [1277, 230] width 68 height 14
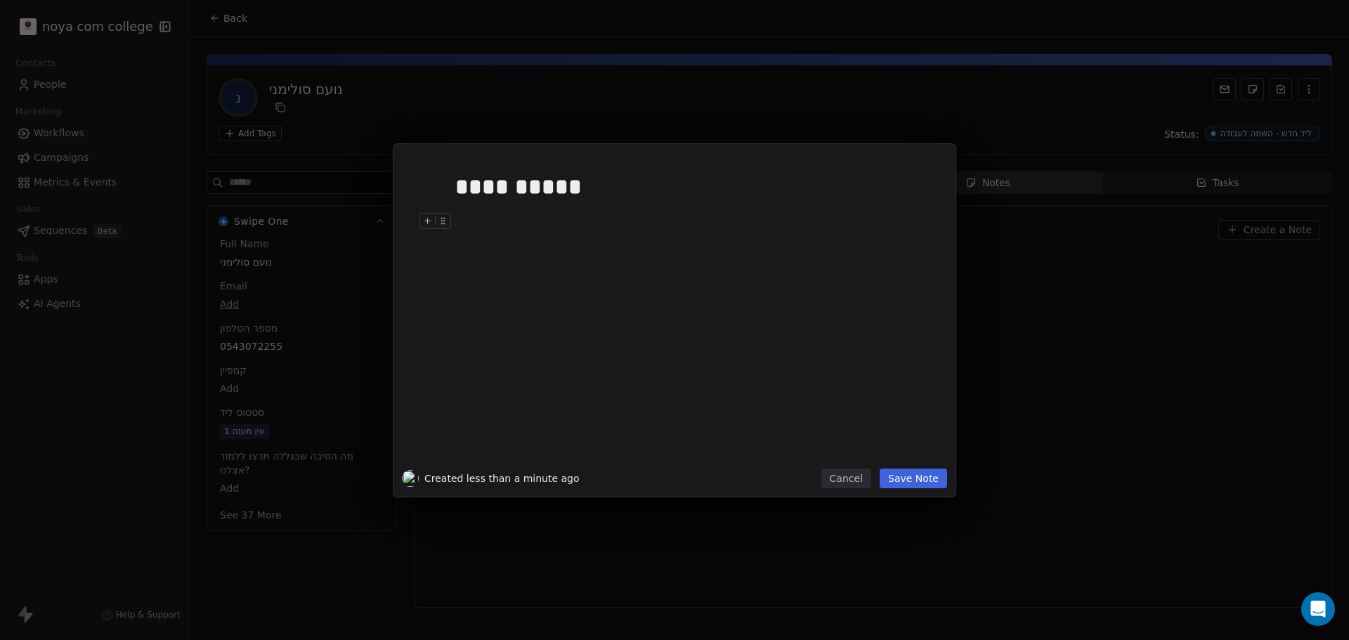
click at [939, 470] on button "Save Note" at bounding box center [912, 479] width 67 height 20
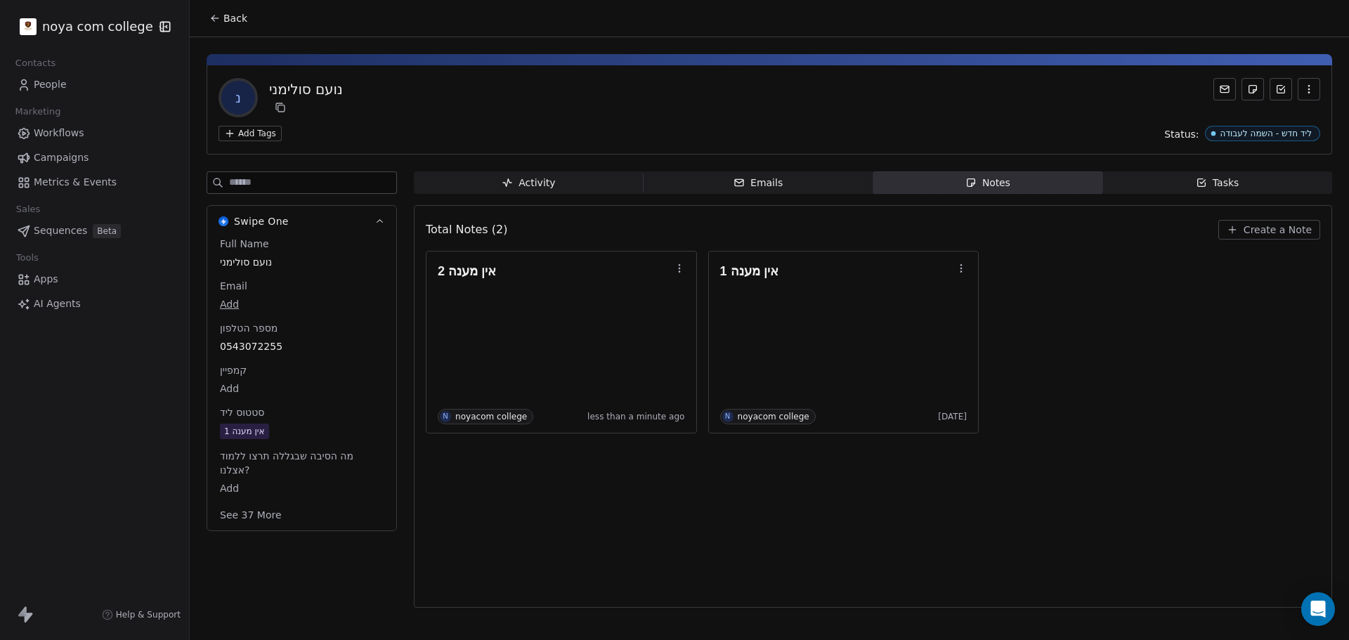
click at [291, 420] on div "סטטוס ליד אין מענה 1" at bounding box center [301, 422] width 169 height 35
click at [287, 424] on span "אין מענה 1" at bounding box center [302, 431] width 162 height 15
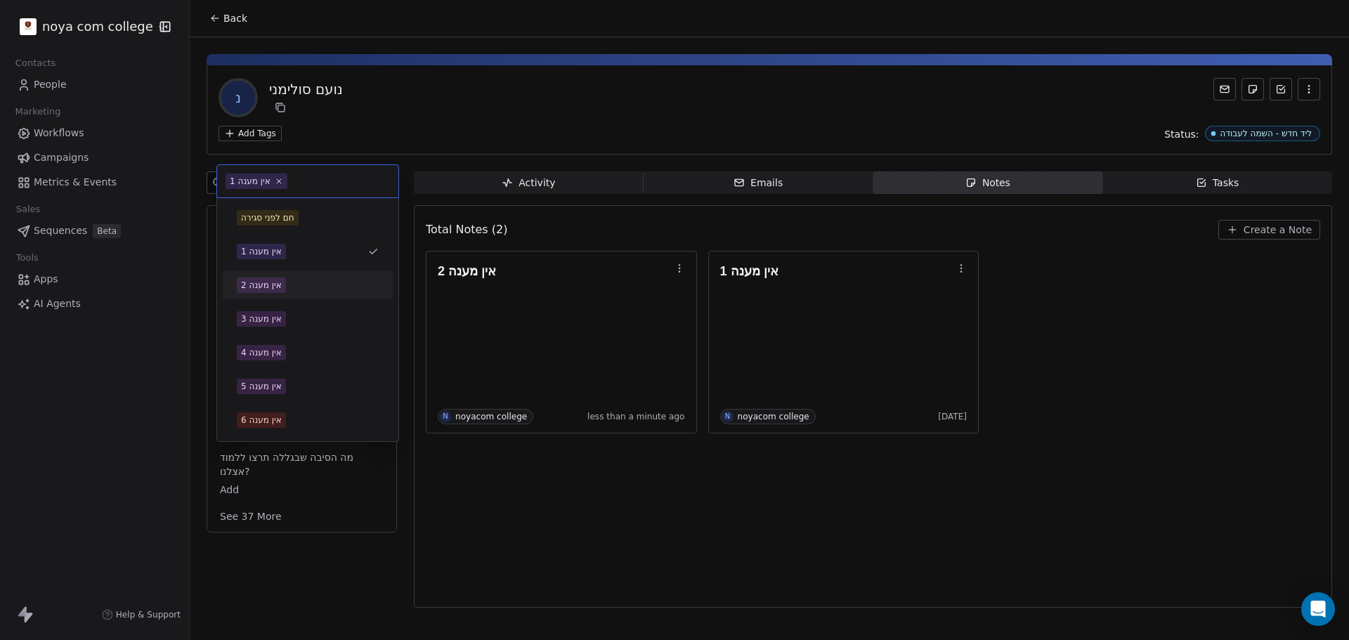
click at [272, 287] on div "אין מענה 2" at bounding box center [261, 285] width 41 height 13
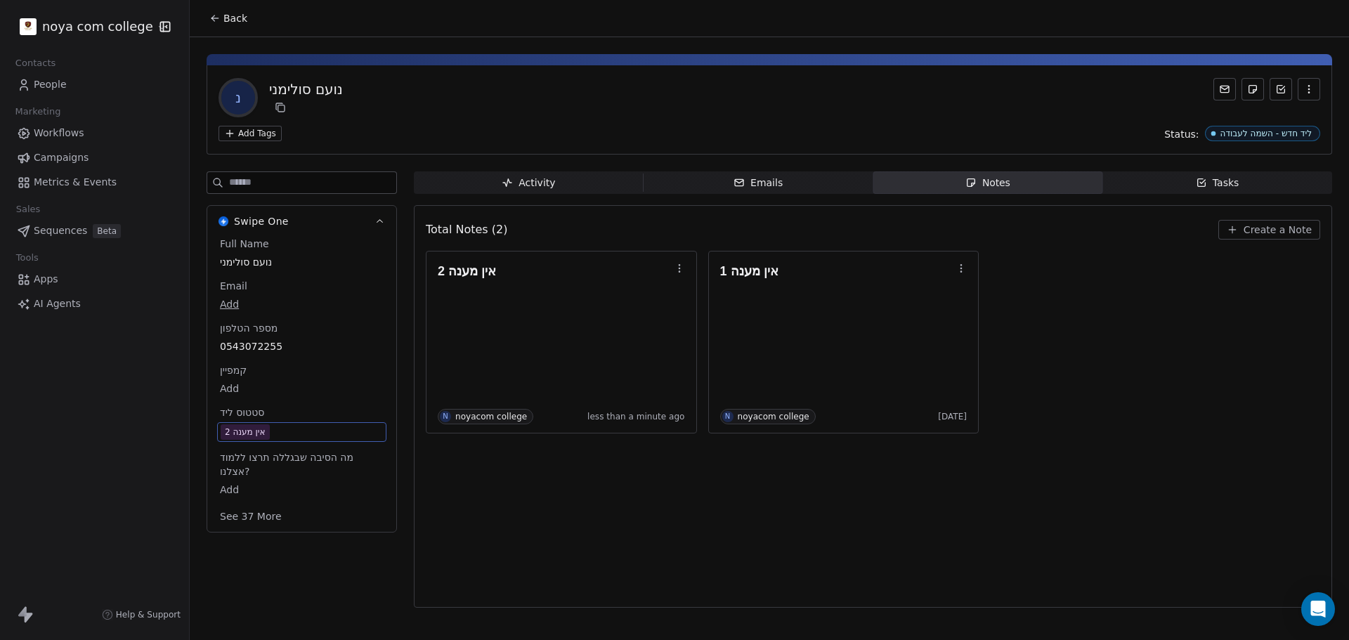
click at [591, 516] on div "Total Notes (2) Create a Note אין מענה 2 N noyacom college less than a minute a…" at bounding box center [873, 406] width 894 height 384
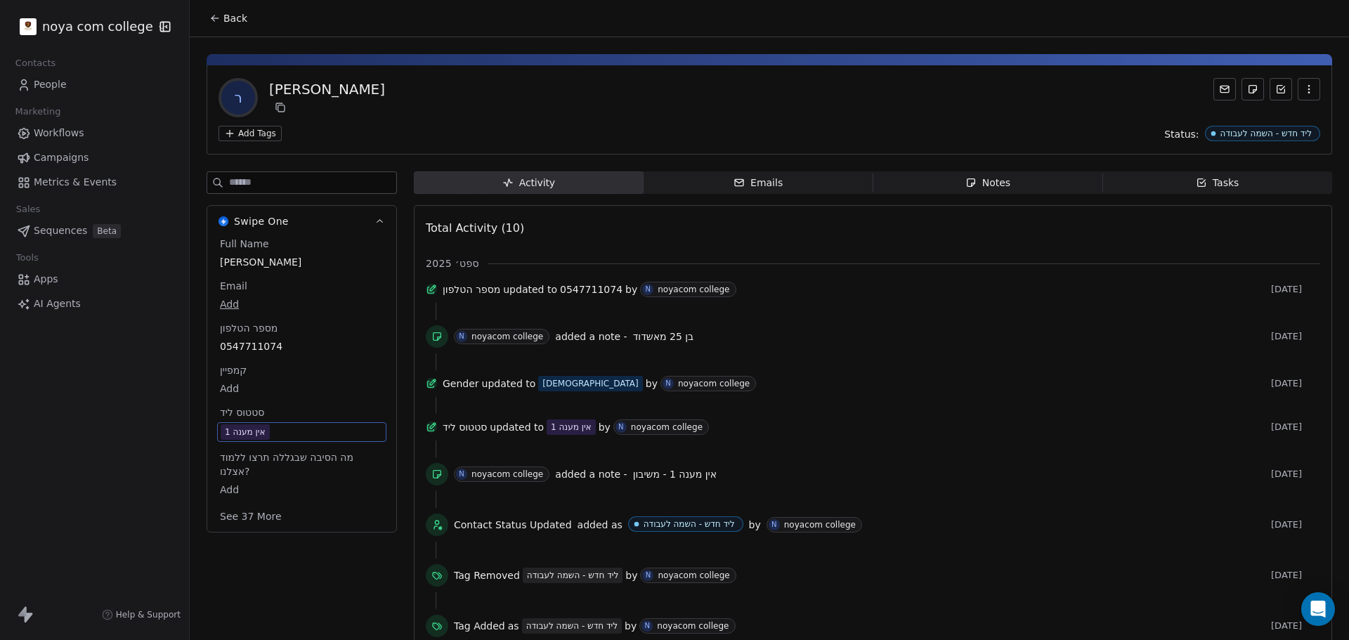
scroll to position [112, 0]
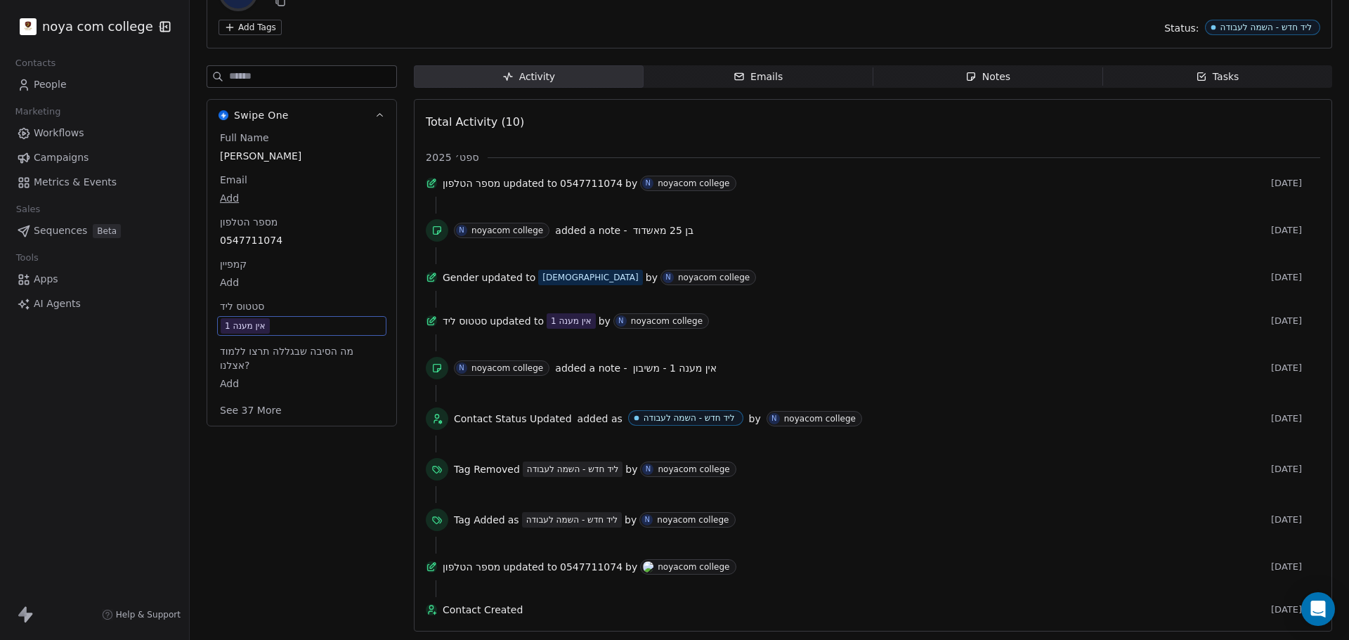
click at [277, 434] on div "Swipe One Full Name [PERSON_NAME] Email Add מספר הטלפון 0547711074 קמפיין Add ס…" at bounding box center [302, 352] width 190 height 575
click at [293, 322] on span "אין מענה 1" at bounding box center [302, 325] width 162 height 15
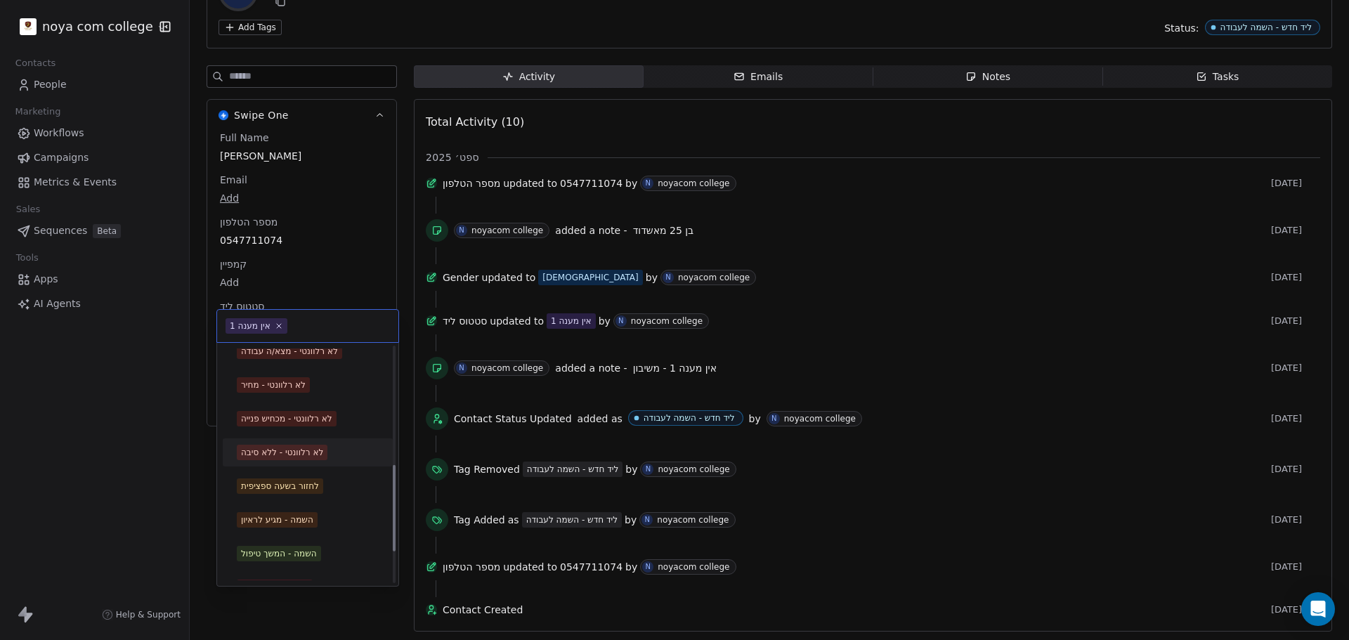
scroll to position [351, 0]
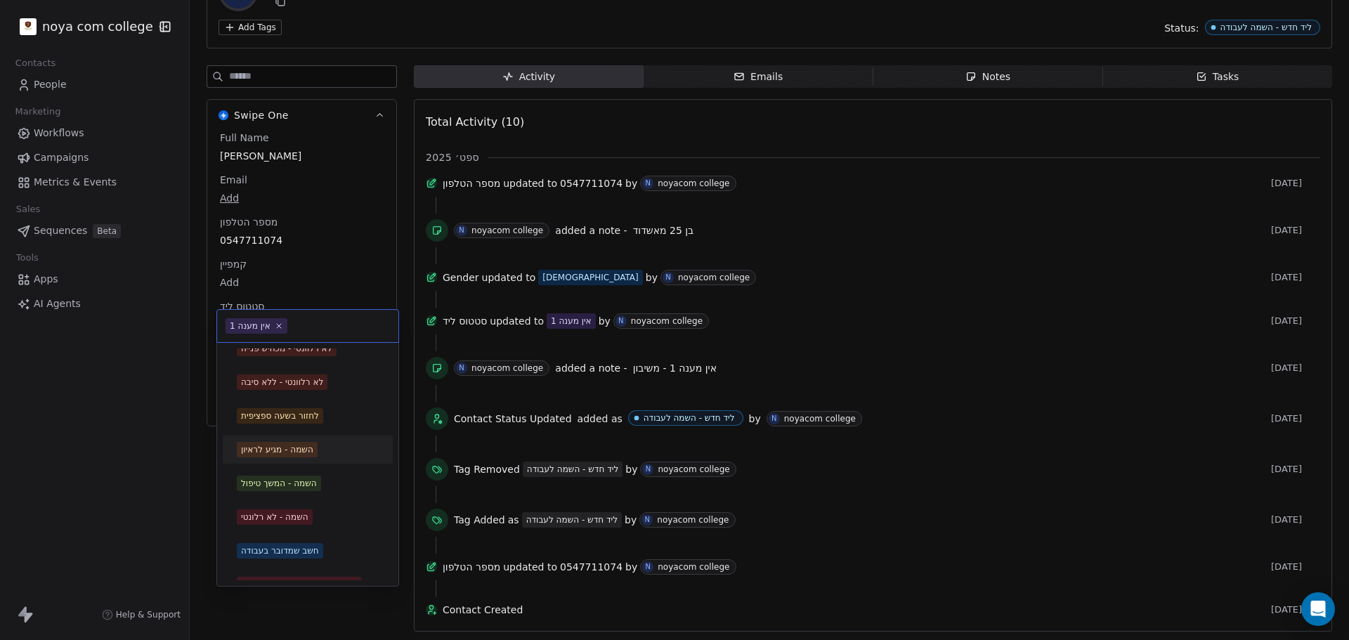
click at [317, 453] on span "השמה - מגיע לראיון" at bounding box center [277, 449] width 81 height 15
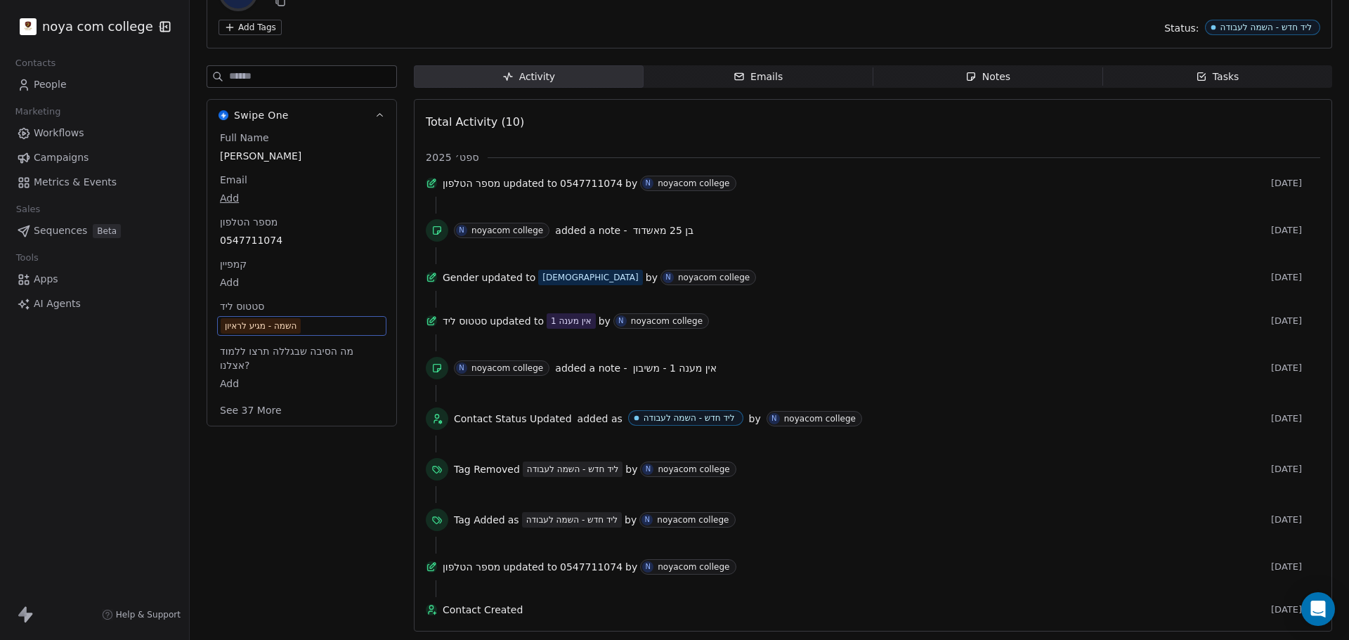
click at [267, 492] on div "Swipe One Full Name [PERSON_NAME] Email Add מספר הטלפון 0547711074 קמפיין Add ס…" at bounding box center [302, 352] width 190 height 575
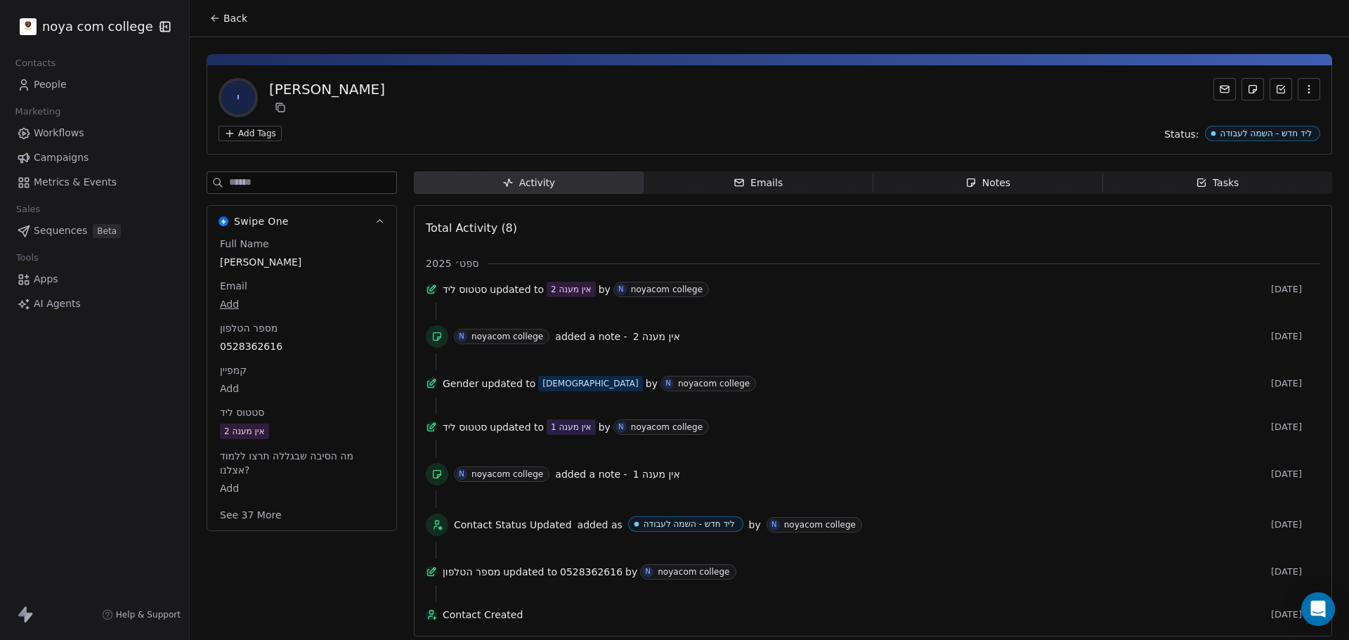
click at [978, 183] on div "Notes" at bounding box center [987, 183] width 45 height 15
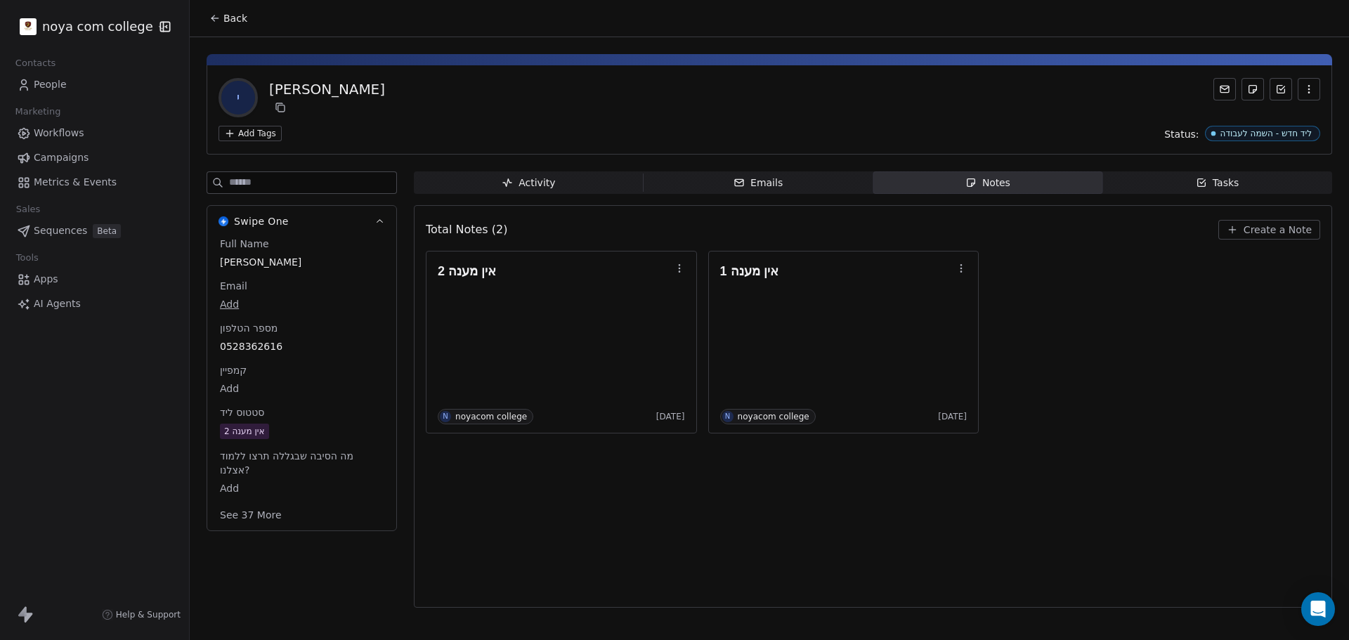
click at [1288, 228] on span "Create a Note" at bounding box center [1277, 230] width 68 height 14
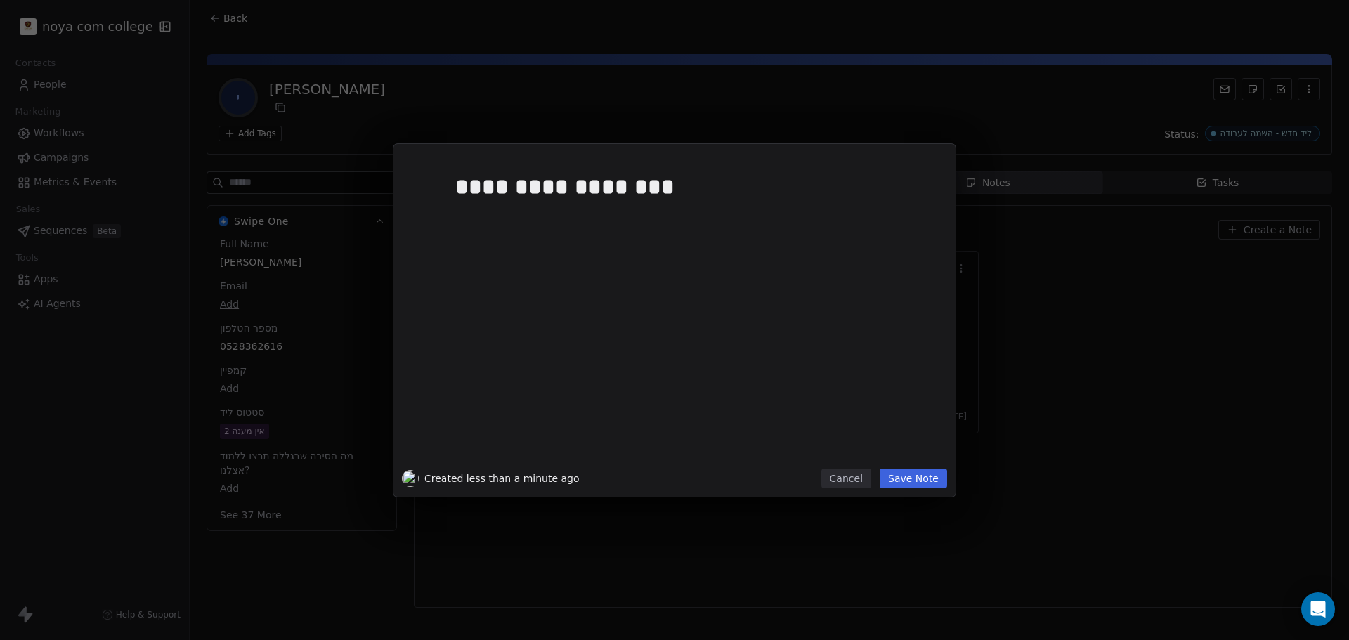
click at [917, 479] on button "Save Note" at bounding box center [912, 479] width 67 height 20
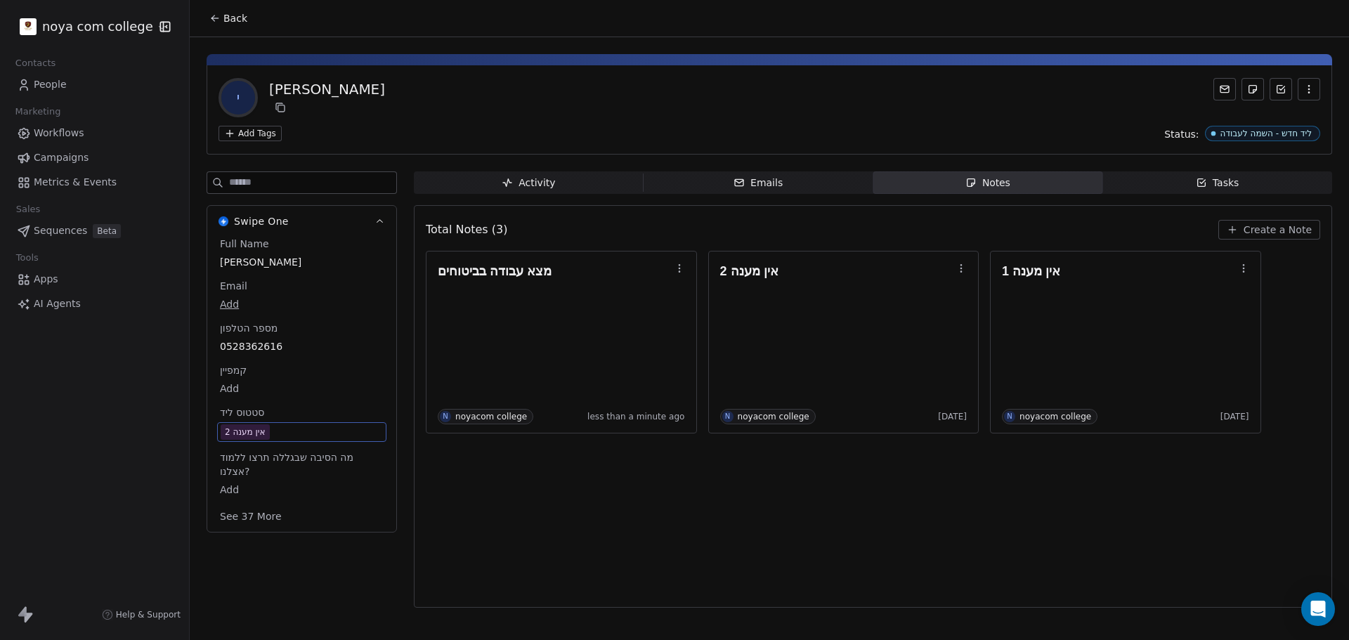
click at [288, 436] on span "אין מענה 2" at bounding box center [302, 431] width 162 height 15
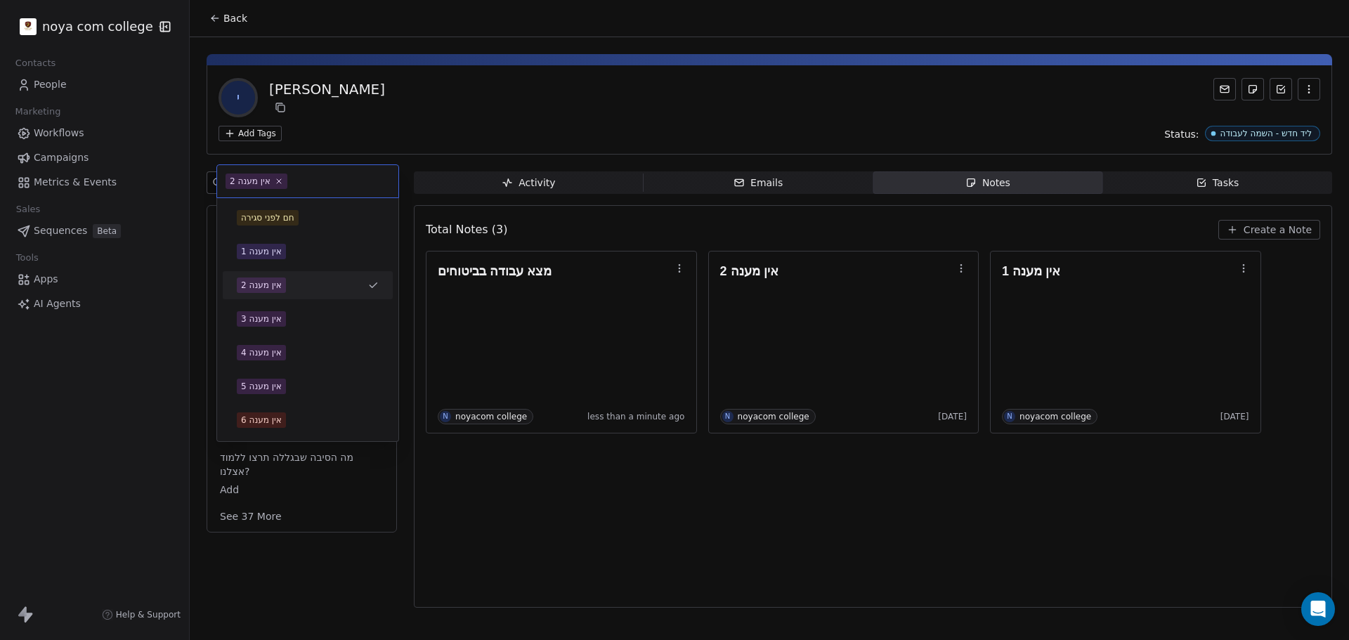
click at [288, 436] on div "חם לפני סגירה אין מענה 1 אין מענה 2 אין מענה 3 אין מענה 4 אין מענה 5 אין מענה 6…" at bounding box center [308, 521] width 170 height 635
click at [329, 181] on input "text" at bounding box center [340, 181] width 100 height 15
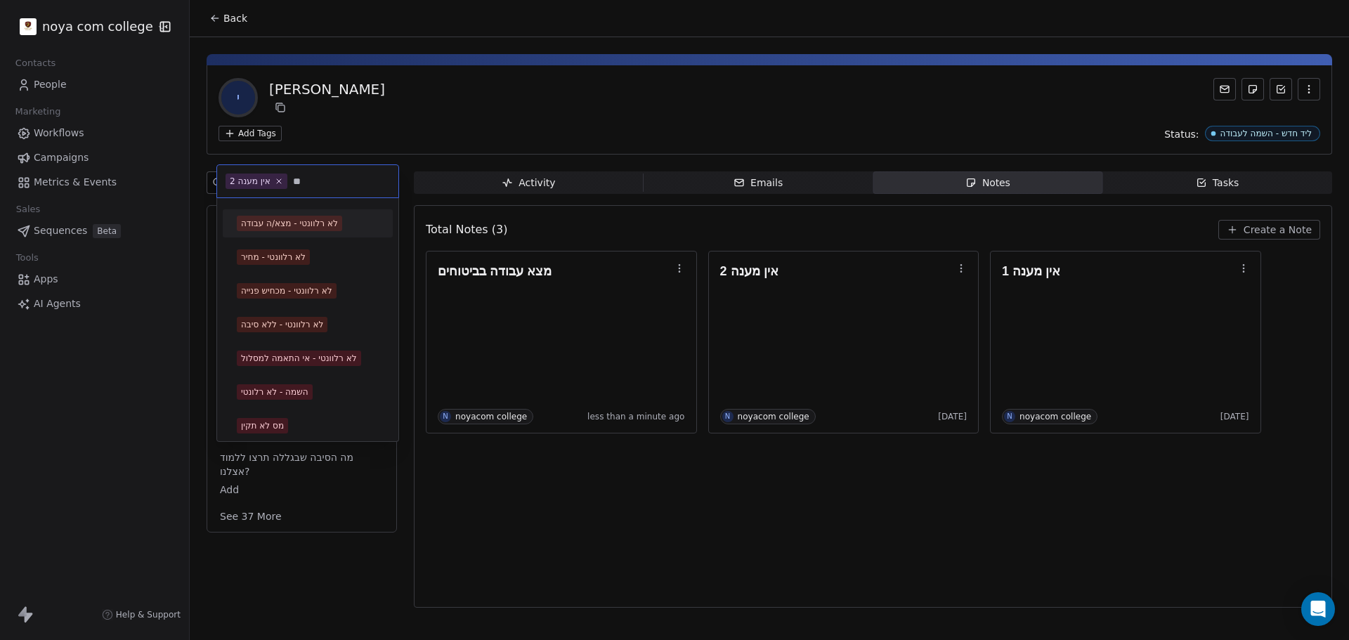
type input "**"
click at [332, 223] on div "לא רלוונטי - מצא/ה עבודה" at bounding box center [289, 223] width 97 height 13
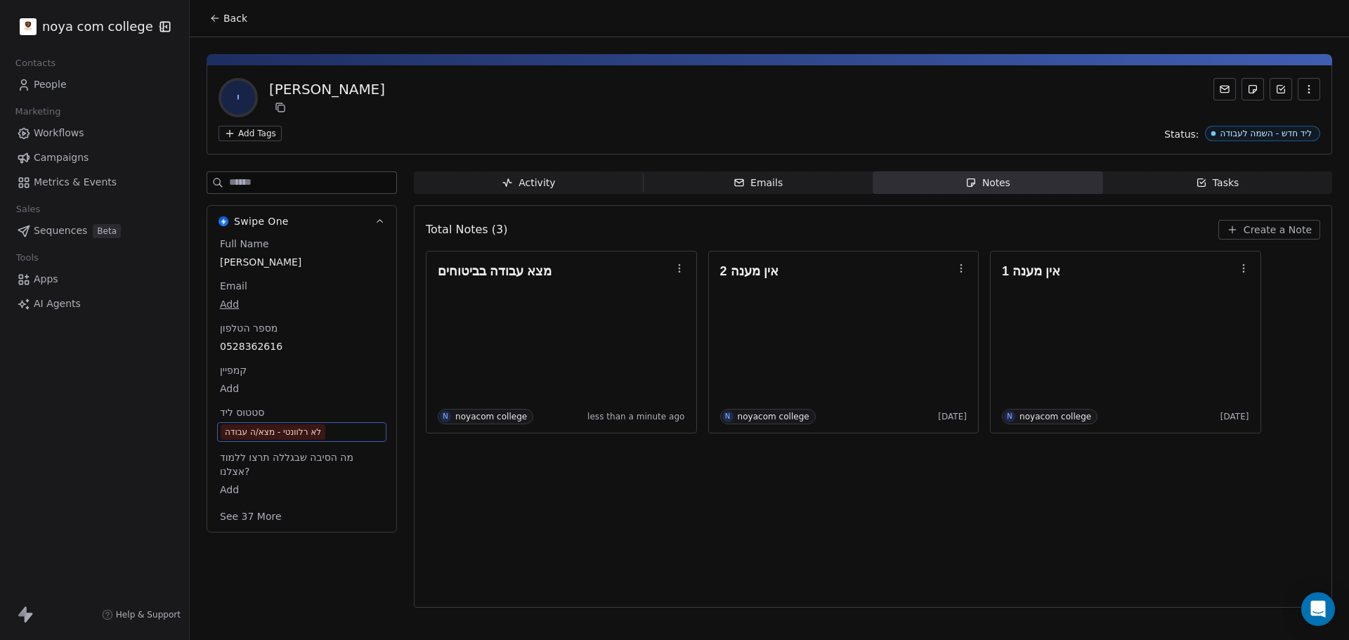
click at [671, 506] on div "Total Notes (3) Create a Note מצא עבודה בביטוחים N noyacom college less than a …" at bounding box center [873, 406] width 894 height 384
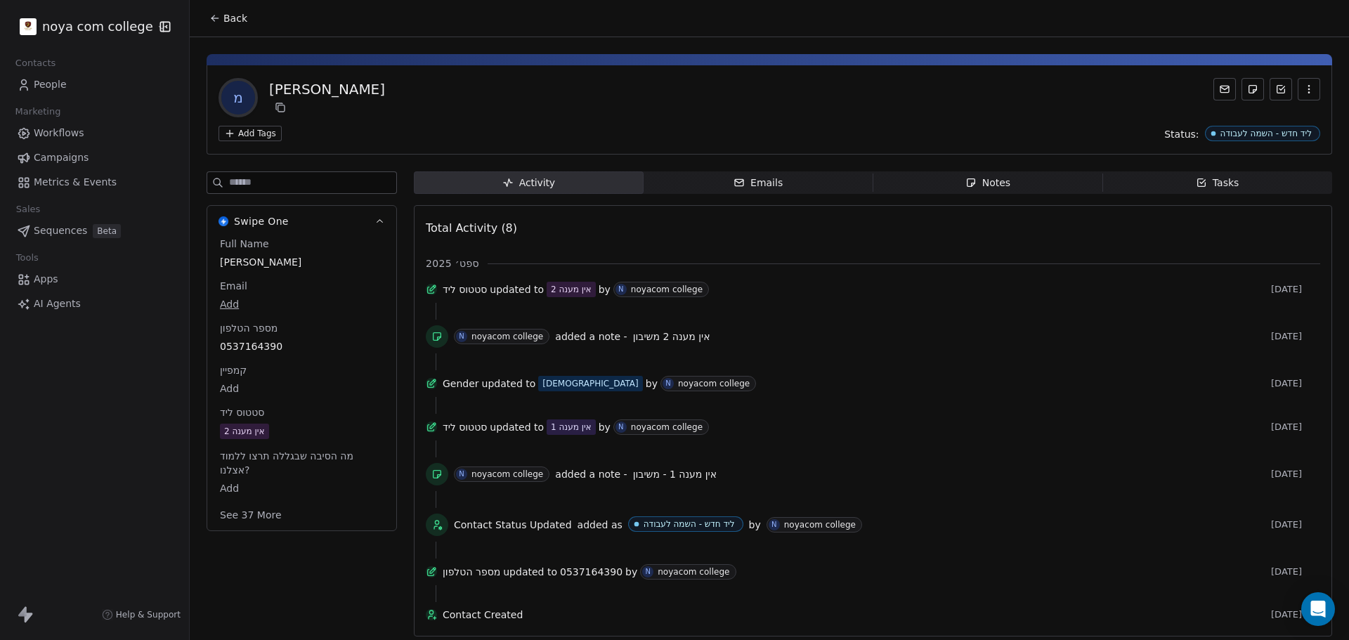
click at [984, 183] on div "Notes" at bounding box center [987, 183] width 45 height 15
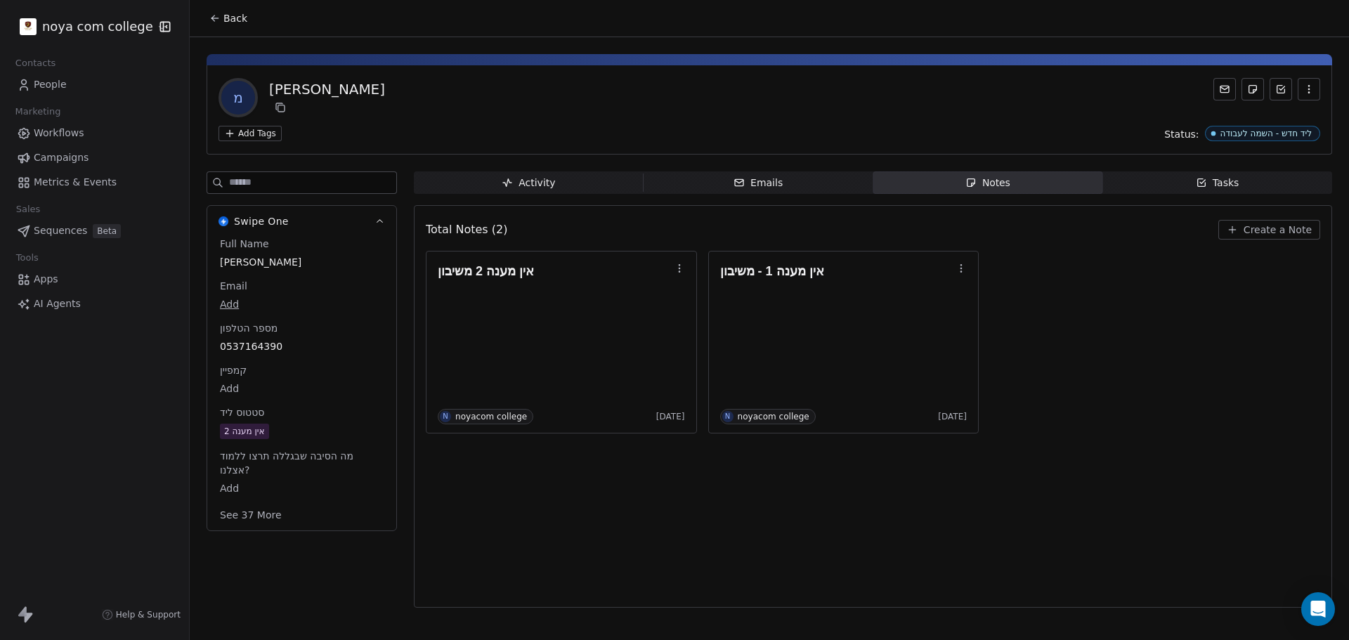
click at [1271, 233] on span "Create a Note" at bounding box center [1277, 230] width 68 height 14
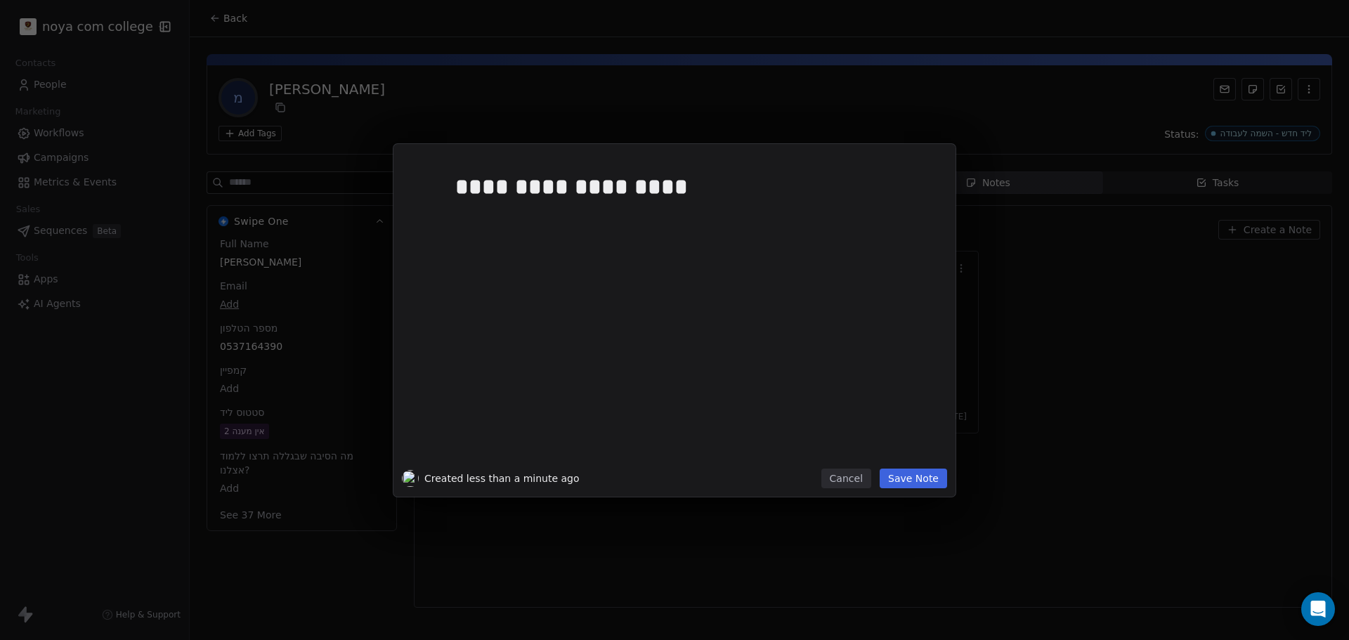
click at [901, 465] on div "**********" at bounding box center [691, 310] width 489 height 316
click at [910, 480] on button "Save Note" at bounding box center [912, 479] width 67 height 20
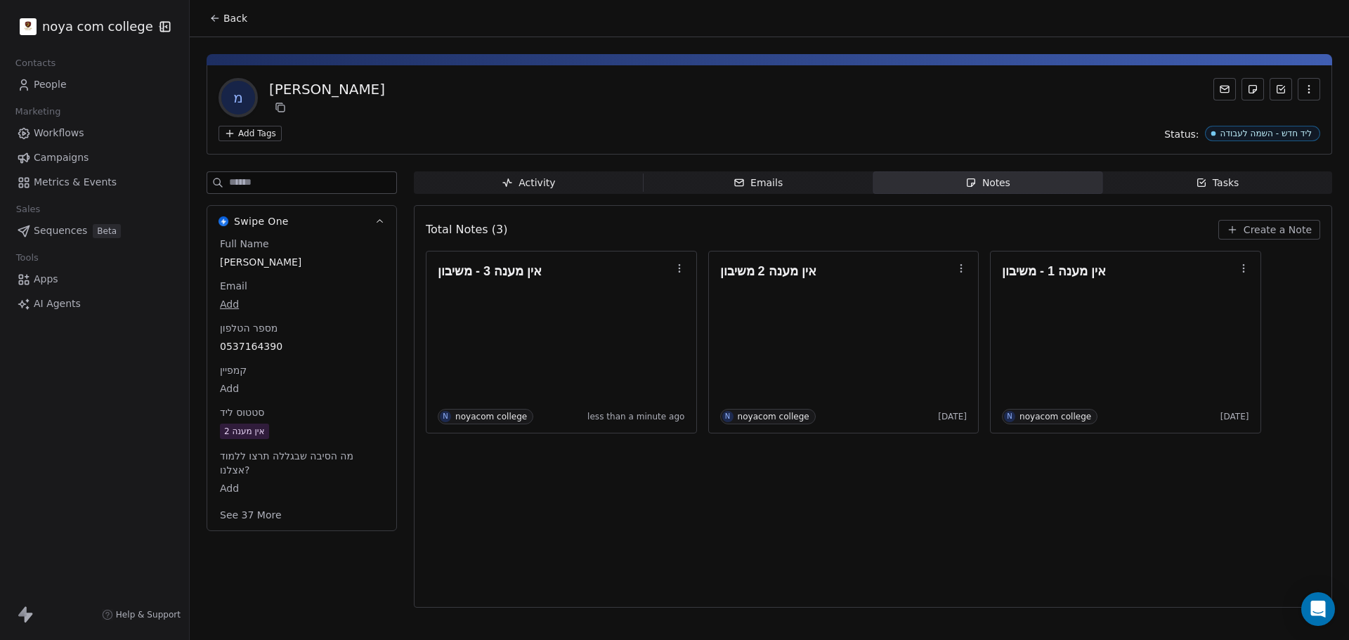
click at [308, 428] on span "אין מענה 2" at bounding box center [302, 431] width 164 height 15
click at [308, 428] on span "אין מענה 2" at bounding box center [302, 431] width 162 height 15
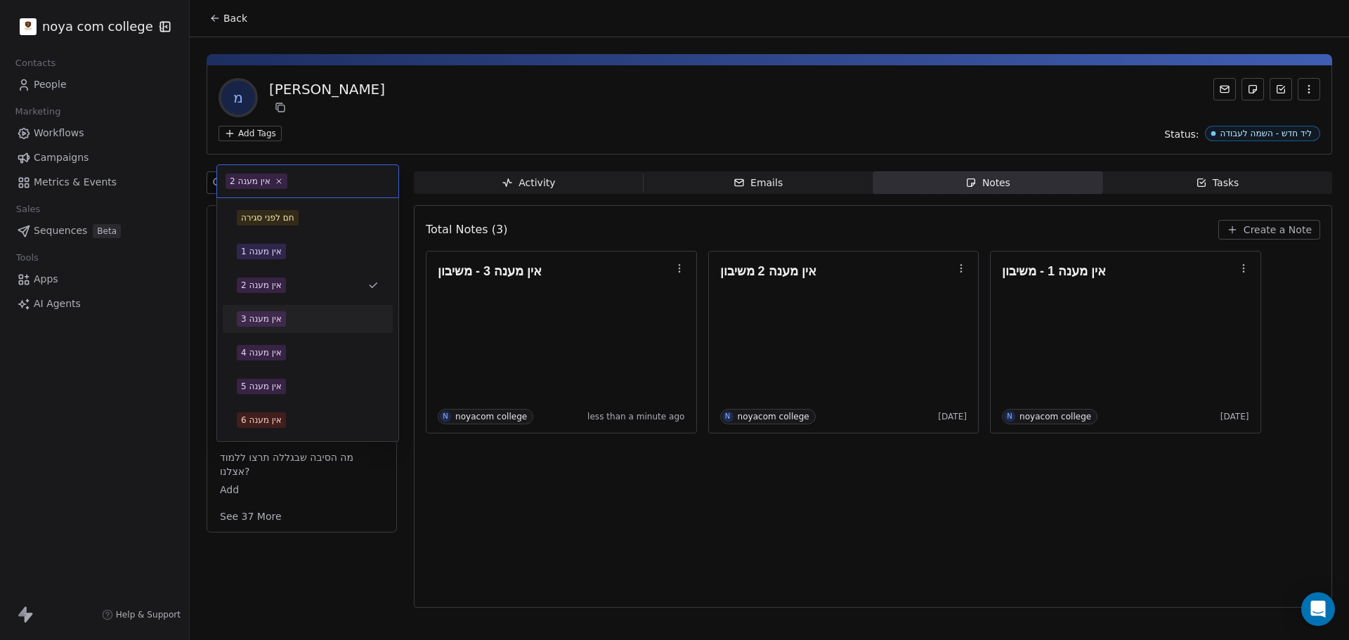
click at [289, 324] on div "אין מענה 3" at bounding box center [308, 318] width 142 height 15
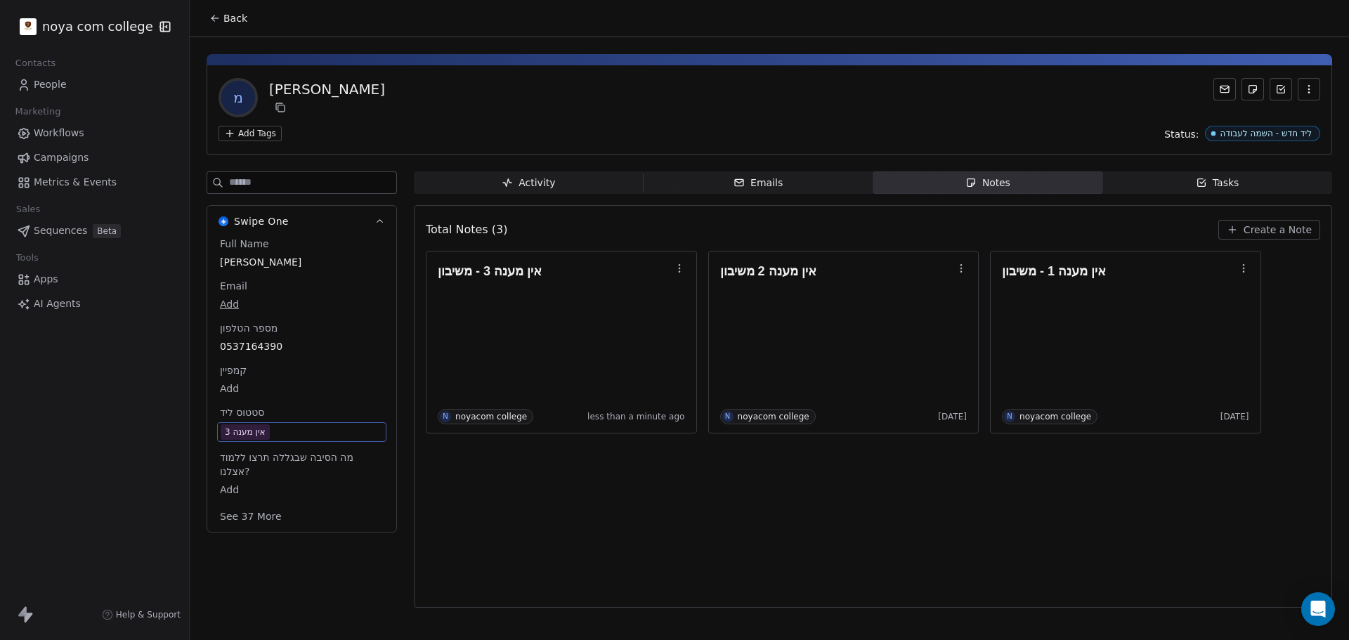
click at [587, 510] on div "Total Notes (3) Create a Note אין מענה 3 - משיבון N noyacom college less than a…" at bounding box center [873, 406] width 894 height 384
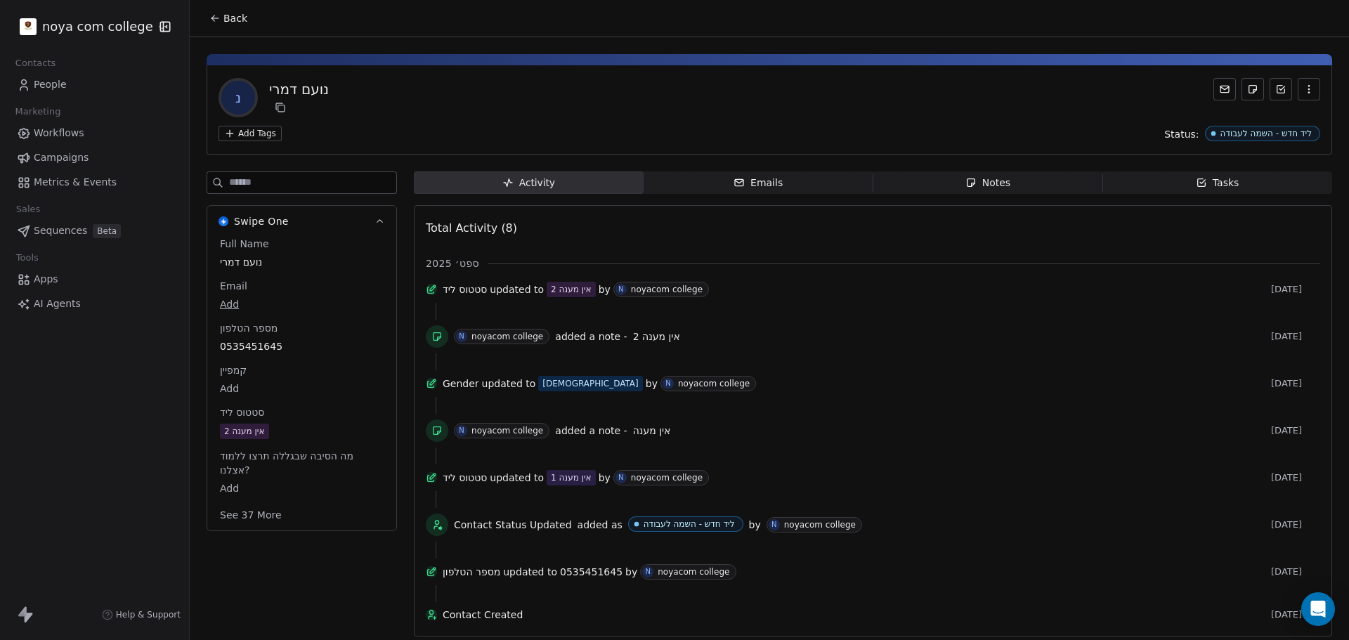
click at [1016, 176] on span "Notes Notes" at bounding box center [988, 182] width 230 height 22
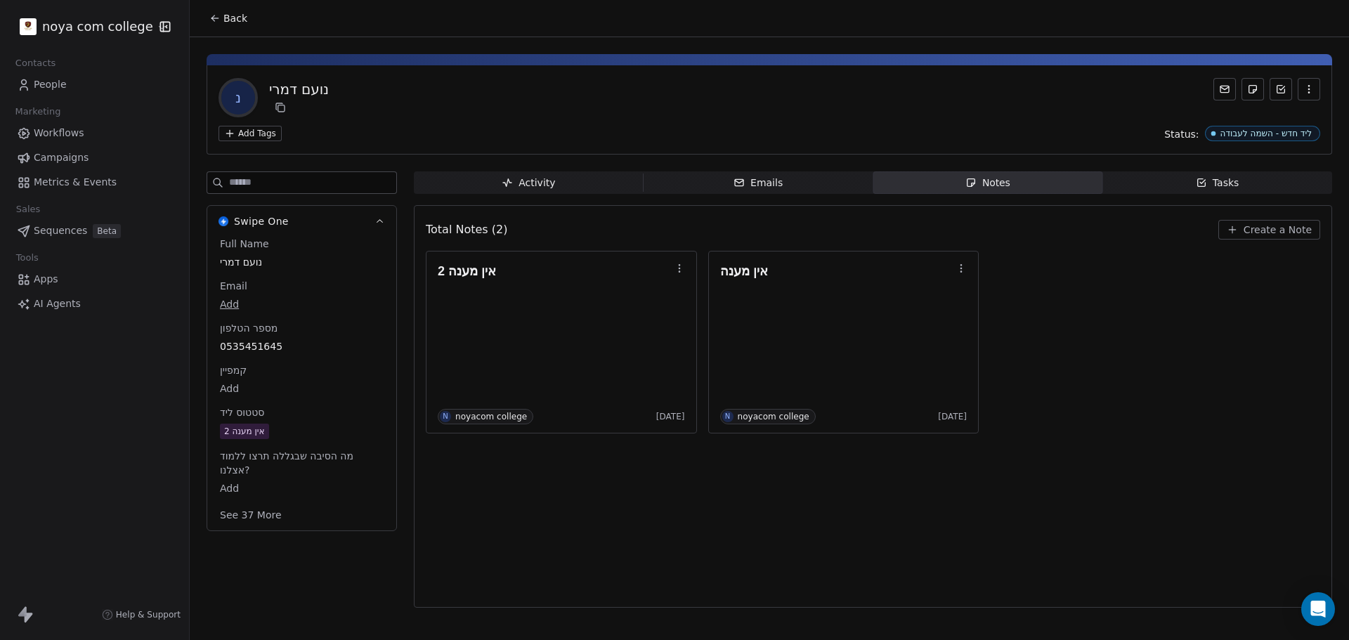
click at [1257, 226] on span "Create a Note" at bounding box center [1277, 230] width 68 height 14
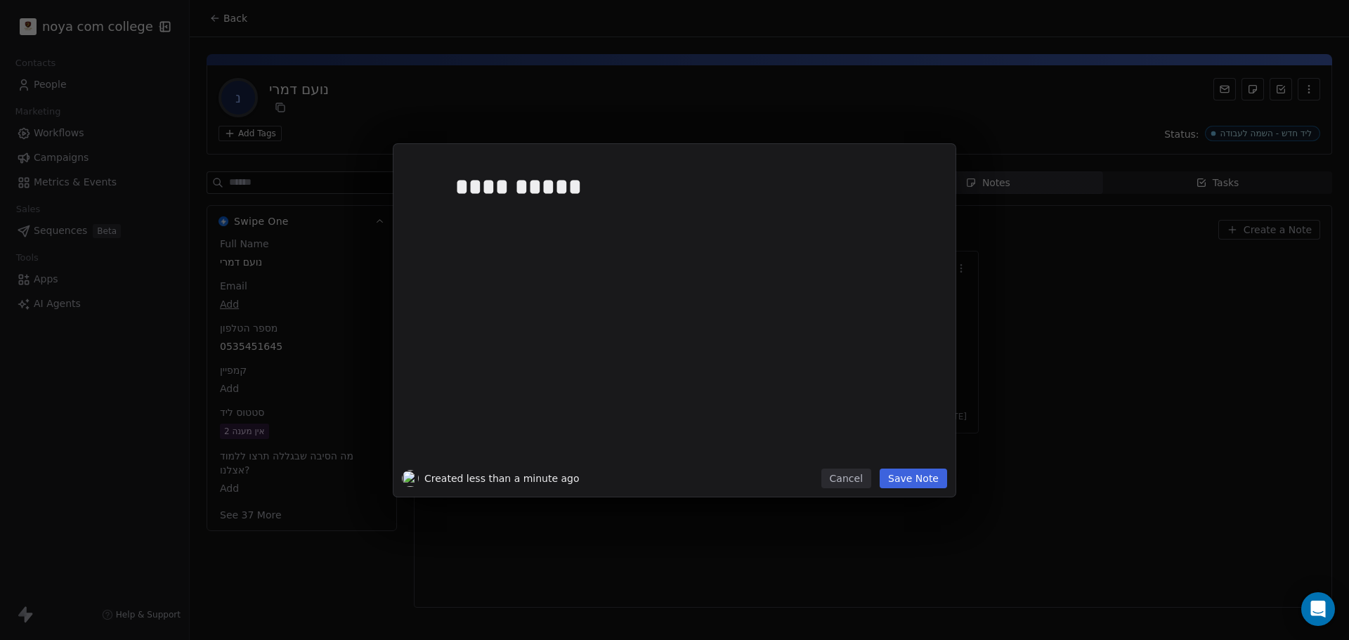
click at [929, 473] on button "Save Note" at bounding box center [912, 479] width 67 height 20
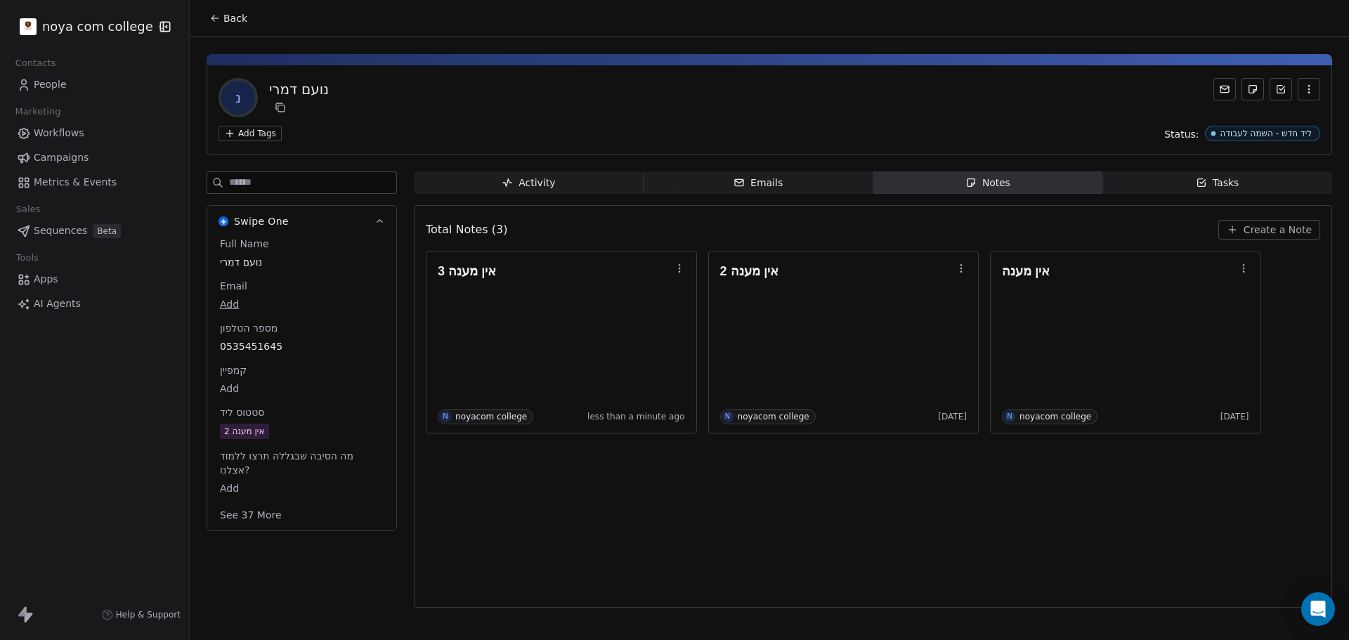
click at [299, 428] on span "אין מענה 2" at bounding box center [302, 431] width 164 height 15
click at [299, 428] on span "אין מענה 2" at bounding box center [302, 431] width 162 height 15
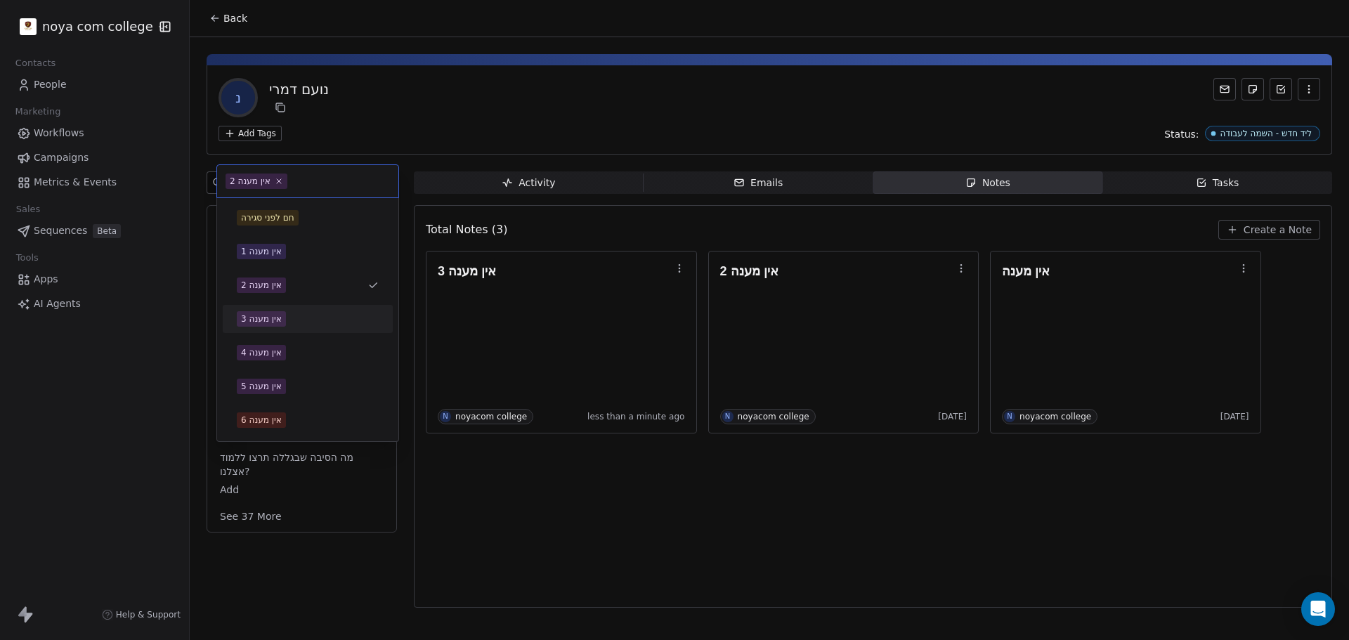
click at [292, 317] on div "אין מענה 3" at bounding box center [308, 318] width 142 height 15
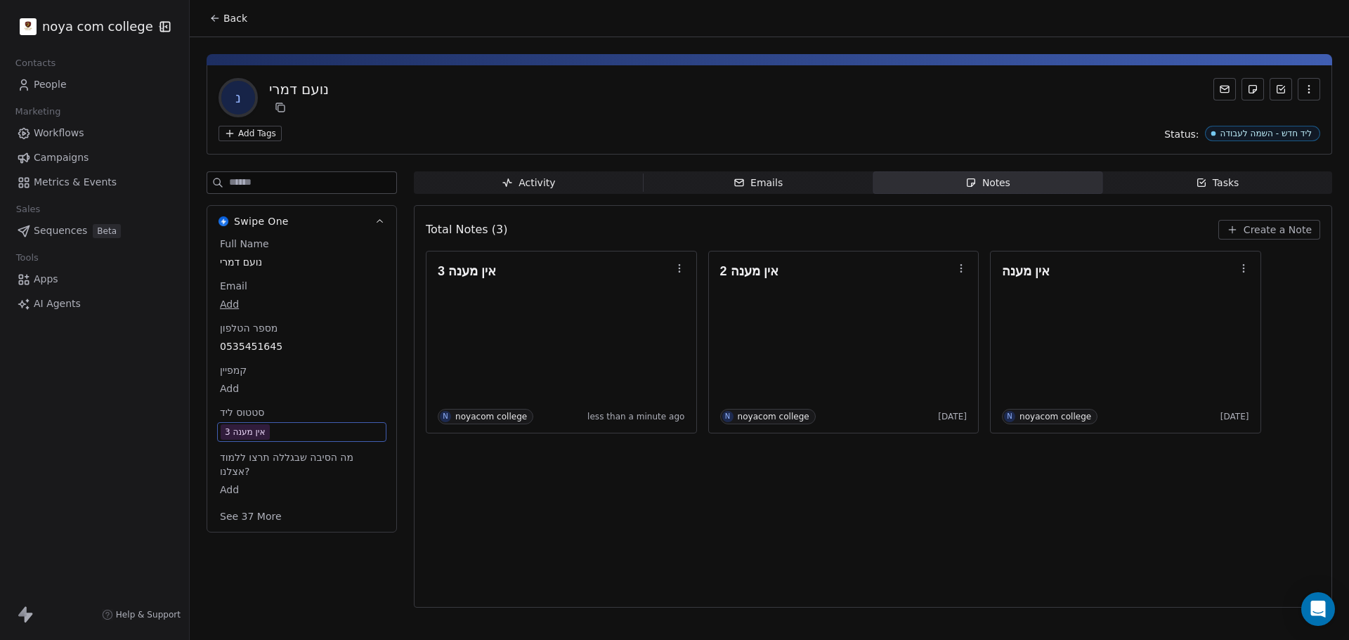
click at [633, 525] on div "Total Notes (3) Create a Note אין מענה 3 N noyacom college less than a minute a…" at bounding box center [873, 406] width 894 height 384
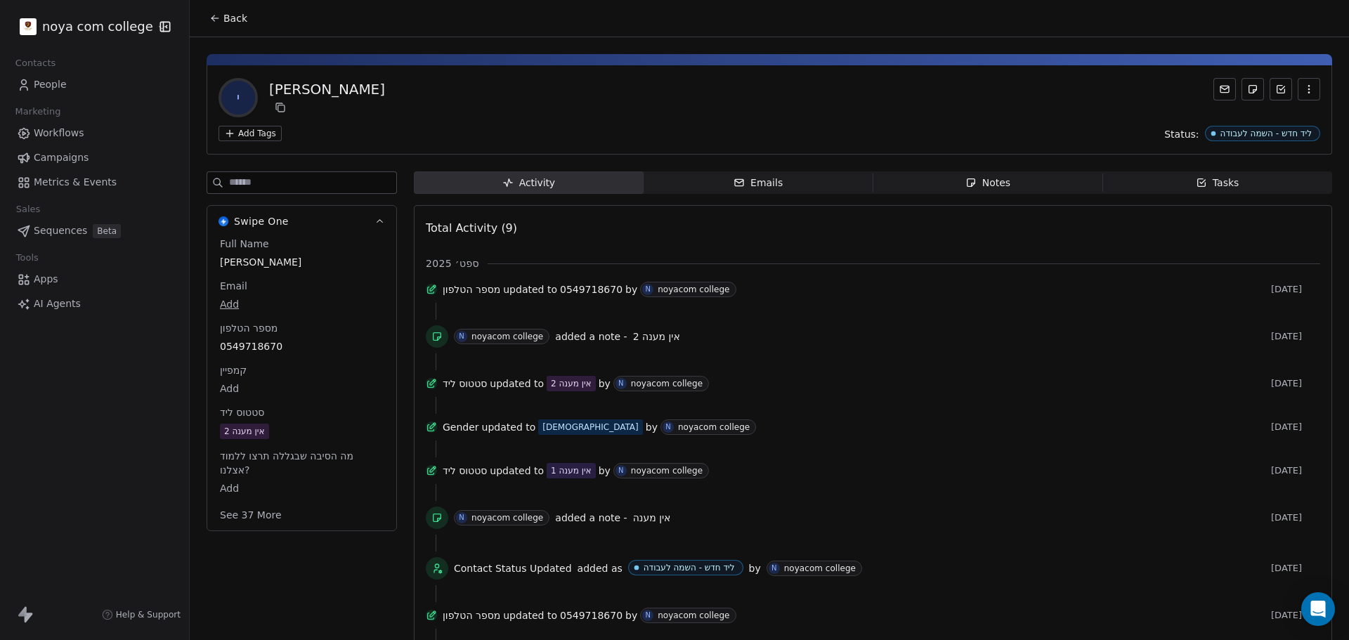
click at [1008, 181] on span "Notes Notes" at bounding box center [988, 182] width 230 height 22
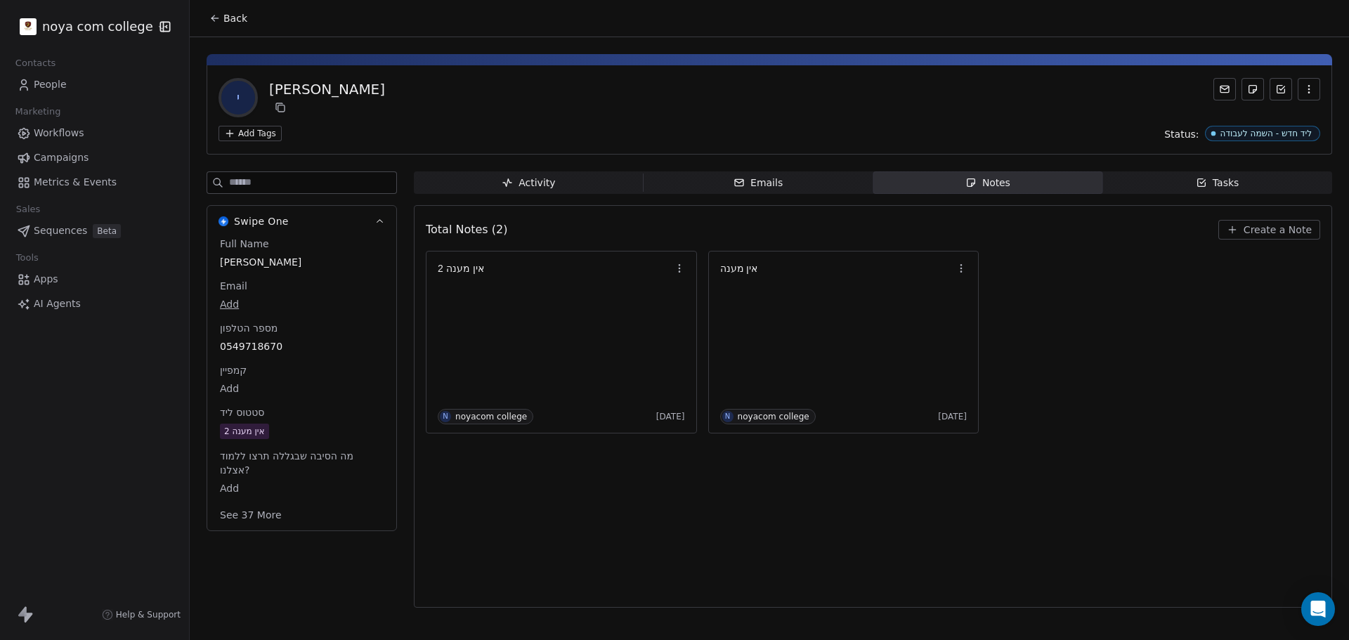
click at [1282, 233] on span "Create a Note" at bounding box center [1277, 230] width 68 height 14
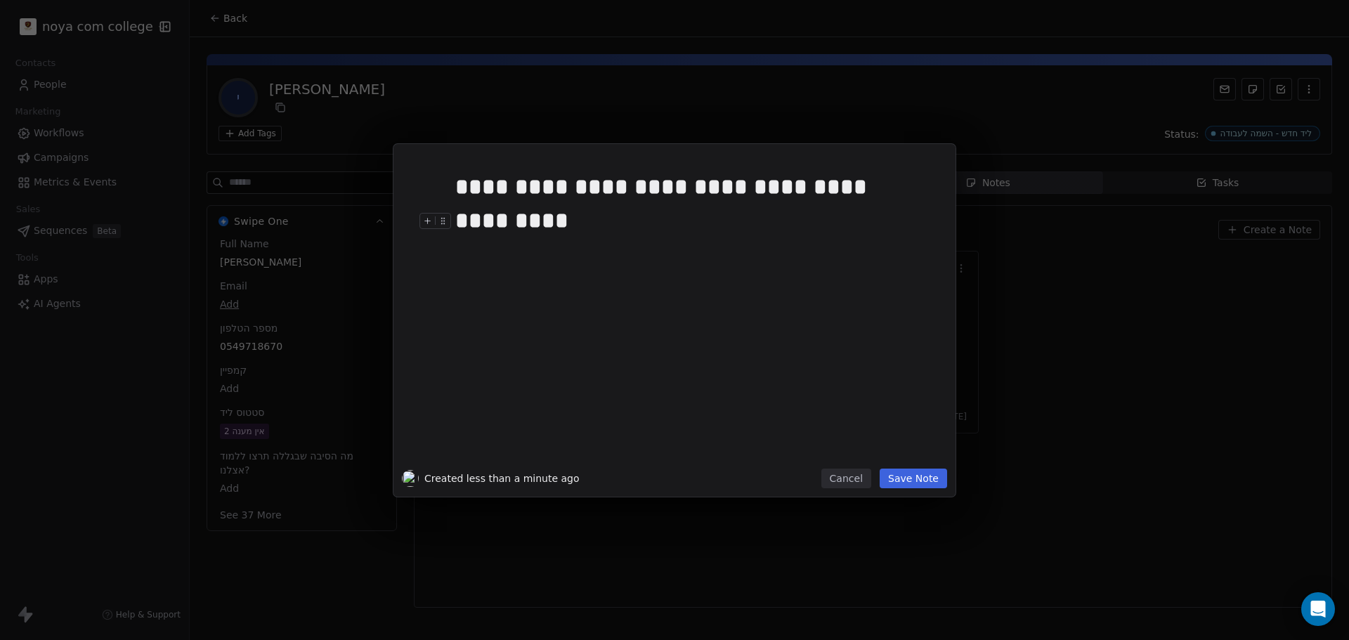
click at [922, 480] on button "Save Note" at bounding box center [912, 479] width 67 height 20
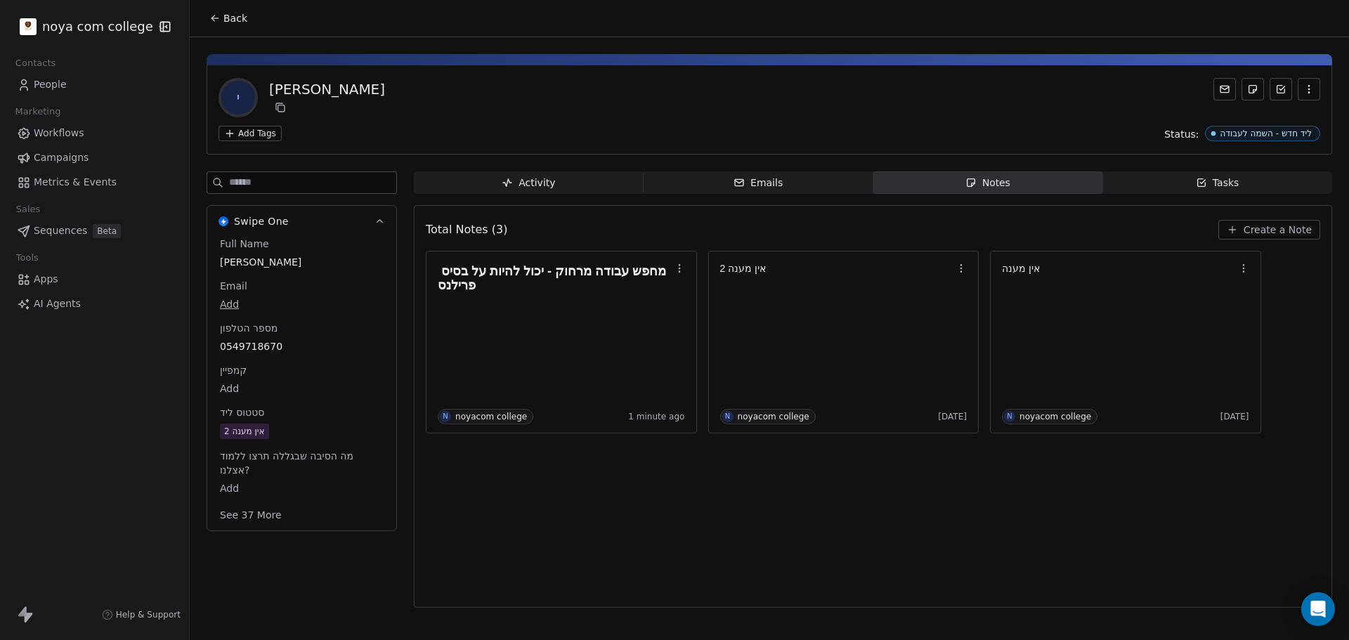
click at [313, 426] on span "אין מענה 2" at bounding box center [302, 431] width 164 height 15
click at [313, 426] on span "אין מענה 2" at bounding box center [302, 431] width 162 height 15
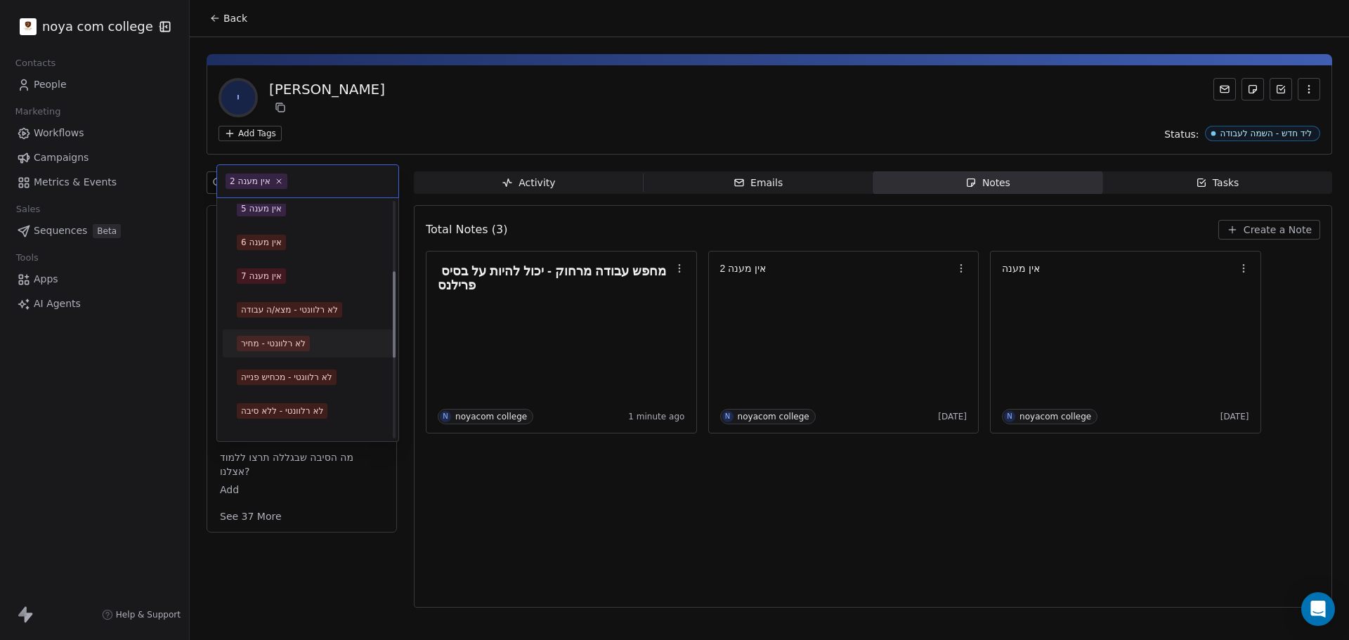
scroll to position [211, 0]
click at [317, 380] on div "לא רלוונטי - ללא סיבה" at bounding box center [282, 378] width 82 height 13
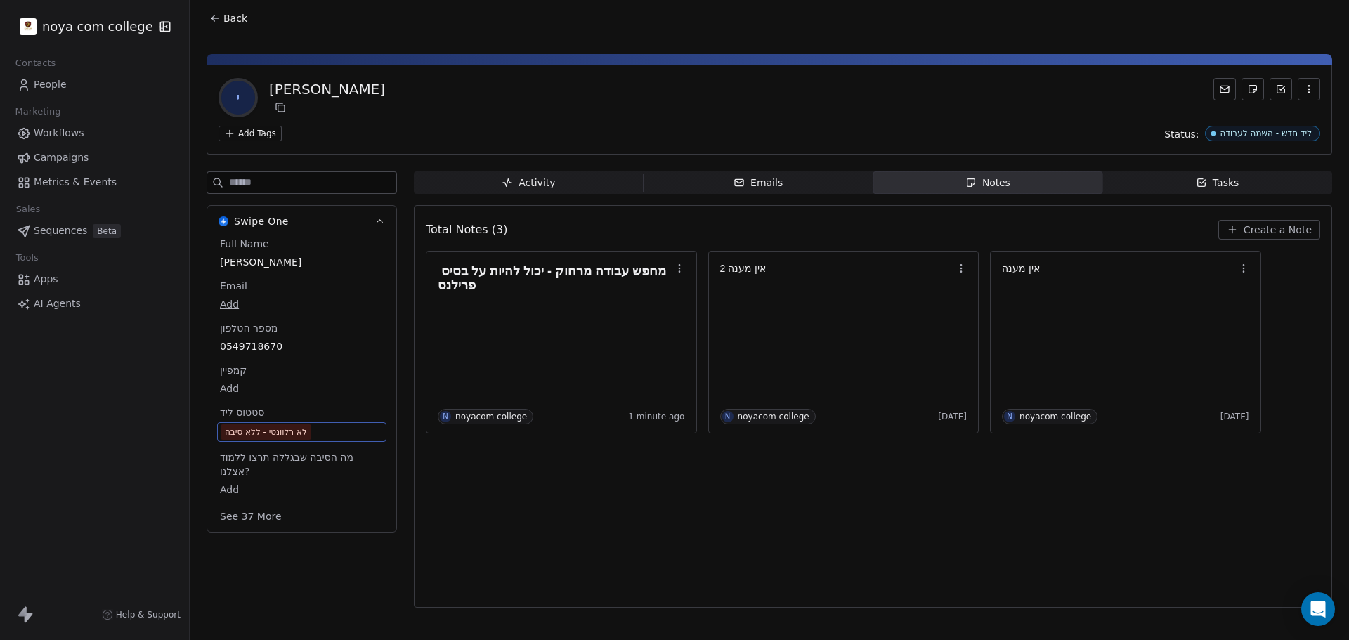
click at [584, 545] on div "Total Notes (3) Create a Note מחפש עבודה מרחוק - יכול להיות על בסיס פרילנס N no…" at bounding box center [873, 406] width 894 height 384
click at [351, 434] on span "לא רלוונטי - ללא סיבה" at bounding box center [302, 431] width 162 height 15
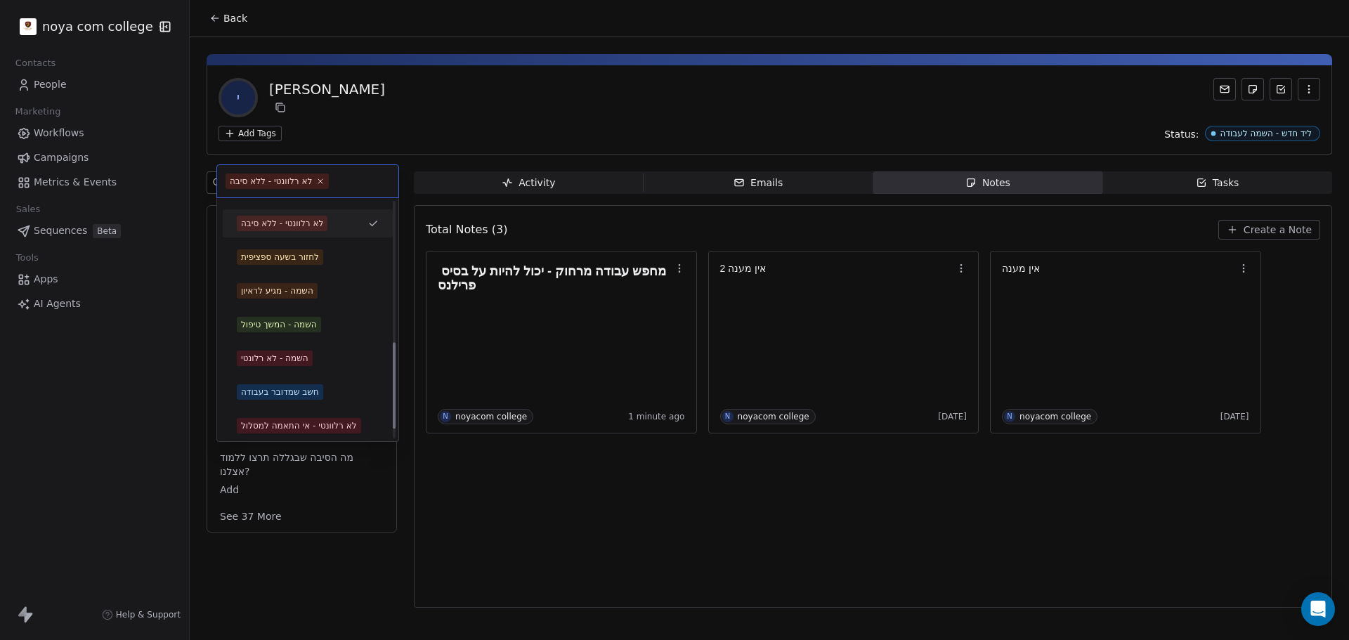
scroll to position [378, 0]
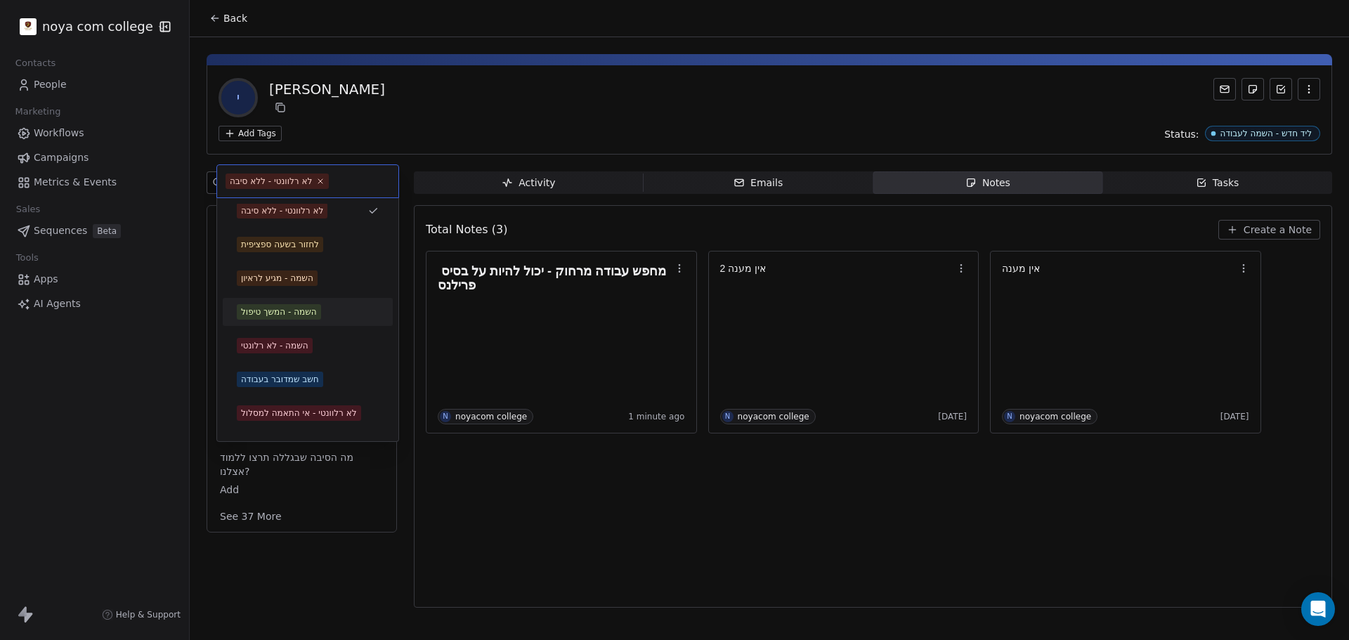
click at [321, 307] on span "השמה - המשך טיפול" at bounding box center [279, 311] width 84 height 15
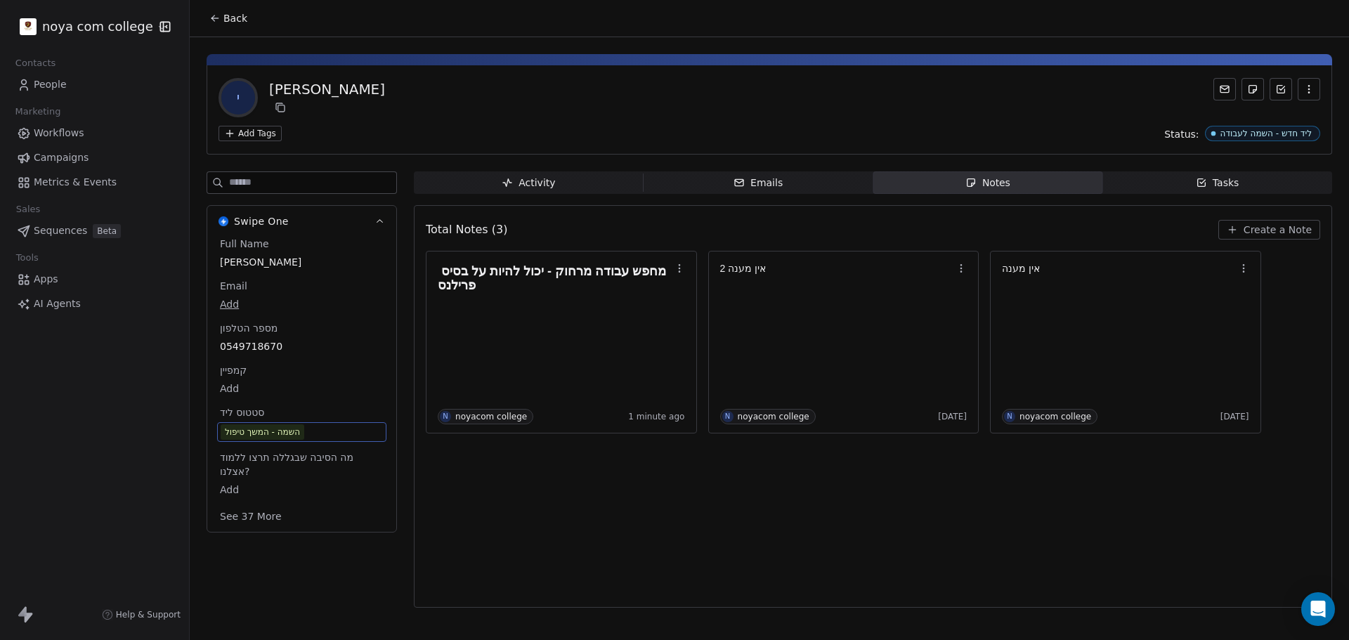
click at [649, 552] on div "Total Notes (3) Create a Note מחפש עבודה מרחוק - יכול להיות על בסיס פרילנס N no…" at bounding box center [873, 406] width 894 height 384
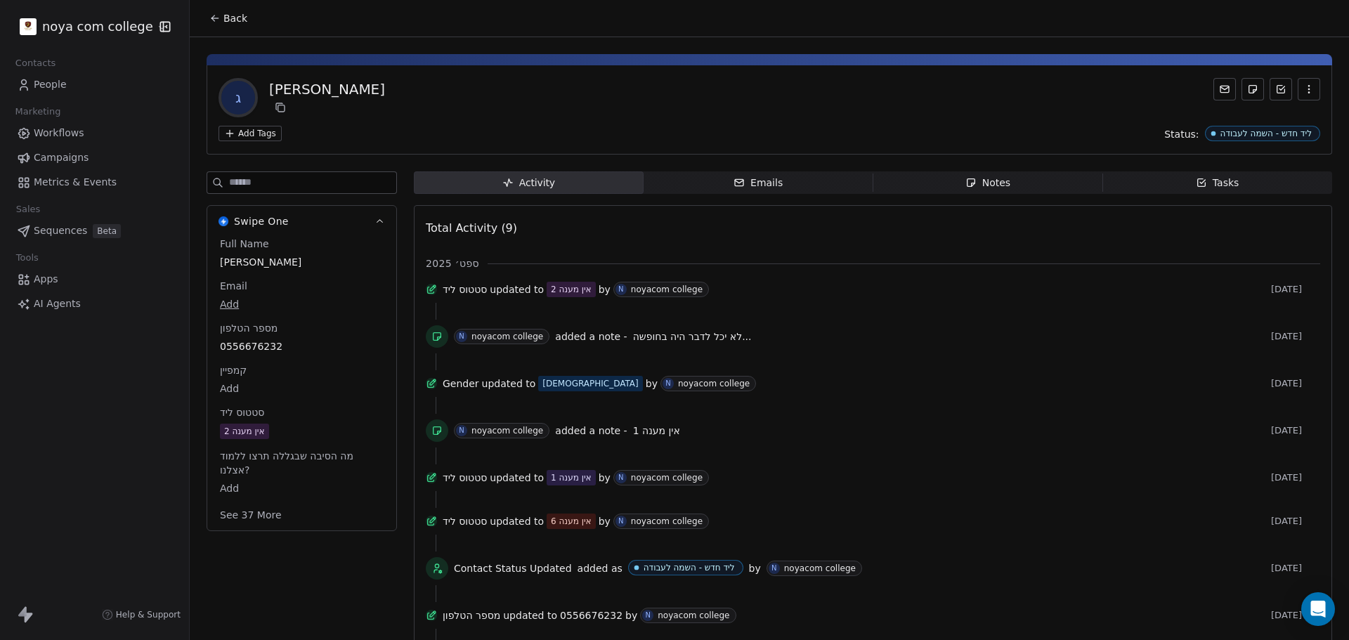
click at [983, 184] on div "Notes" at bounding box center [987, 183] width 45 height 15
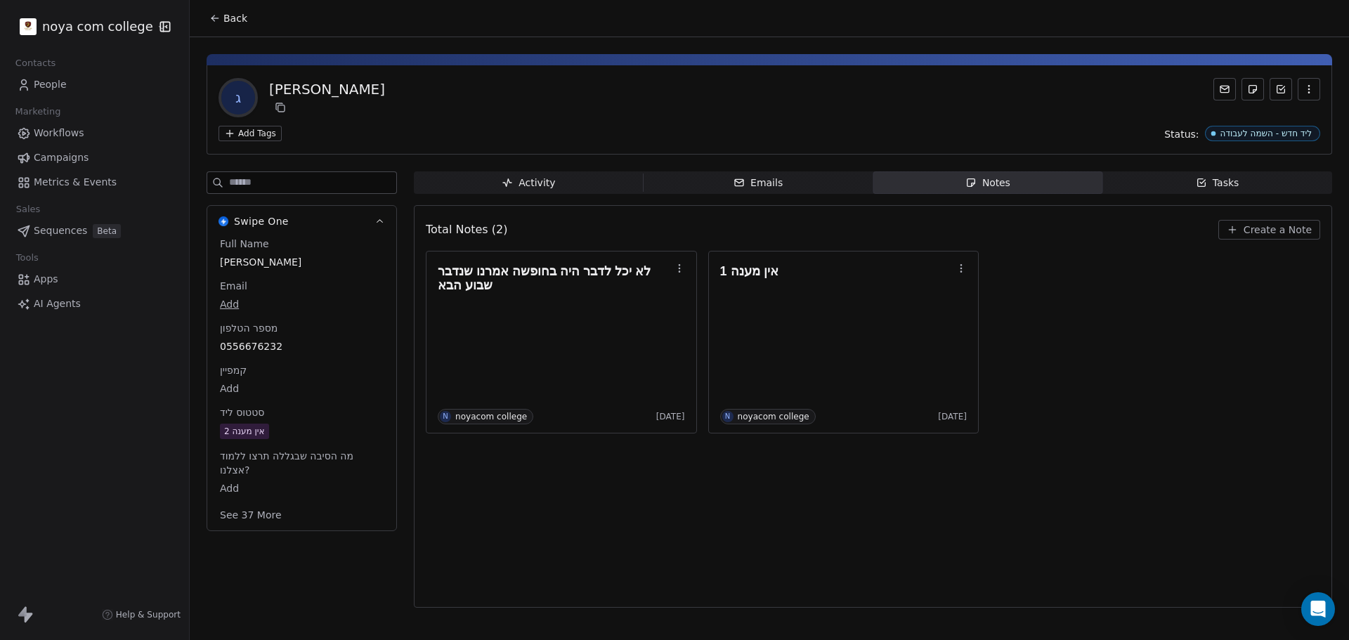
click at [1288, 225] on span "Create a Note" at bounding box center [1277, 230] width 68 height 14
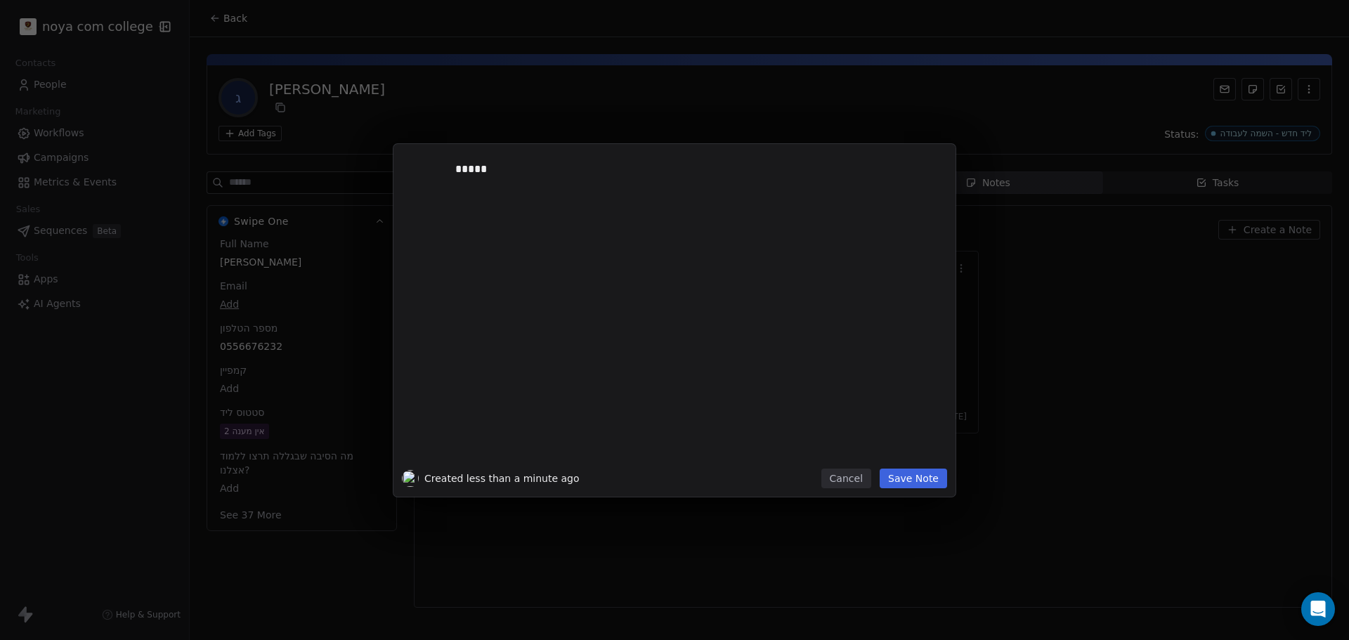
click at [907, 478] on button "Save Note" at bounding box center [912, 479] width 67 height 20
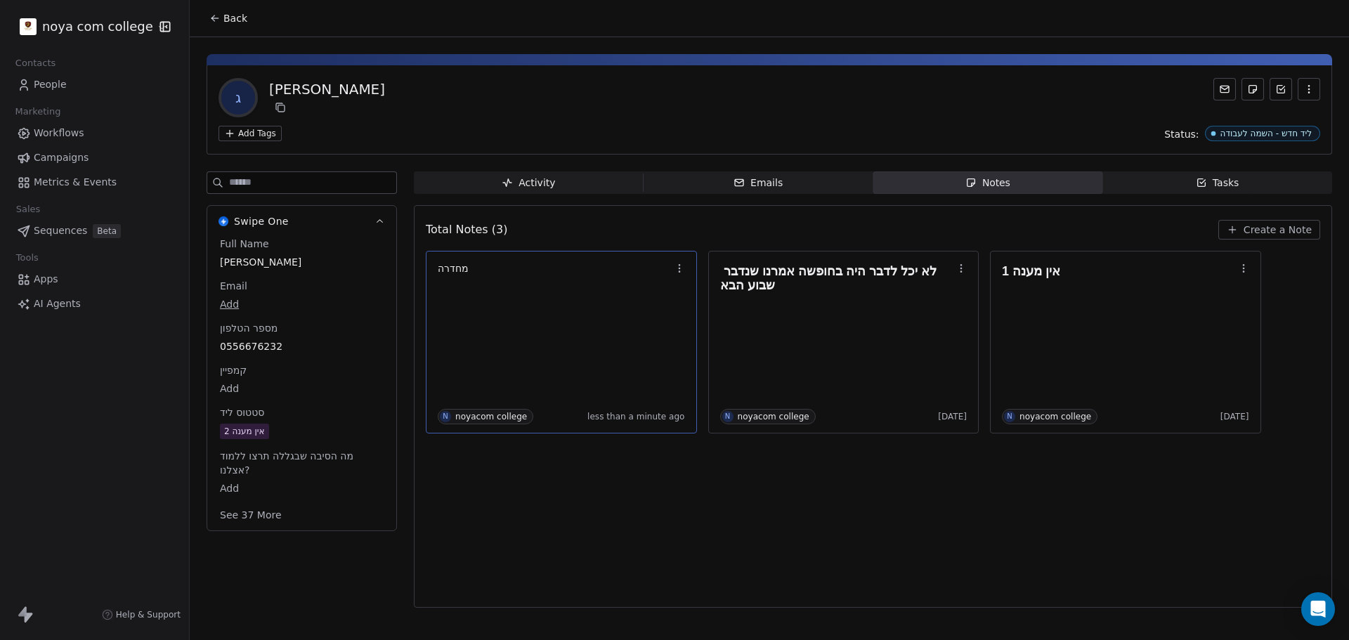
click at [585, 294] on div "מחדרה N noyacom college less than a minute ago" at bounding box center [561, 342] width 247 height 164
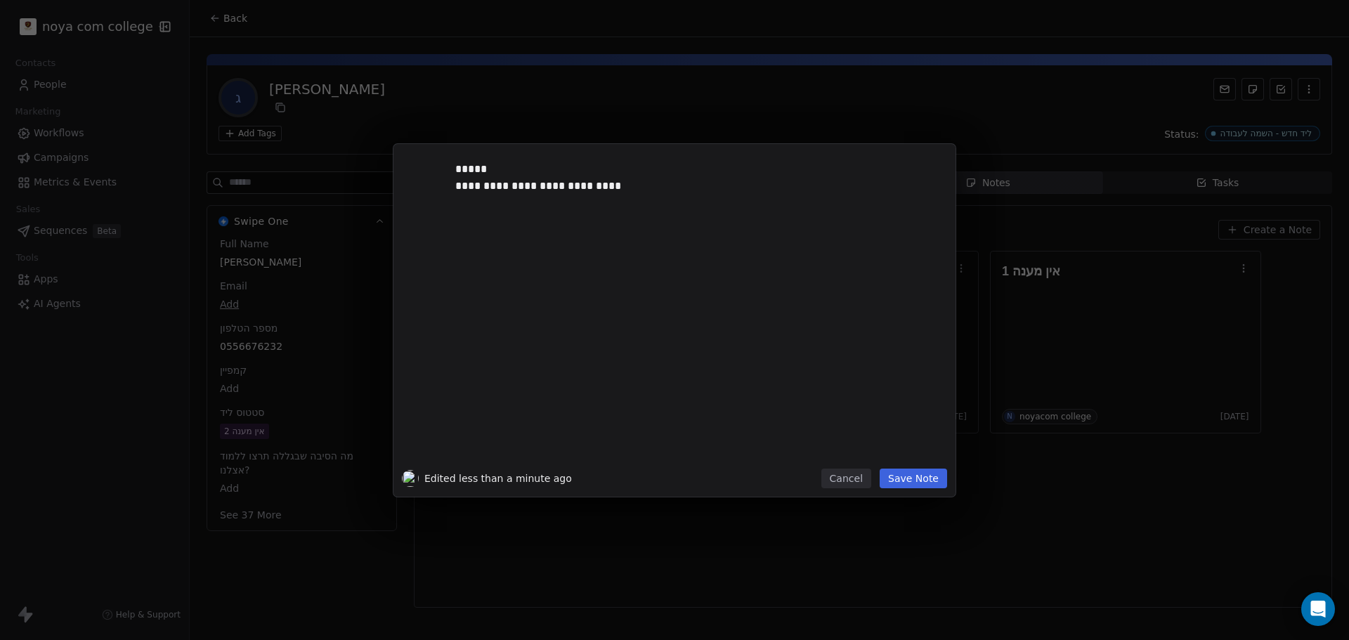
click at [930, 474] on button "Save Note" at bounding box center [912, 479] width 67 height 20
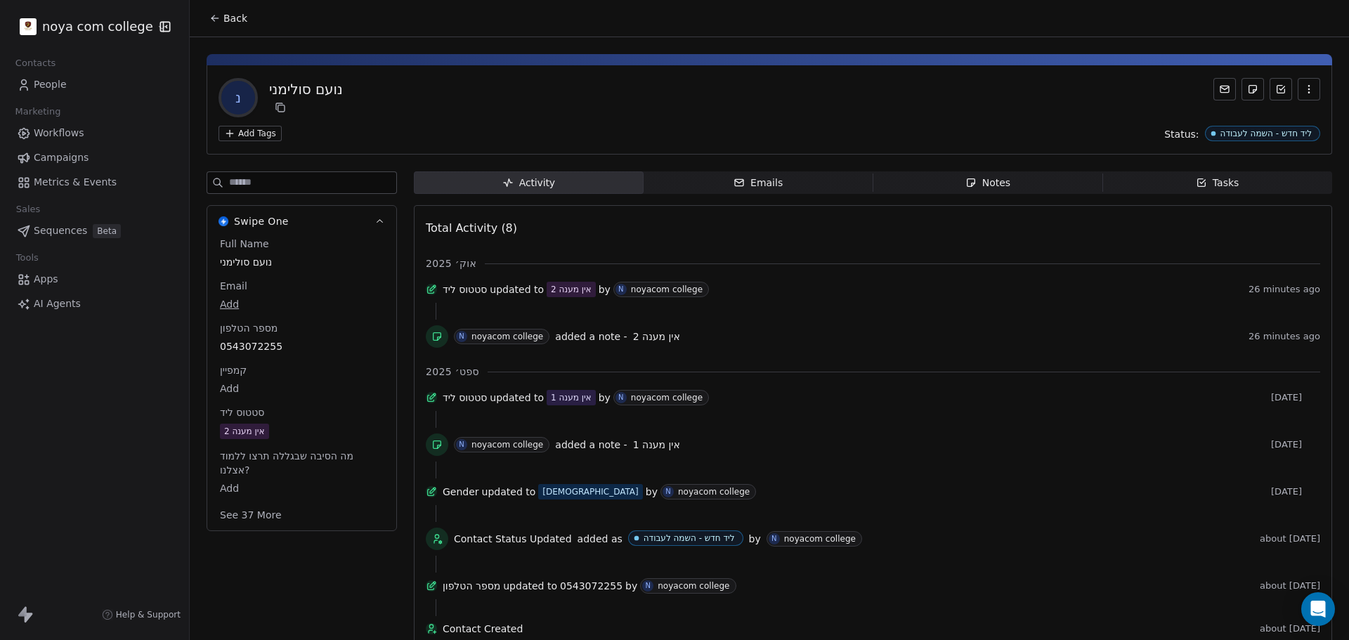
click at [1009, 183] on span "Notes Notes" at bounding box center [988, 182] width 230 height 22
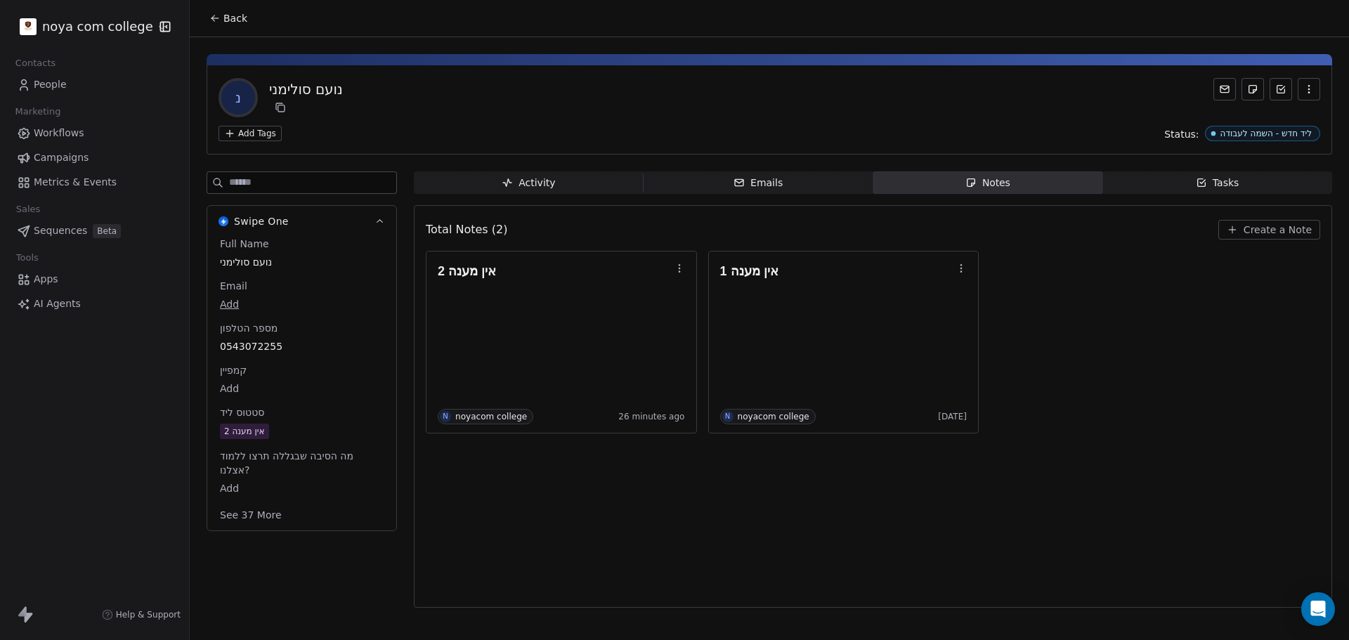
click at [1274, 234] on span "Create a Note" at bounding box center [1277, 230] width 68 height 14
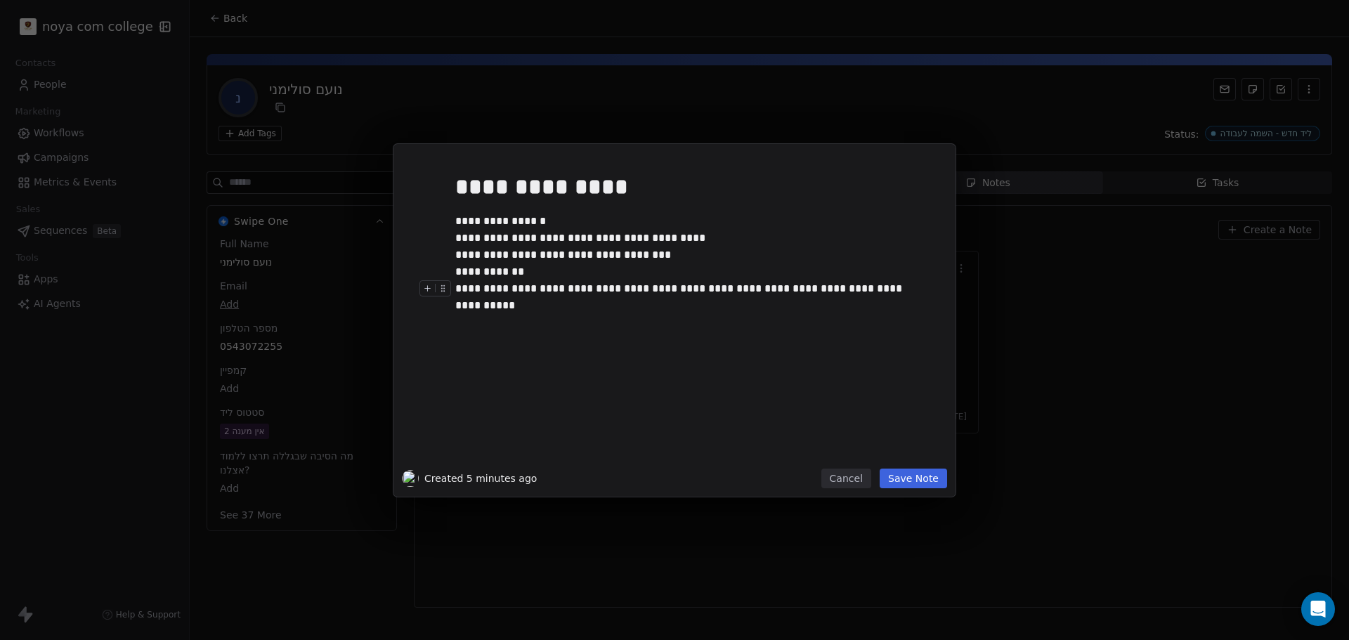
click at [563, 286] on div "**********" at bounding box center [690, 288] width 470 height 17
drag, startPoint x: 817, startPoint y: 299, endPoint x: 779, endPoint y: 287, distance: 39.6
click at [779, 287] on div "**********" at bounding box center [695, 313] width 480 height 299
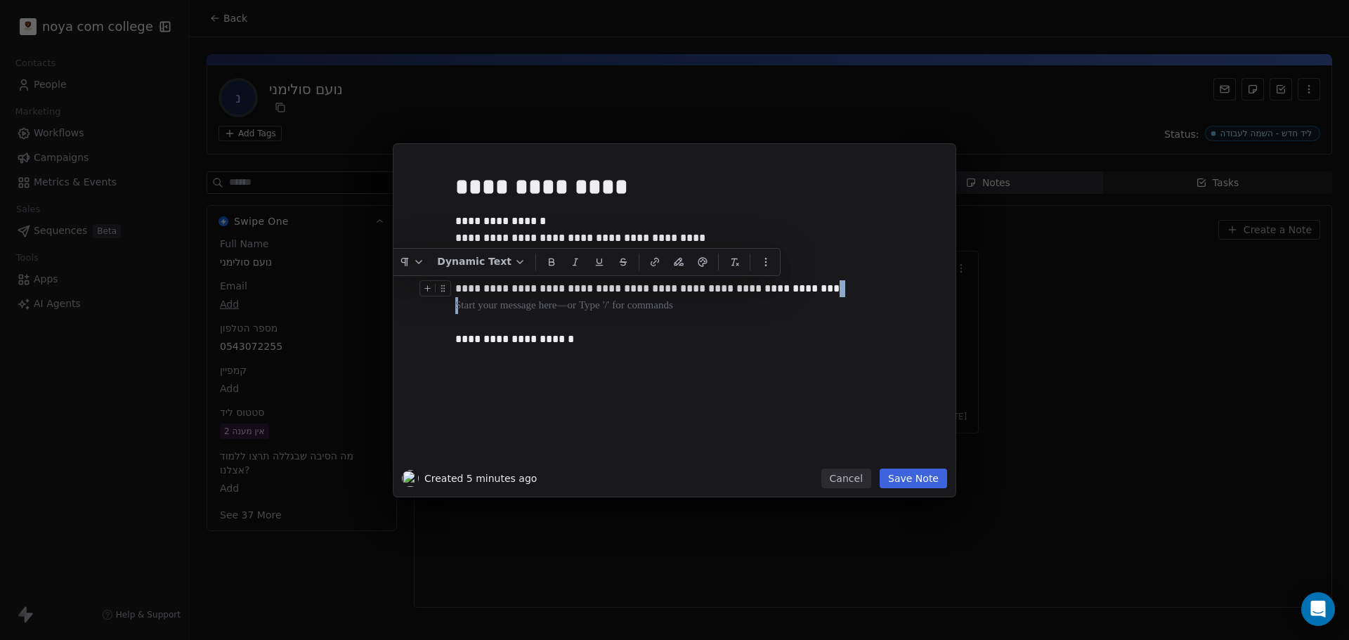
click at [779, 287] on div "**********" at bounding box center [690, 288] width 470 height 17
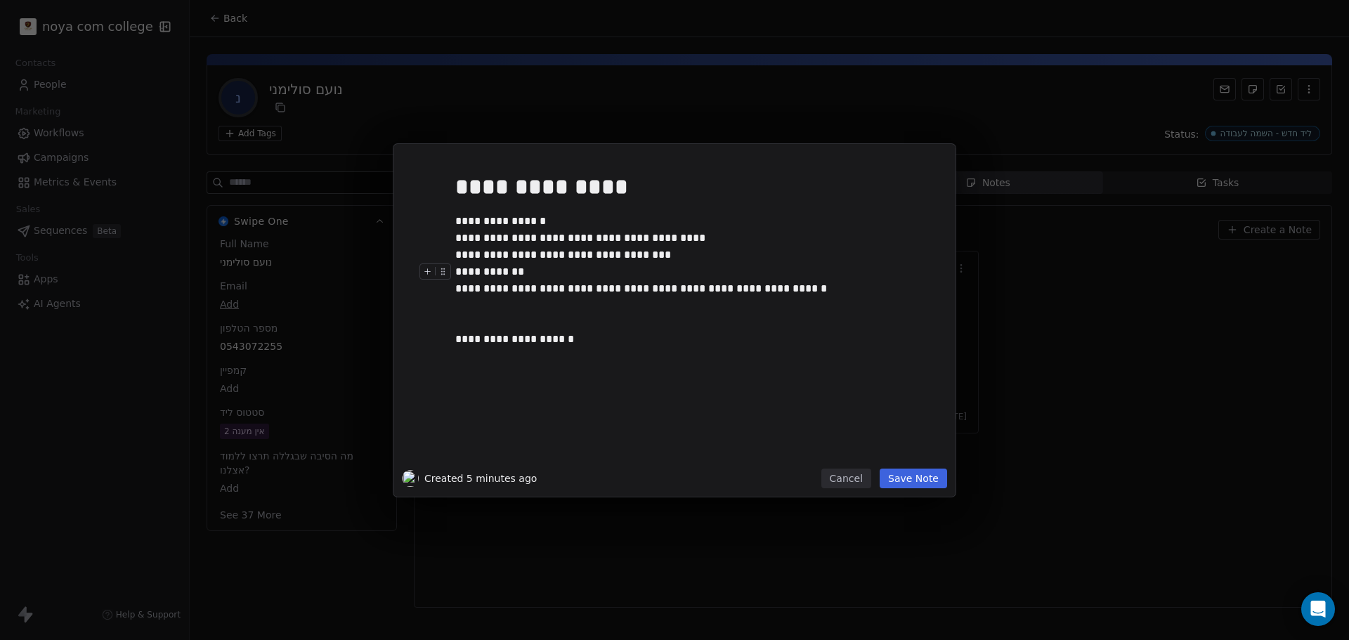
click at [517, 273] on div "**********" at bounding box center [690, 271] width 470 height 17
drag, startPoint x: 767, startPoint y: 288, endPoint x: 785, endPoint y: 273, distance: 23.9
click at [768, 288] on div "**********" at bounding box center [690, 288] width 470 height 17
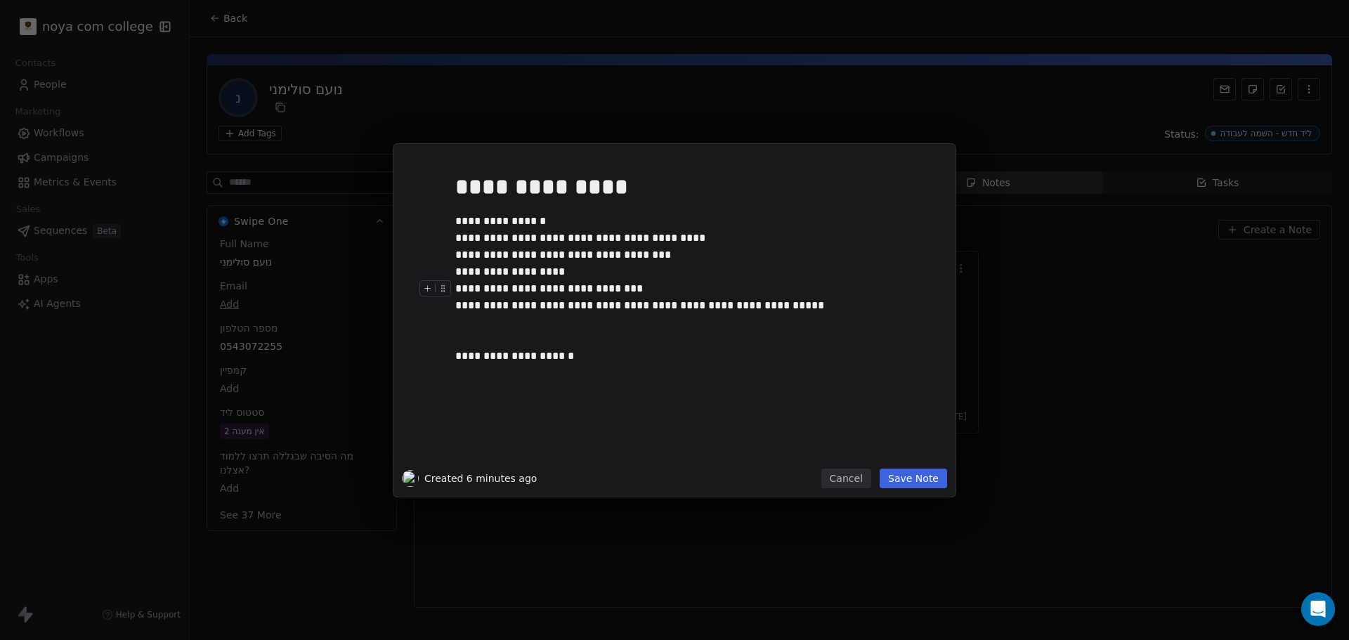
click at [616, 282] on div "**********" at bounding box center [690, 288] width 470 height 17
click at [771, 304] on div "**********" at bounding box center [690, 305] width 470 height 17
click at [768, 299] on div "**********" at bounding box center [690, 305] width 470 height 17
click at [768, 310] on div "**********" at bounding box center [690, 305] width 470 height 17
click at [481, 402] on div "**********" at bounding box center [695, 313] width 480 height 299
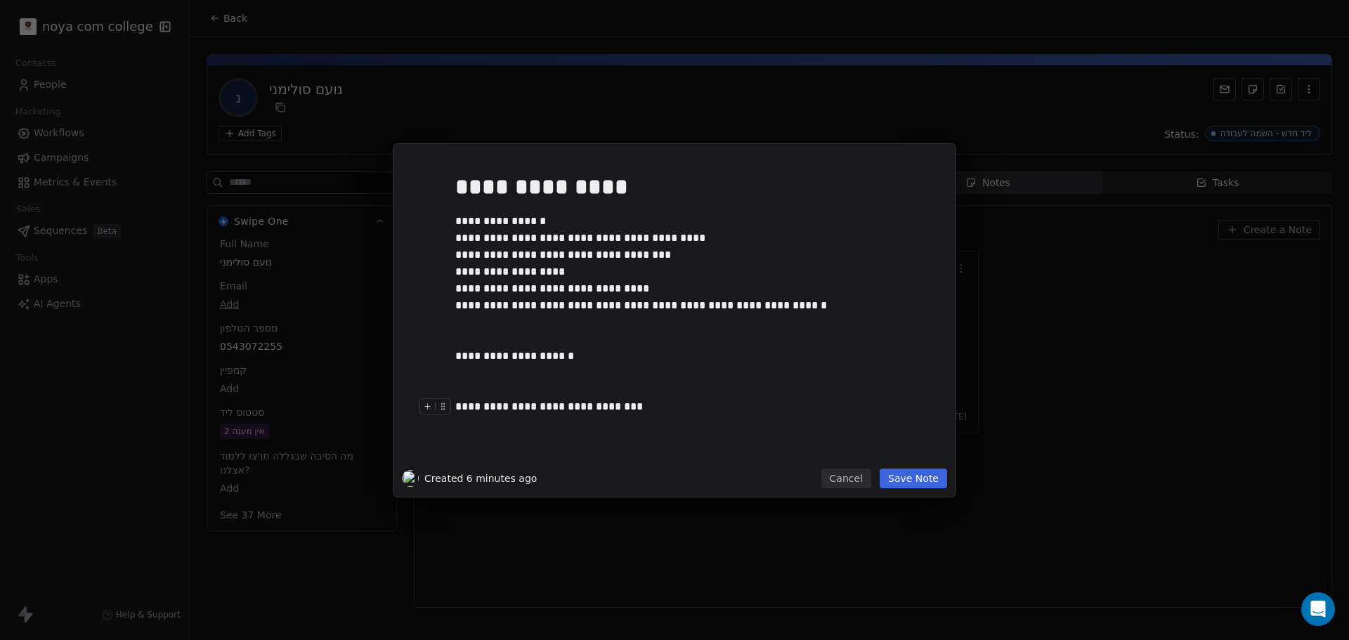
click at [927, 484] on button "Save Note" at bounding box center [912, 479] width 67 height 20
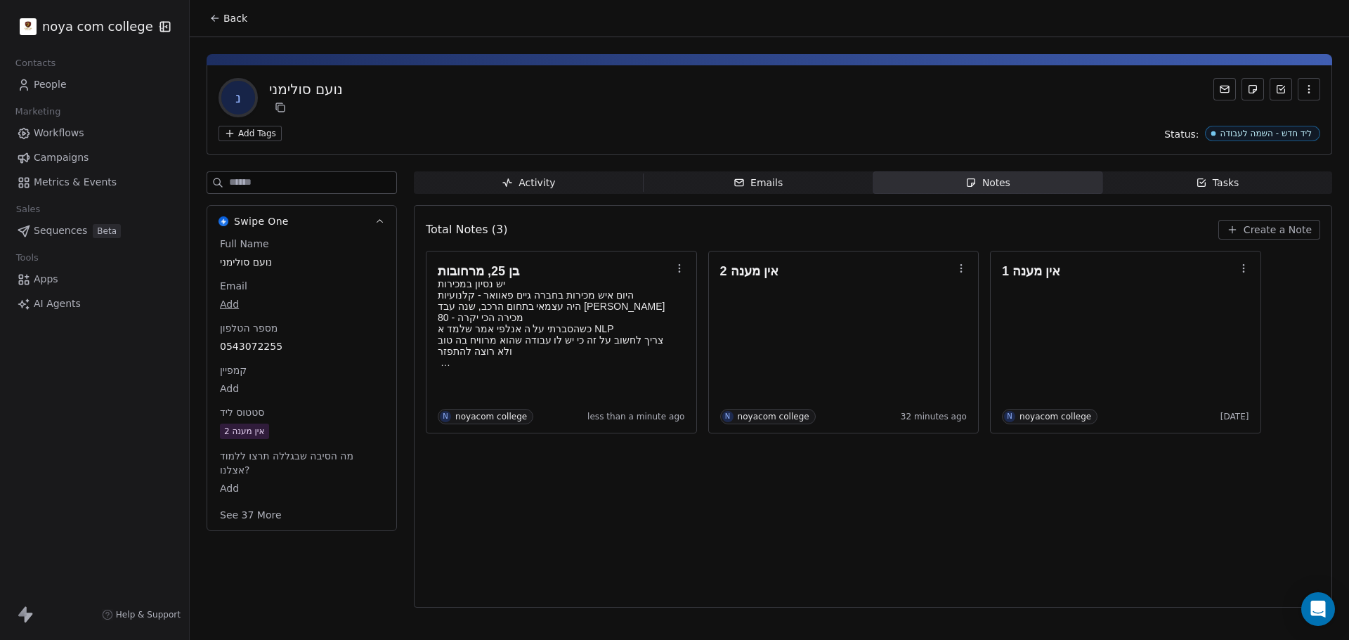
click at [294, 425] on span "אין מענה 2" at bounding box center [302, 431] width 164 height 15
click at [297, 429] on span "אין מענה 2" at bounding box center [302, 431] width 162 height 15
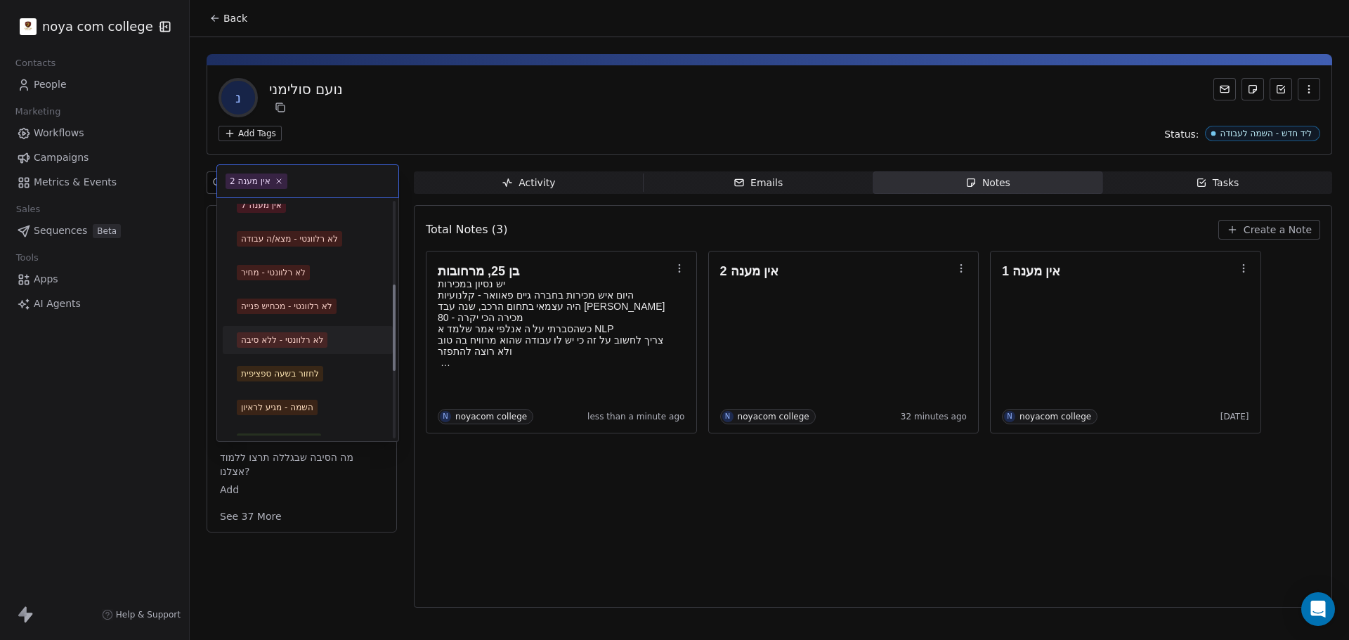
scroll to position [281, 0]
click at [309, 349] on div "לחזור בשעה ספציפית" at bounding box center [307, 341] width 159 height 22
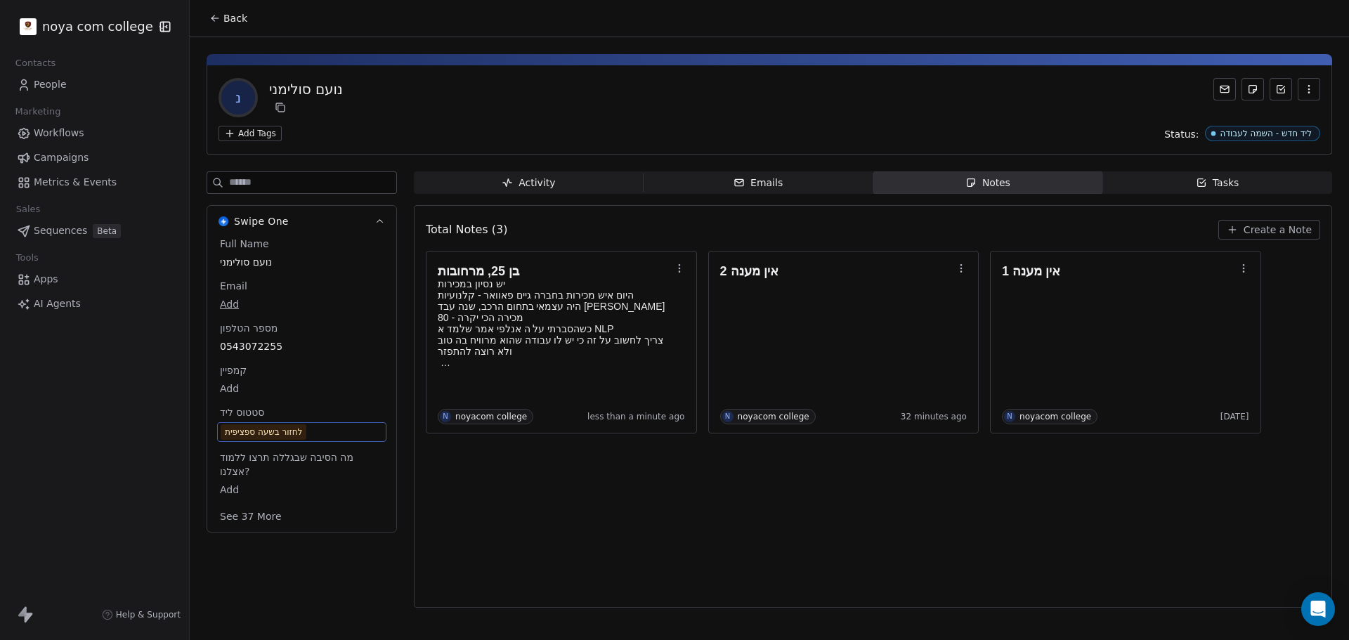
click at [577, 576] on div "Total Notes (3) Create a Note בן 25, מרחובות יש נסיון במכירות היום איש מכירות ב…" at bounding box center [873, 406] width 894 height 384
